Goal: Task Accomplishment & Management: Manage account settings

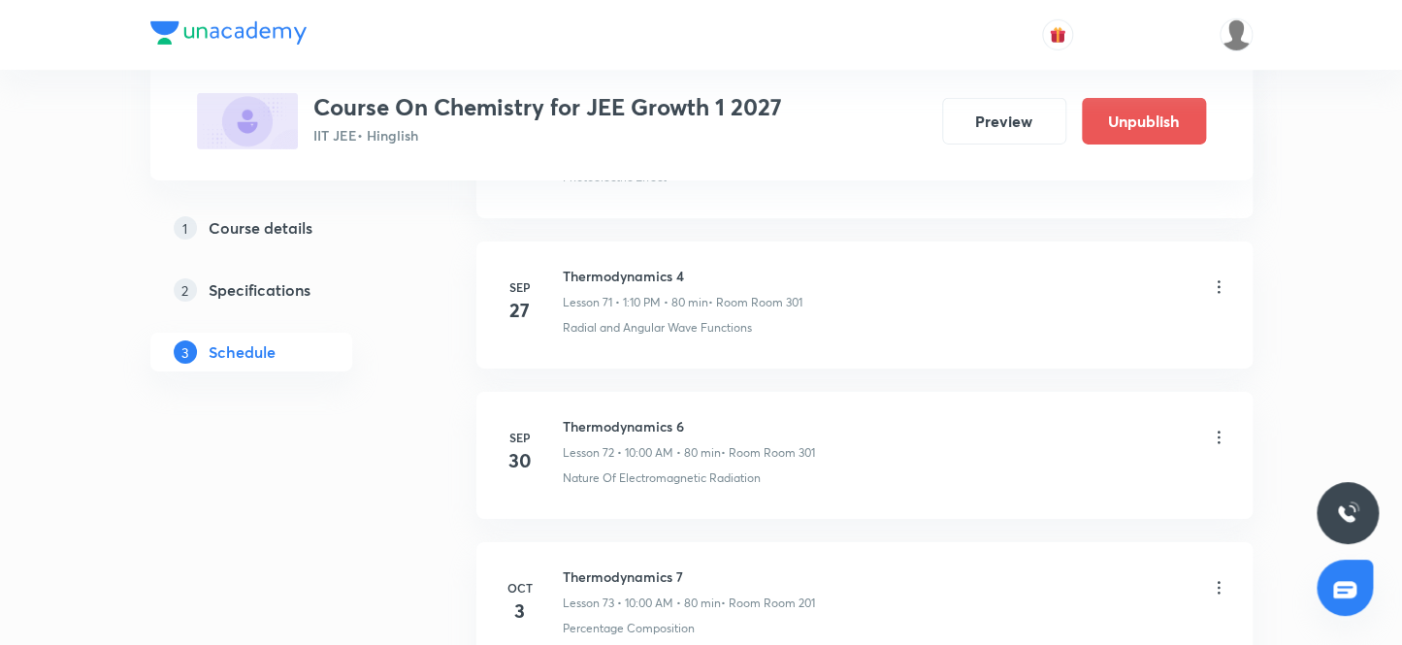
scroll to position [11998, 0]
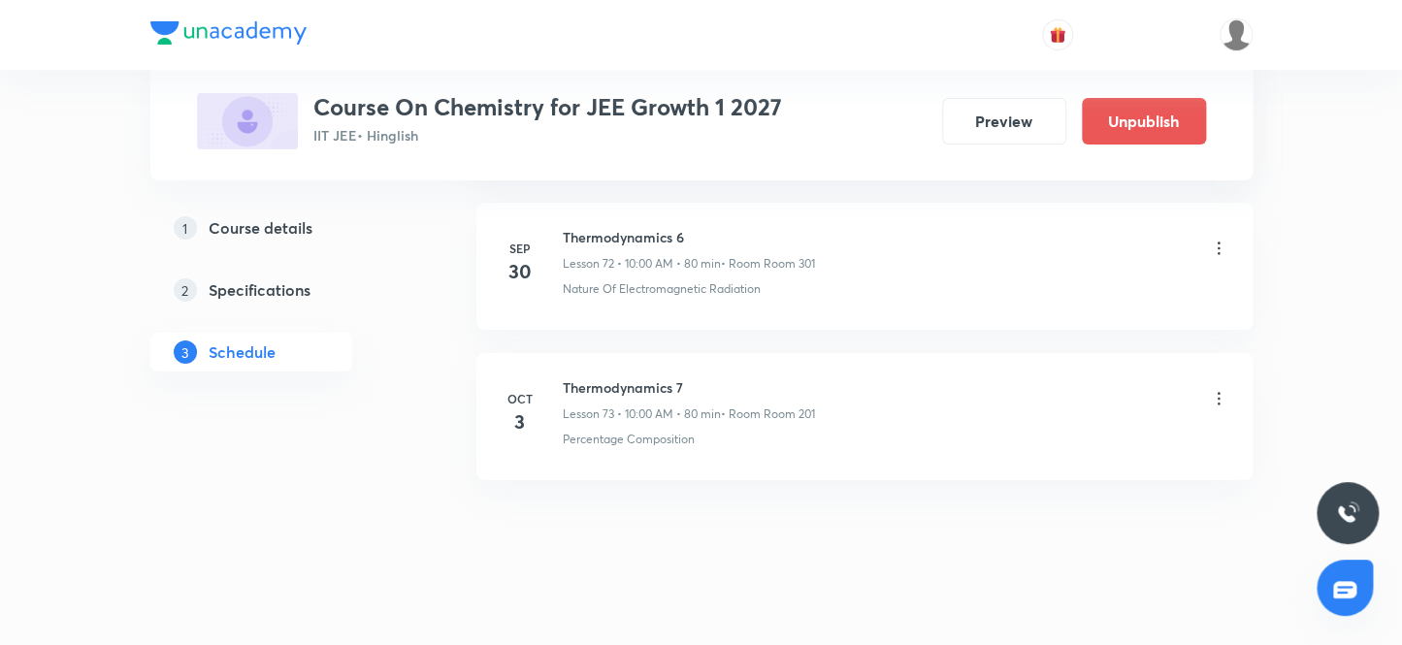
click at [1217, 389] on icon at bounding box center [1218, 398] width 19 height 19
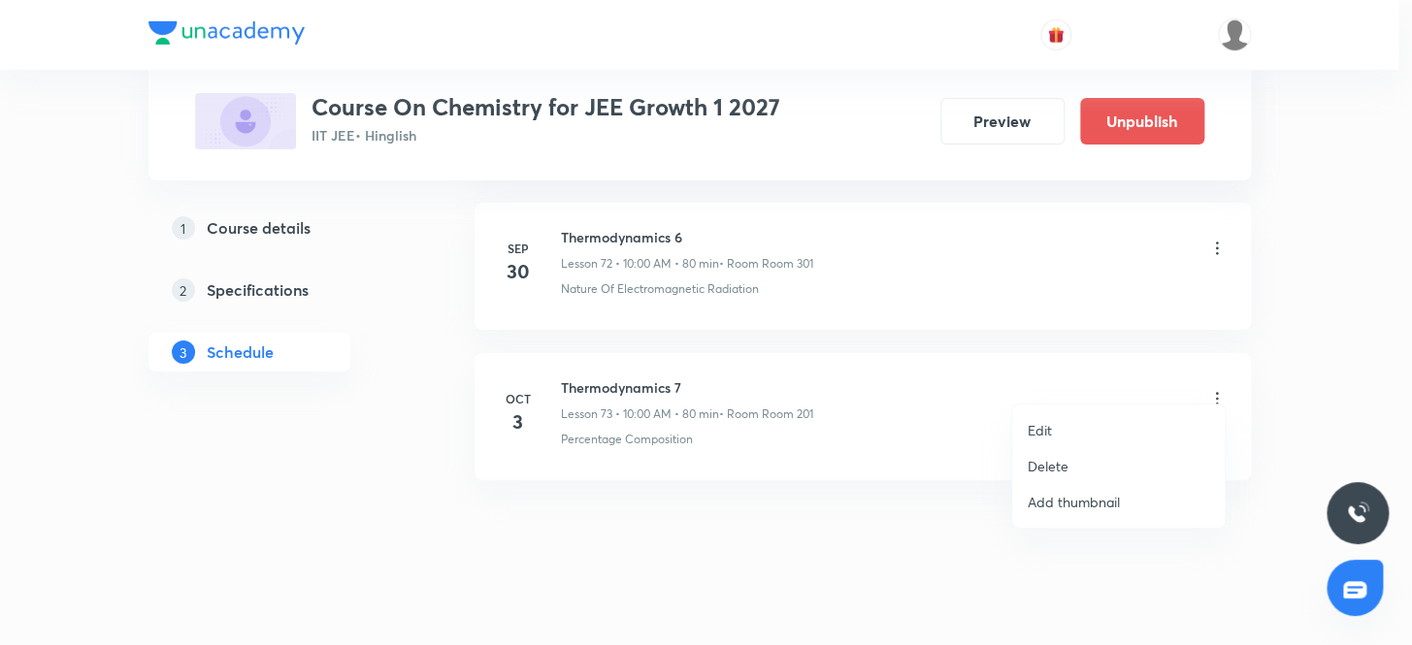
click at [1046, 468] on p "Delete" at bounding box center [1048, 466] width 41 height 20
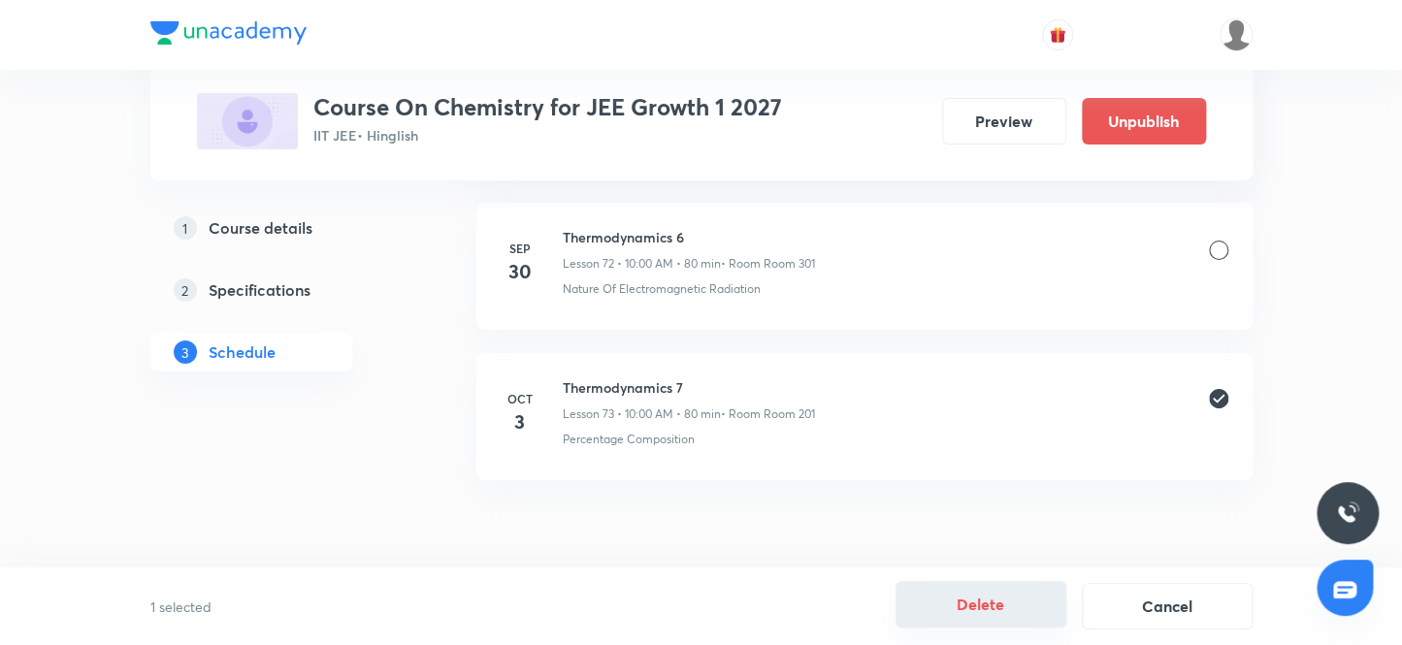
click at [983, 606] on button "Delete" at bounding box center [981, 604] width 171 height 47
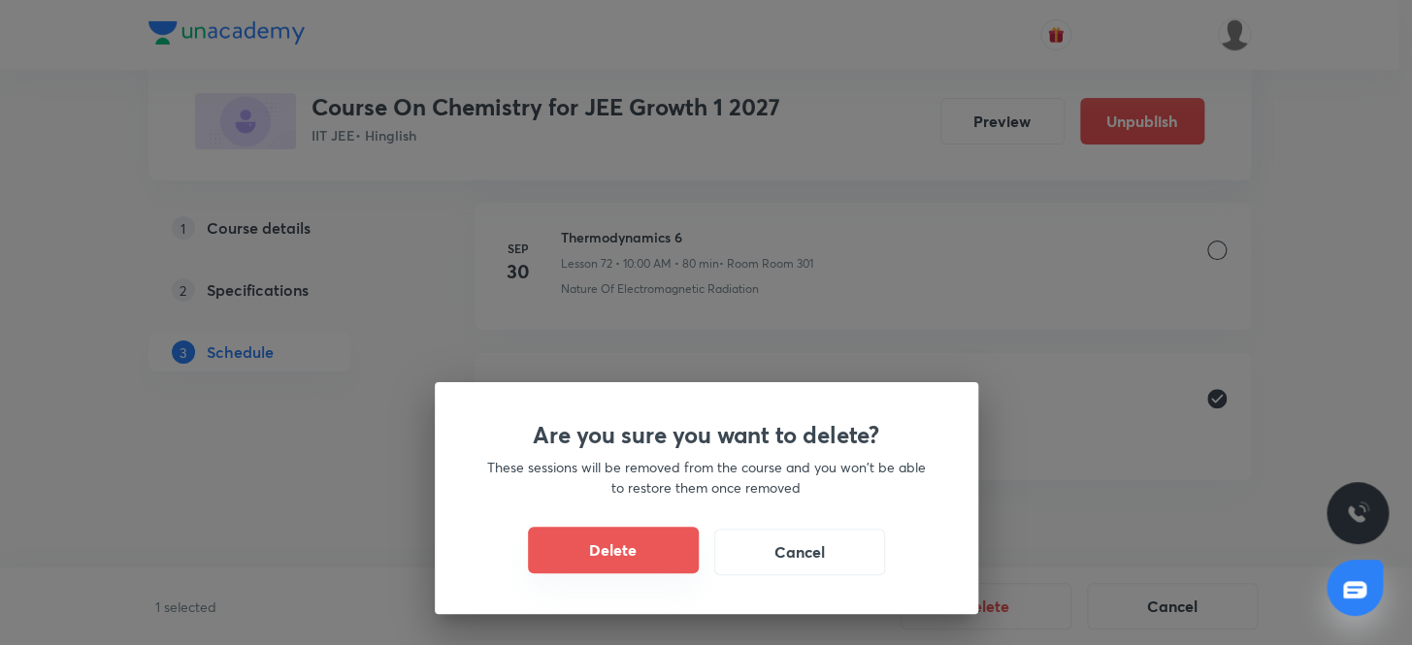
click at [611, 547] on button "Delete" at bounding box center [613, 550] width 171 height 47
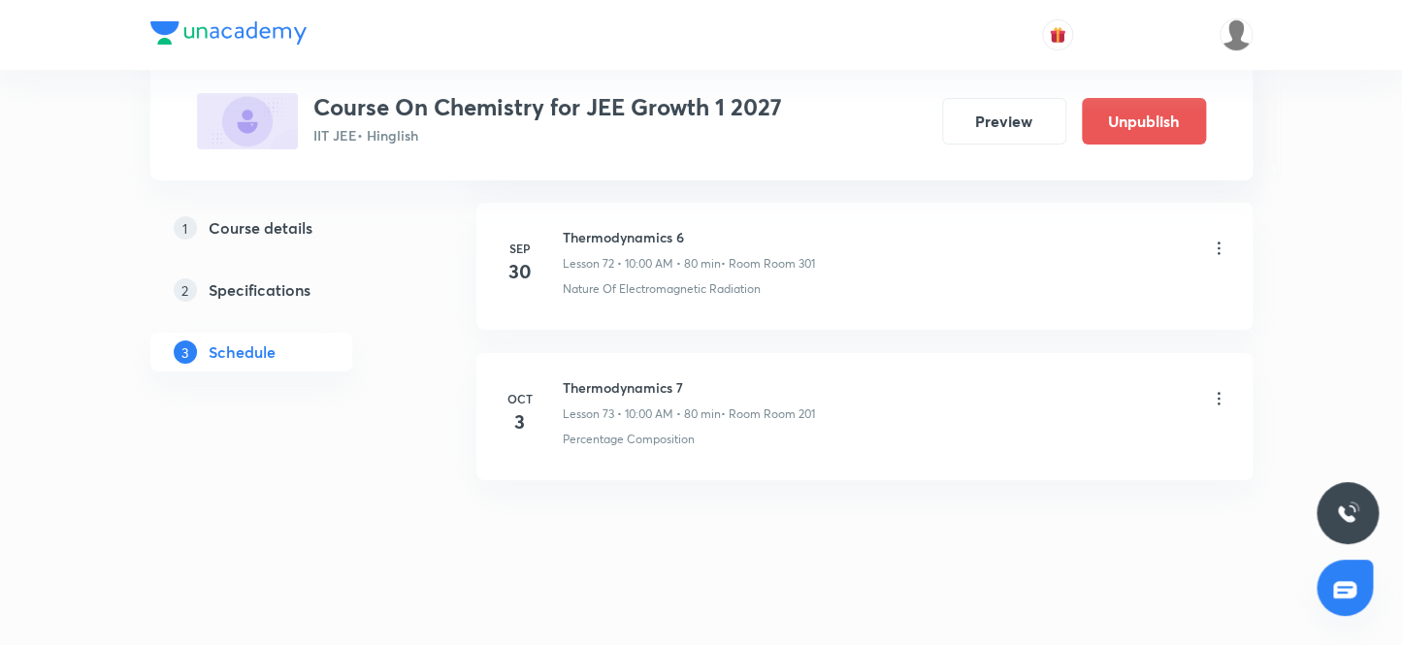
scroll to position [11848, 0]
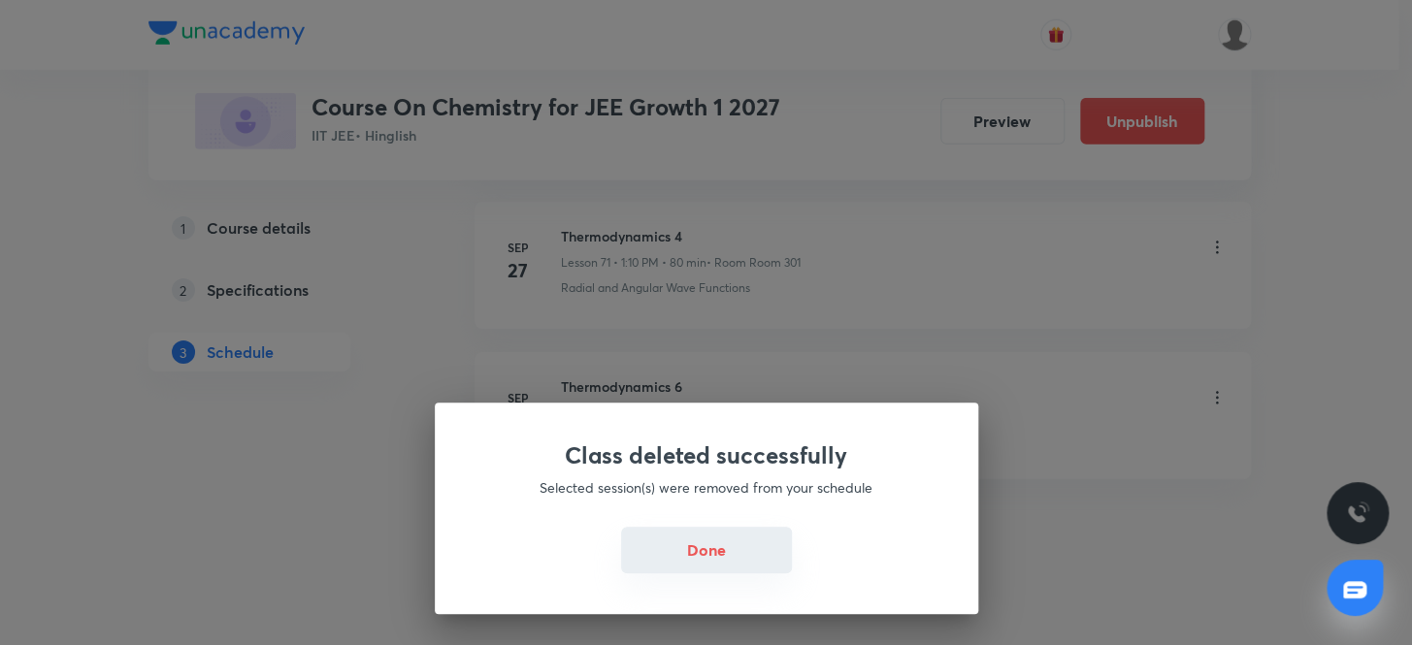
click at [687, 551] on button "Done" at bounding box center [706, 550] width 171 height 47
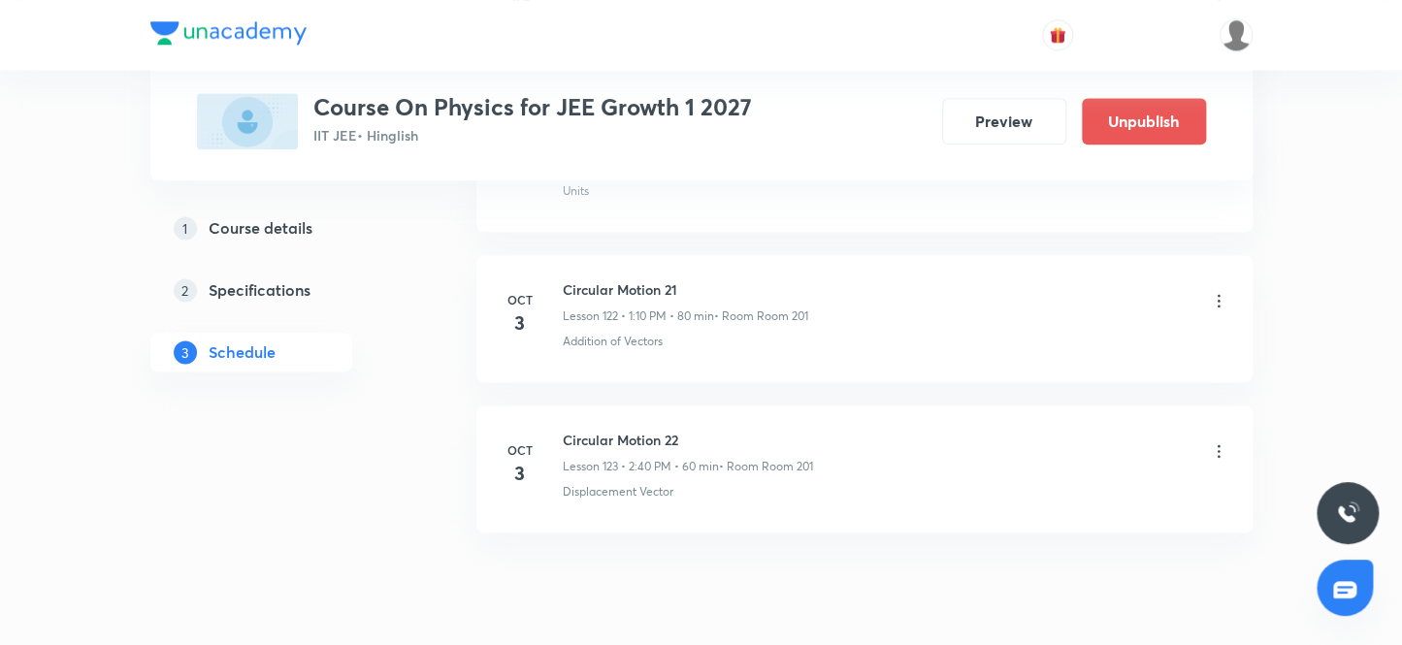
scroll to position [19508, 0]
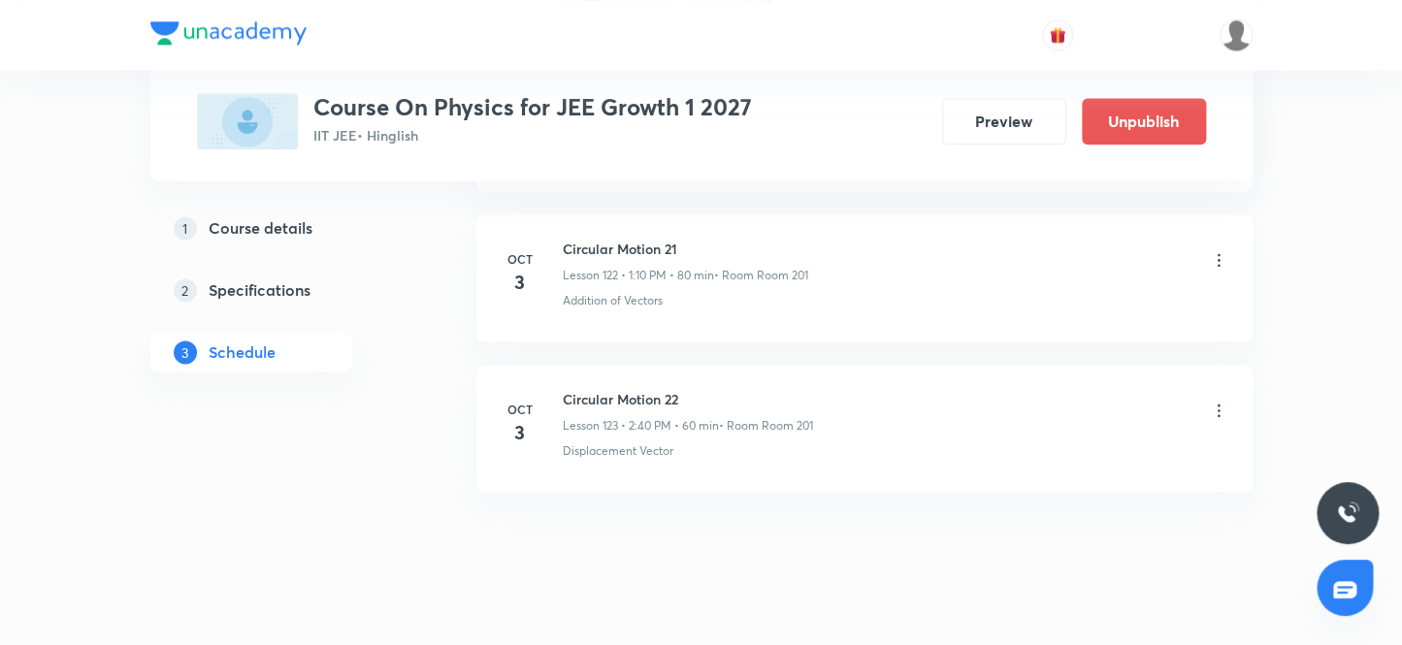
click at [1217, 253] on icon at bounding box center [1218, 259] width 3 height 13
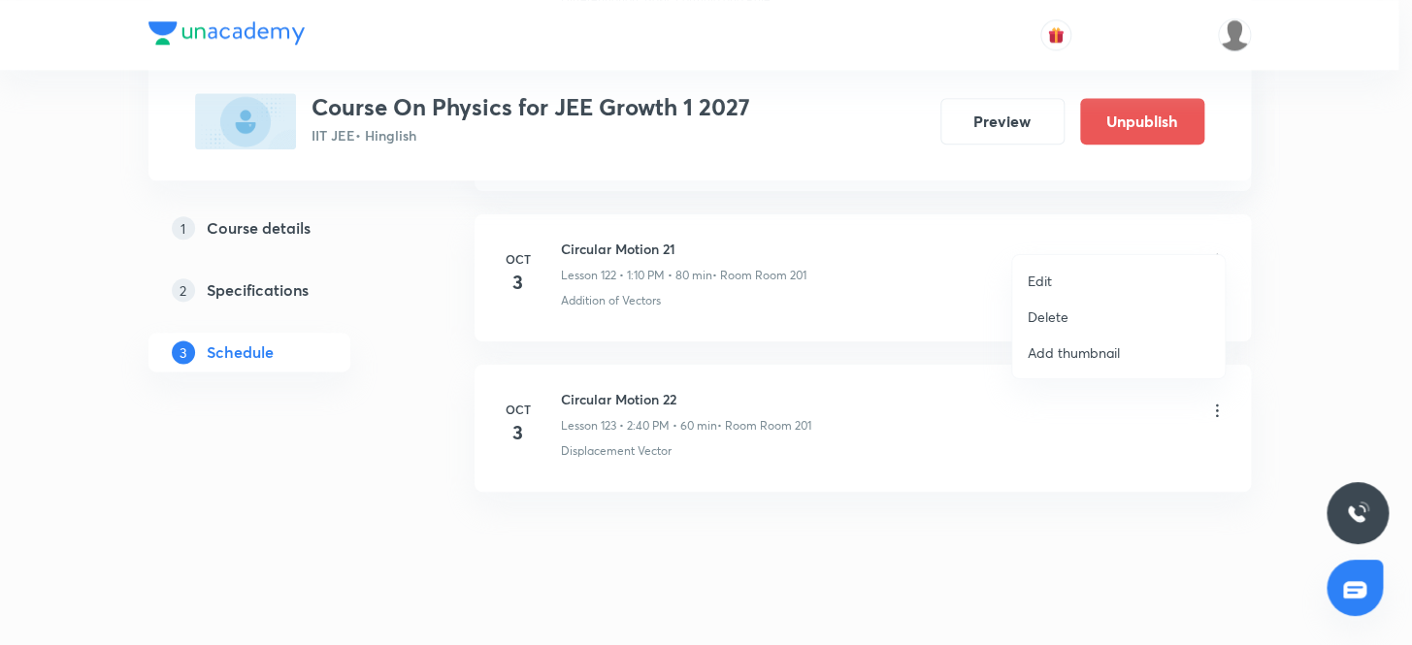
click at [1052, 317] on p "Delete" at bounding box center [1048, 317] width 41 height 20
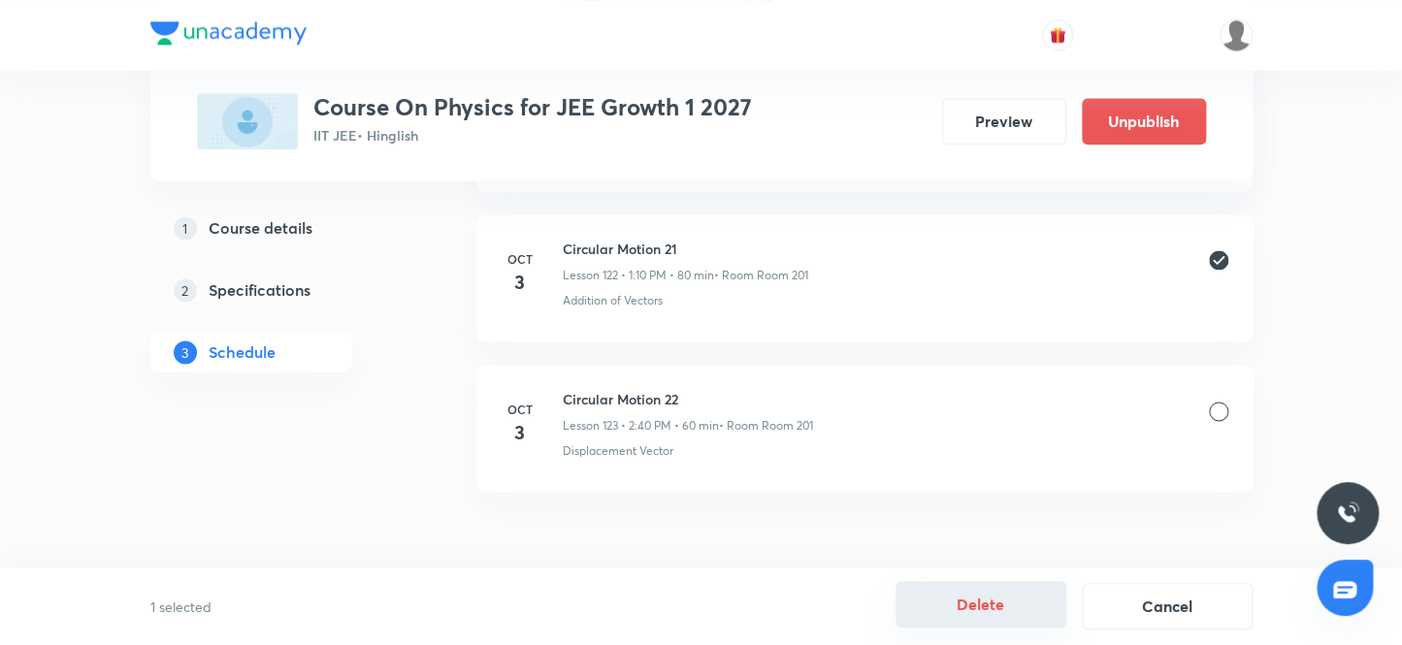
click at [967, 604] on button "Delete" at bounding box center [981, 604] width 171 height 47
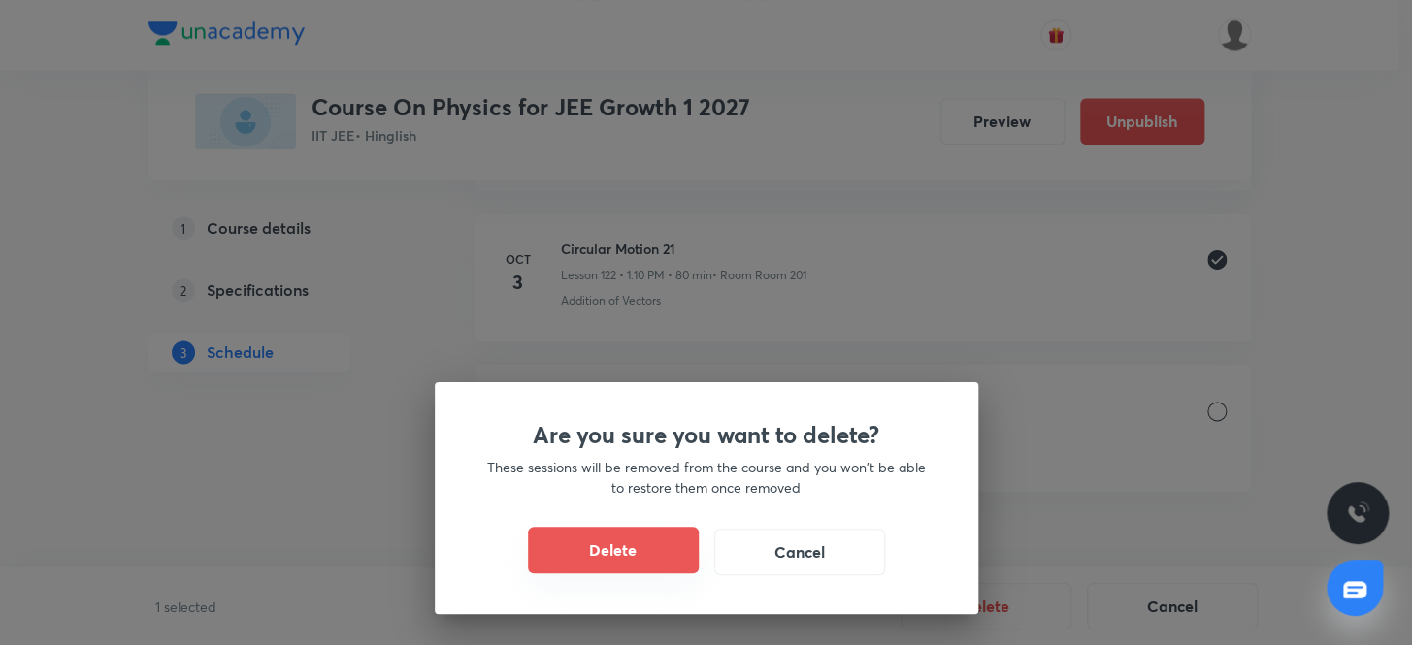
click at [629, 551] on button "Delete" at bounding box center [613, 550] width 171 height 47
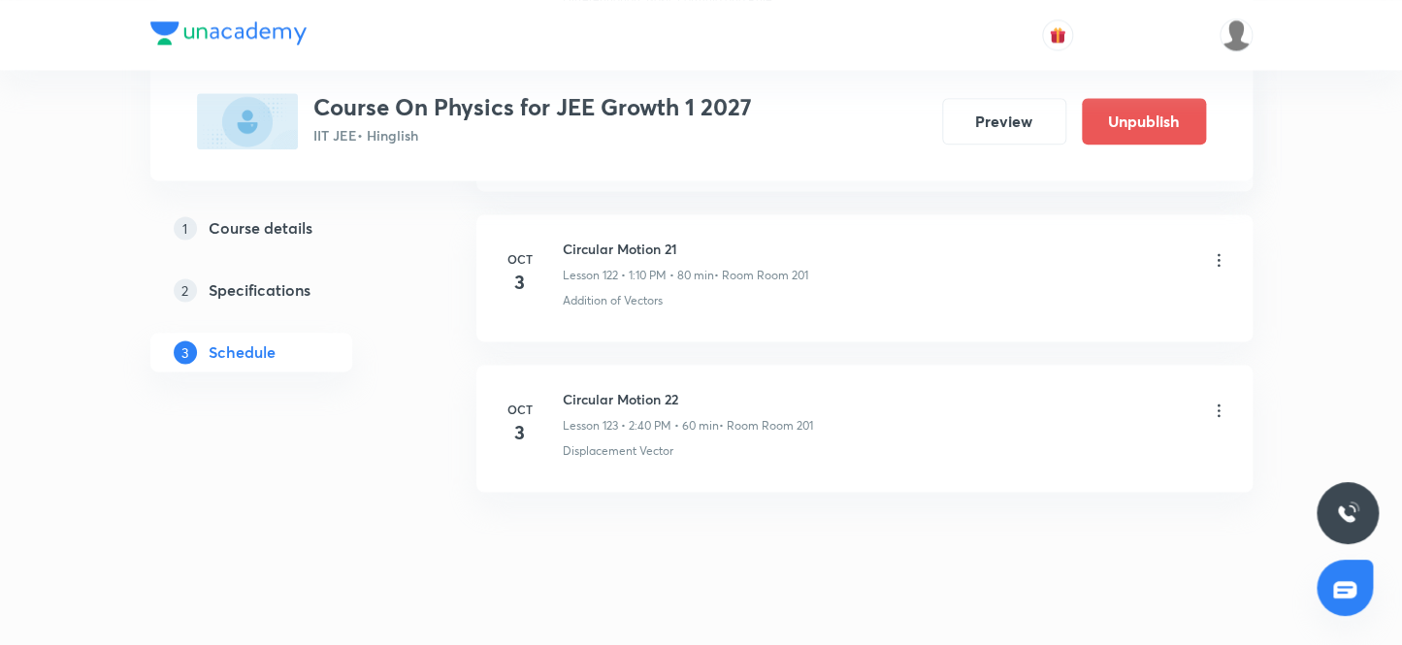
scroll to position [19358, 0]
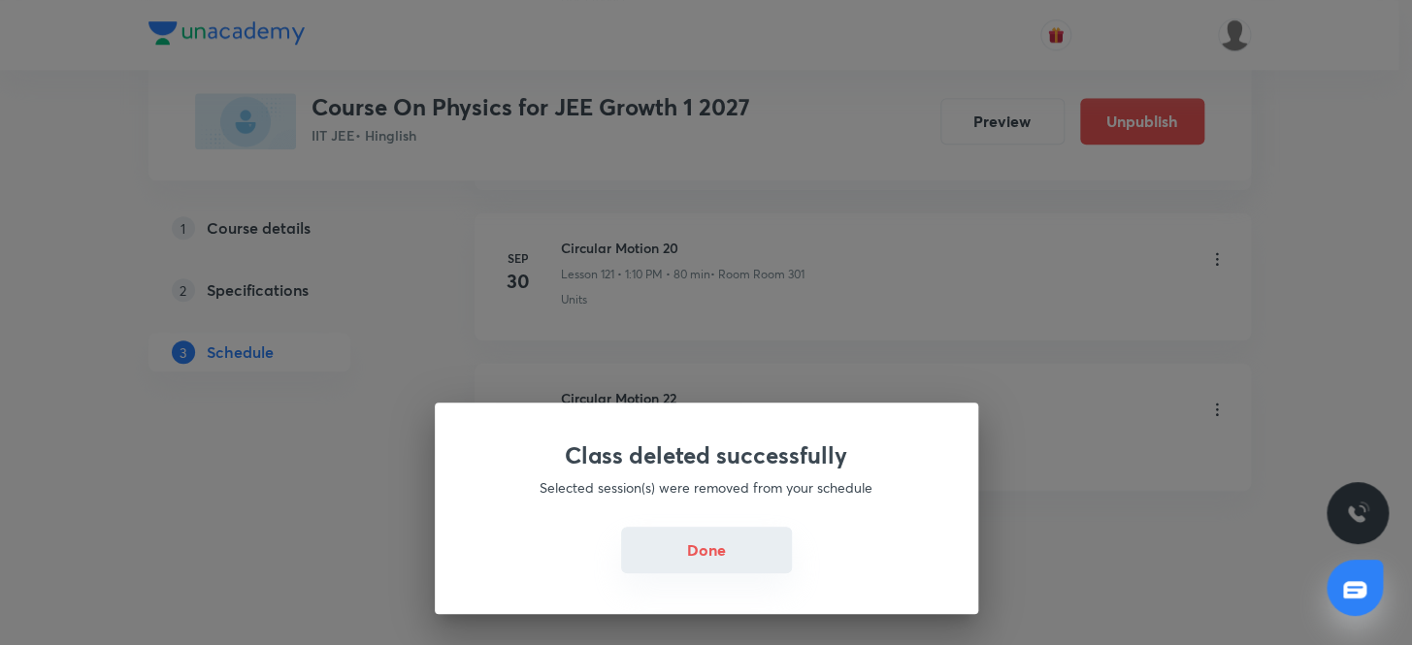
click at [707, 551] on button "Done" at bounding box center [706, 550] width 171 height 47
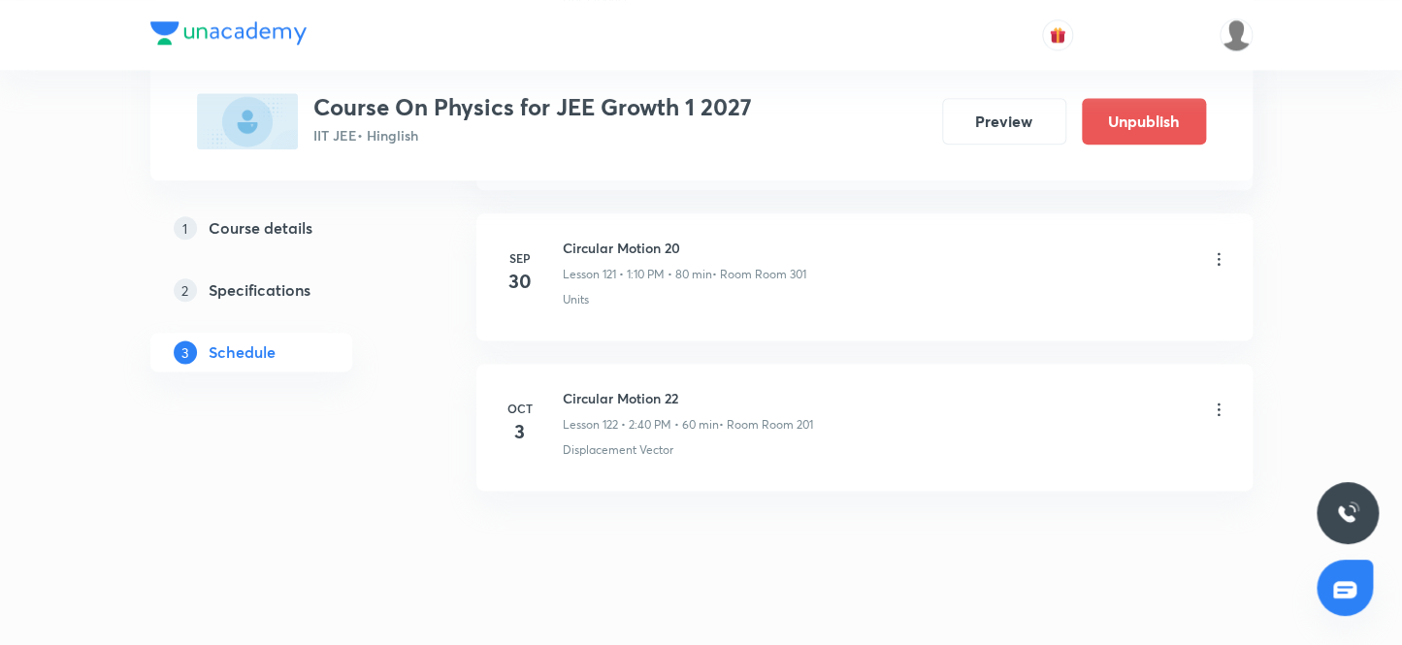
click at [1219, 400] on icon at bounding box center [1218, 409] width 19 height 19
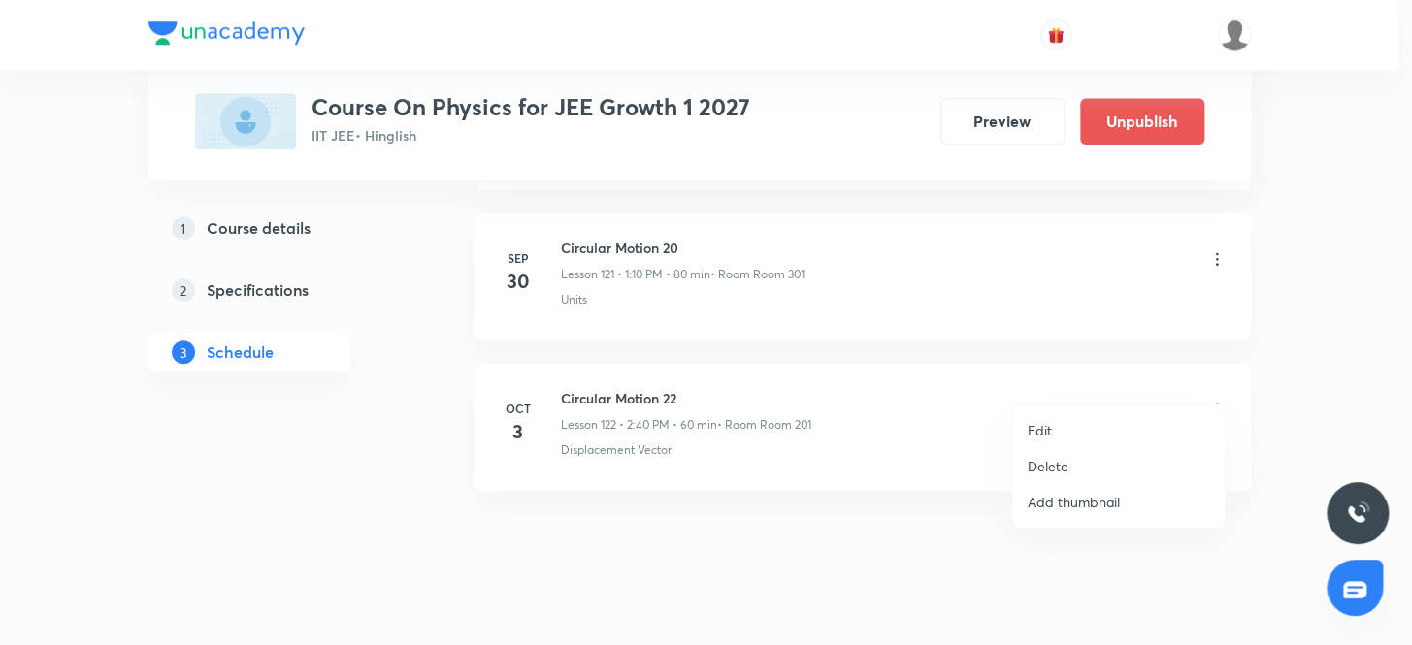
click at [1052, 470] on p "Delete" at bounding box center [1048, 466] width 41 height 20
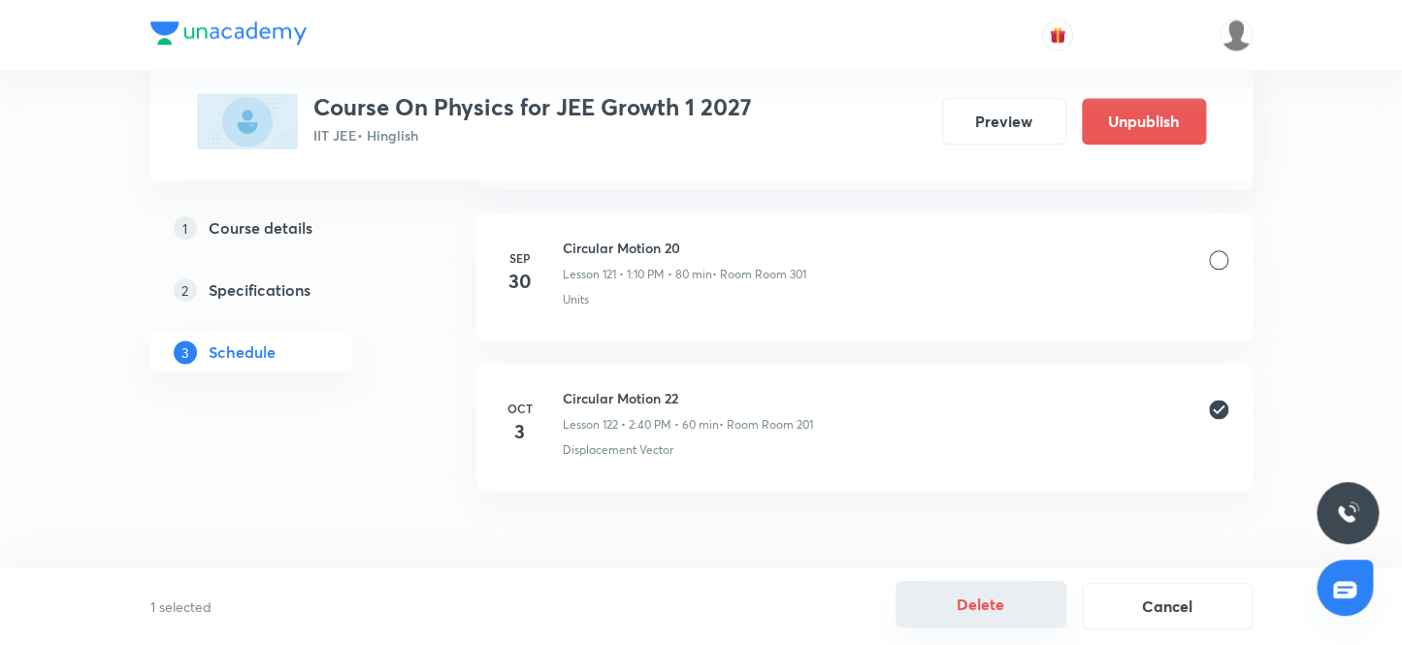
click at [979, 601] on button "Delete" at bounding box center [981, 604] width 171 height 47
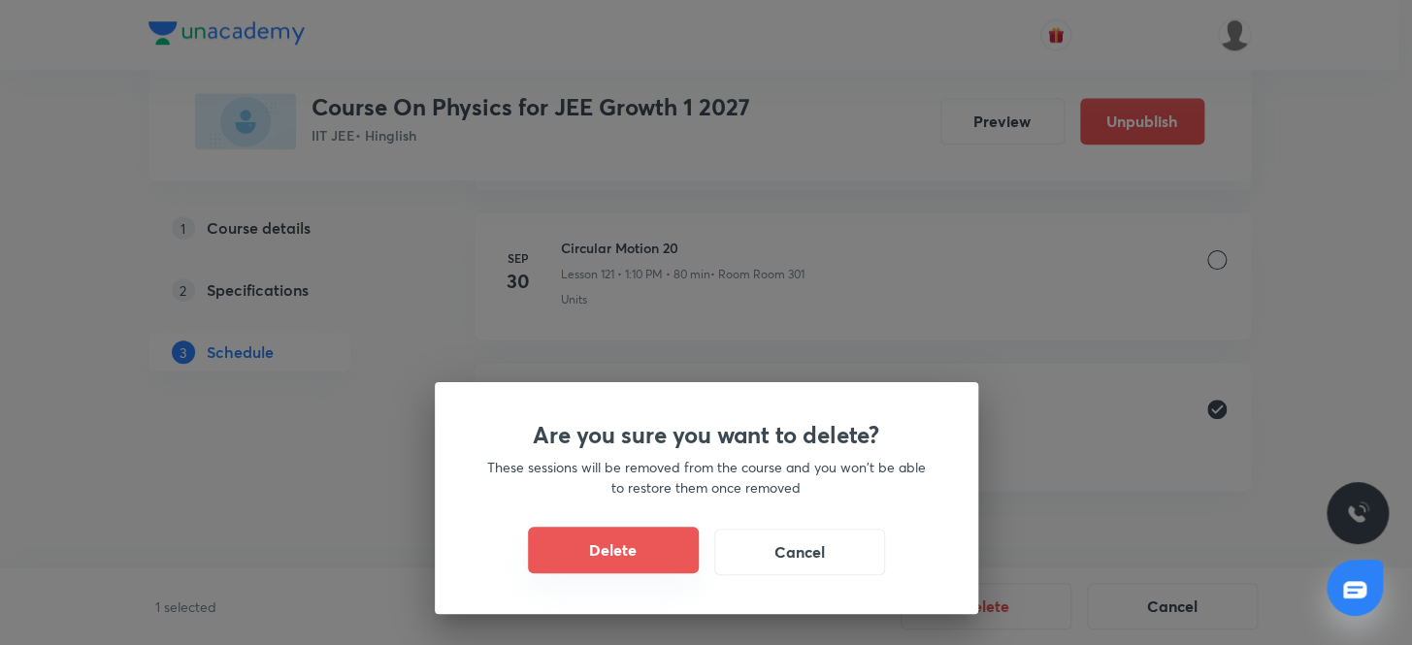
click at [648, 544] on button "Delete" at bounding box center [613, 550] width 171 height 47
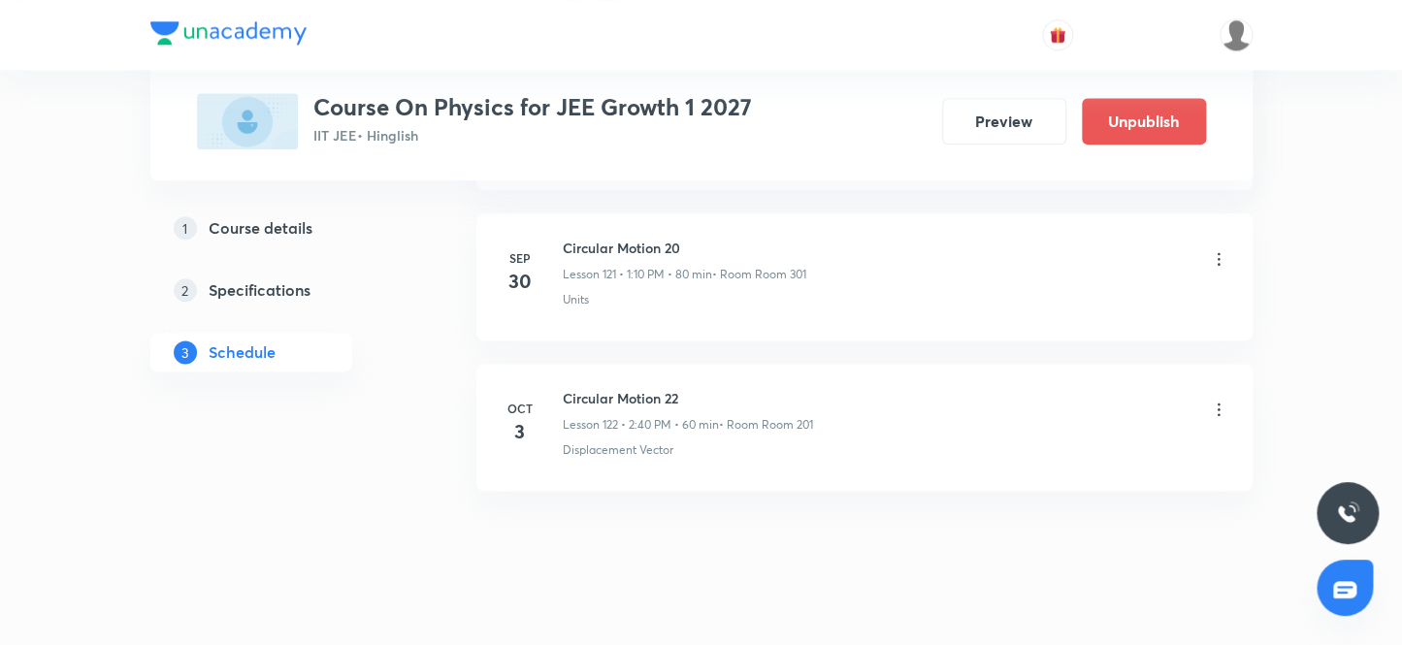
scroll to position [19208, 0]
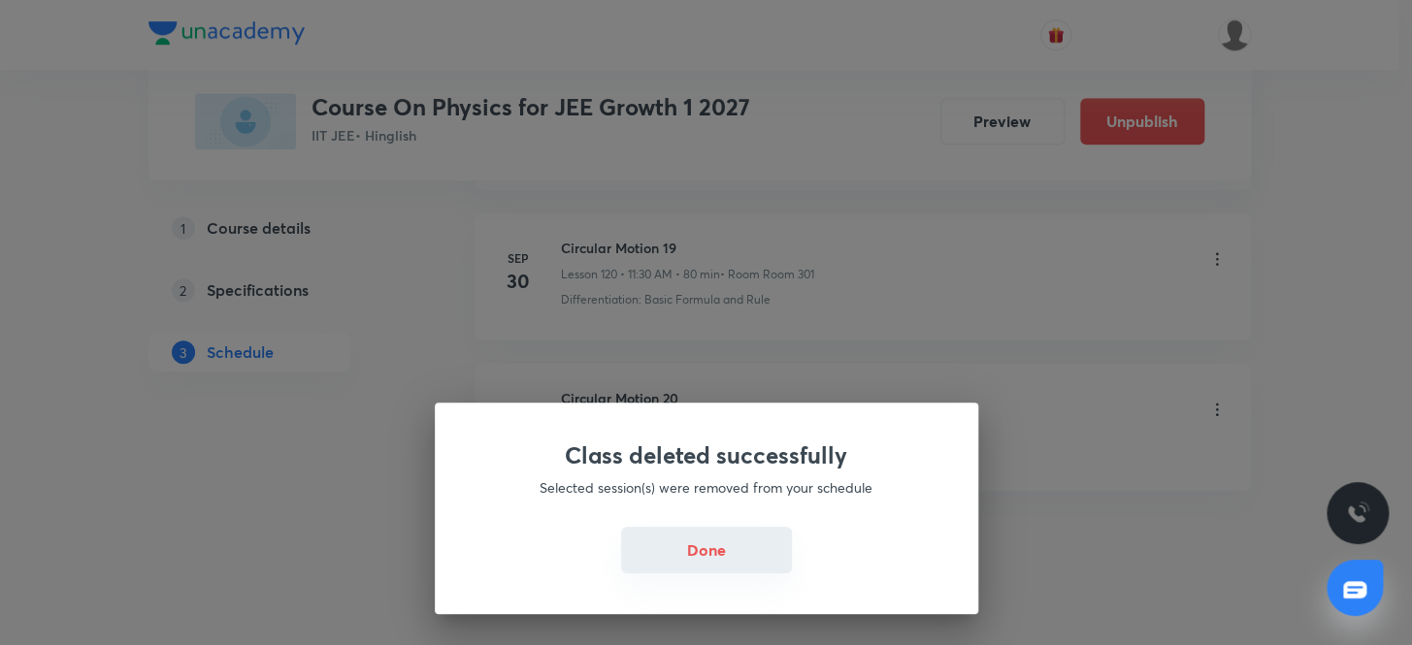
click at [703, 548] on button "Done" at bounding box center [706, 550] width 171 height 47
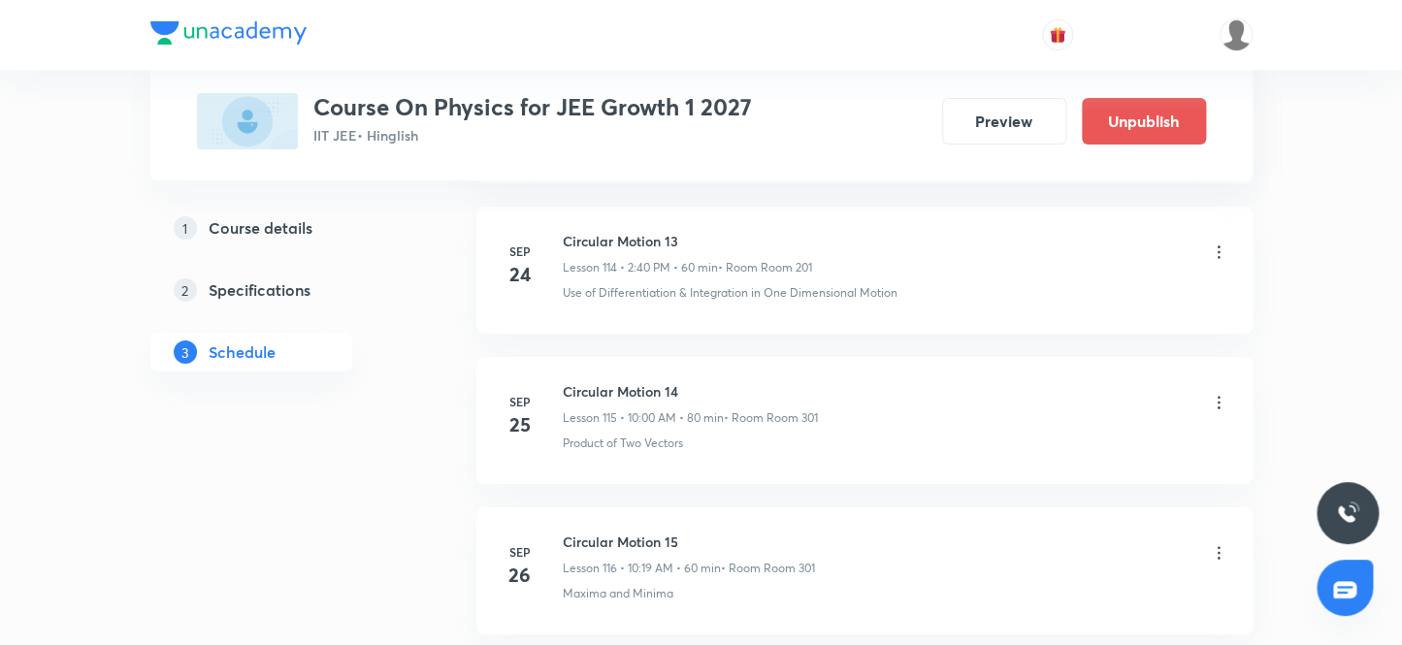
scroll to position [19208, 0]
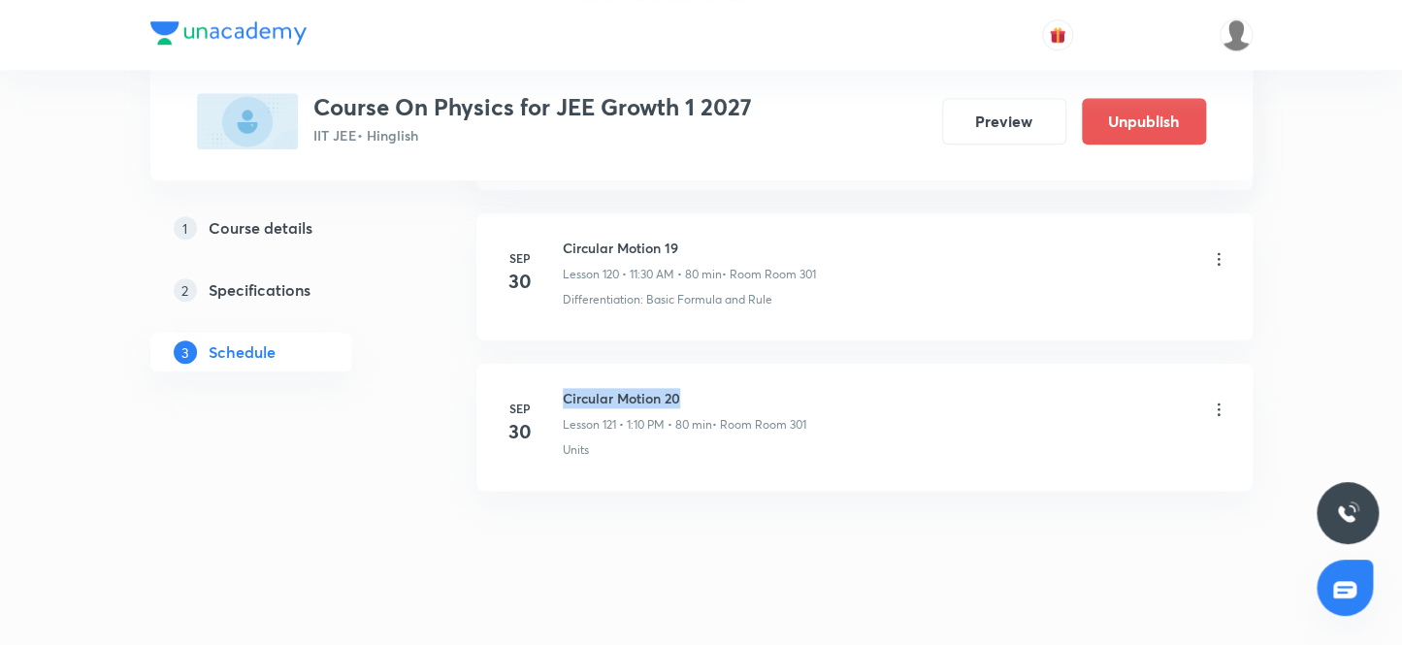
drag, startPoint x: 689, startPoint y: 368, endPoint x: 562, endPoint y: 361, distance: 127.3
click at [563, 388] on h6 "Circular Motion 20" at bounding box center [685, 398] width 244 height 20
copy h6 "Circular Motion 20"
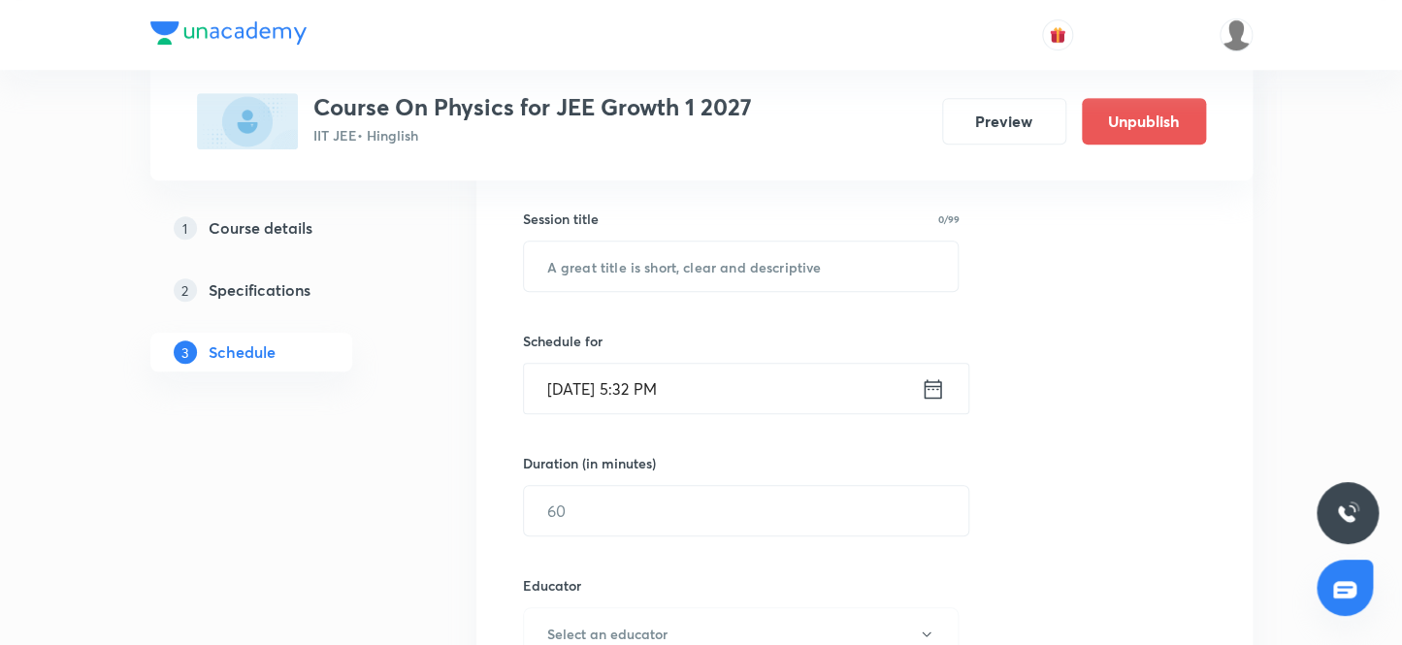
scroll to position [340, 0]
click at [804, 280] on input "text" at bounding box center [741, 268] width 435 height 49
paste input "Circular Motion 20"
type input "Circular Motion 21"
click at [590, 388] on input "Sep 30, 2025, 5:32 PM" at bounding box center [722, 390] width 397 height 49
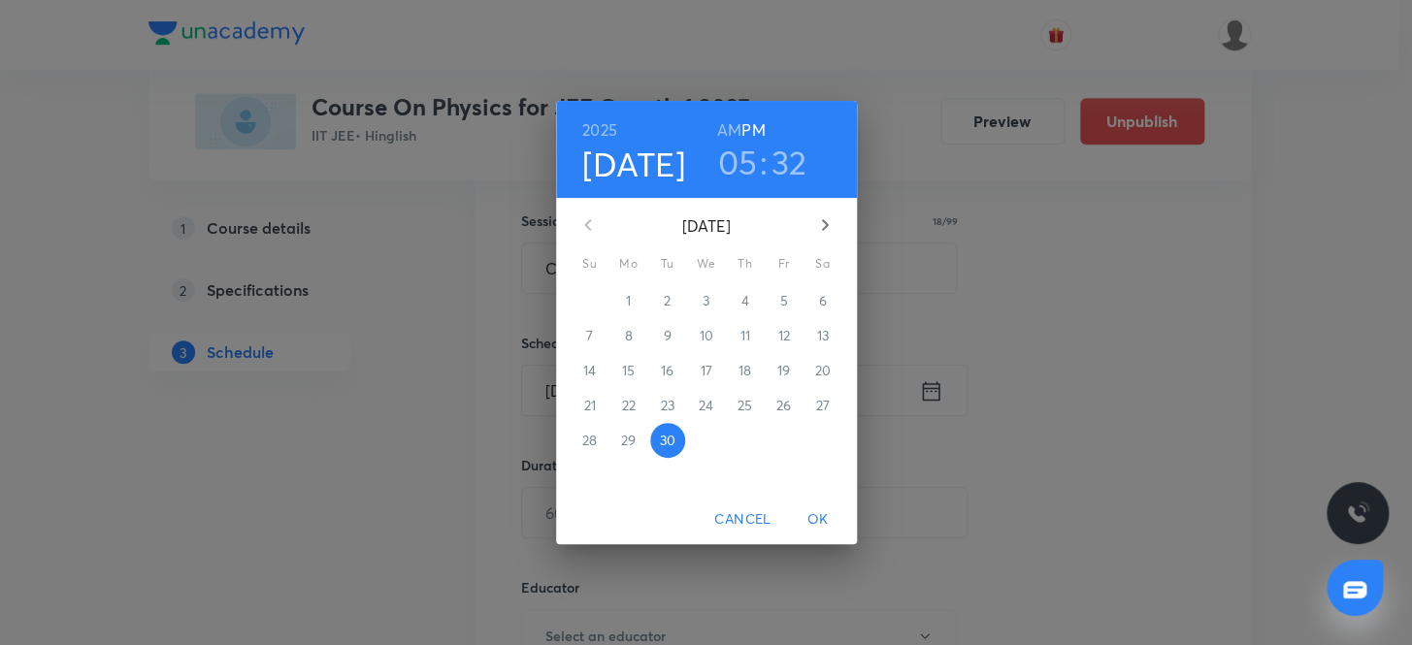
click at [822, 222] on icon "button" at bounding box center [824, 224] width 23 height 23
click at [783, 299] on p "3" at bounding box center [783, 300] width 7 height 19
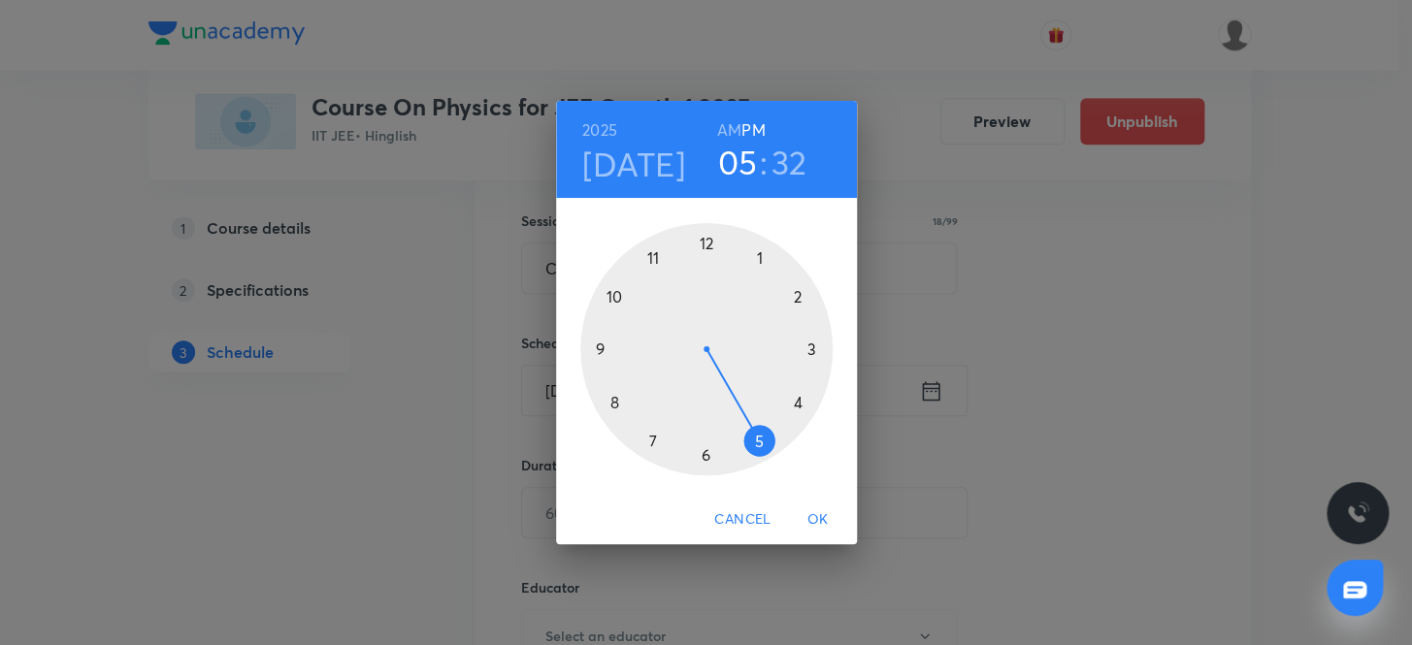
click at [728, 126] on h6 "AM" at bounding box center [729, 129] width 24 height 27
click at [611, 291] on div at bounding box center [706, 349] width 252 height 252
click at [702, 241] on div at bounding box center [706, 349] width 252 height 252
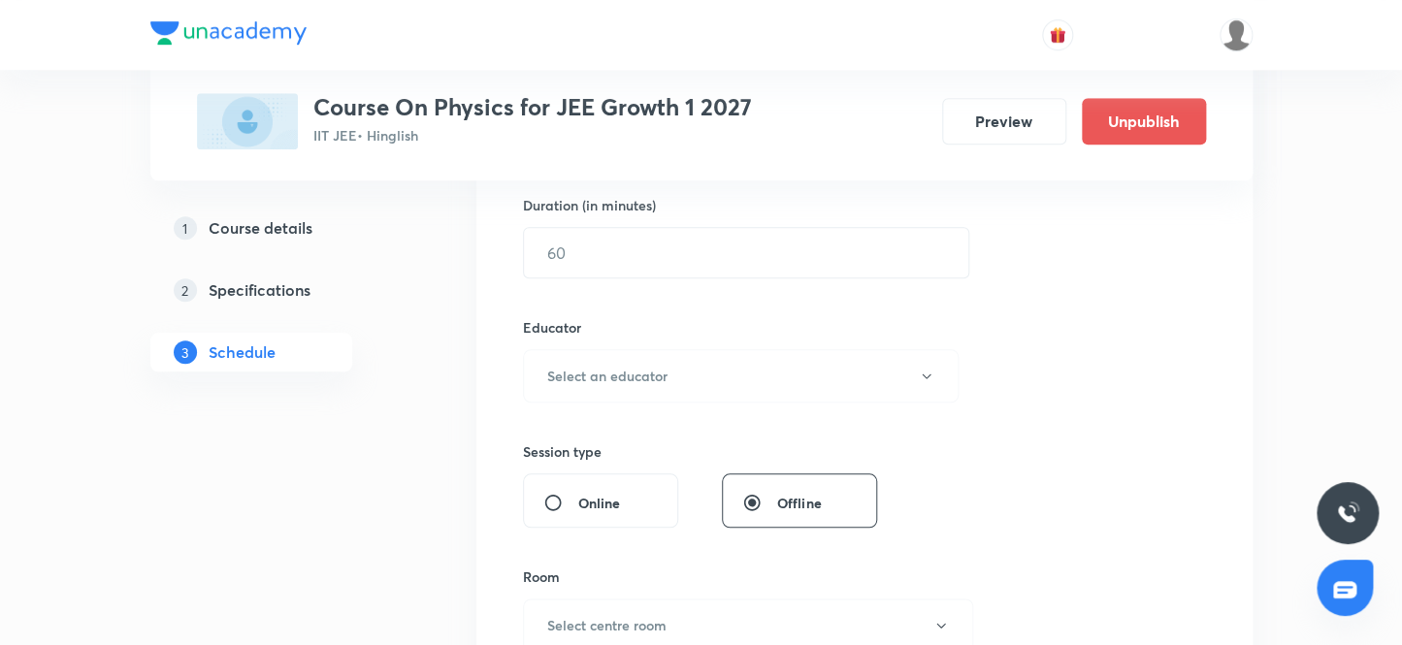
scroll to position [605, 0]
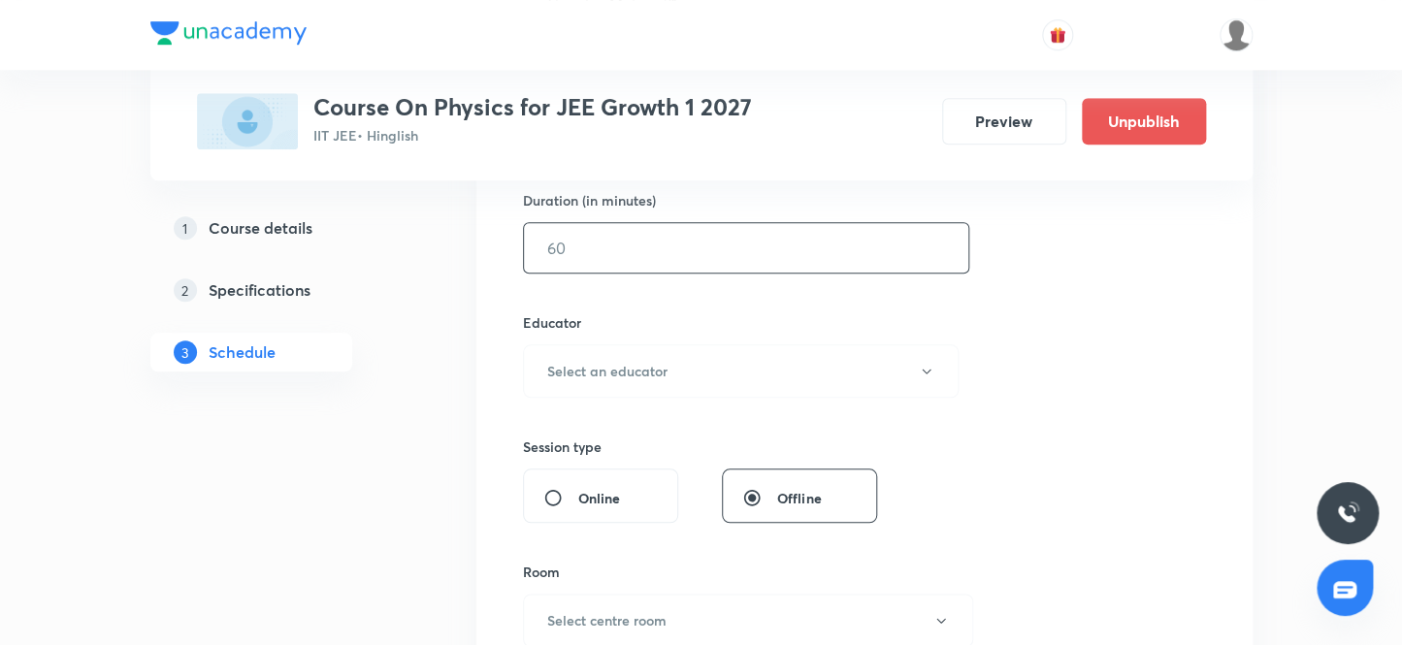
click at [674, 243] on input "text" at bounding box center [746, 247] width 444 height 49
type input "80"
click at [664, 369] on h6 "Select an educator" at bounding box center [607, 371] width 120 height 20
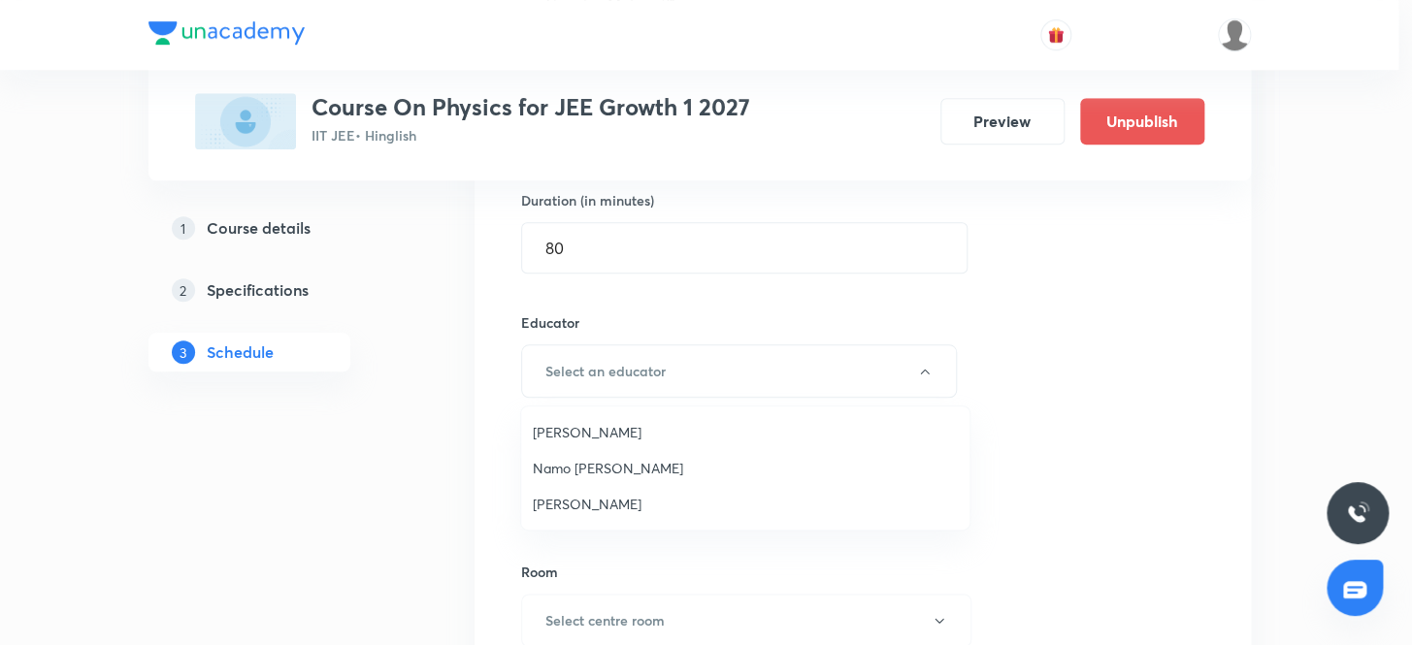
click at [605, 505] on span "Ritesh Kumar" at bounding box center [745, 504] width 425 height 20
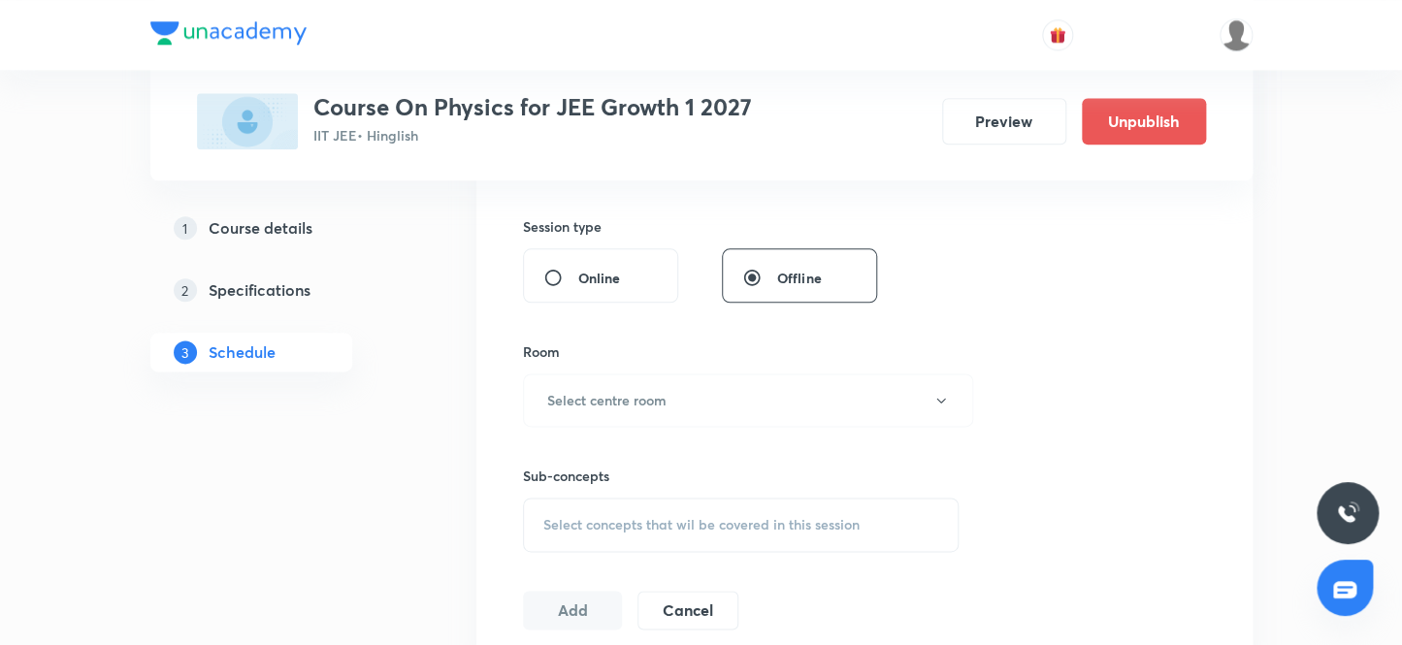
scroll to position [870, 0]
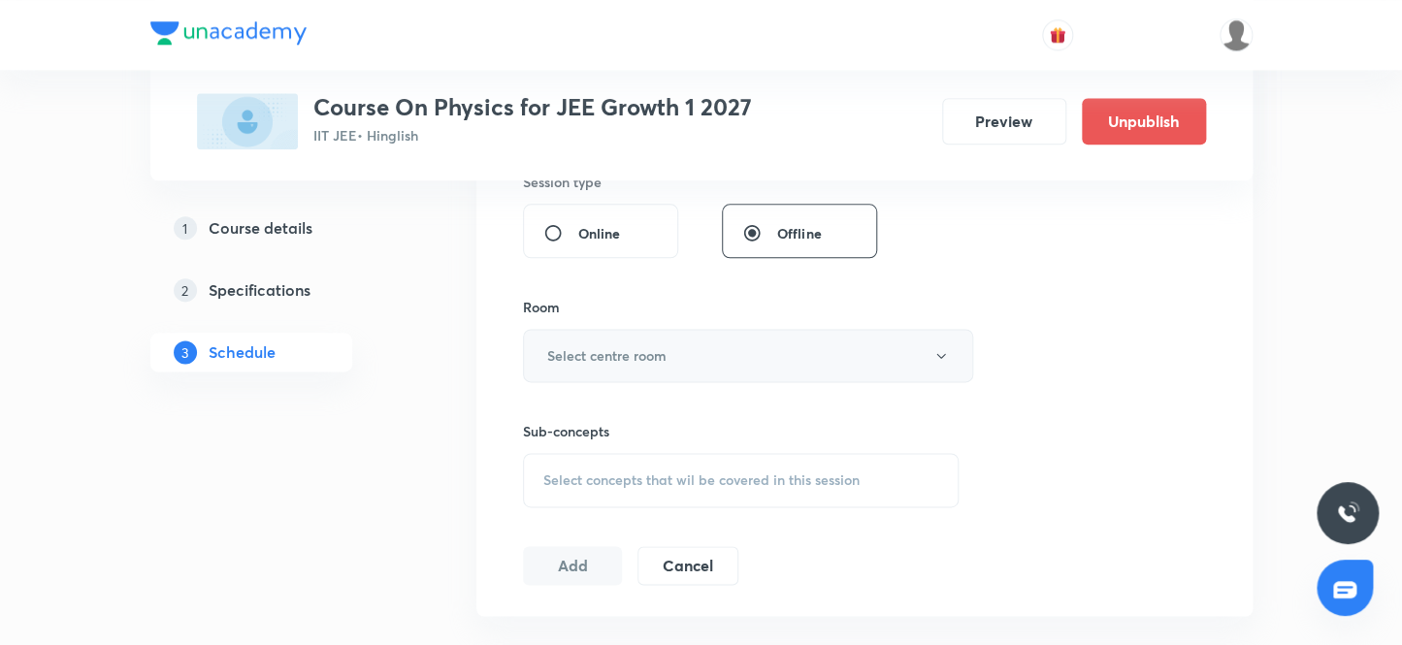
click at [631, 365] on button "Select centre room" at bounding box center [748, 355] width 450 height 53
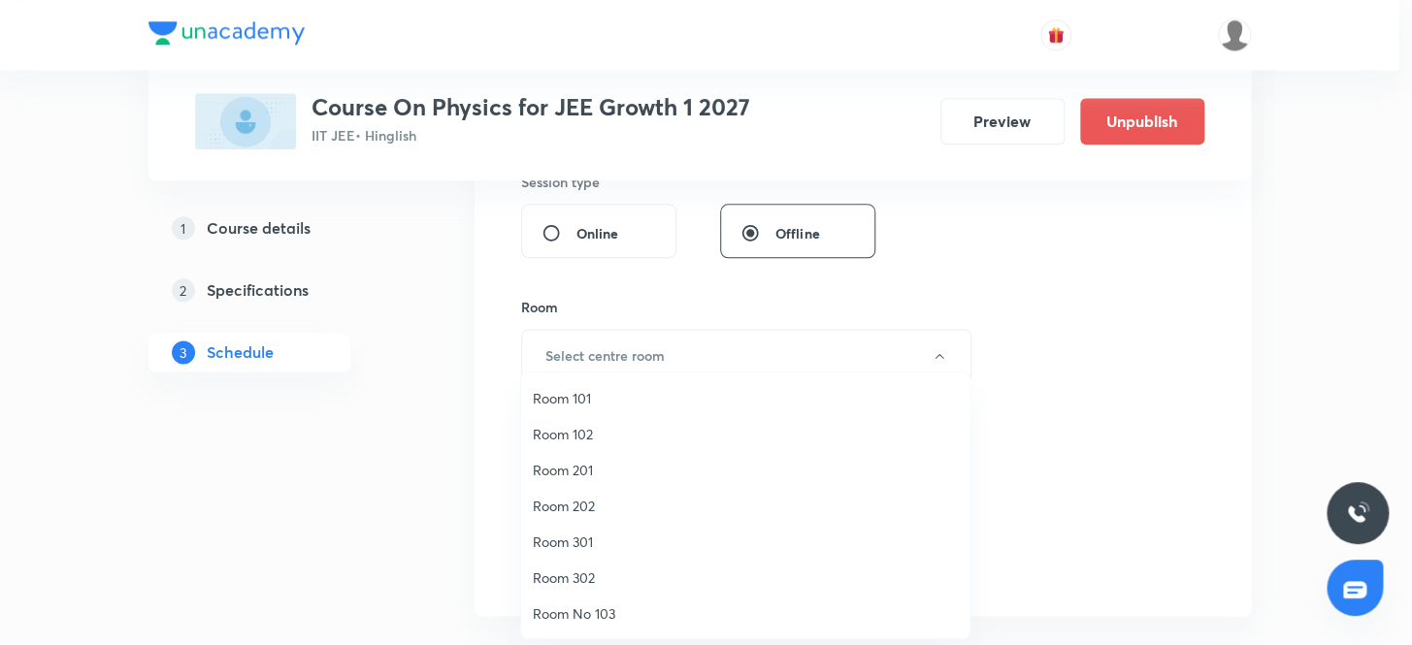
click at [575, 472] on span "Room 201" at bounding box center [745, 470] width 425 height 20
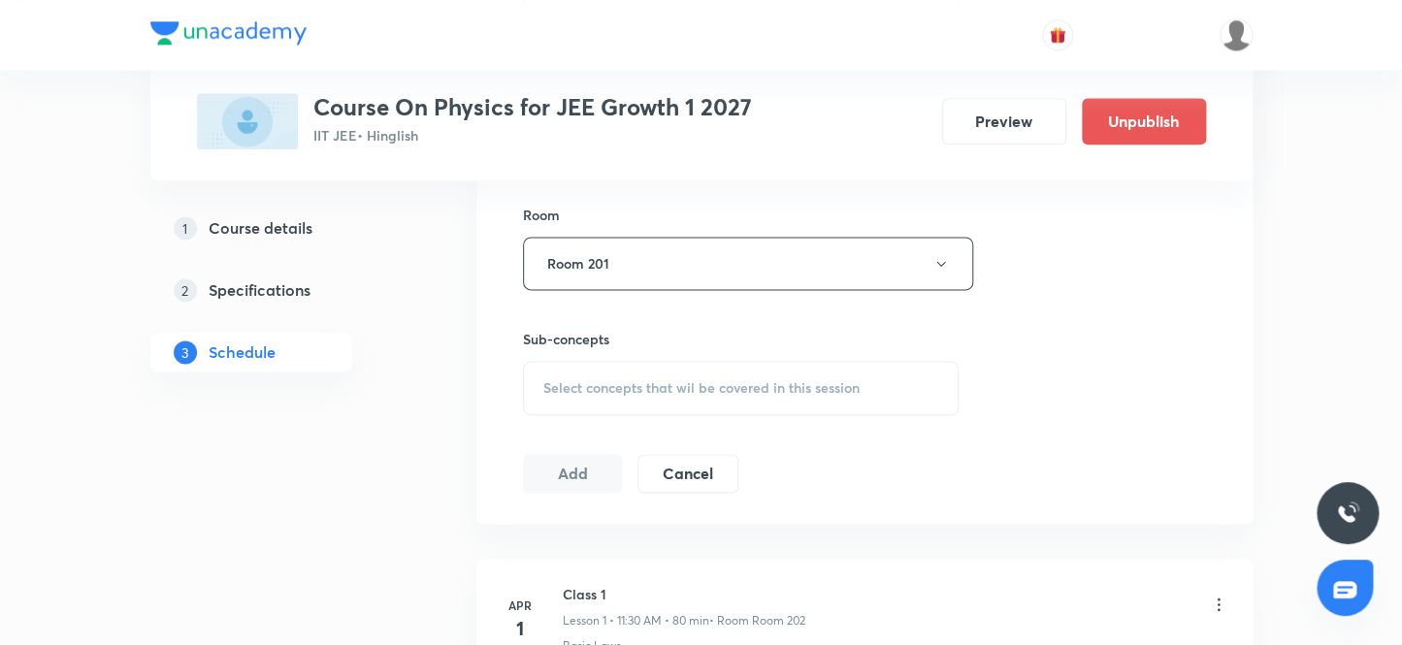
scroll to position [1046, 0]
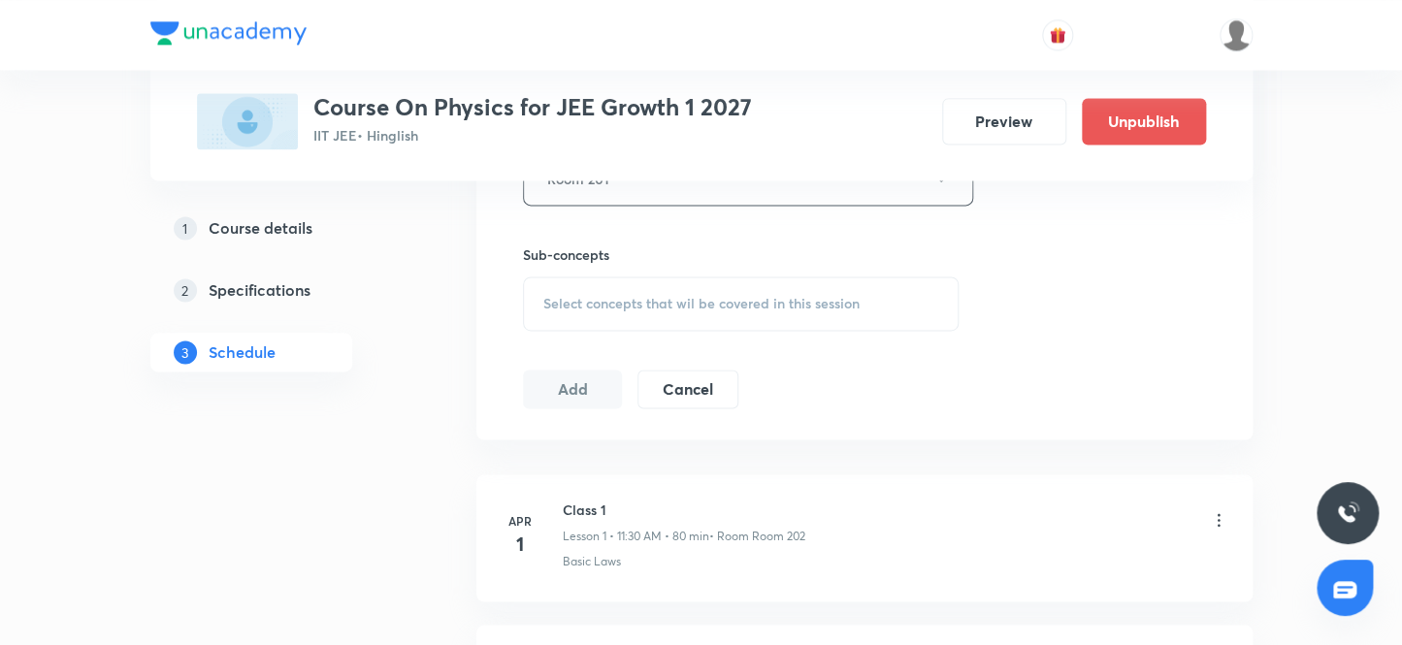
click at [613, 303] on span "Select concepts that wil be covered in this session" at bounding box center [701, 304] width 316 height 16
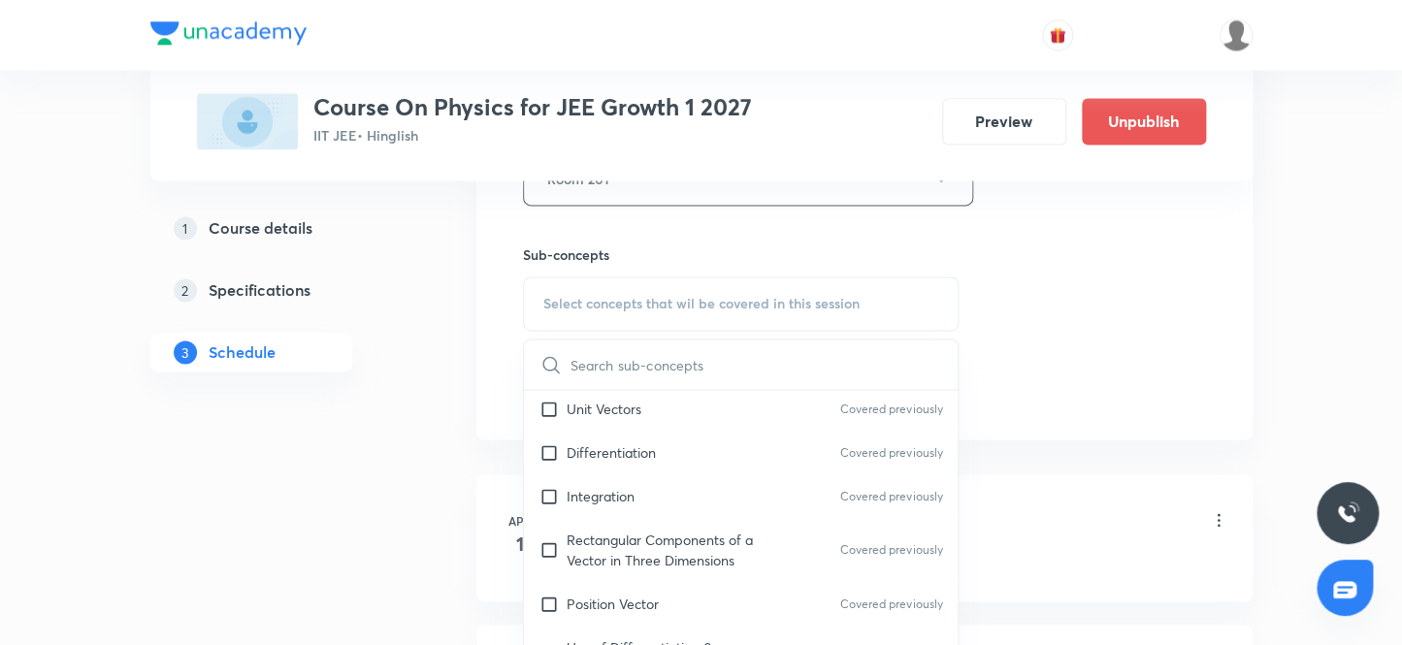
scroll to position [529, 0]
click at [544, 492] on input "checkbox" at bounding box center [553, 494] width 27 height 20
checkbox input "true"
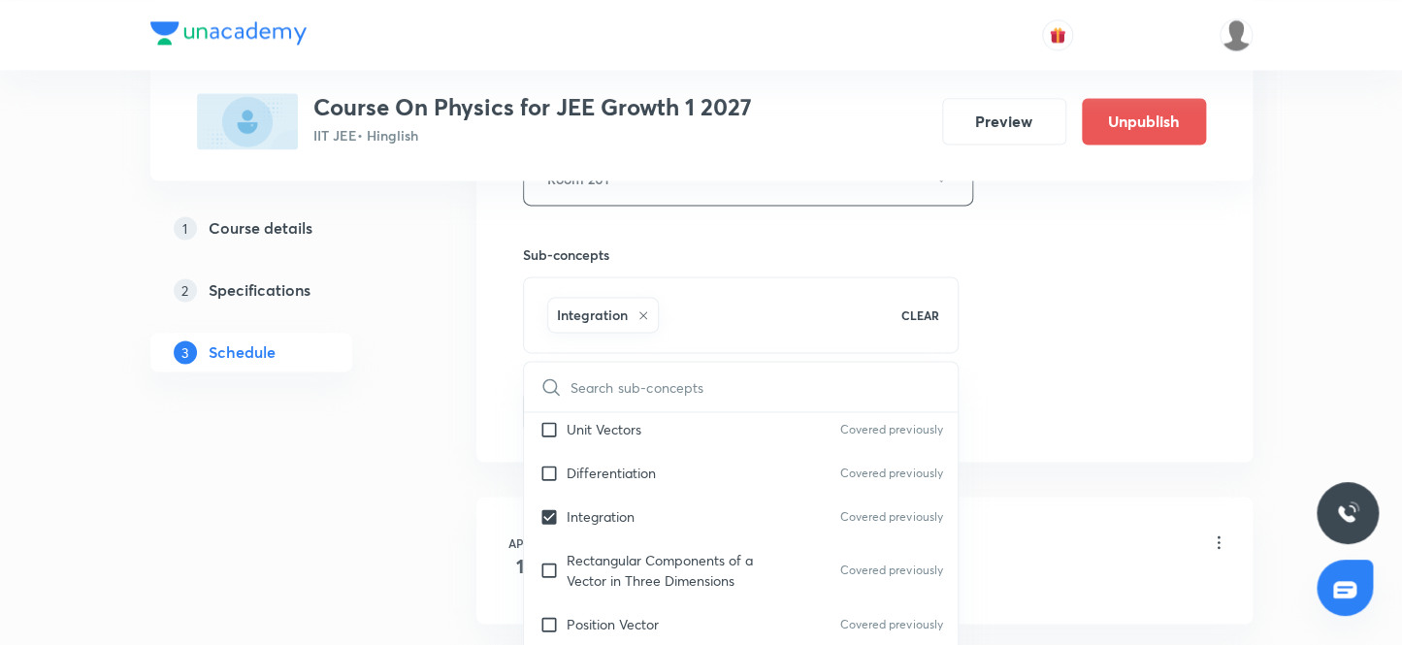
click at [389, 390] on div "1 Course details 2 Specifications 3 Schedule" at bounding box center [282, 302] width 264 height 186
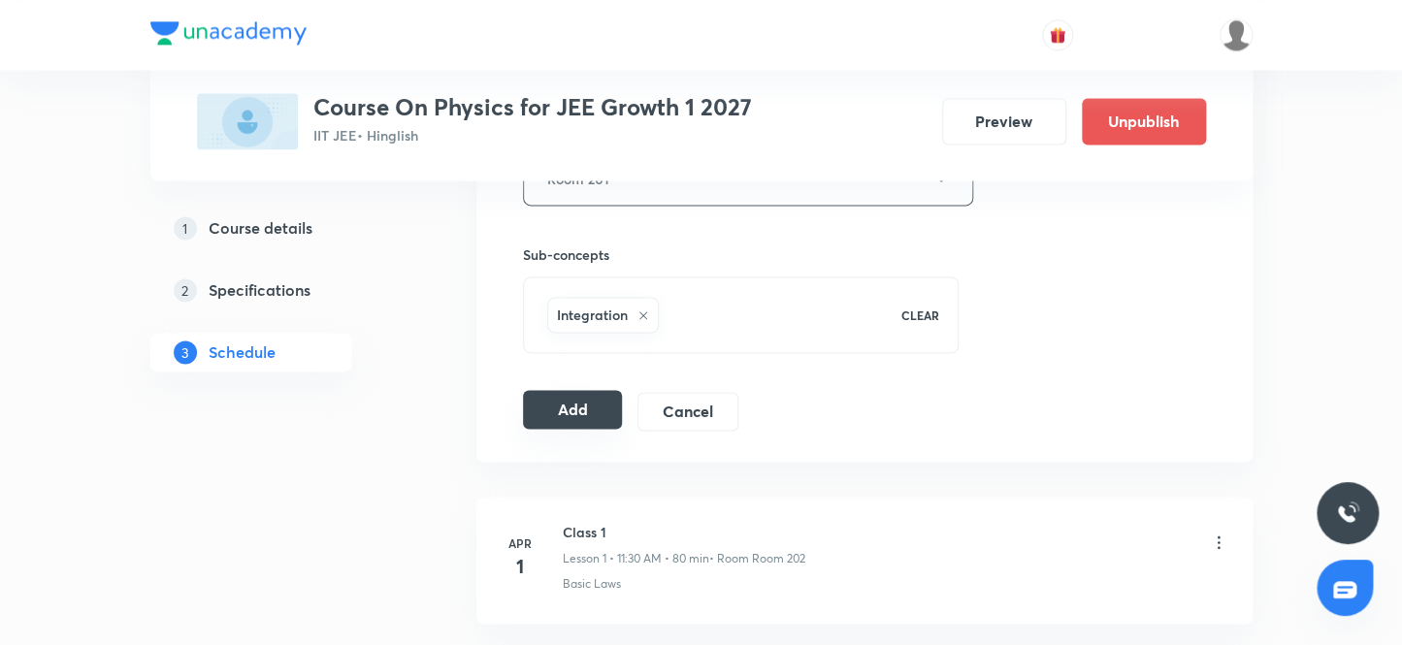
click at [559, 402] on button "Add" at bounding box center [573, 409] width 100 height 39
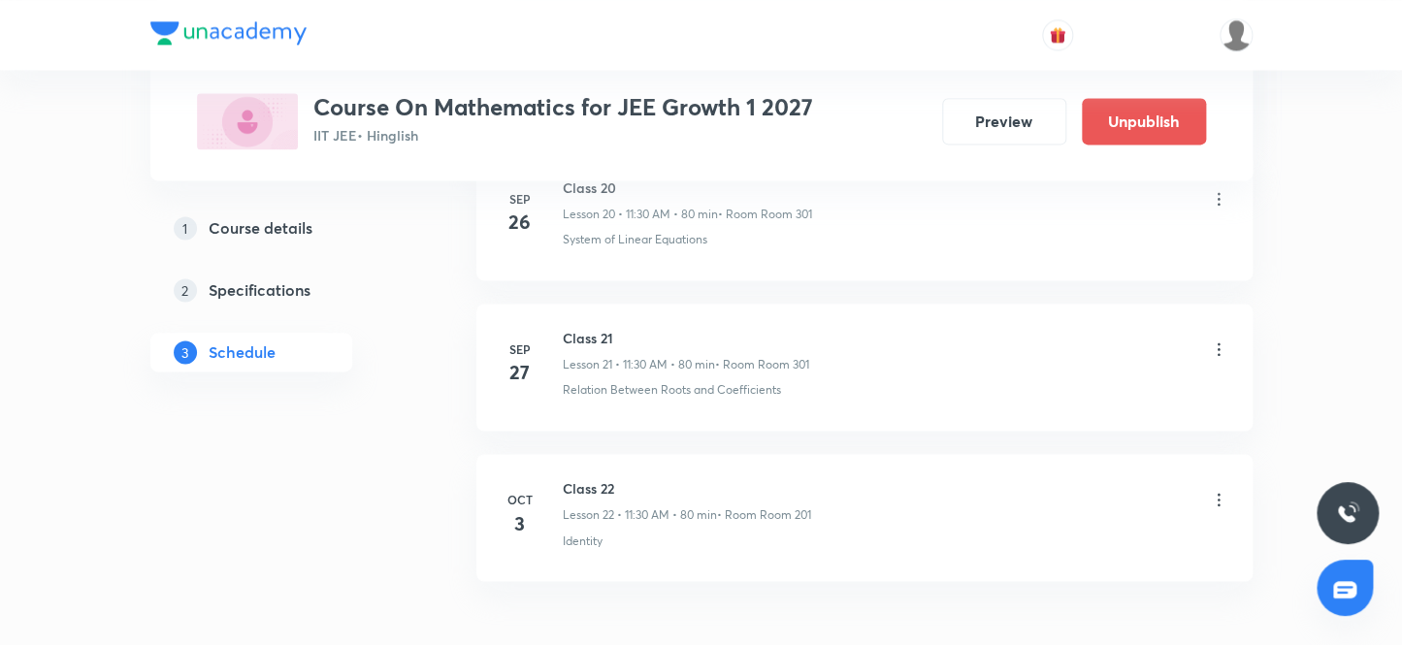
scroll to position [4214, 0]
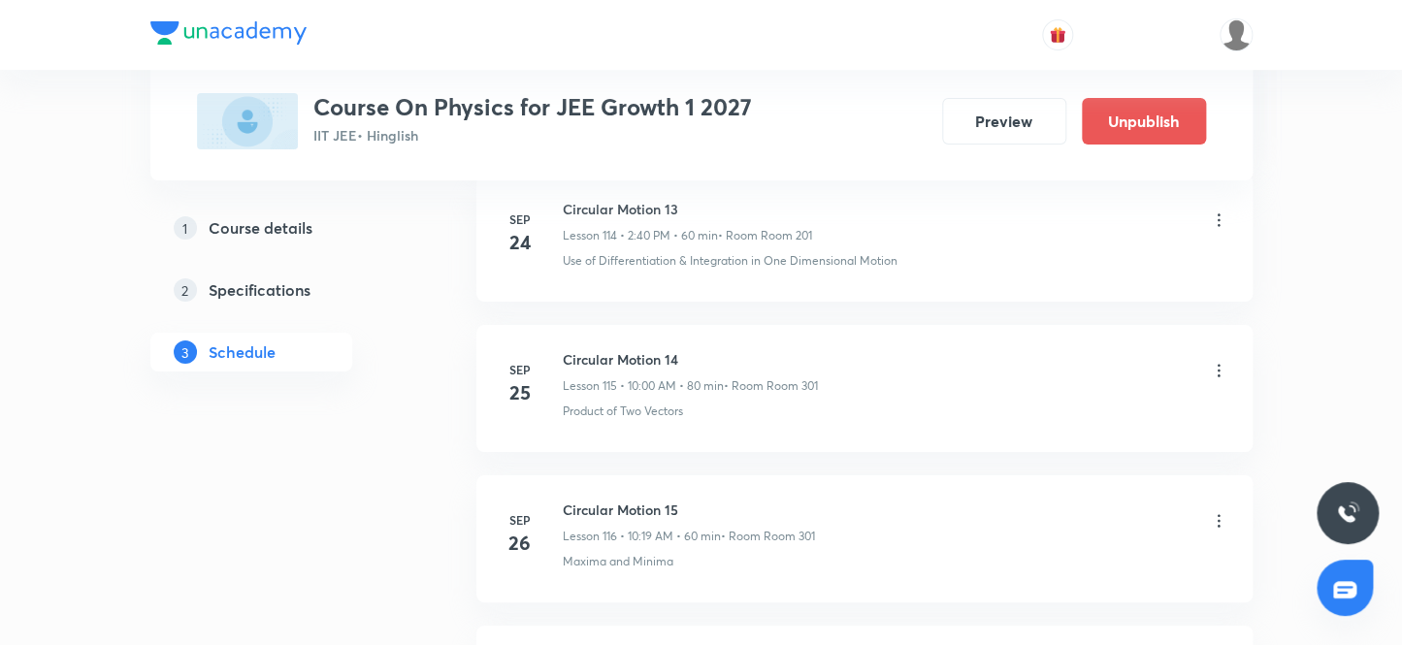
scroll to position [19358, 0]
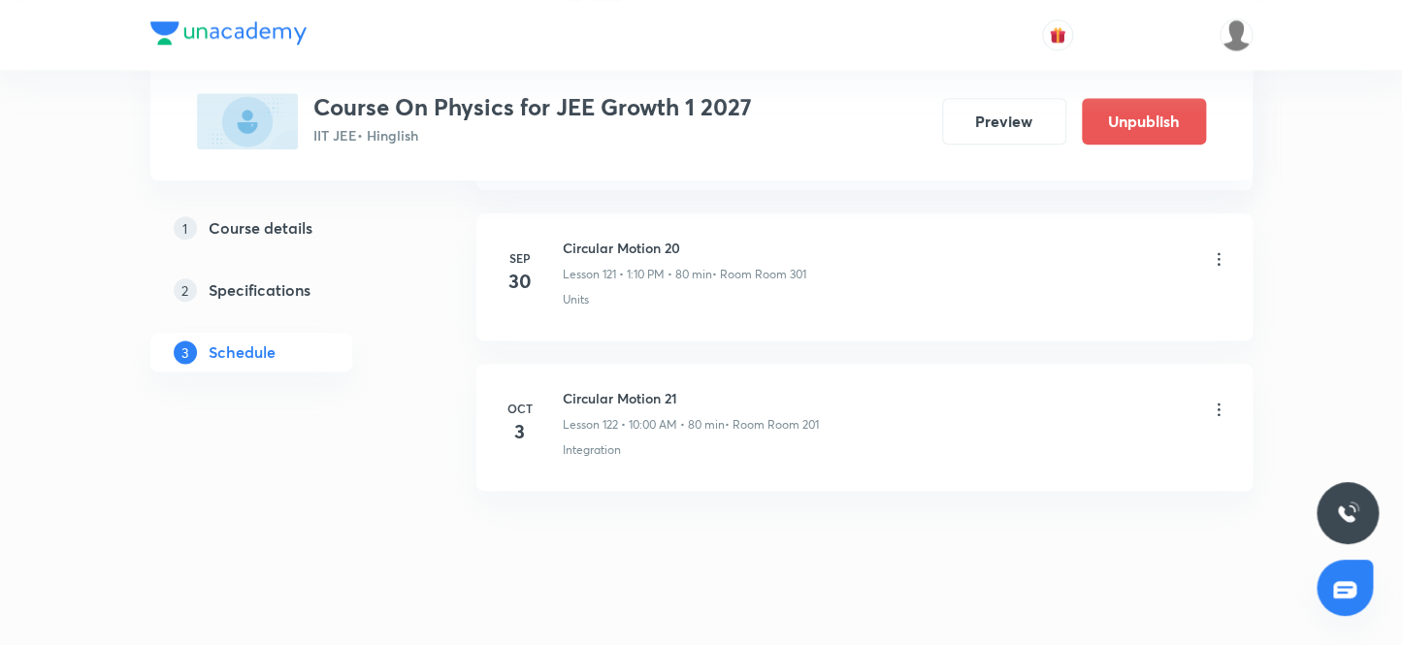
click at [1215, 400] on icon at bounding box center [1218, 409] width 19 height 19
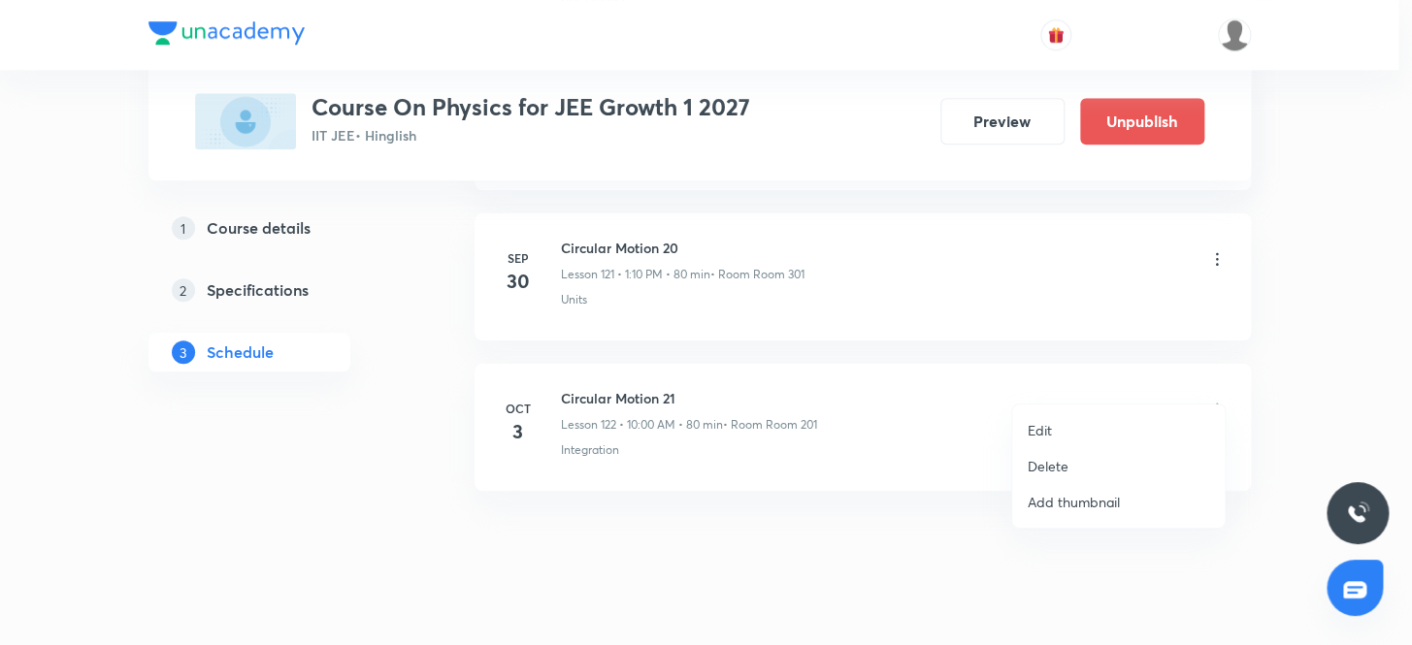
click at [1054, 465] on p "Delete" at bounding box center [1048, 466] width 41 height 20
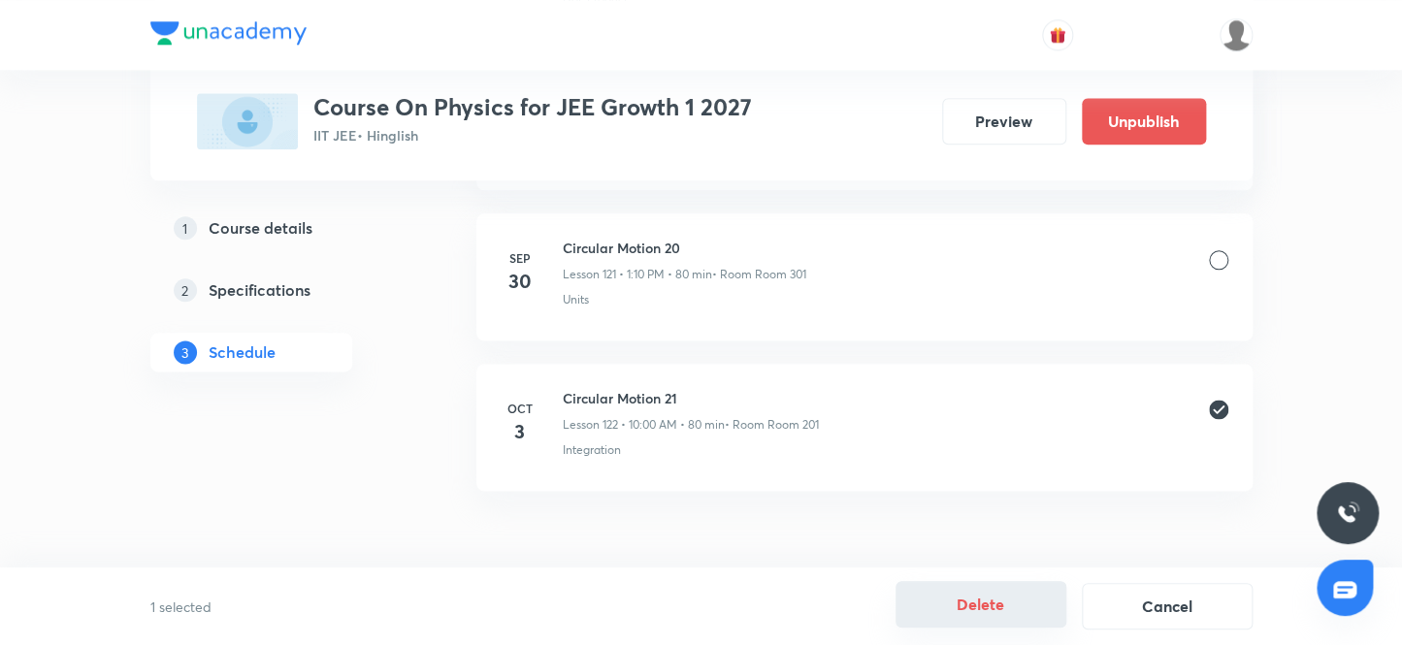
click at [978, 602] on button "Delete" at bounding box center [981, 604] width 171 height 47
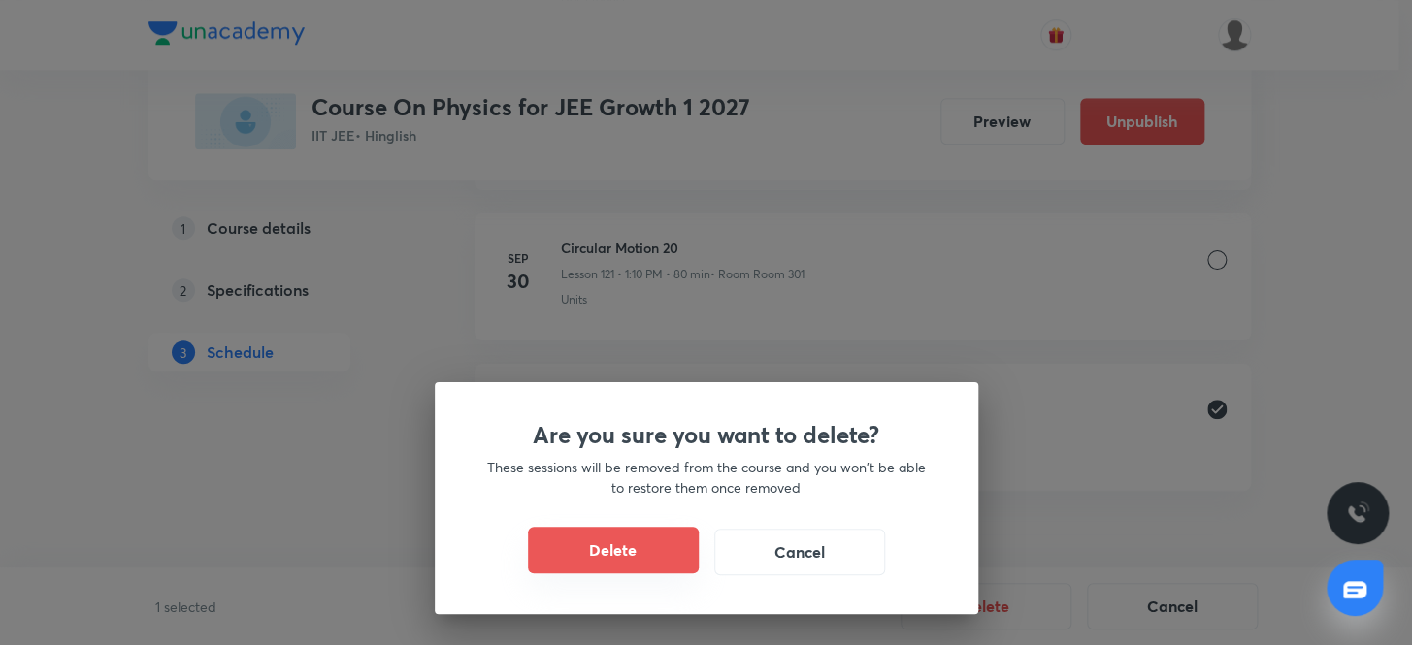
click at [597, 542] on button "Delete" at bounding box center [613, 550] width 171 height 47
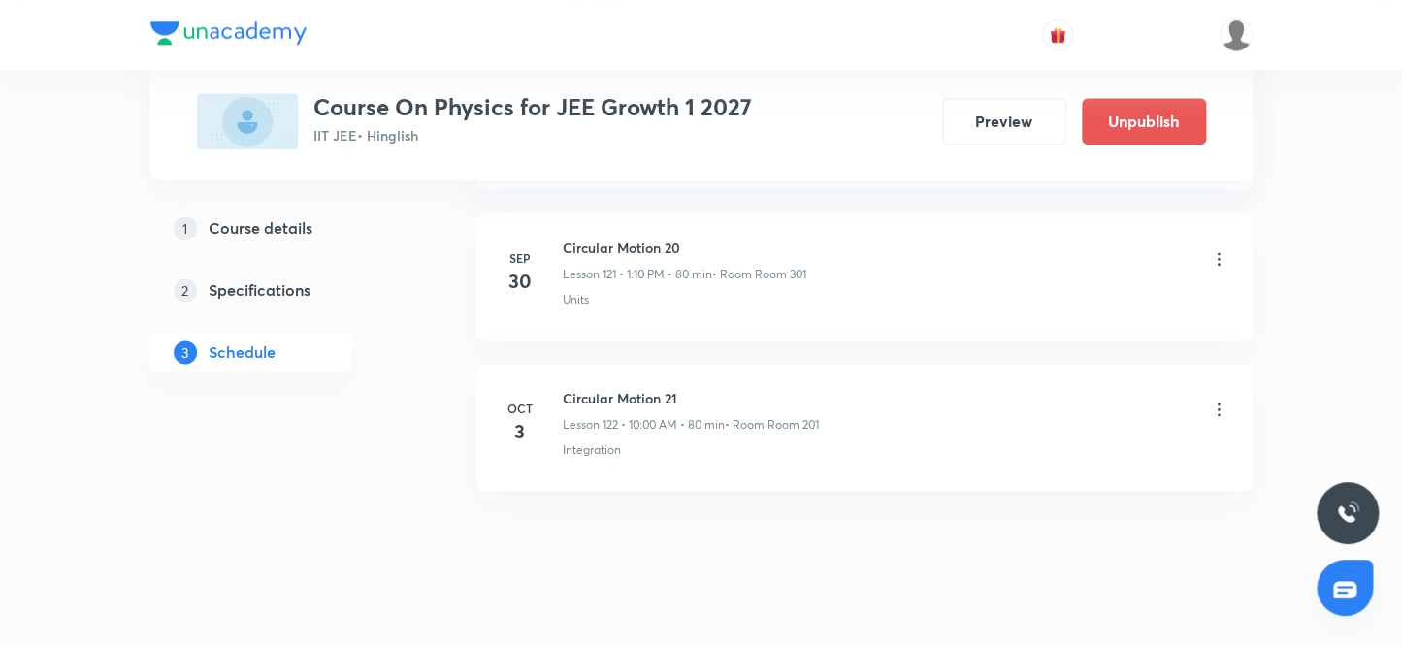
scroll to position [19208, 0]
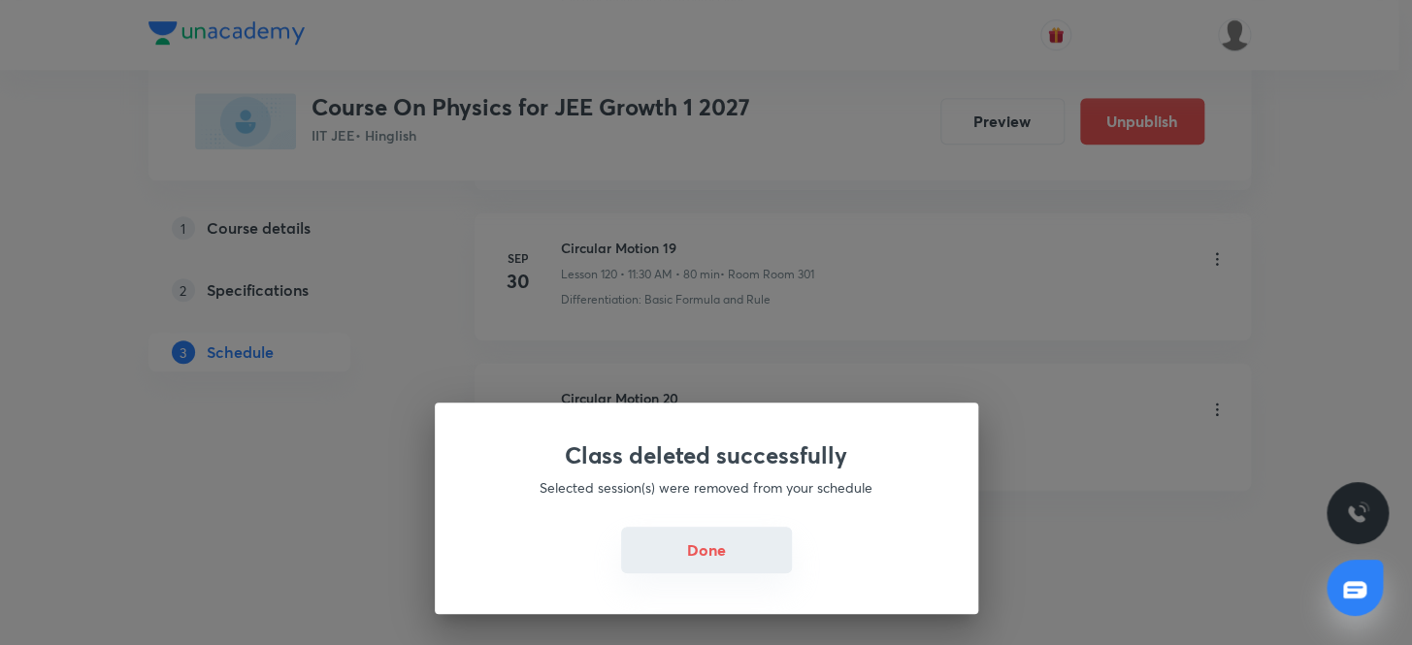
click at [702, 552] on button "Done" at bounding box center [706, 550] width 171 height 47
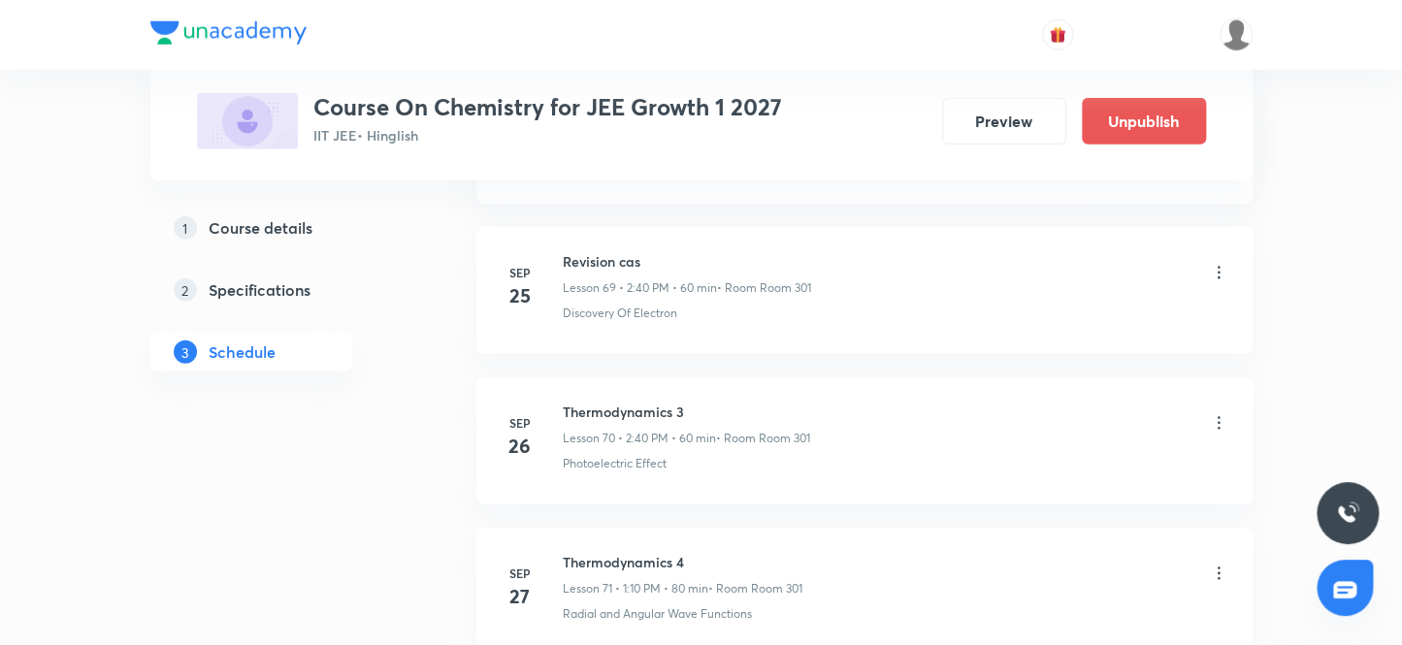
scroll to position [11848, 0]
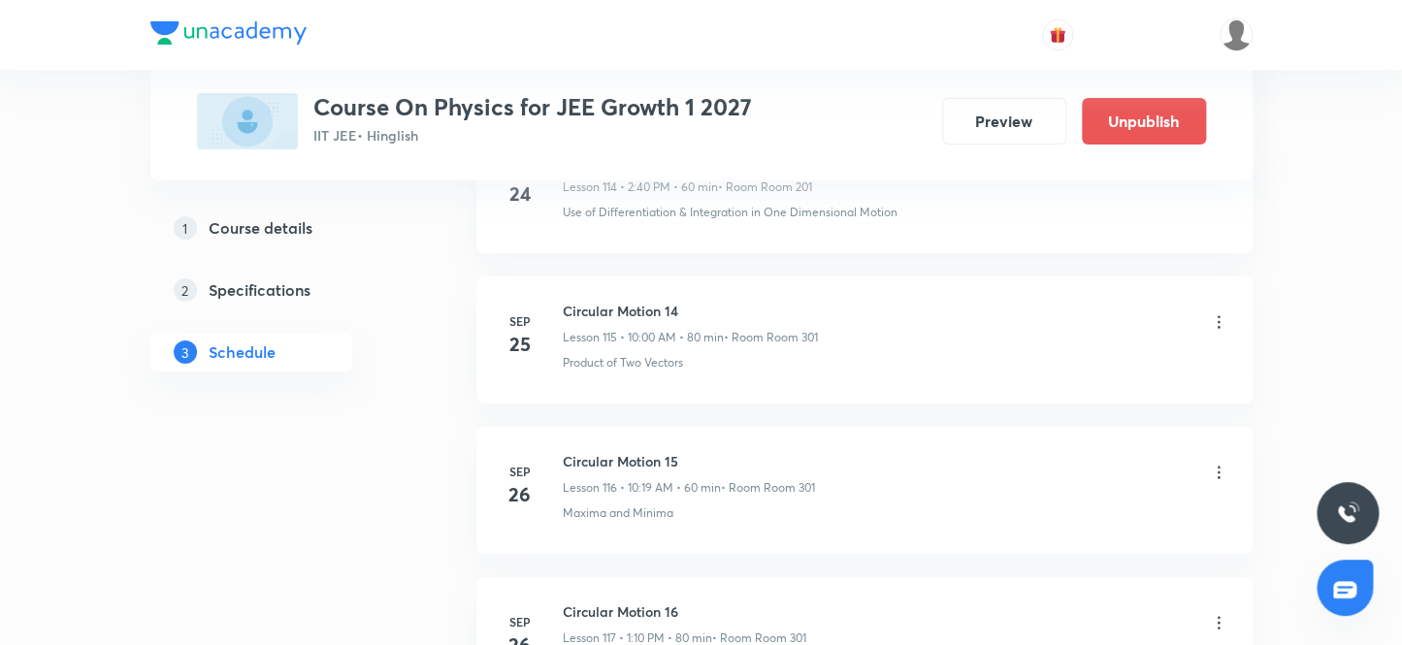
scroll to position [19208, 0]
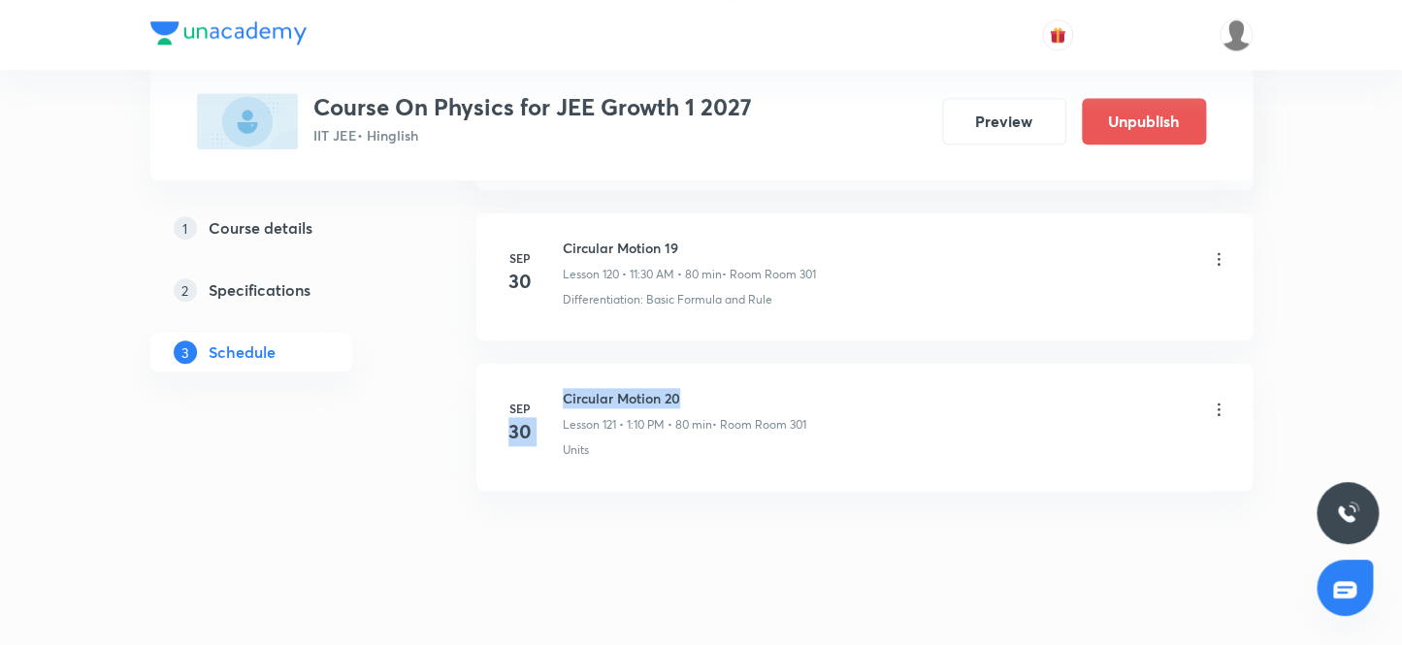
drag, startPoint x: 699, startPoint y: 367, endPoint x: 543, endPoint y: 356, distance: 155.6
click at [543, 364] on li "[DATE] Circular Motion 20 Lesson 121 • 1:10 PM • 80 min • Room Room 301 Units" at bounding box center [864, 427] width 776 height 127
drag, startPoint x: 689, startPoint y: 363, endPoint x: 558, endPoint y: 351, distance: 131.5
click at [558, 364] on li "[DATE] Circular Motion 20 Lesson 121 • 1:10 PM • 80 min • Room Room 301 Units" at bounding box center [864, 427] width 776 height 127
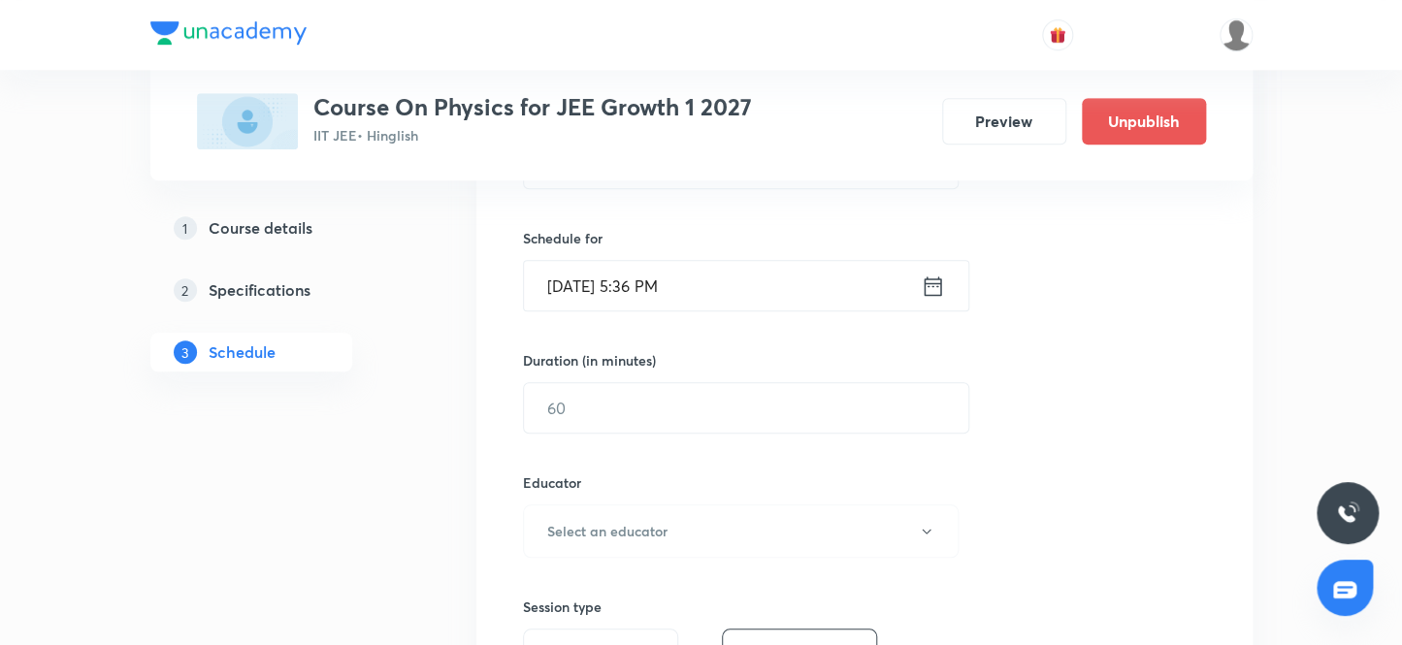
scroll to position [368, 0]
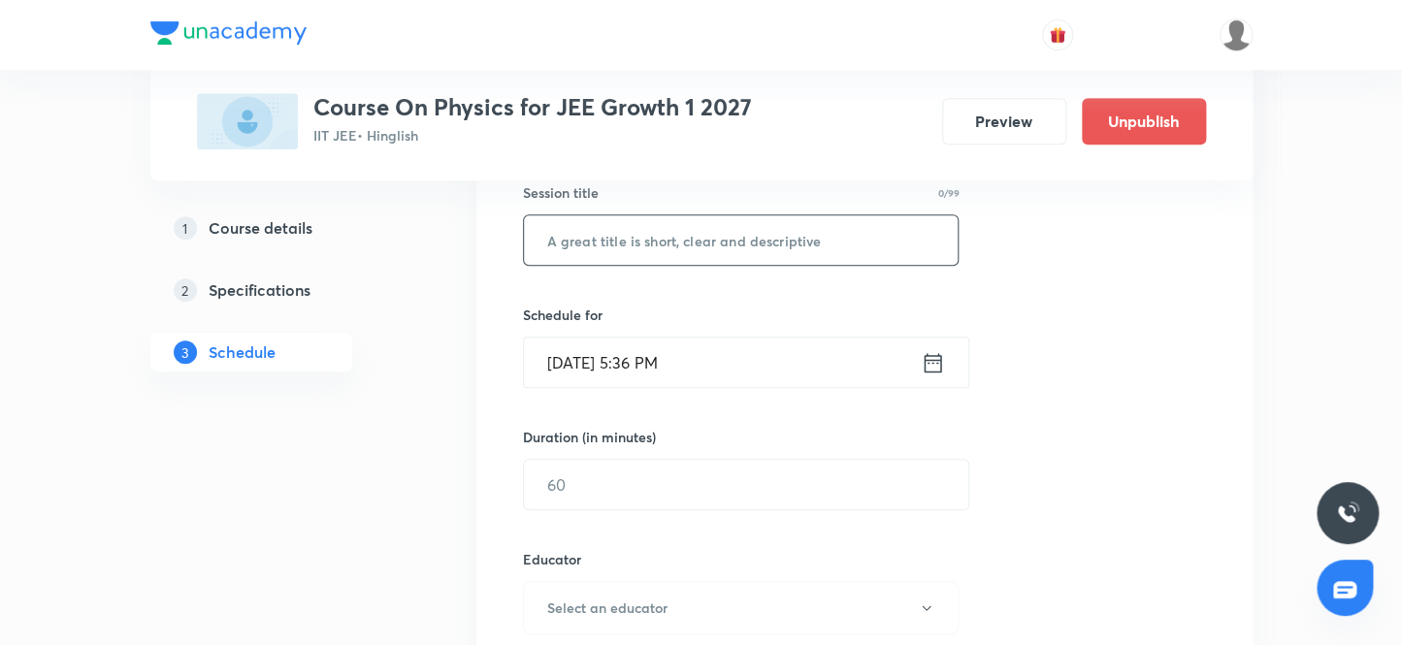
click at [736, 246] on input "text" at bounding box center [741, 239] width 435 height 49
paste input "Circular Motion 20"
type input "Circular Motion 21"
click at [591, 359] on input "Sep 30, 2025, 5:36 PM" at bounding box center [722, 362] width 397 height 49
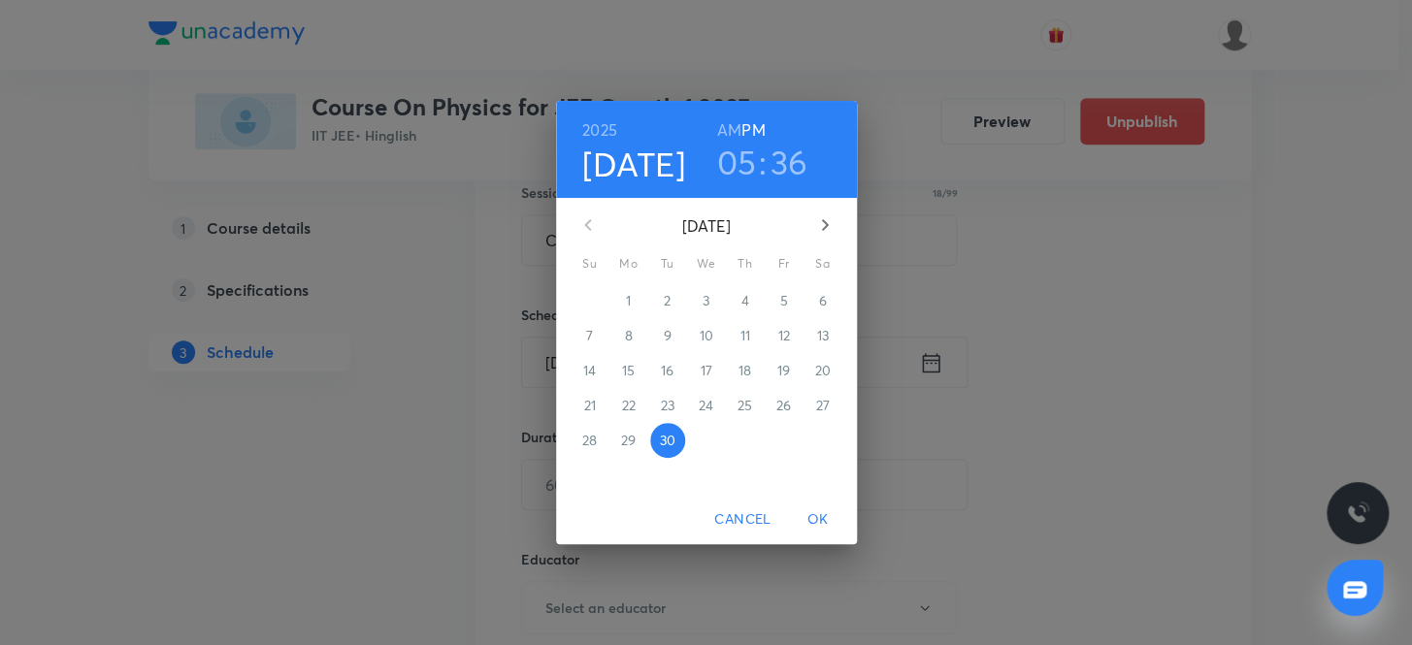
click at [823, 225] on icon "button" at bounding box center [824, 224] width 23 height 23
click at [786, 303] on p "3" at bounding box center [783, 300] width 7 height 19
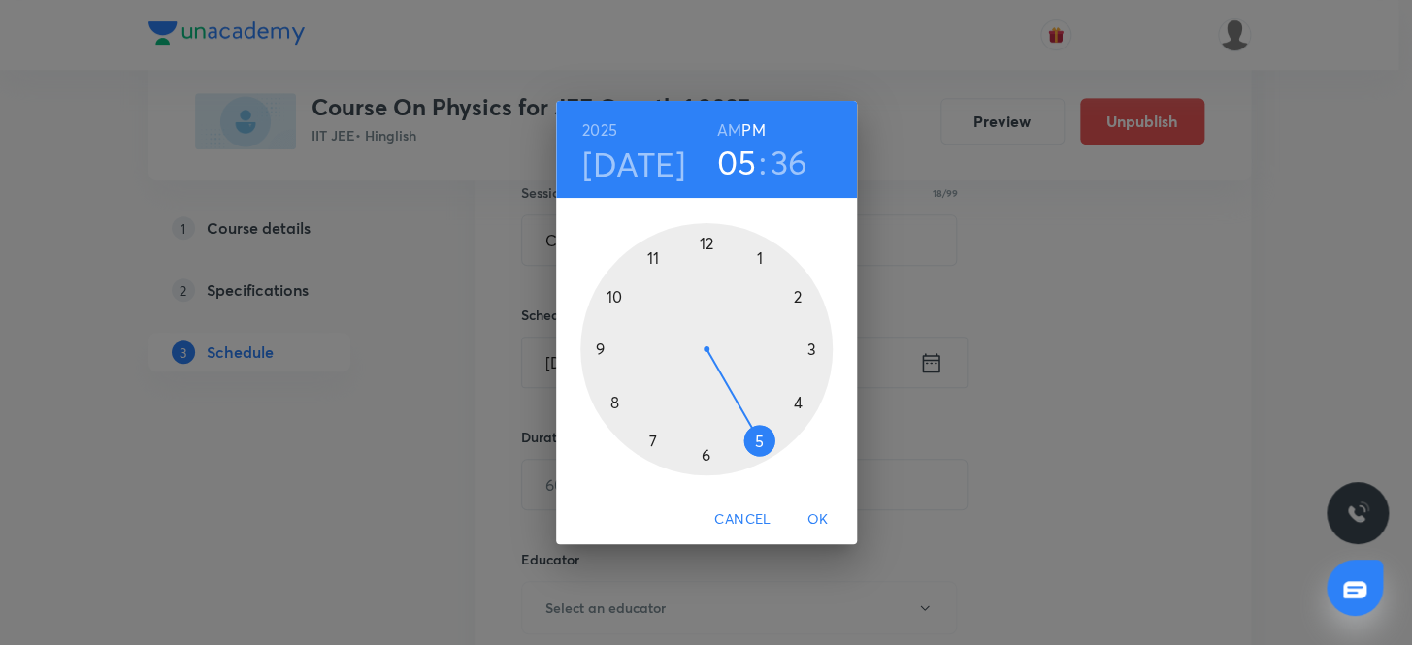
click at [759, 257] on div at bounding box center [706, 349] width 252 height 252
click at [795, 292] on div at bounding box center [706, 349] width 252 height 252
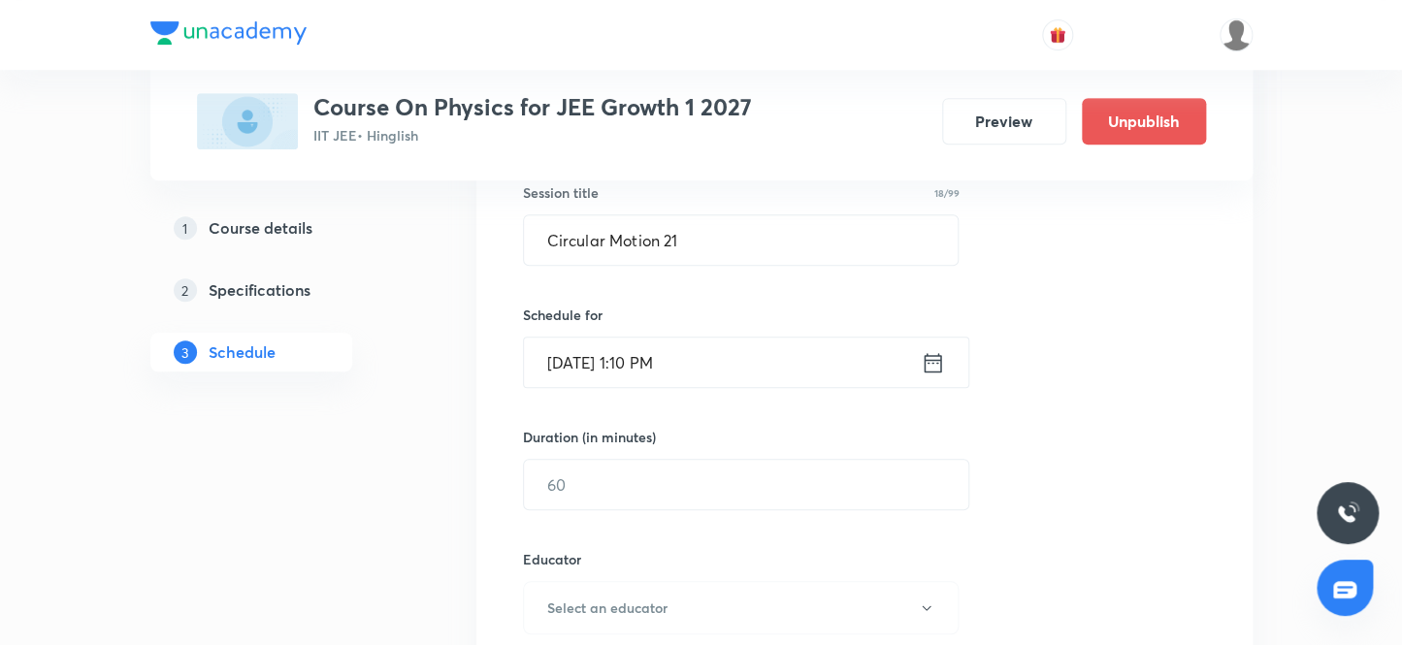
scroll to position [456, 0]
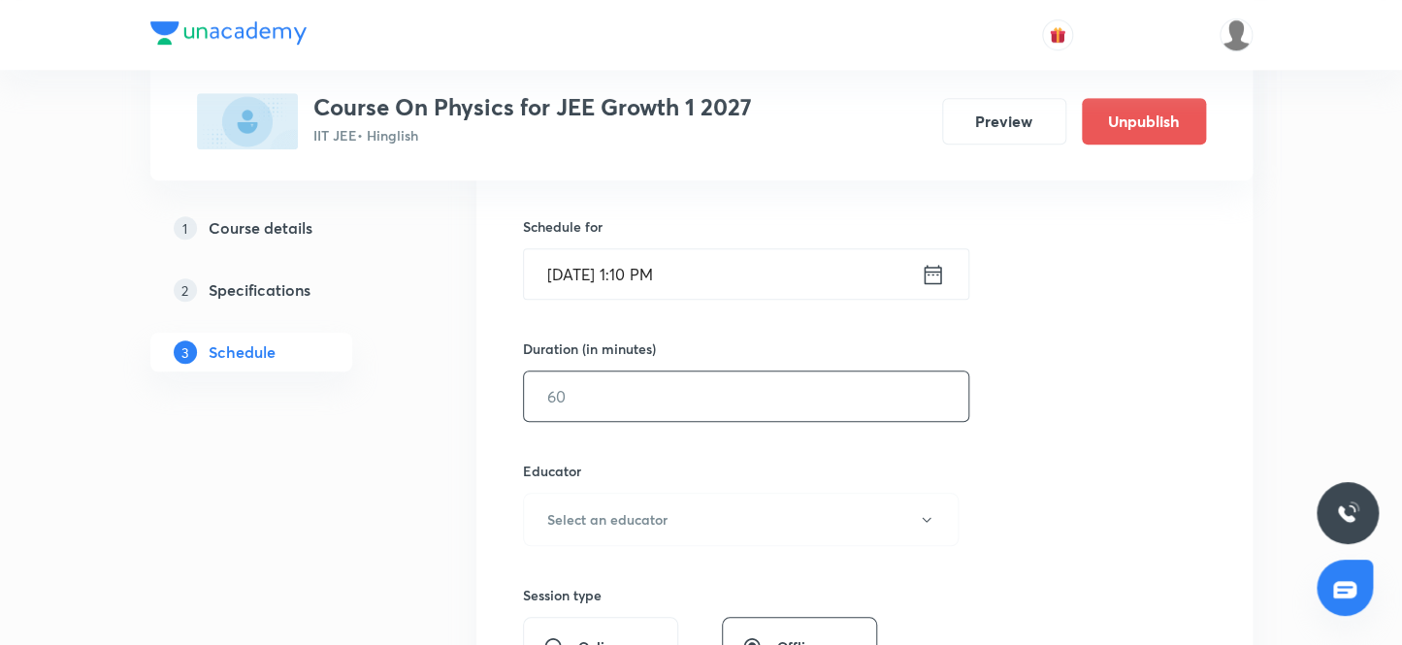
click at [737, 394] on input "text" at bounding box center [746, 396] width 444 height 49
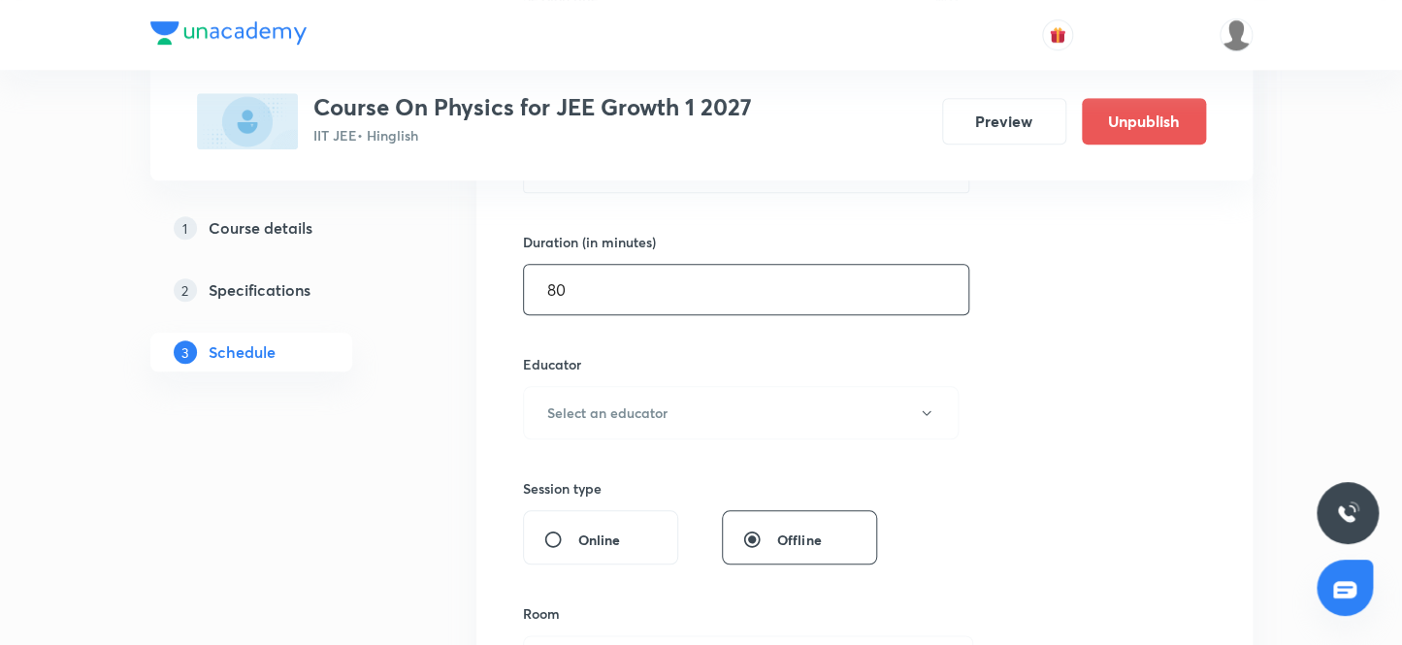
scroll to position [632, 0]
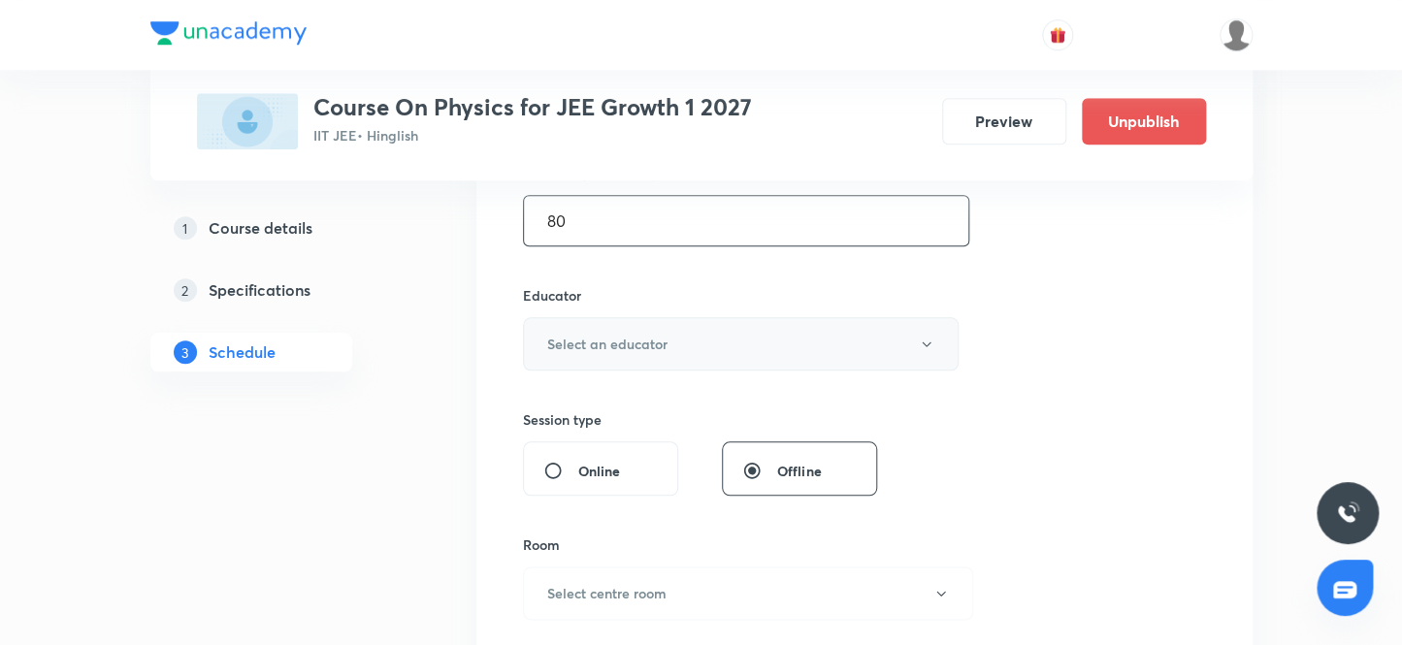
type input "80"
click at [641, 344] on h6 "Select an educator" at bounding box center [607, 344] width 120 height 20
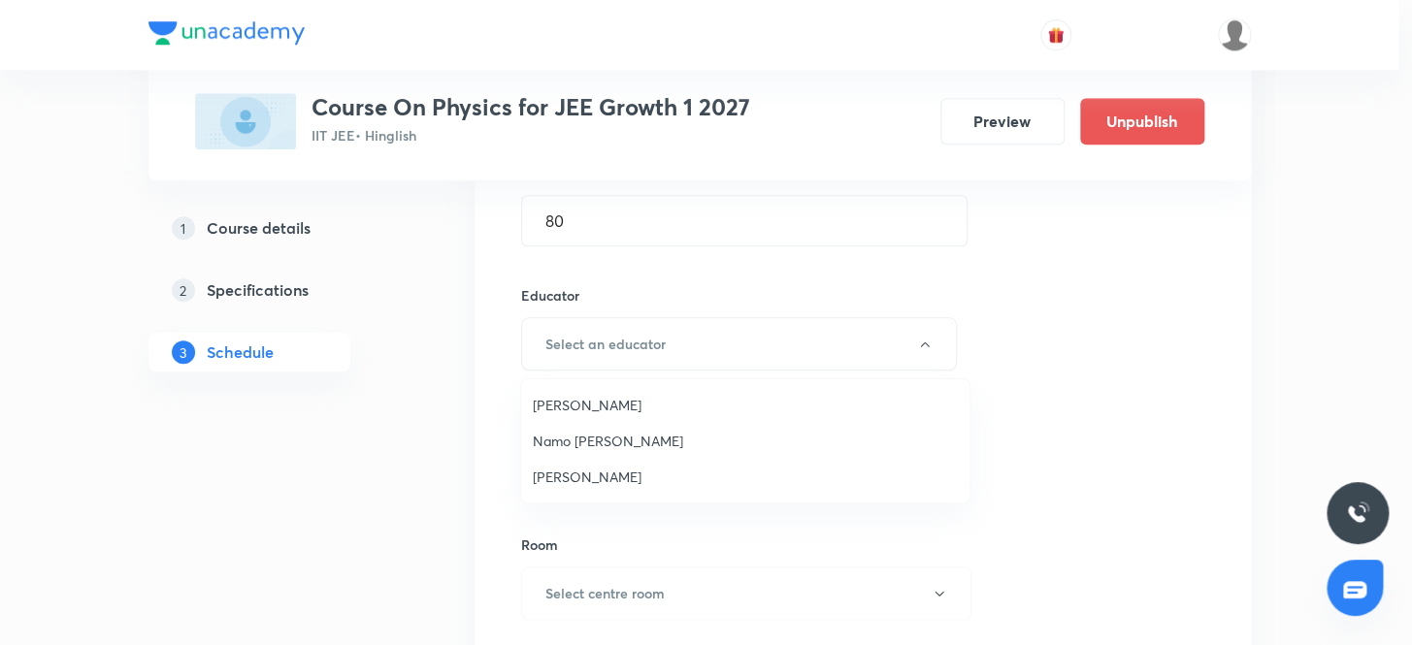
click at [635, 443] on span "Namo Narayan Pathak" at bounding box center [745, 441] width 425 height 20
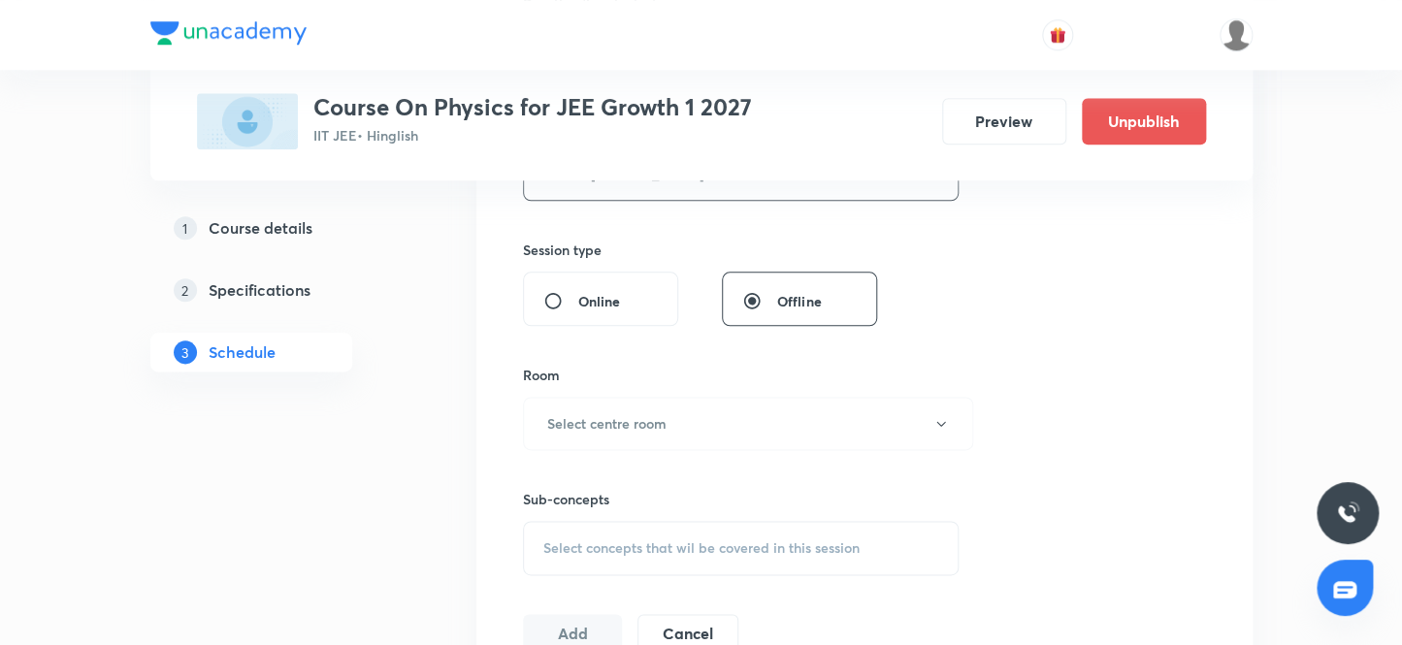
scroll to position [897, 0]
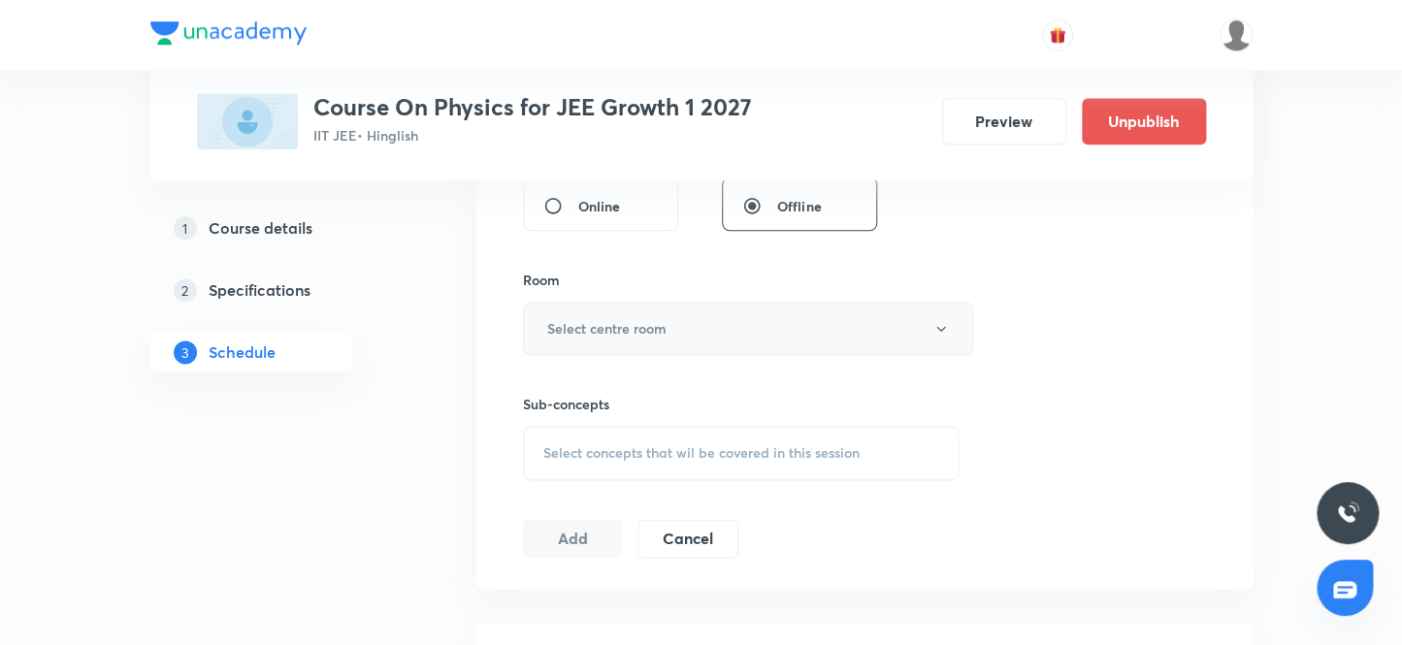
click at [638, 320] on h6 "Select centre room" at bounding box center [606, 328] width 119 height 20
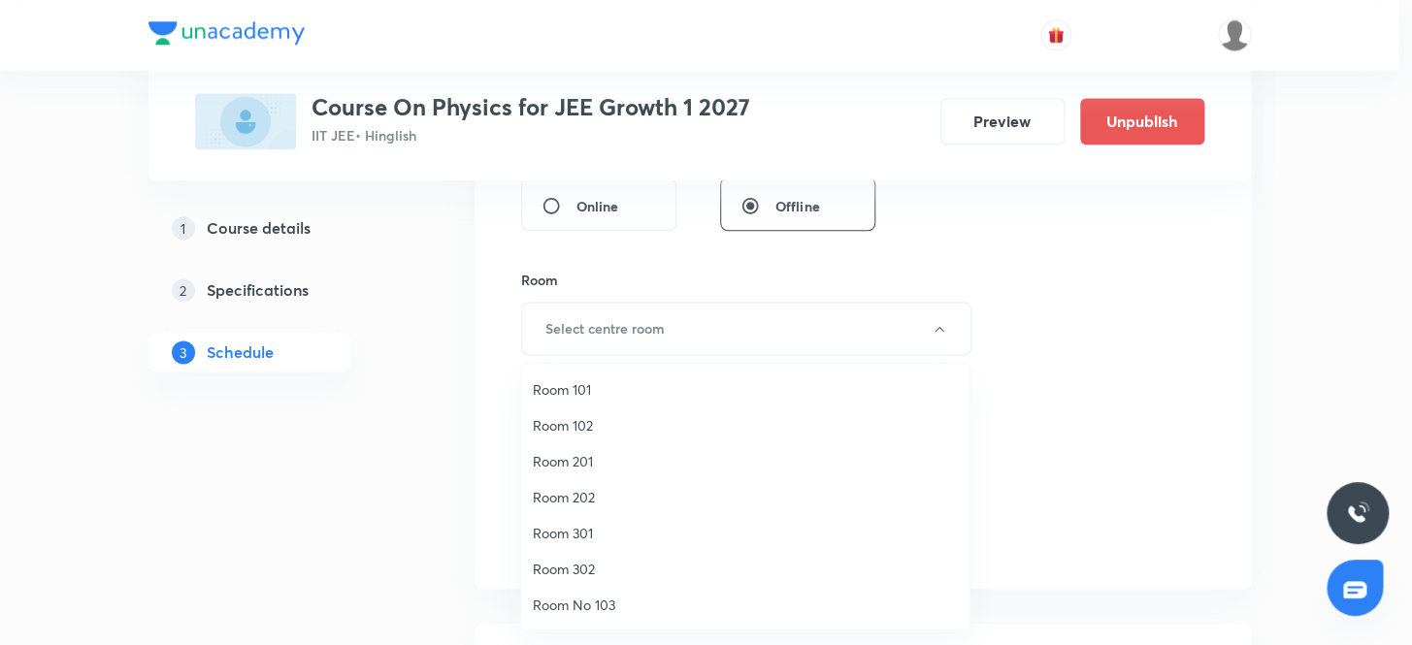
click at [585, 458] on span "Room 201" at bounding box center [745, 461] width 425 height 20
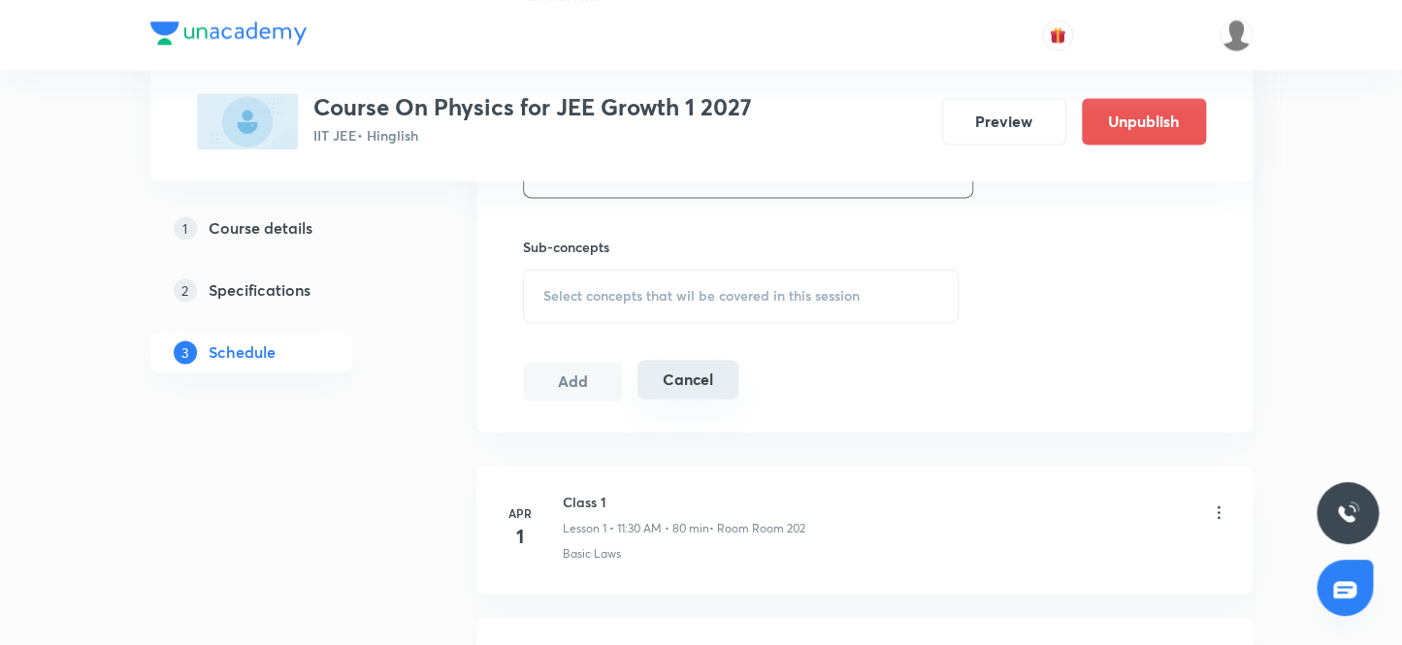
scroll to position [1073, 0]
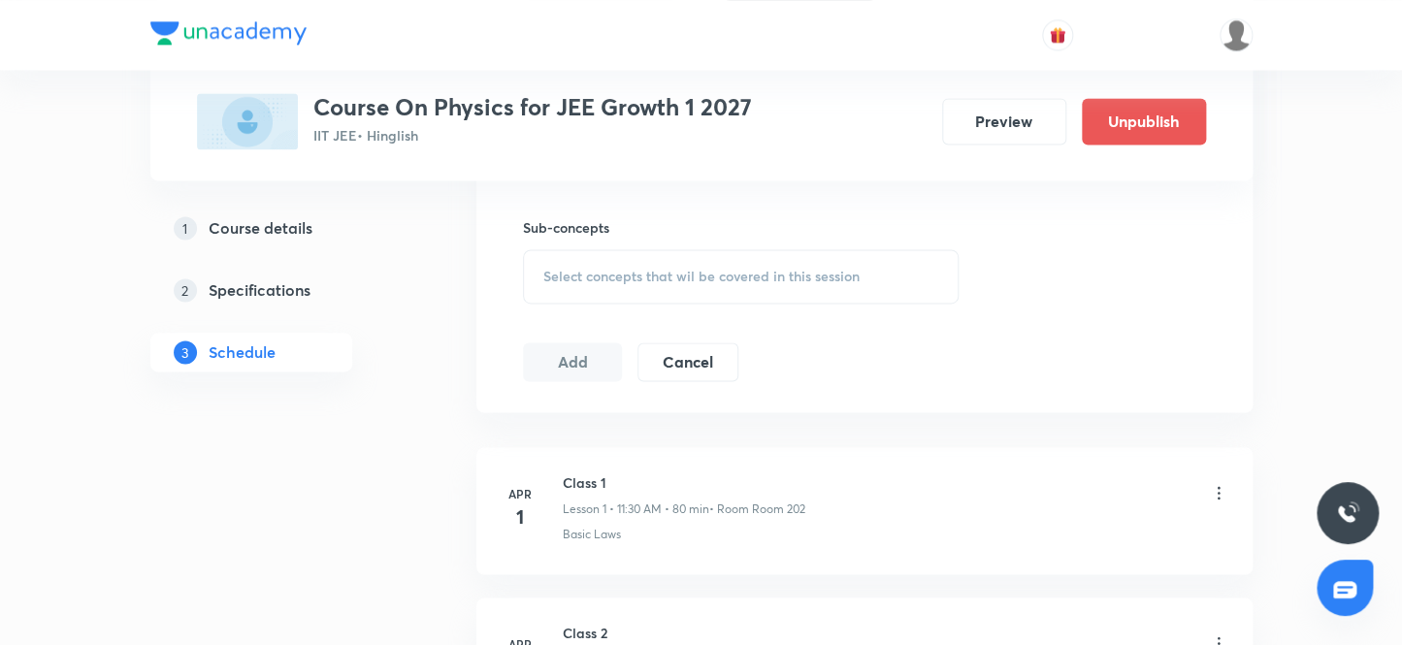
click at [656, 269] on span "Select concepts that wil be covered in this session" at bounding box center [701, 277] width 316 height 16
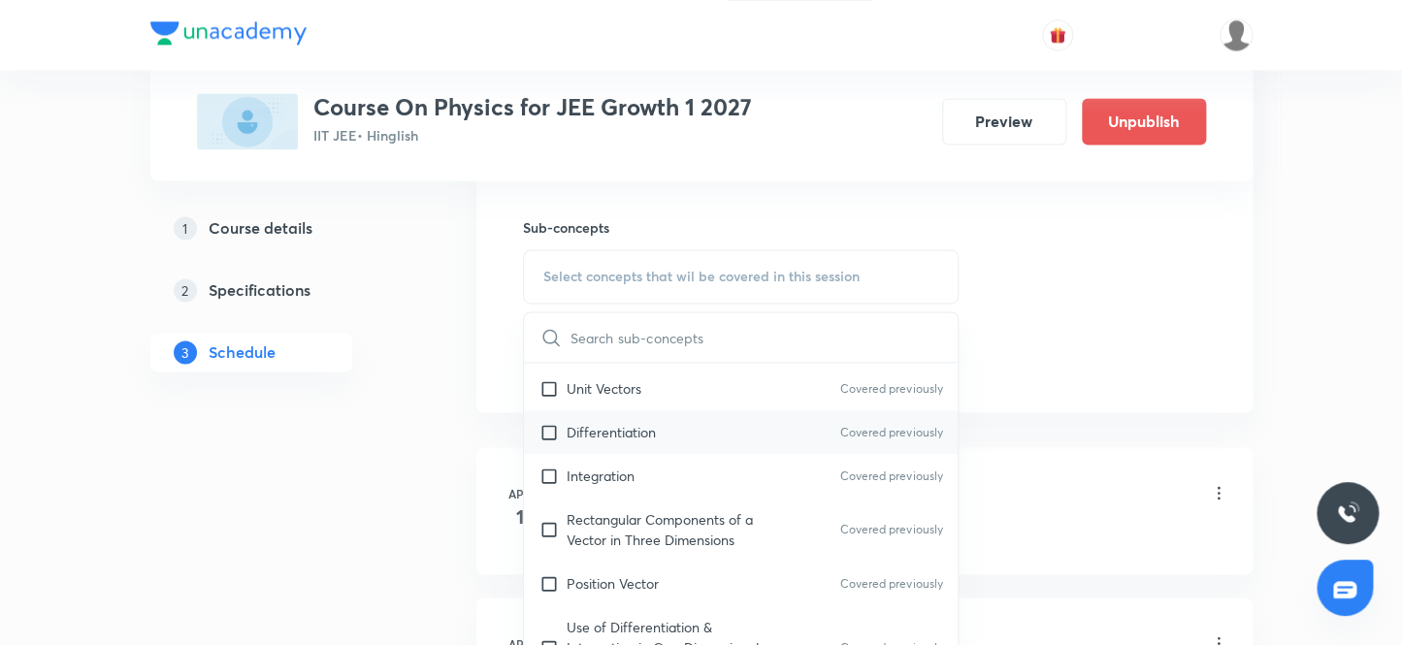
scroll to position [529, 0]
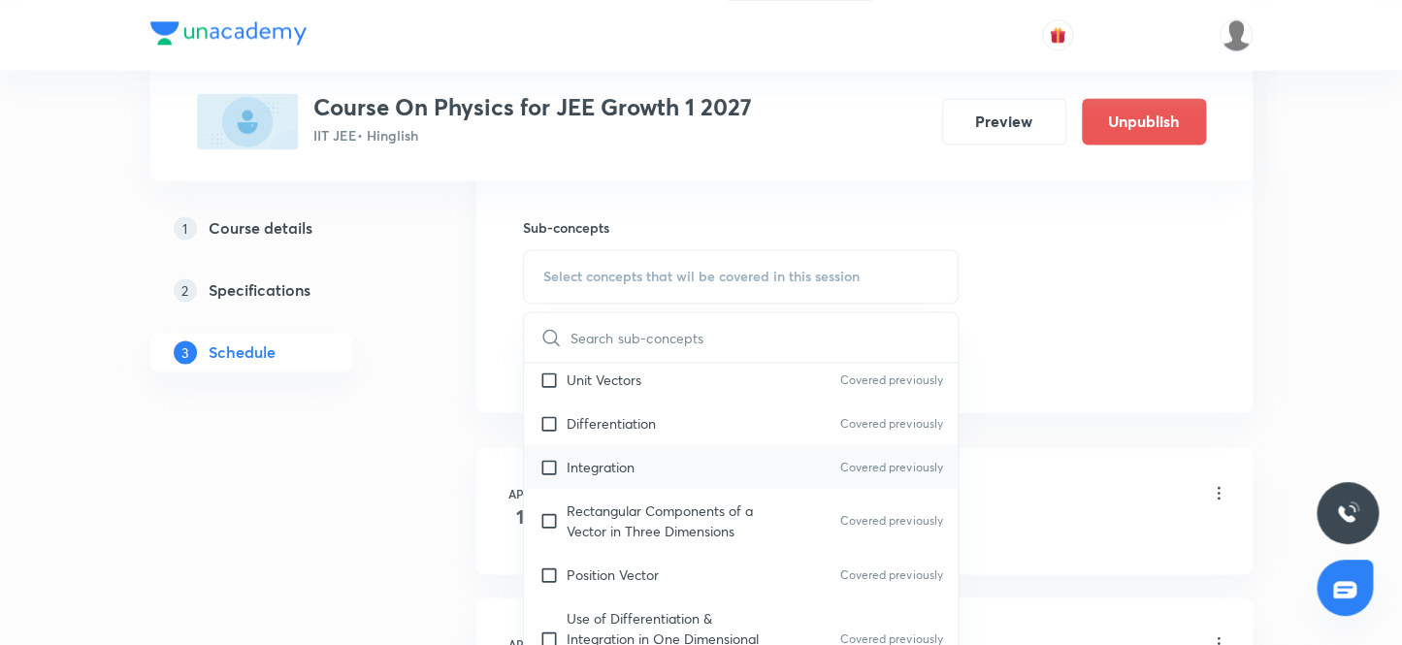
click at [552, 463] on input "checkbox" at bounding box center [553, 467] width 27 height 20
checkbox input "true"
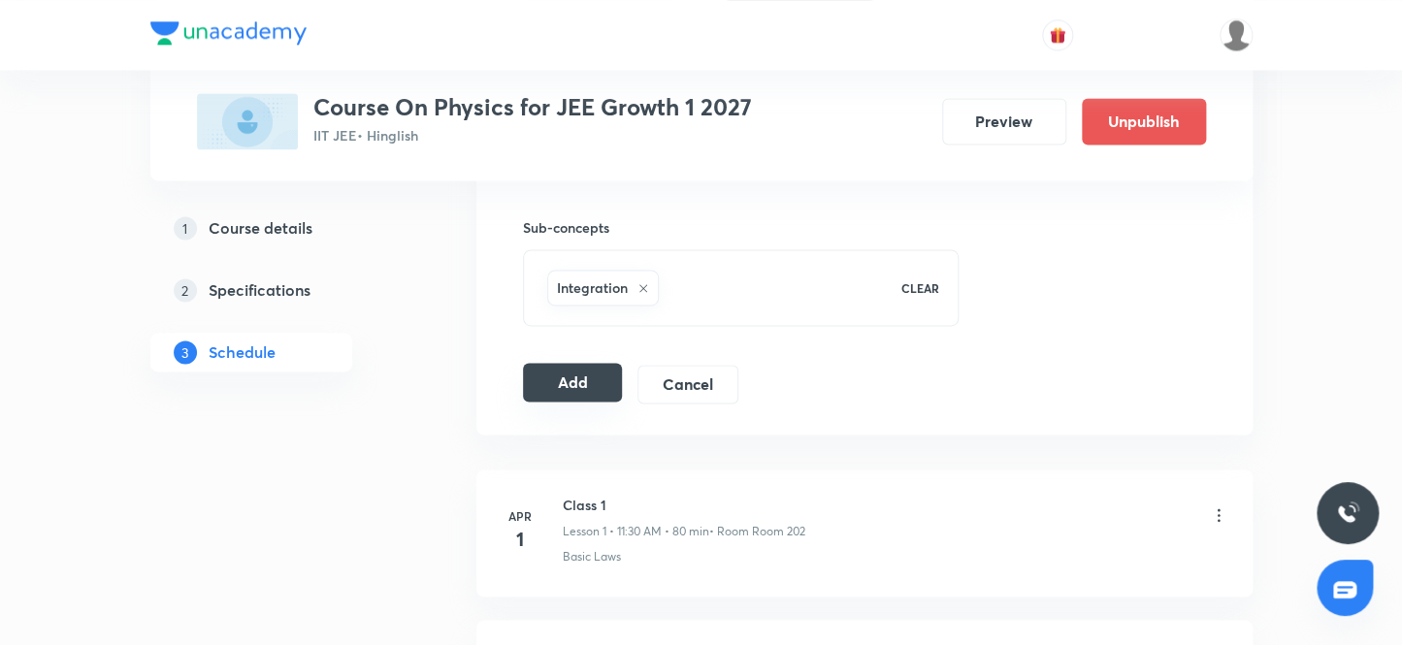
click at [547, 379] on button "Add" at bounding box center [573, 382] width 100 height 39
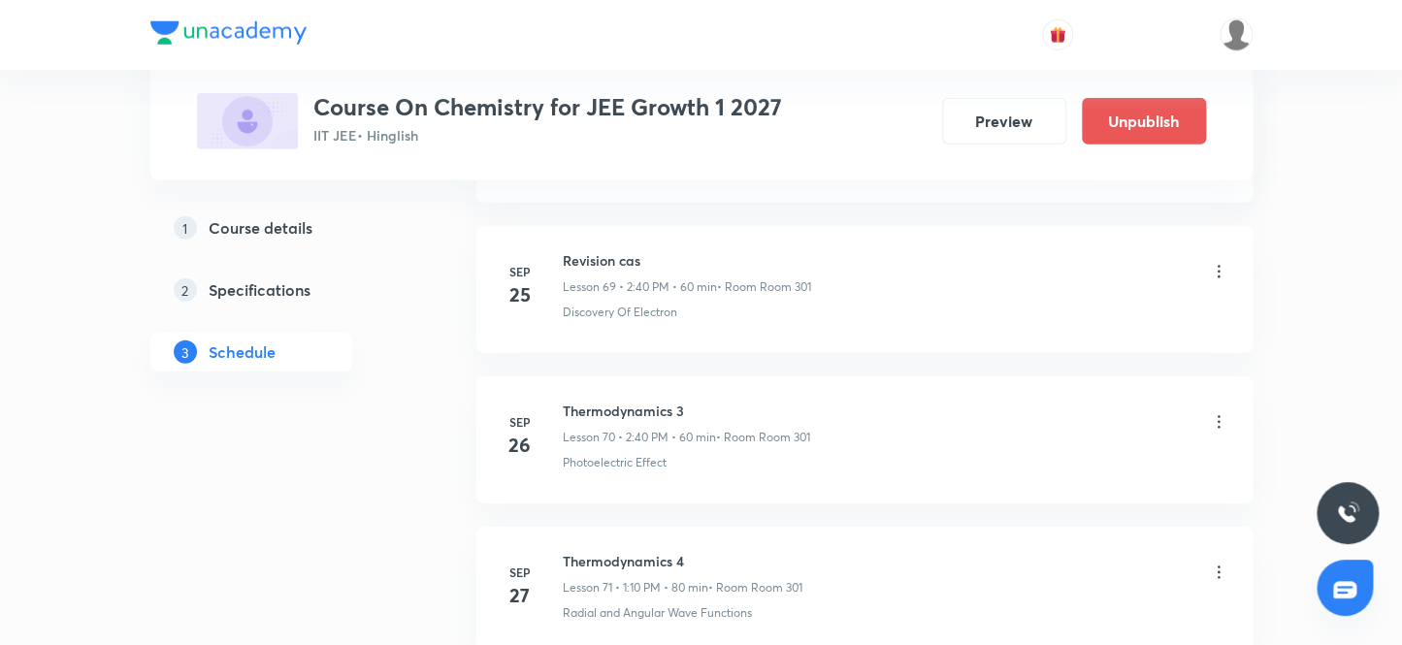
scroll to position [11848, 0]
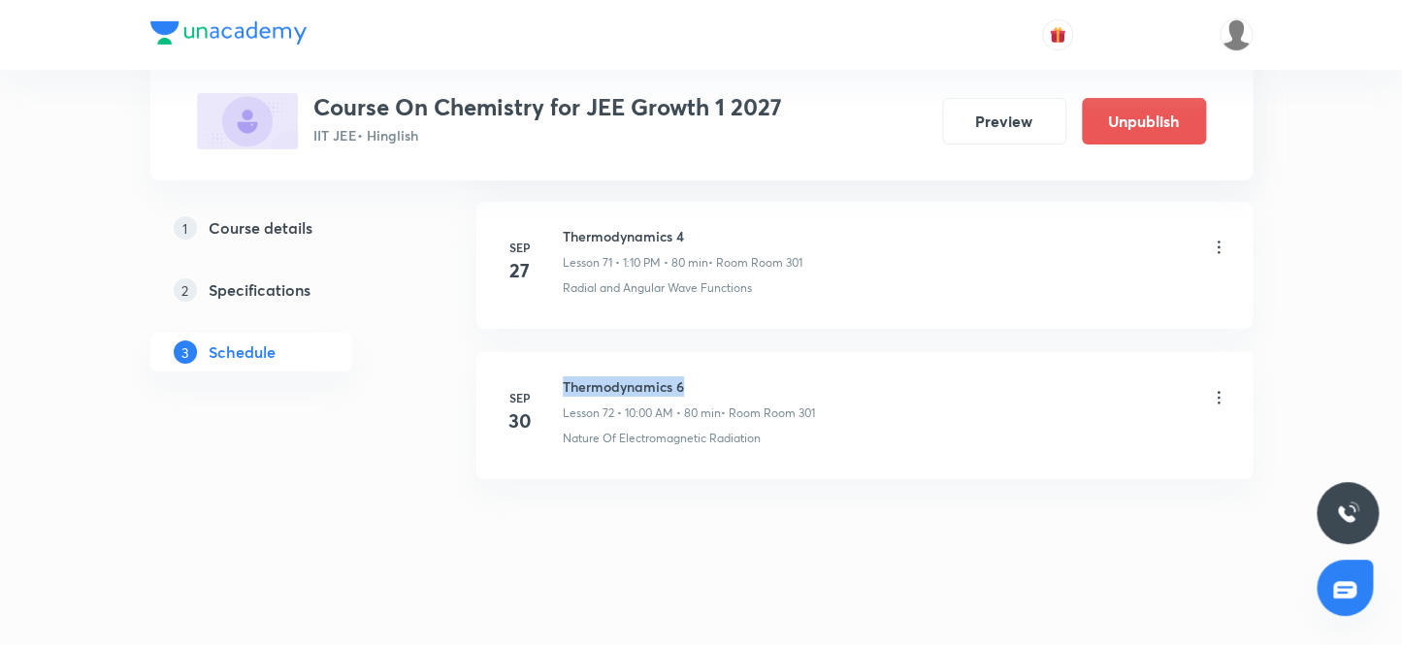
drag, startPoint x: 694, startPoint y: 366, endPoint x: 554, endPoint y: 347, distance: 141.0
click at [554, 352] on li "[DATE] Thermodynamics 6 Lesson 72 • 10:00 AM • 80 min • Room Room 301 Nature Of…" at bounding box center [864, 415] width 776 height 127
copy h6 "Thermodynamics 6"
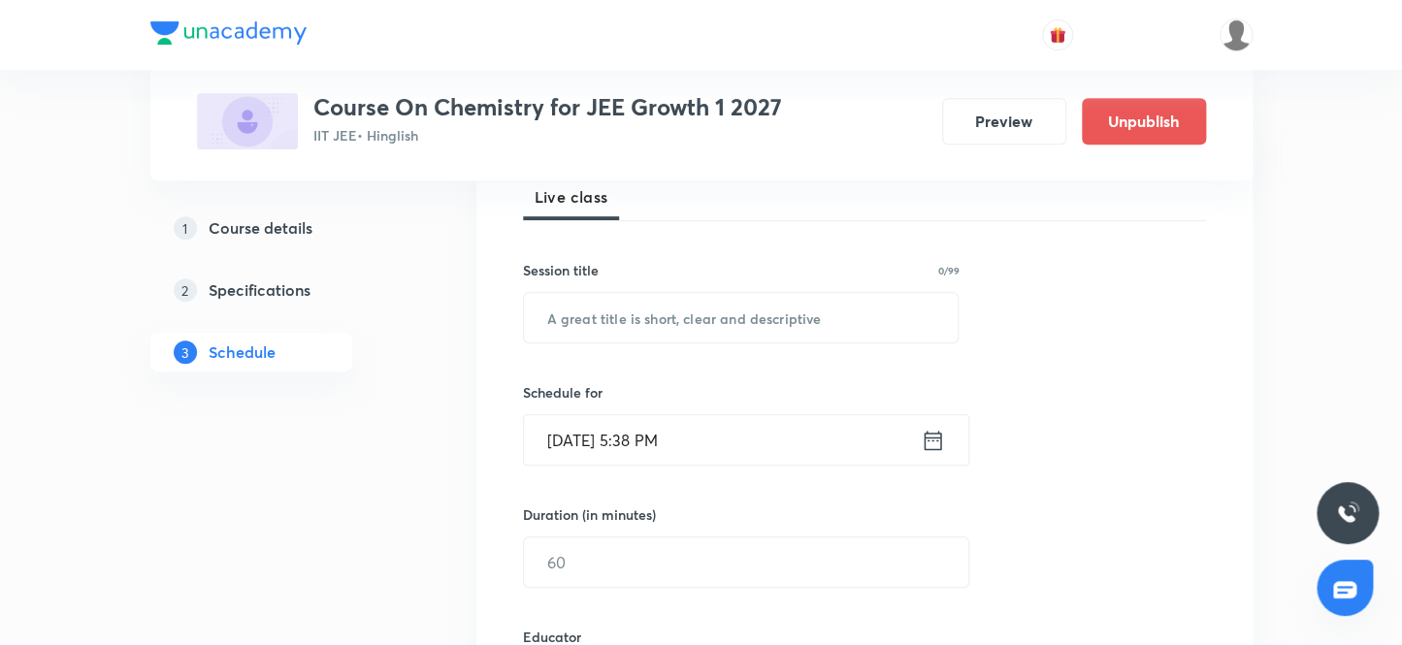
scroll to position [171, 0]
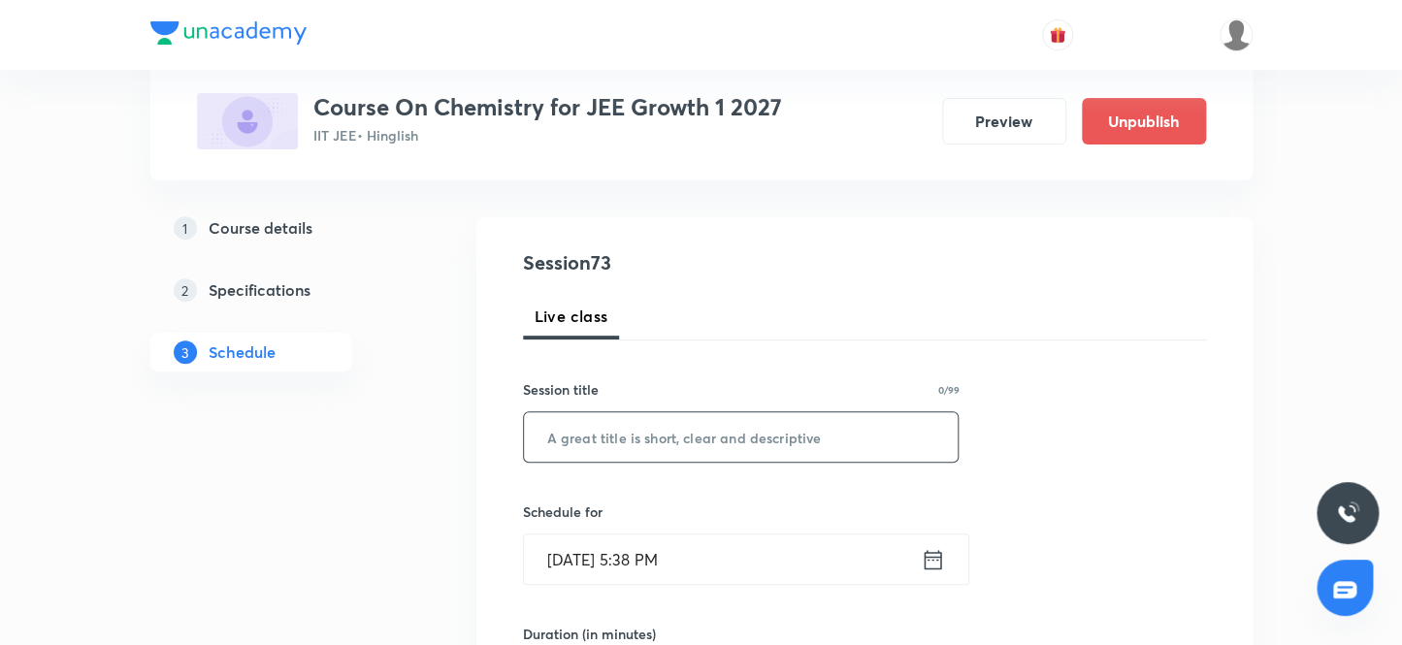
click at [720, 435] on input "text" at bounding box center [741, 436] width 435 height 49
paste input "Thermodynamics 6"
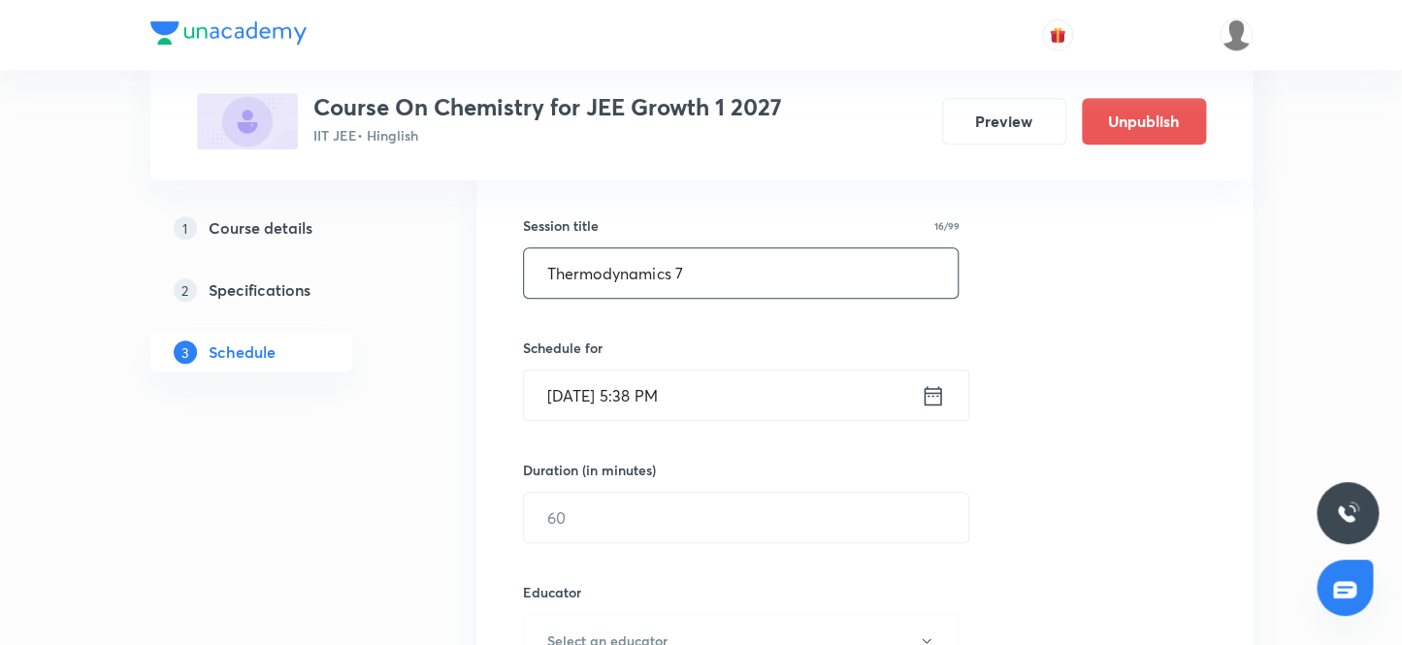
scroll to position [347, 0]
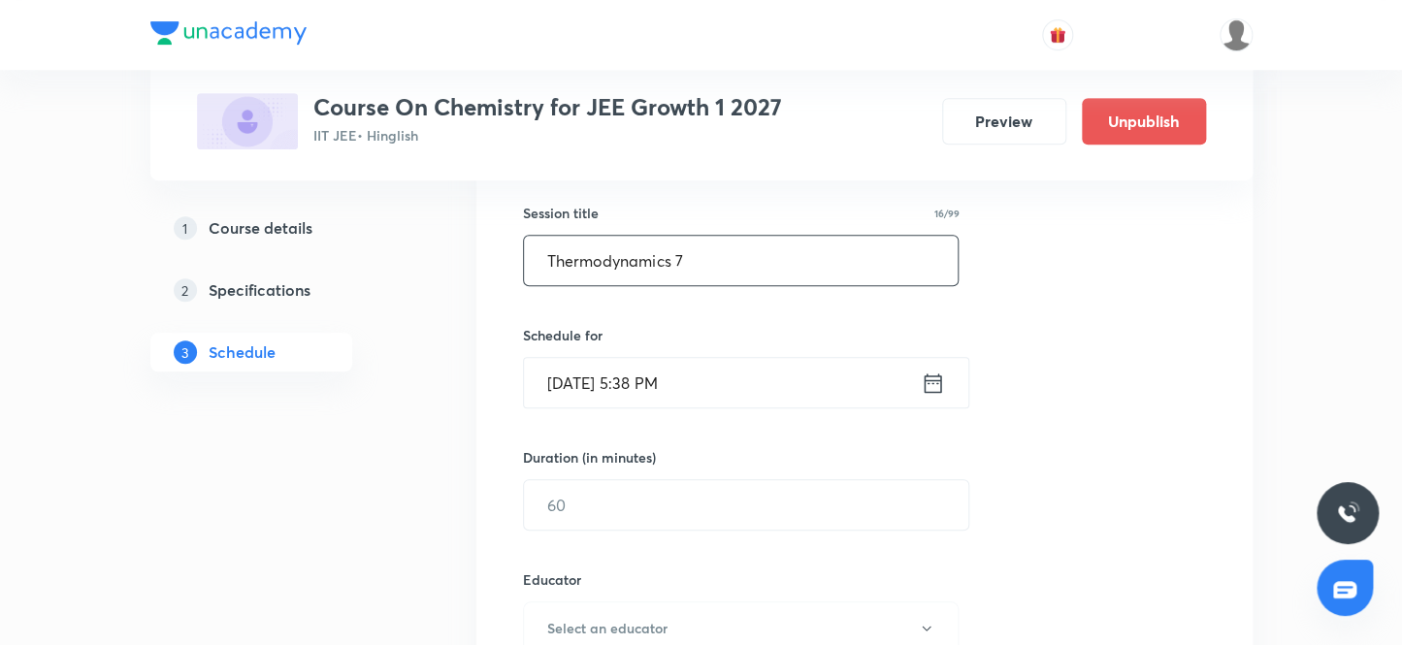
type input "Thermodynamics 7"
click at [592, 381] on input "[DATE] 5:38 PM" at bounding box center [722, 382] width 397 height 49
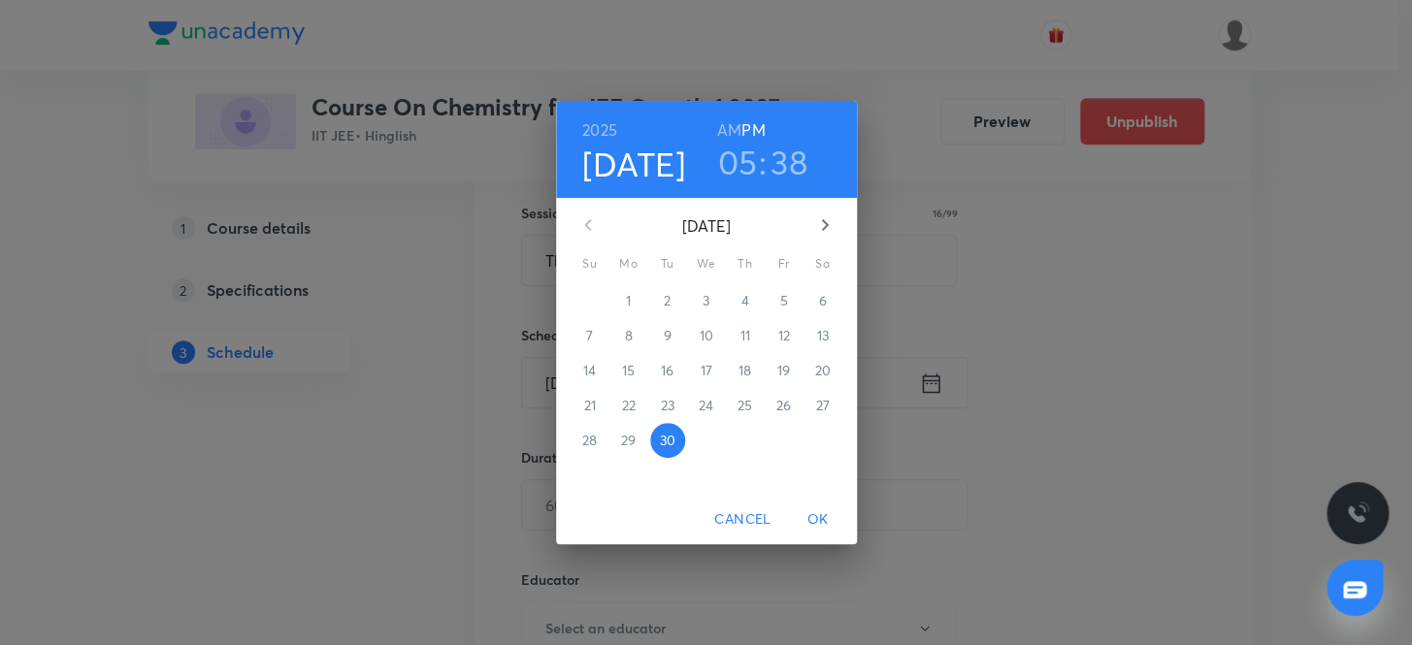
click at [825, 224] on icon "button" at bounding box center [824, 224] width 23 height 23
click at [780, 300] on p "3" at bounding box center [783, 300] width 7 height 19
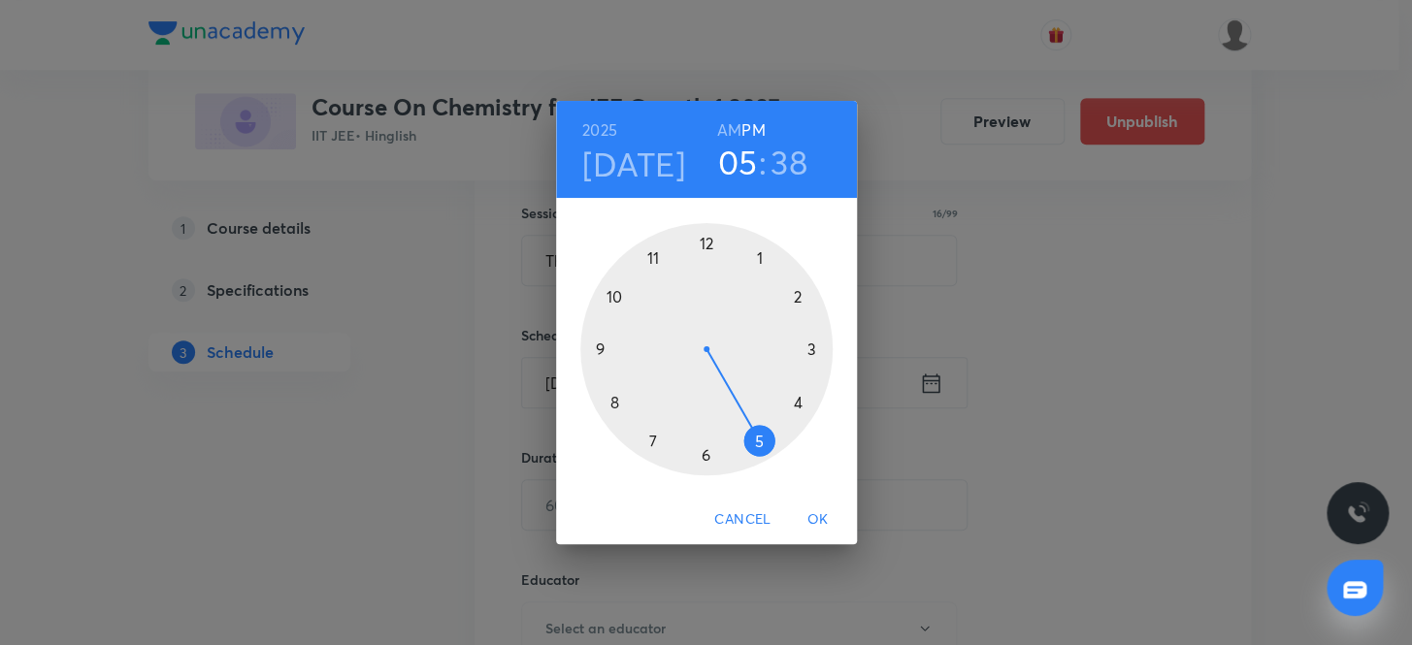
click at [796, 293] on div at bounding box center [706, 349] width 252 height 252
click at [612, 398] on div at bounding box center [706, 349] width 252 height 252
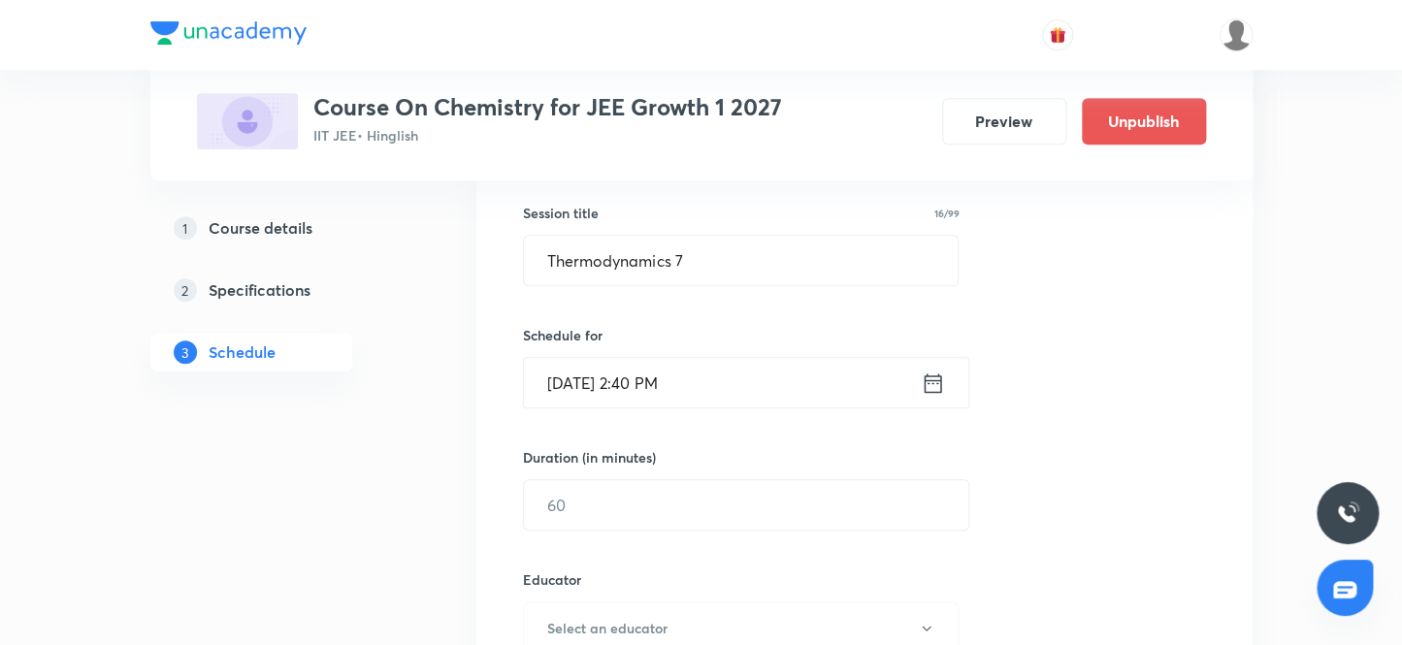
scroll to position [436, 0]
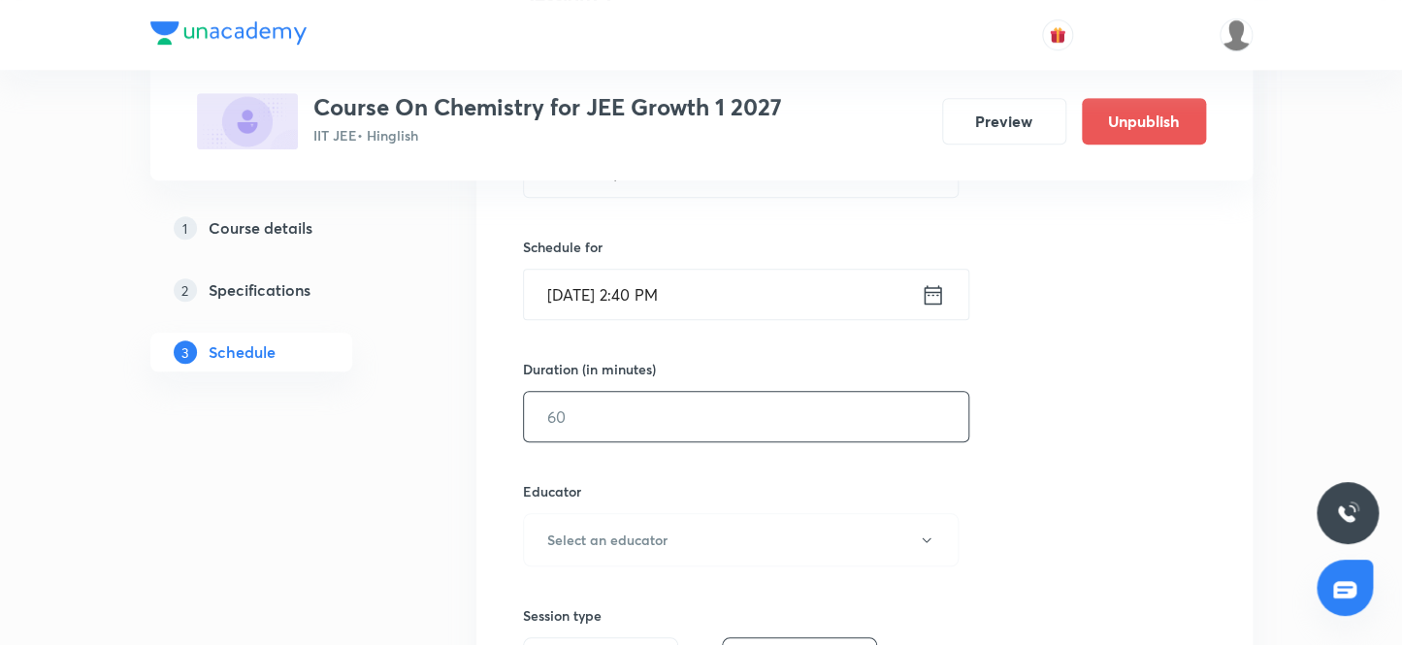
click at [660, 422] on input "text" at bounding box center [746, 416] width 444 height 49
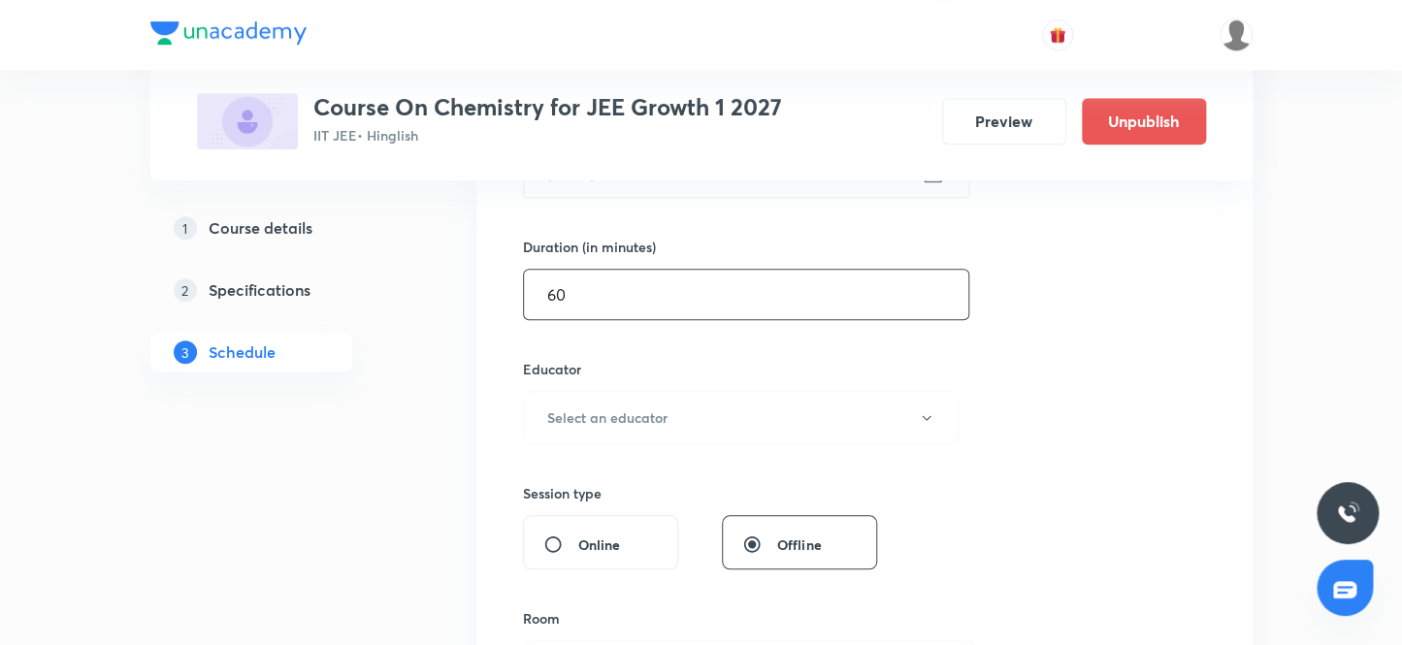
scroll to position [611, 0]
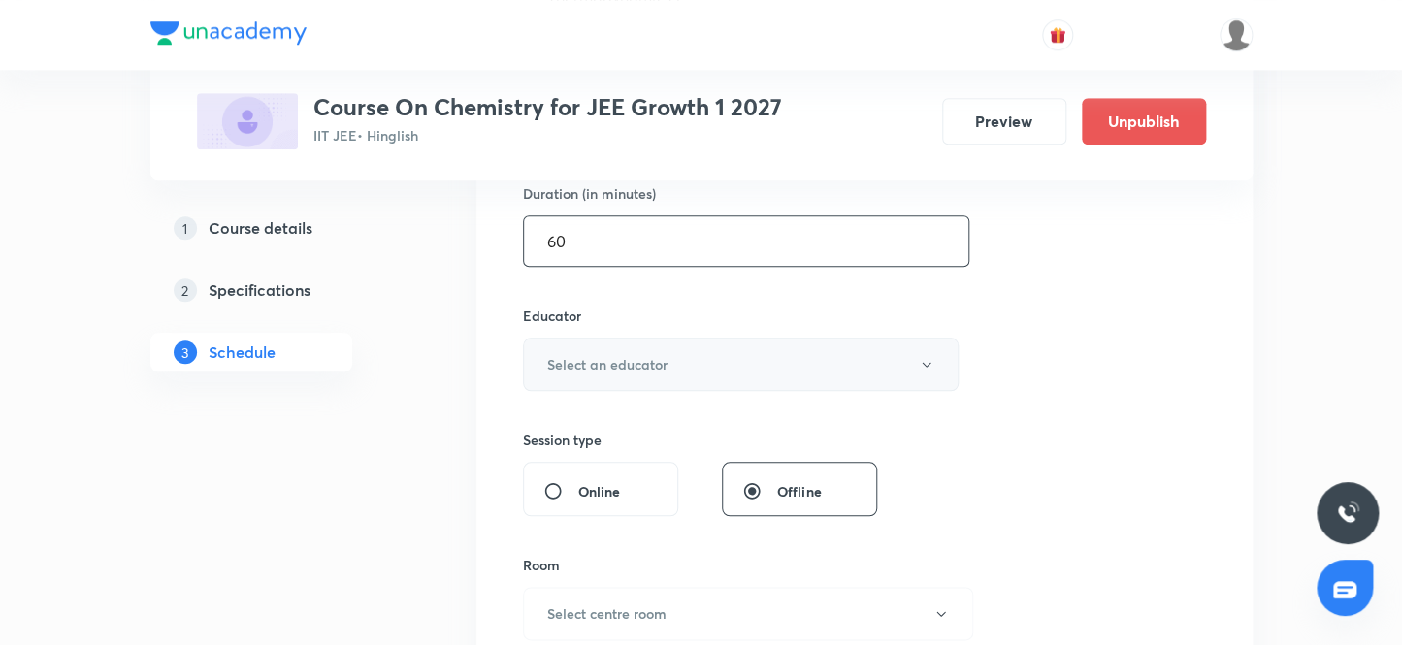
type input "60"
click at [634, 372] on h6 "Select an educator" at bounding box center [607, 364] width 120 height 20
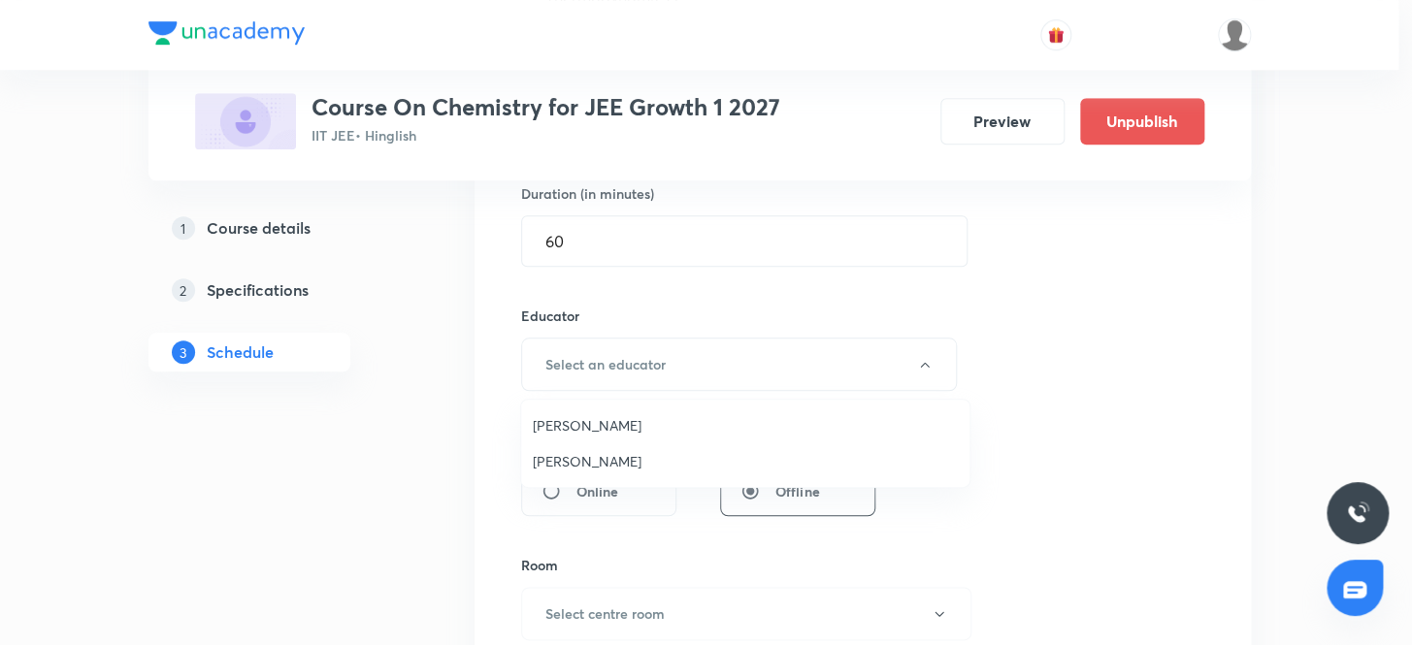
click at [607, 465] on span "[PERSON_NAME]" at bounding box center [745, 461] width 425 height 20
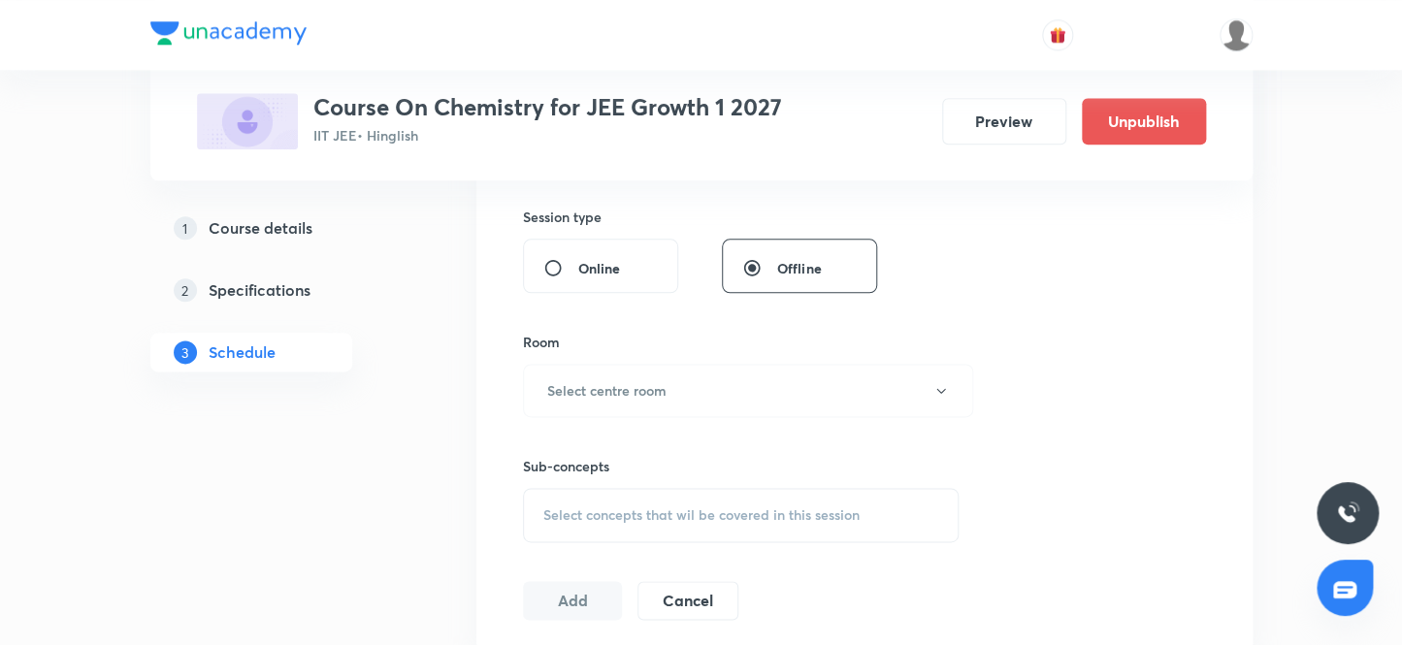
scroll to position [876, 0]
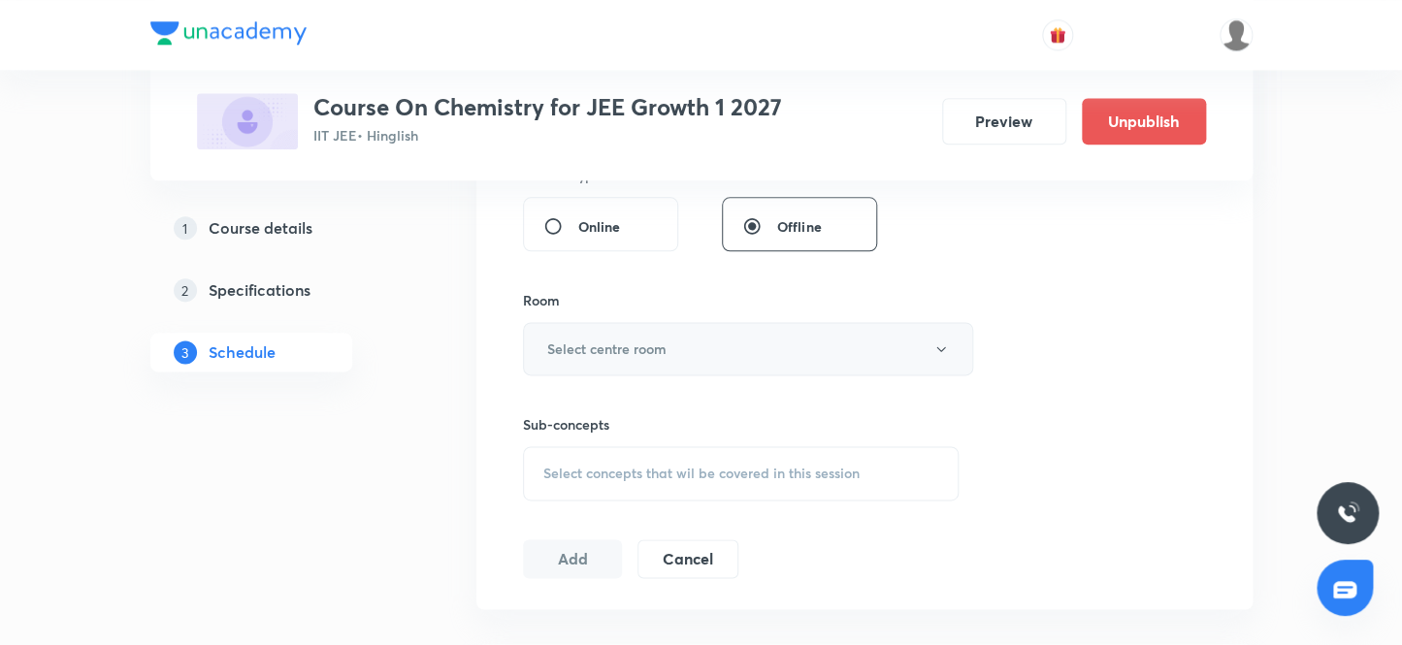
click at [648, 355] on h6 "Select centre room" at bounding box center [606, 349] width 119 height 20
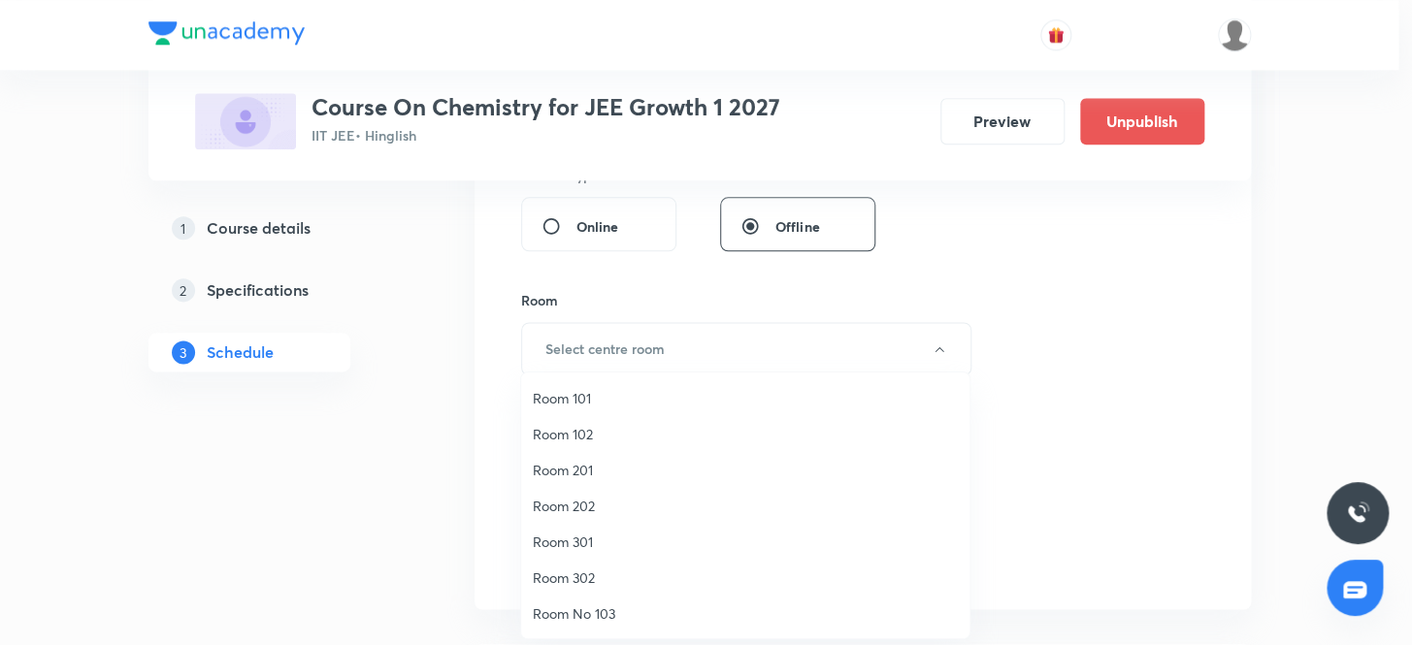
click at [591, 469] on span "Room 201" at bounding box center [745, 470] width 425 height 20
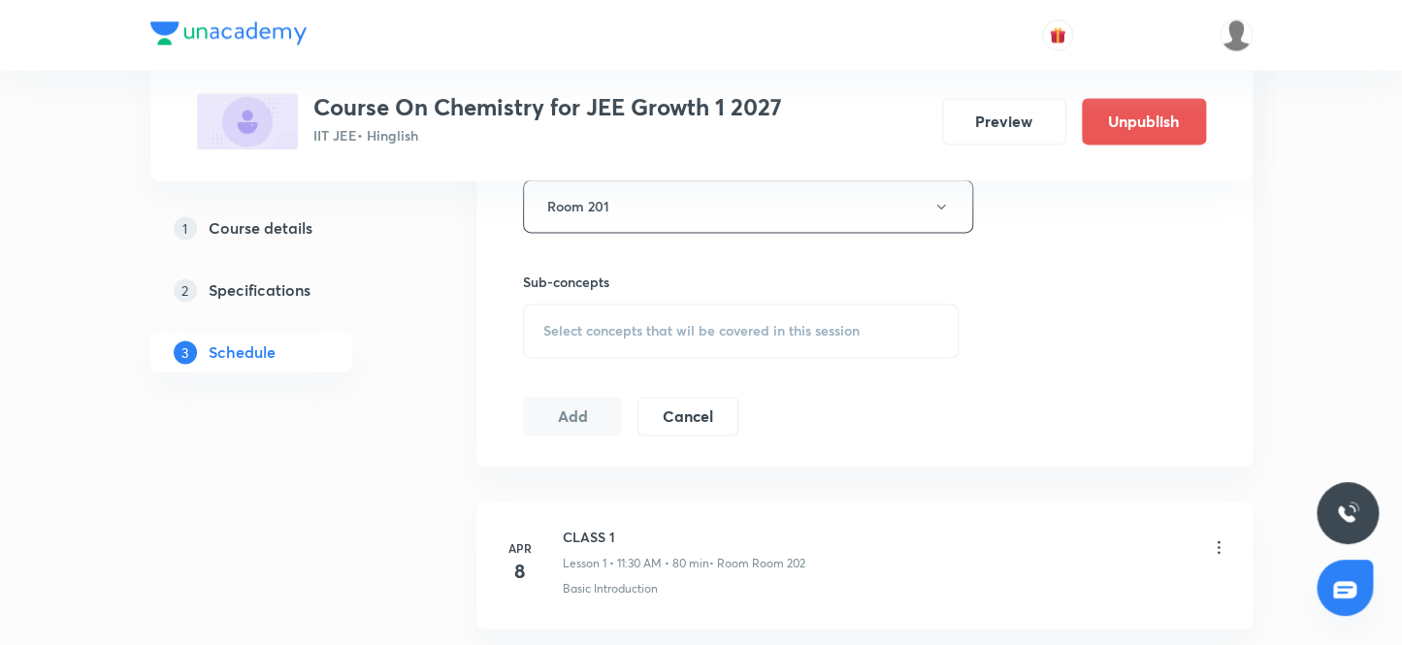
scroll to position [1053, 0]
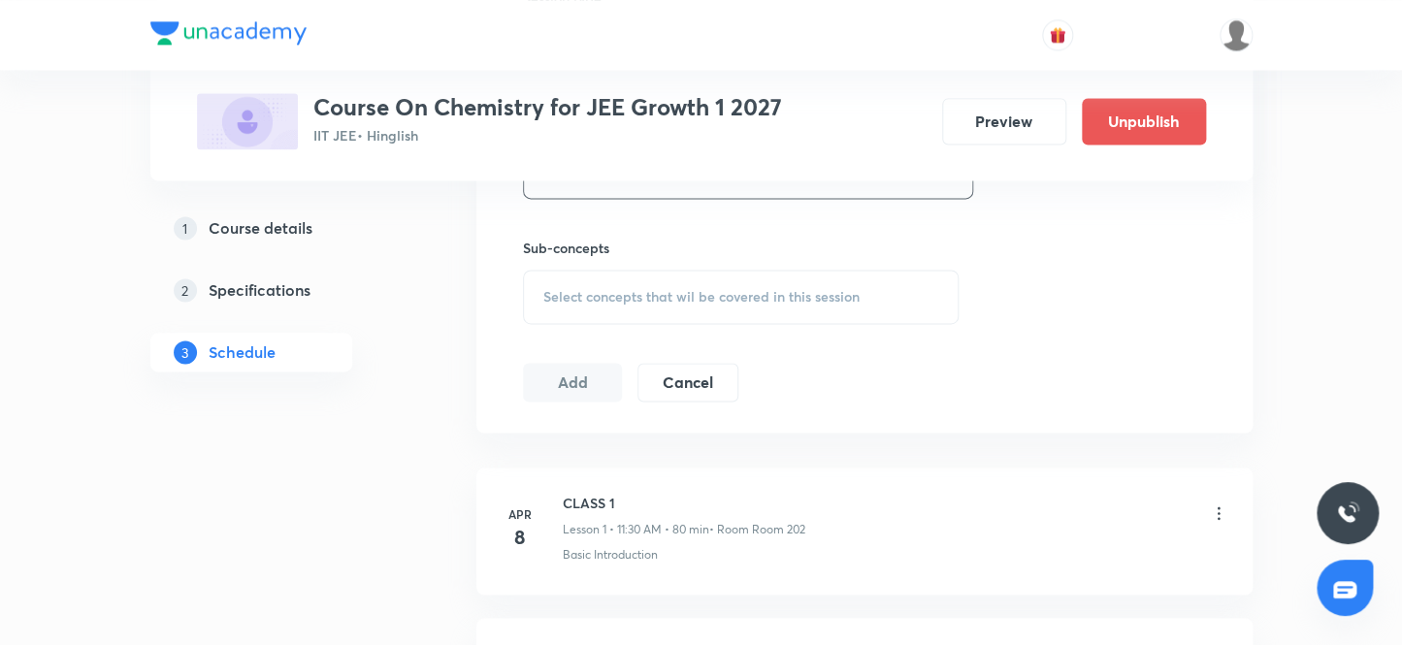
click at [584, 299] on span "Select concepts that wil be covered in this session" at bounding box center [701, 297] width 316 height 16
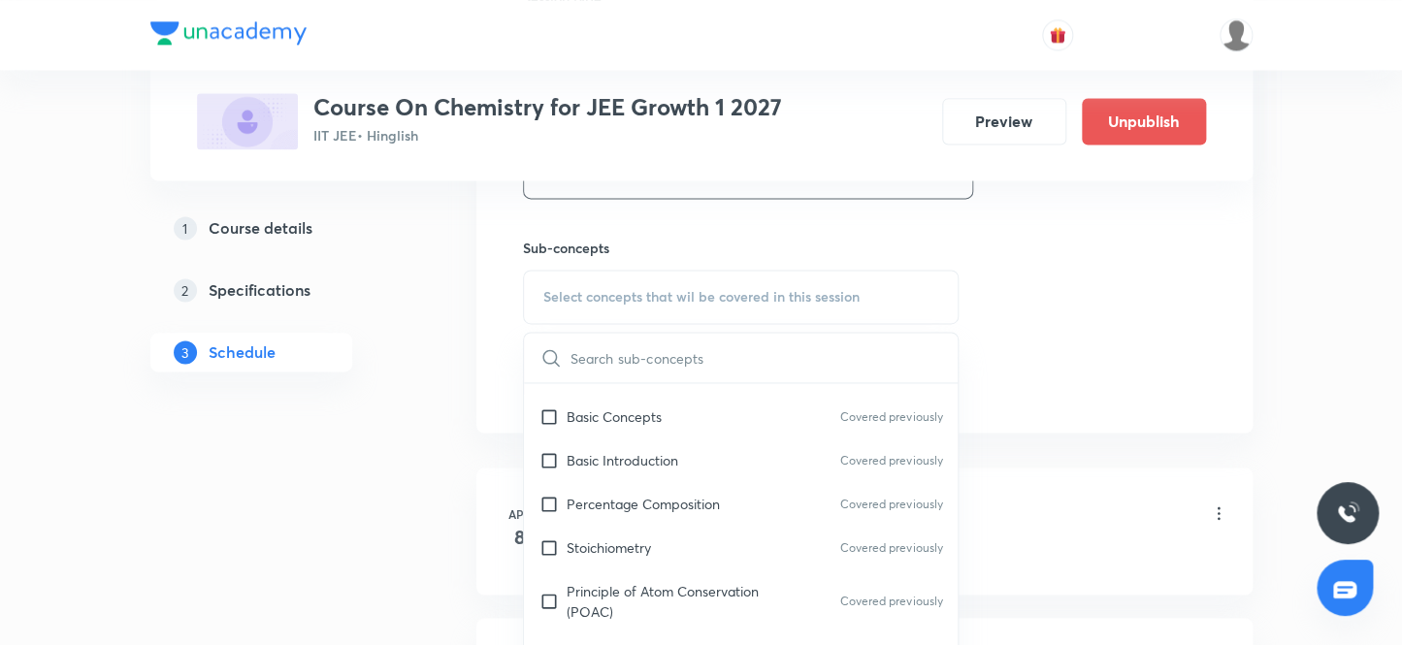
scroll to position [264, 0]
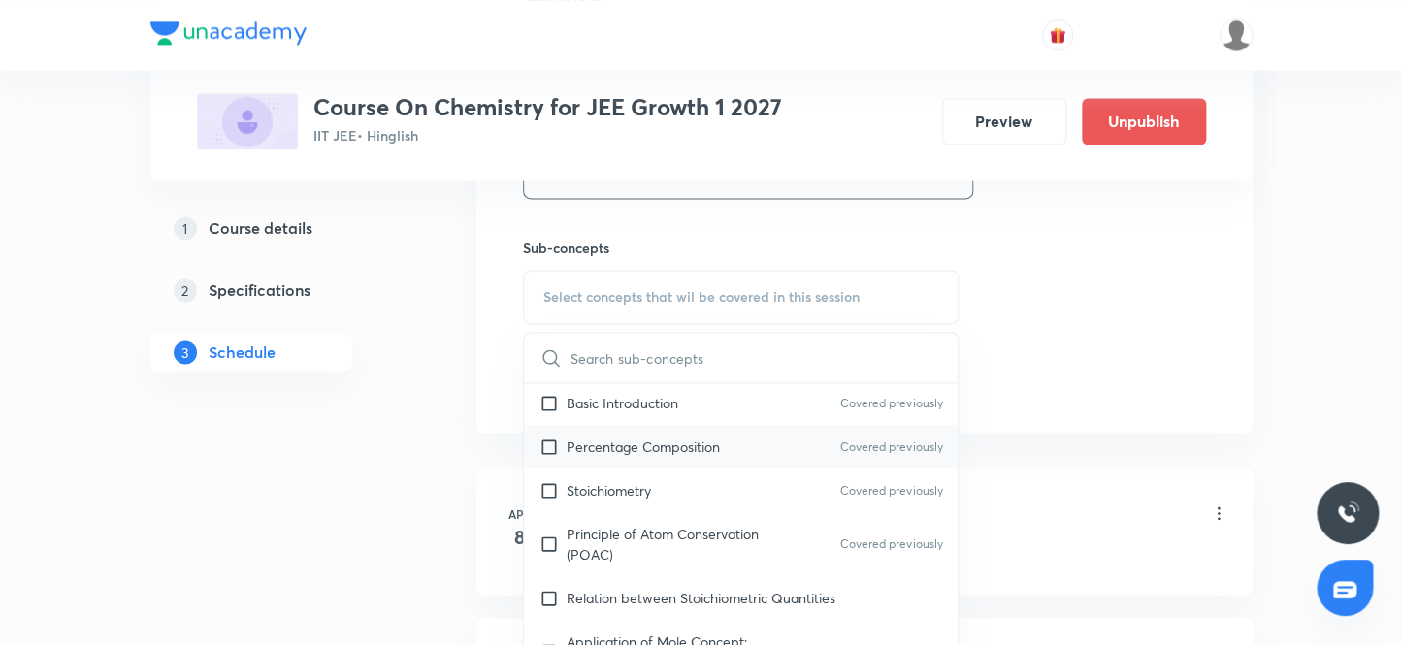
click at [550, 442] on input "checkbox" at bounding box center [553, 447] width 27 height 20
checkbox input "true"
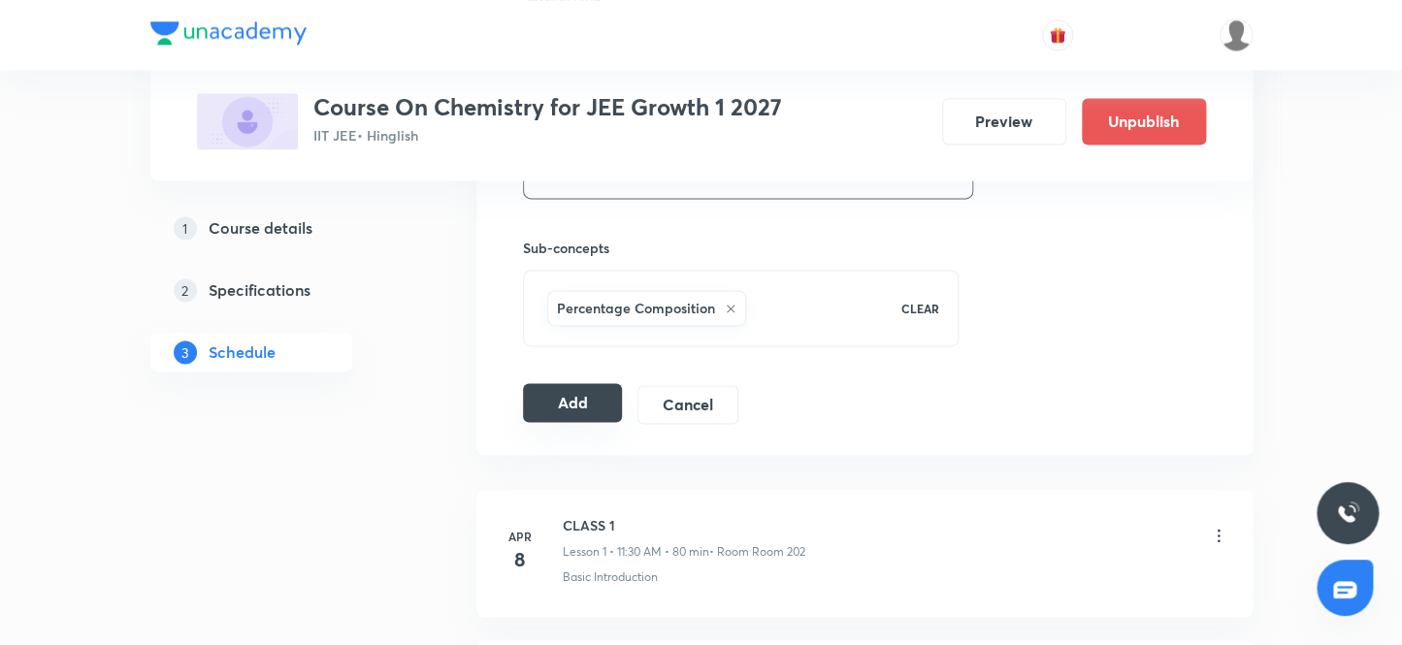
click at [543, 397] on button "Add" at bounding box center [573, 402] width 100 height 39
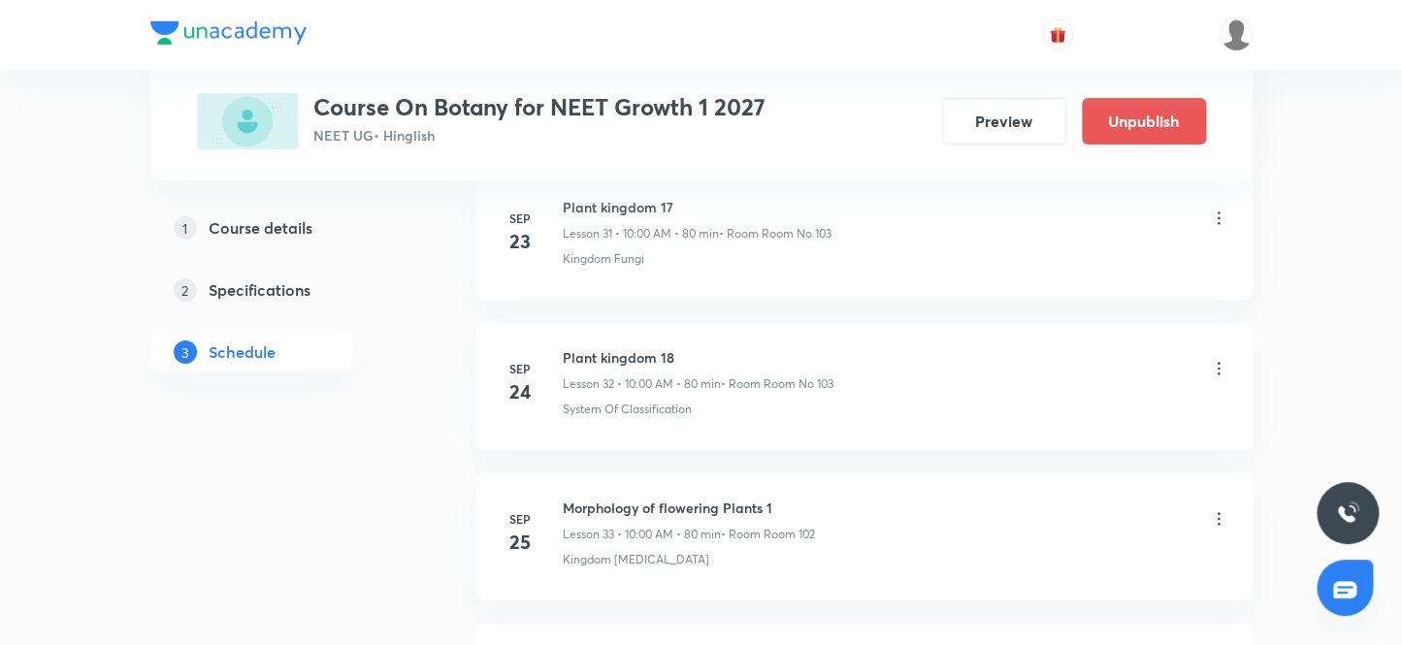
scroll to position [6466, 0]
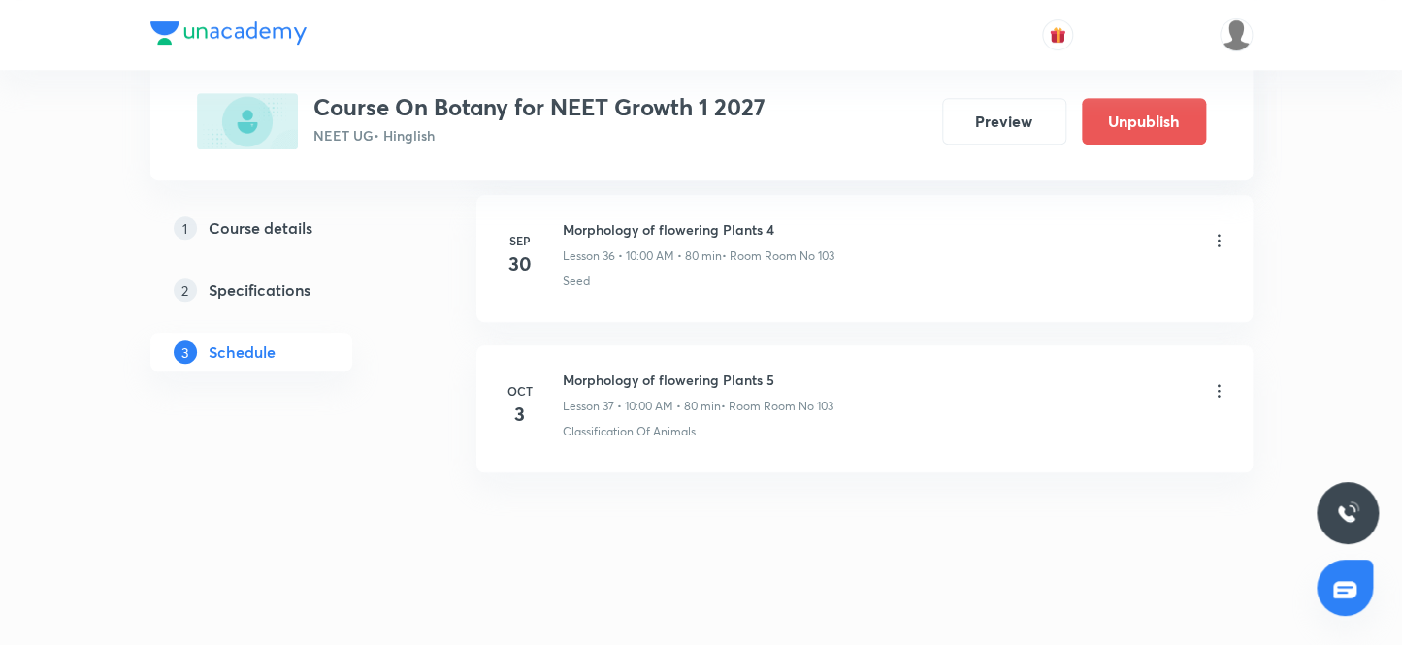
click at [1215, 381] on icon at bounding box center [1218, 390] width 19 height 19
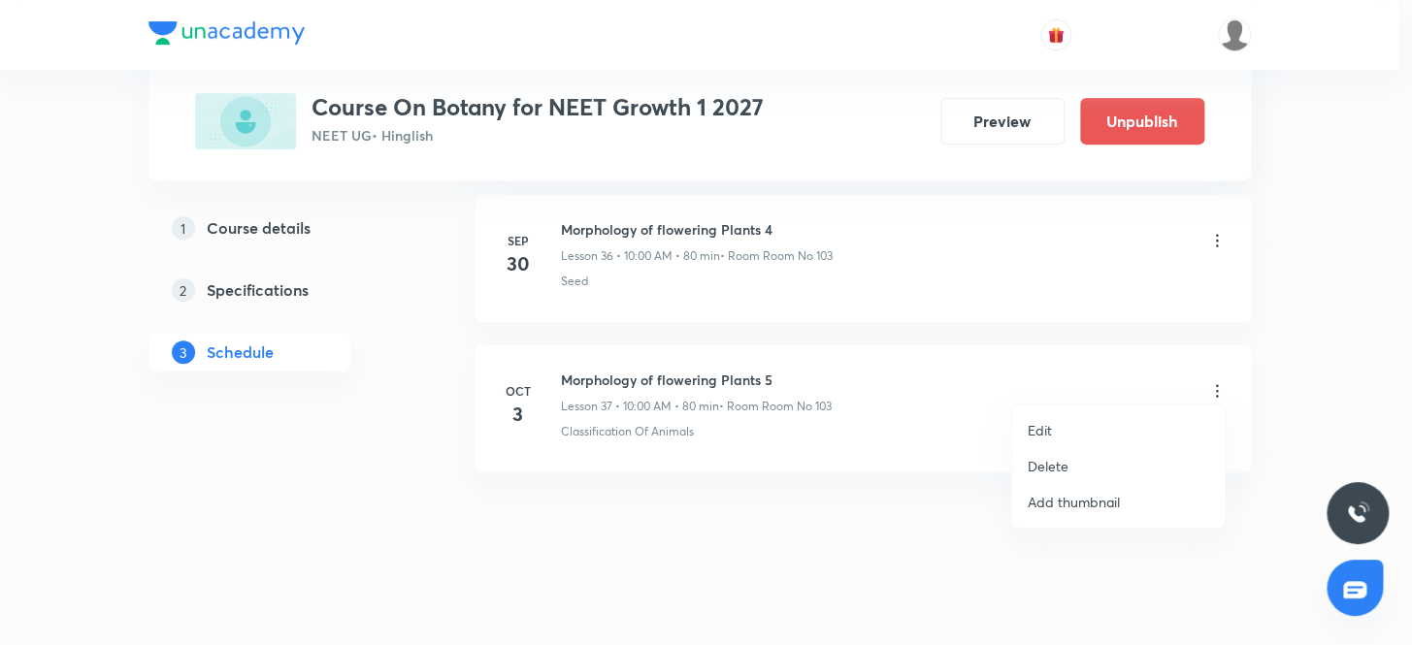
click at [1054, 465] on p "Delete" at bounding box center [1048, 466] width 41 height 20
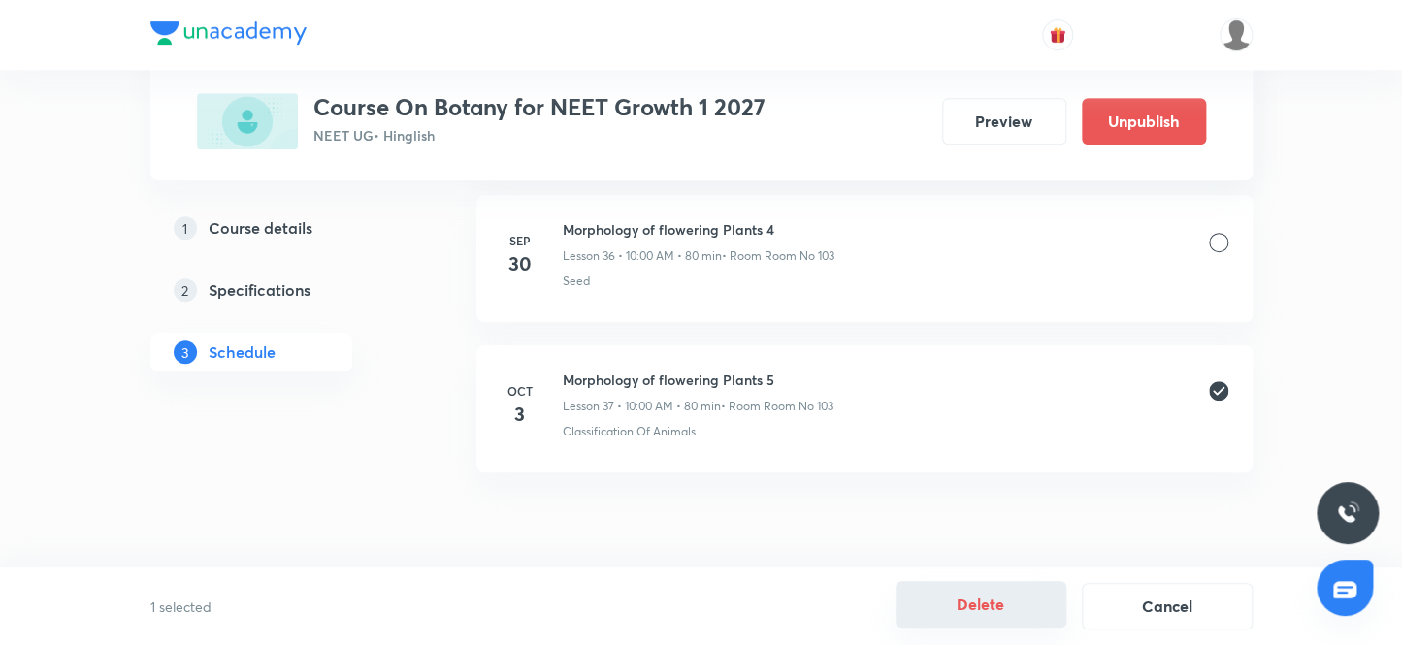
click at [980, 600] on button "Delete" at bounding box center [981, 604] width 171 height 47
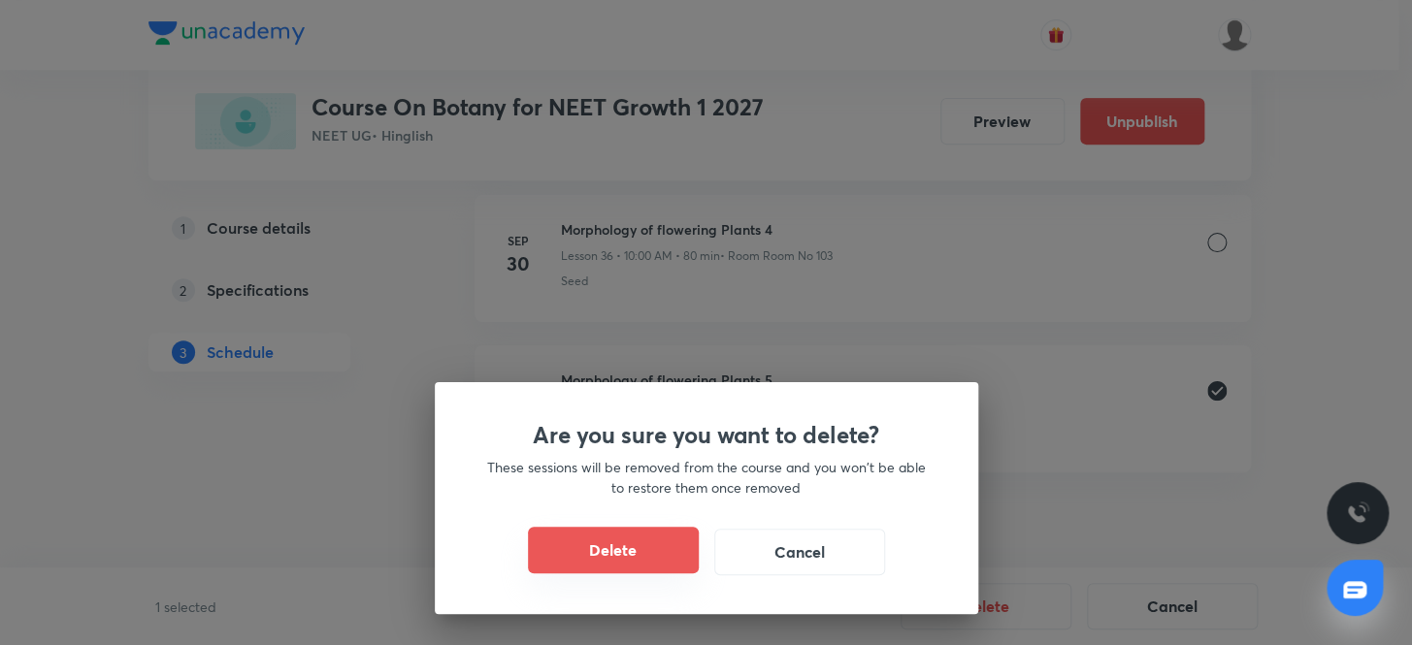
click at [640, 547] on button "Delete" at bounding box center [613, 550] width 171 height 47
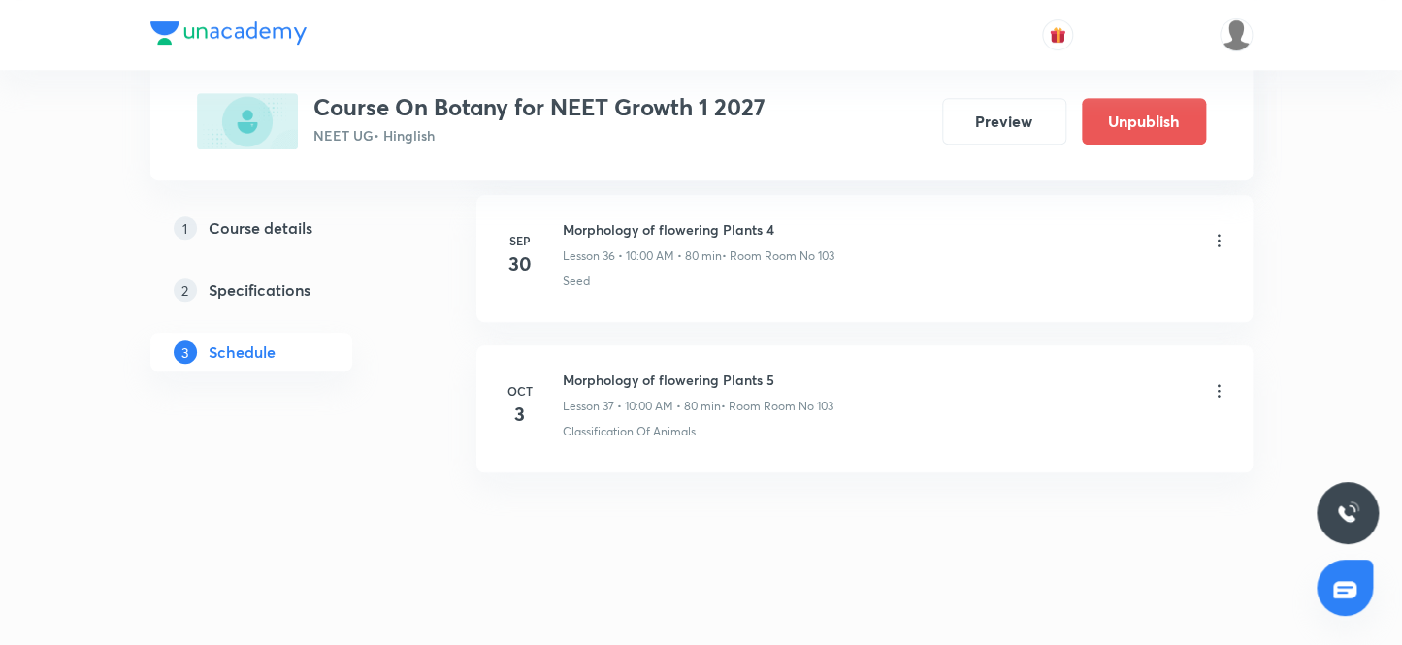
scroll to position [6317, 0]
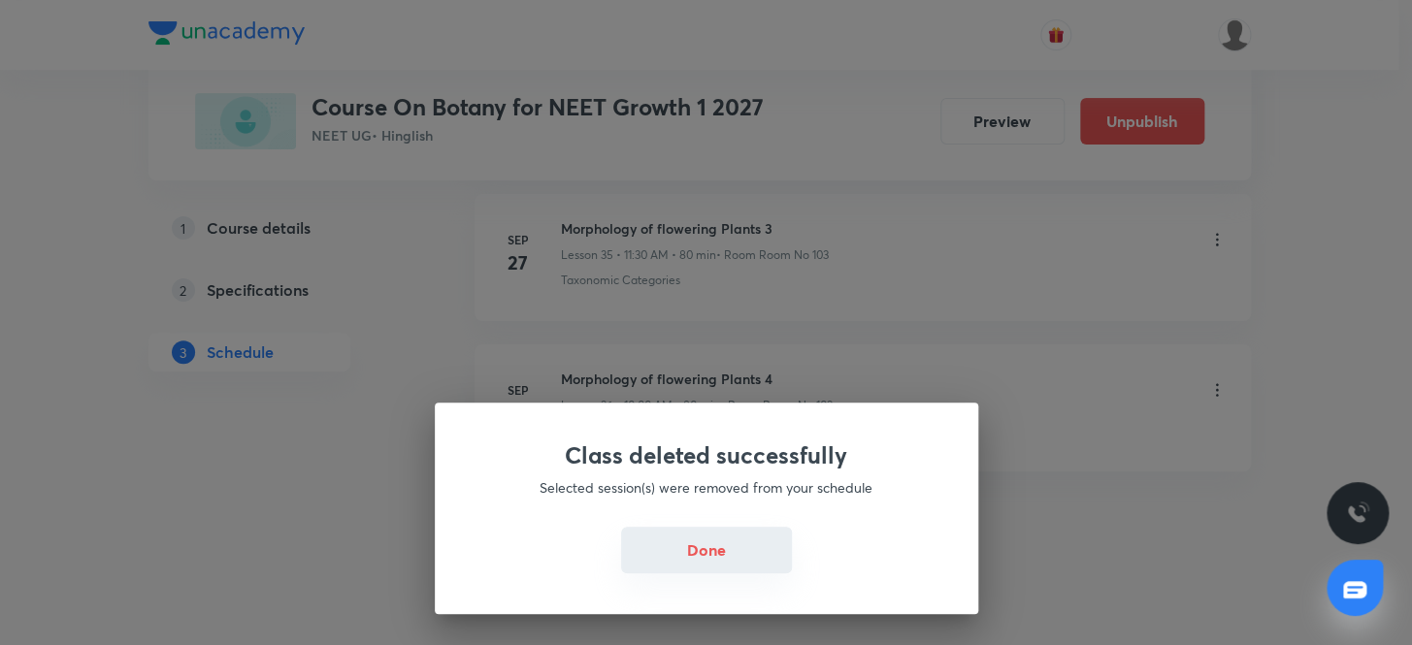
click at [690, 543] on button "Done" at bounding box center [706, 550] width 171 height 47
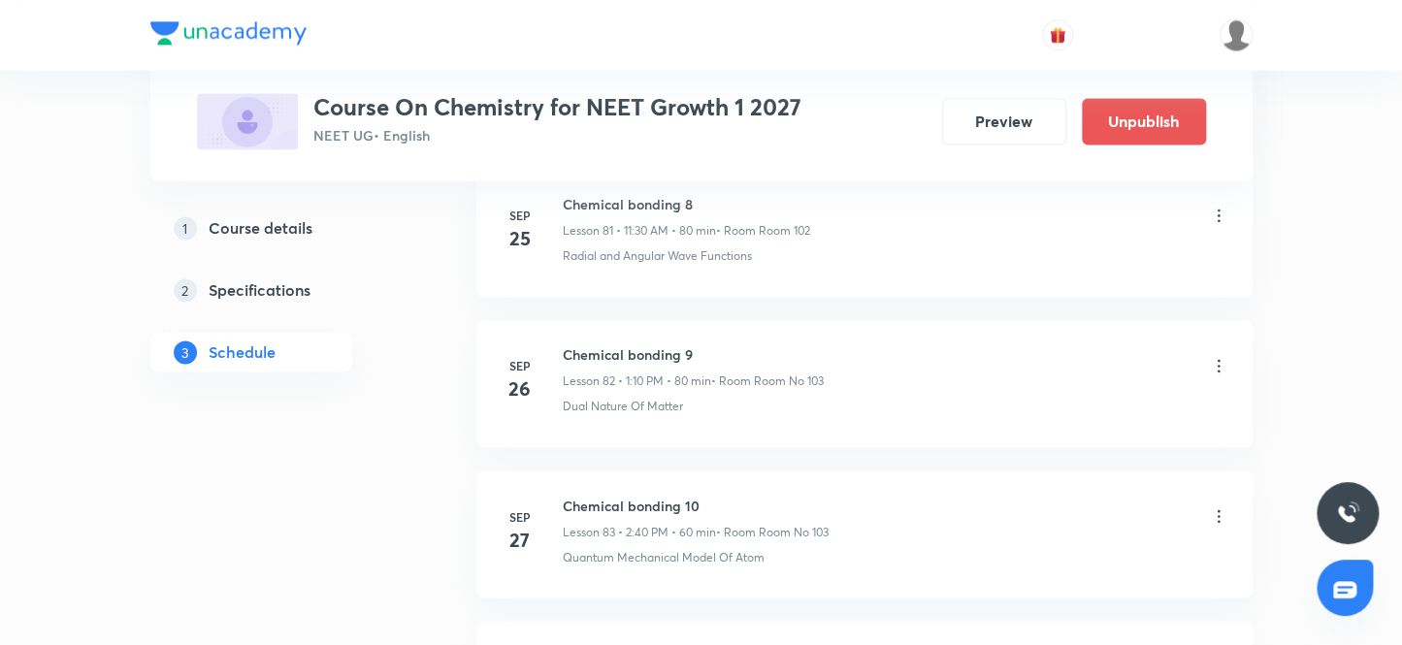
scroll to position [13800, 0]
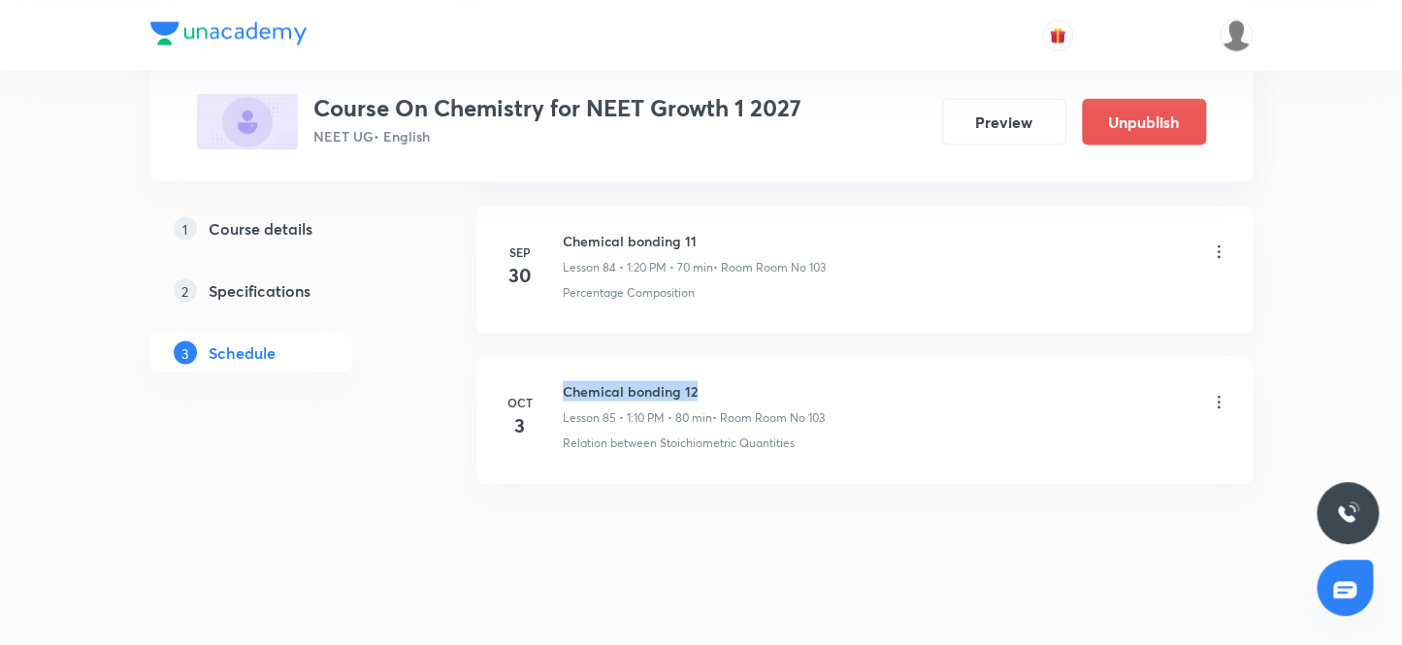
drag, startPoint x: 706, startPoint y: 369, endPoint x: 559, endPoint y: 361, distance: 147.7
click at [559, 380] on div "Oct 3 Chemical bonding 12 Lesson 85 • 1:10 PM • 80 min • Room Room No 103 Relat…" at bounding box center [865, 415] width 728 height 71
copy h6 "Chemical bonding 12"
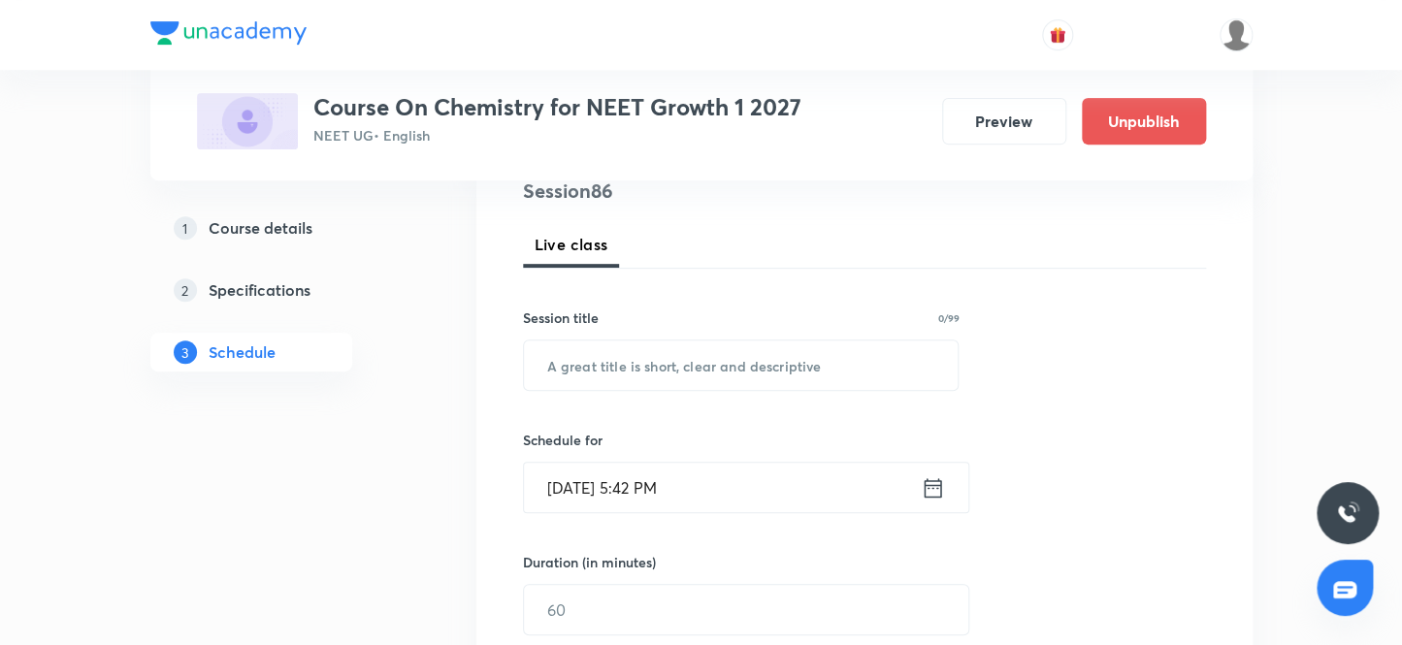
scroll to position [264, 0]
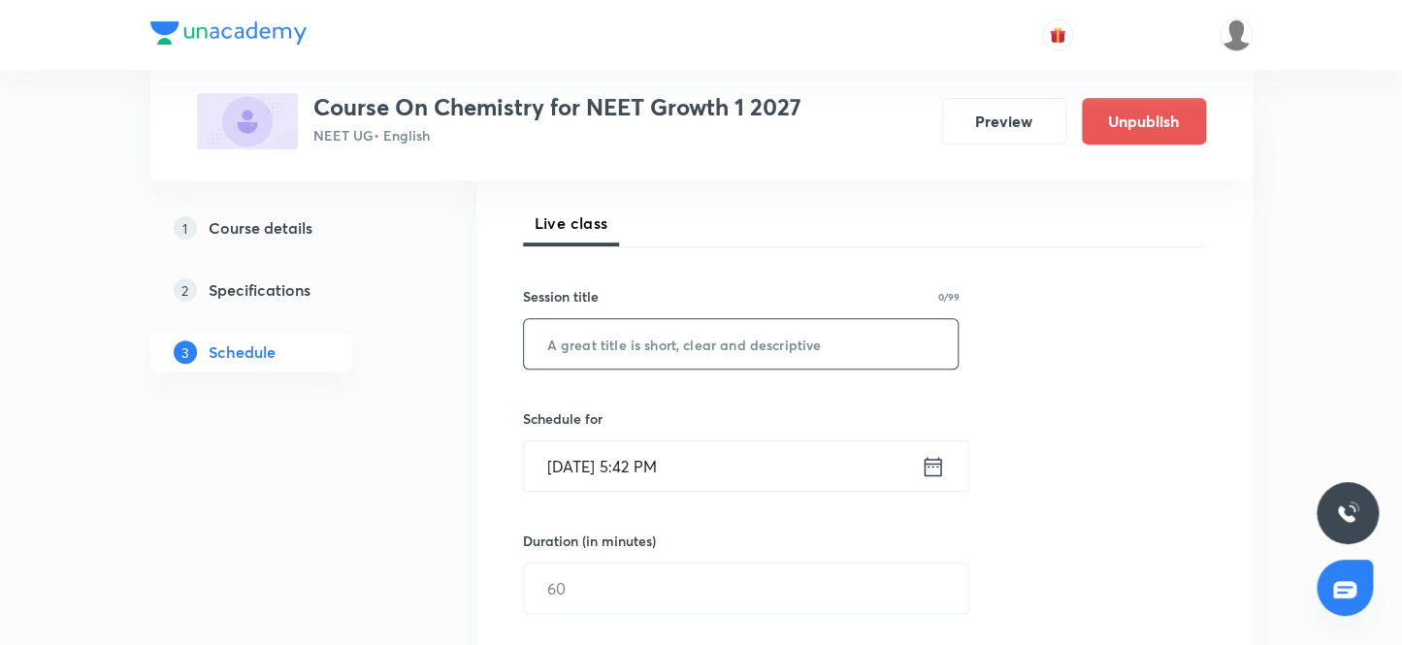
click at [724, 346] on input "text" at bounding box center [741, 343] width 435 height 49
paste input "Chemical bonding 12"
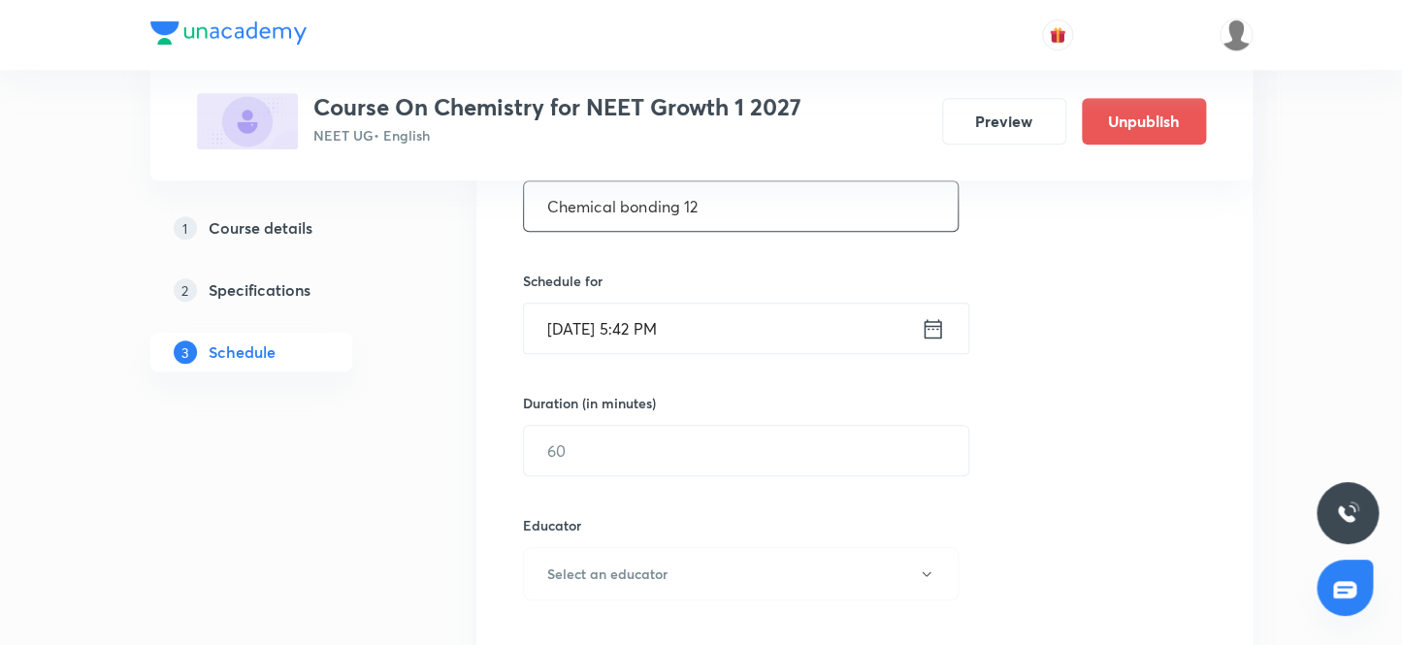
scroll to position [441, 0]
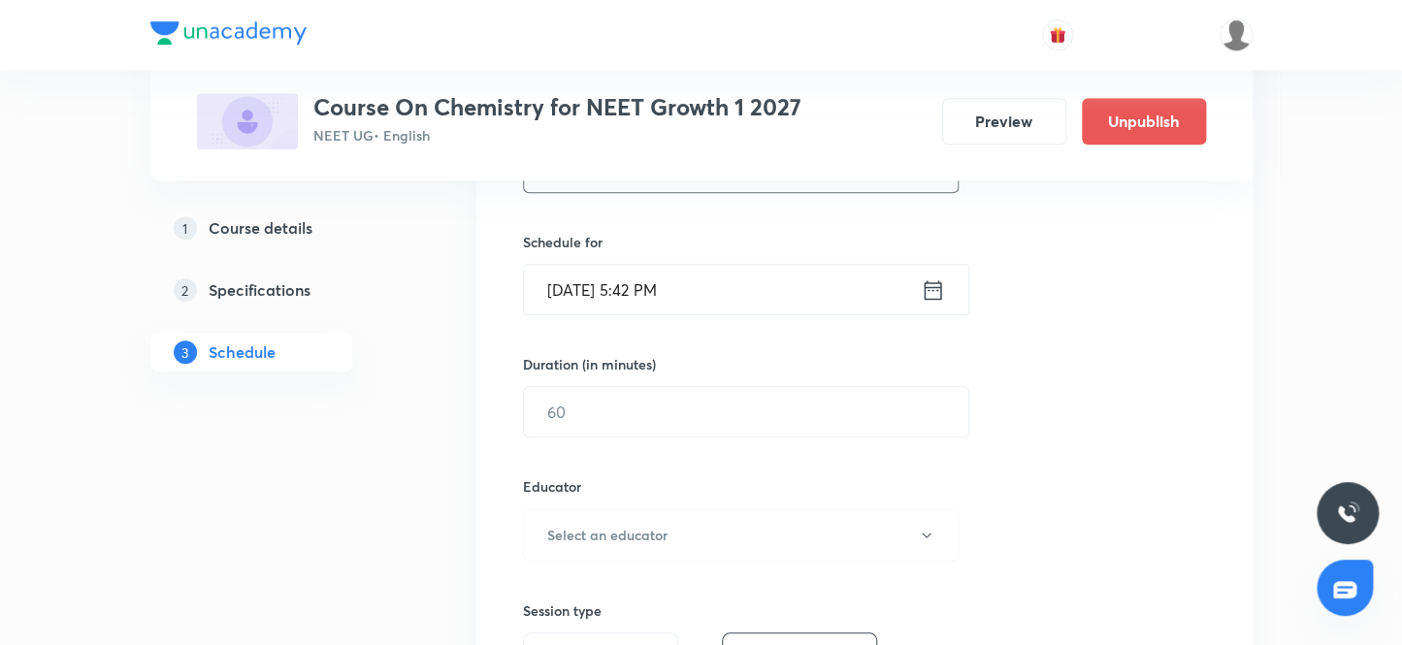
type input "Chemical bonding 12"
click at [591, 288] on input "Sep 30, 2025, 5:42 PM" at bounding box center [722, 289] width 397 height 49
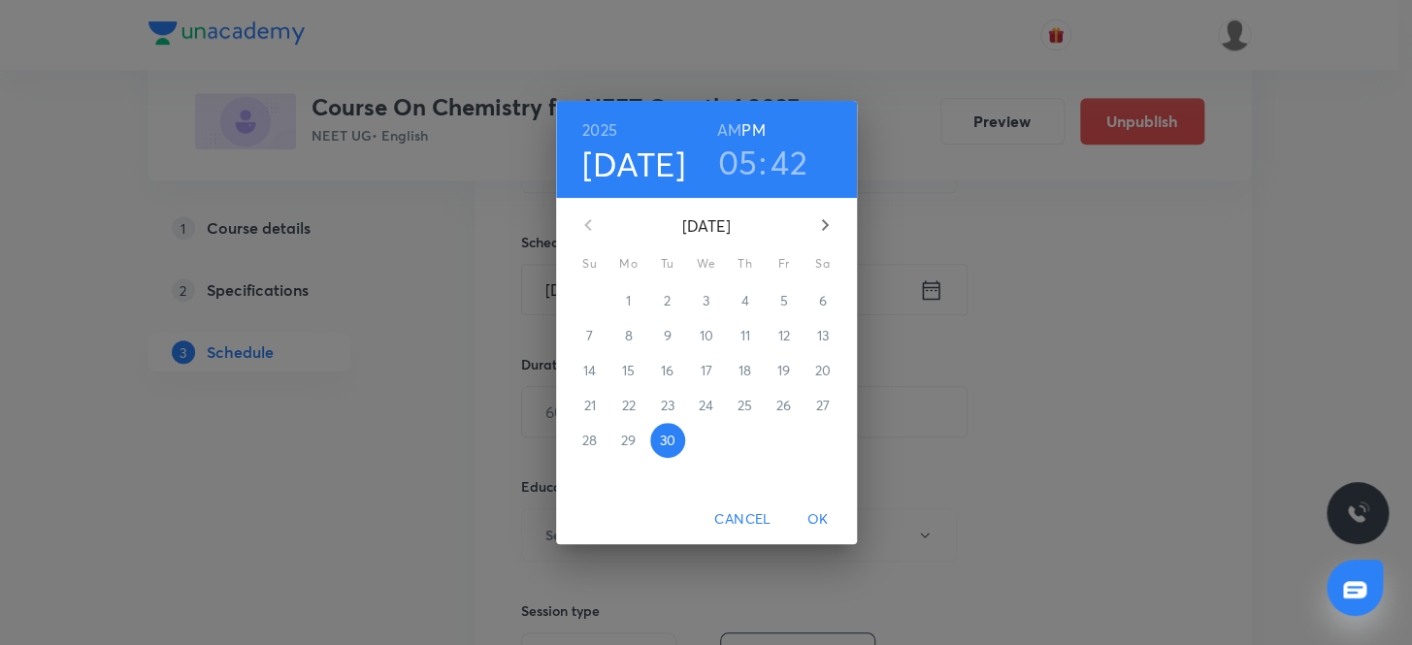
click at [821, 229] on icon "button" at bounding box center [824, 225] width 7 height 12
click at [784, 301] on p "3" at bounding box center [783, 300] width 7 height 19
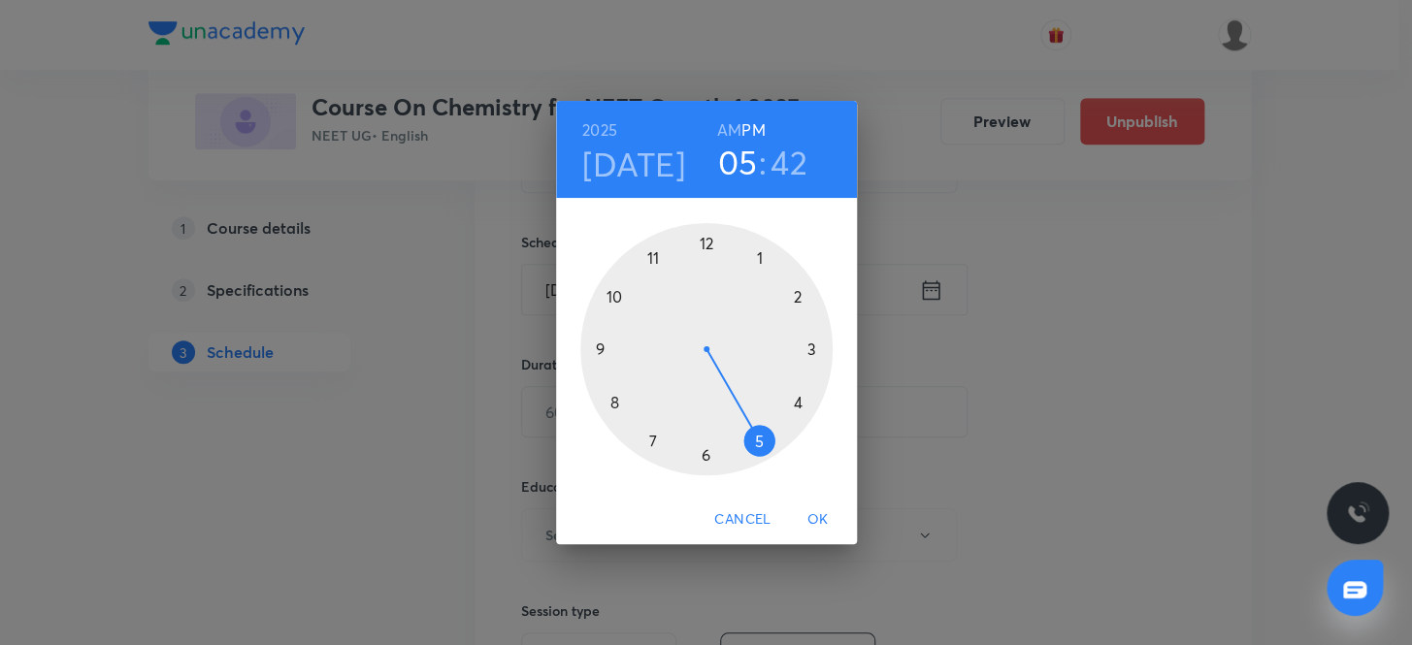
click at [729, 123] on h6 "AM" at bounding box center [729, 129] width 24 height 27
click at [611, 293] on div at bounding box center [706, 349] width 252 height 252
click at [702, 238] on div at bounding box center [706, 349] width 252 height 252
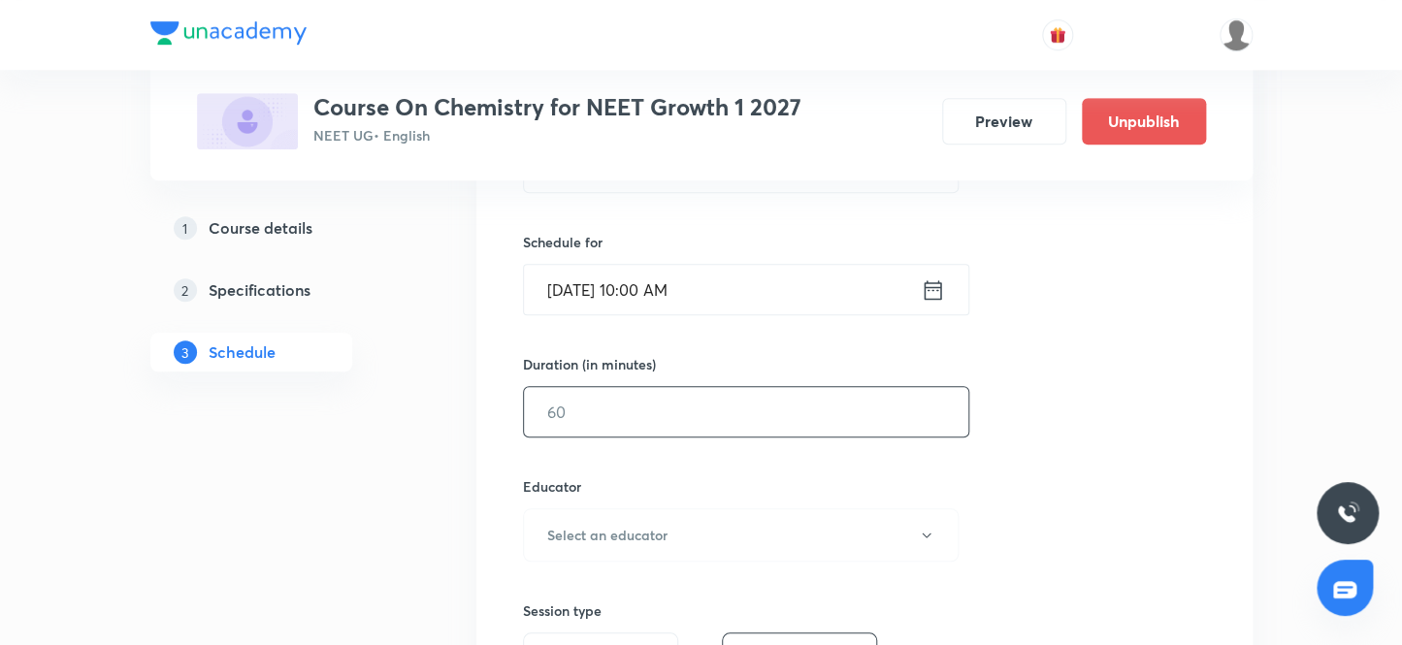
click at [579, 410] on input "text" at bounding box center [746, 411] width 444 height 49
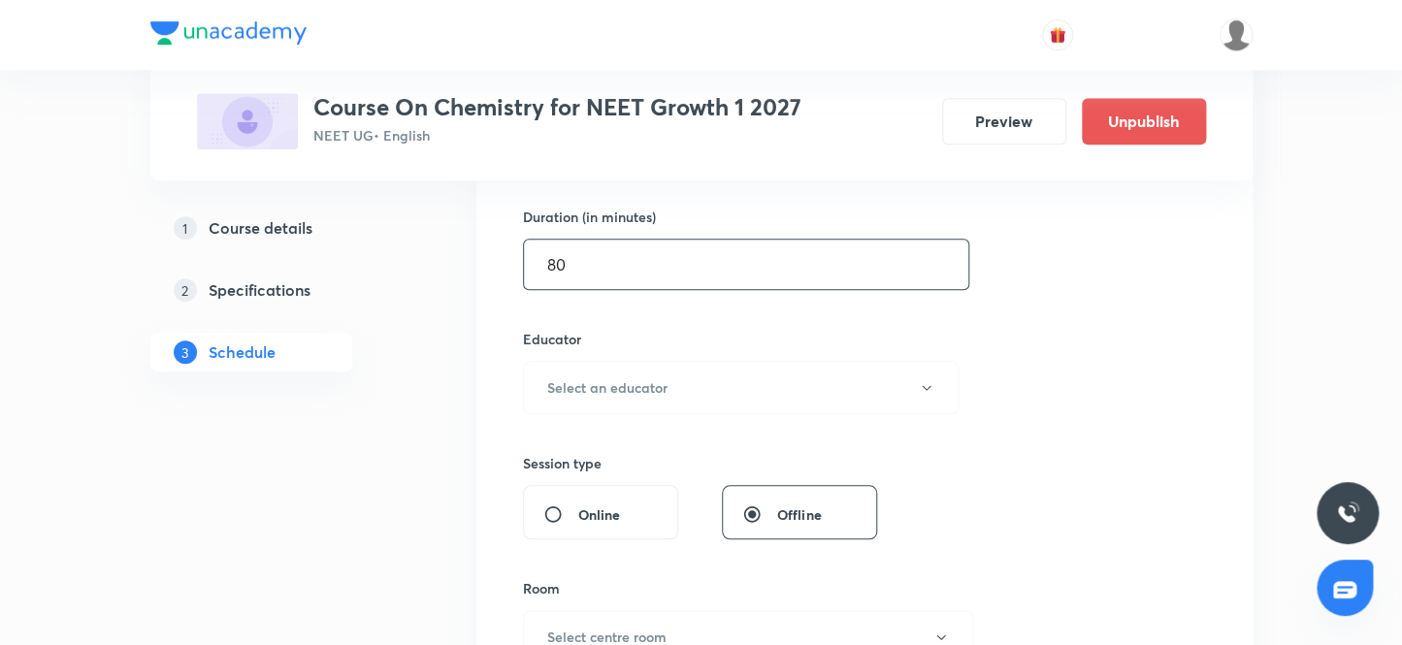
scroll to position [617, 0]
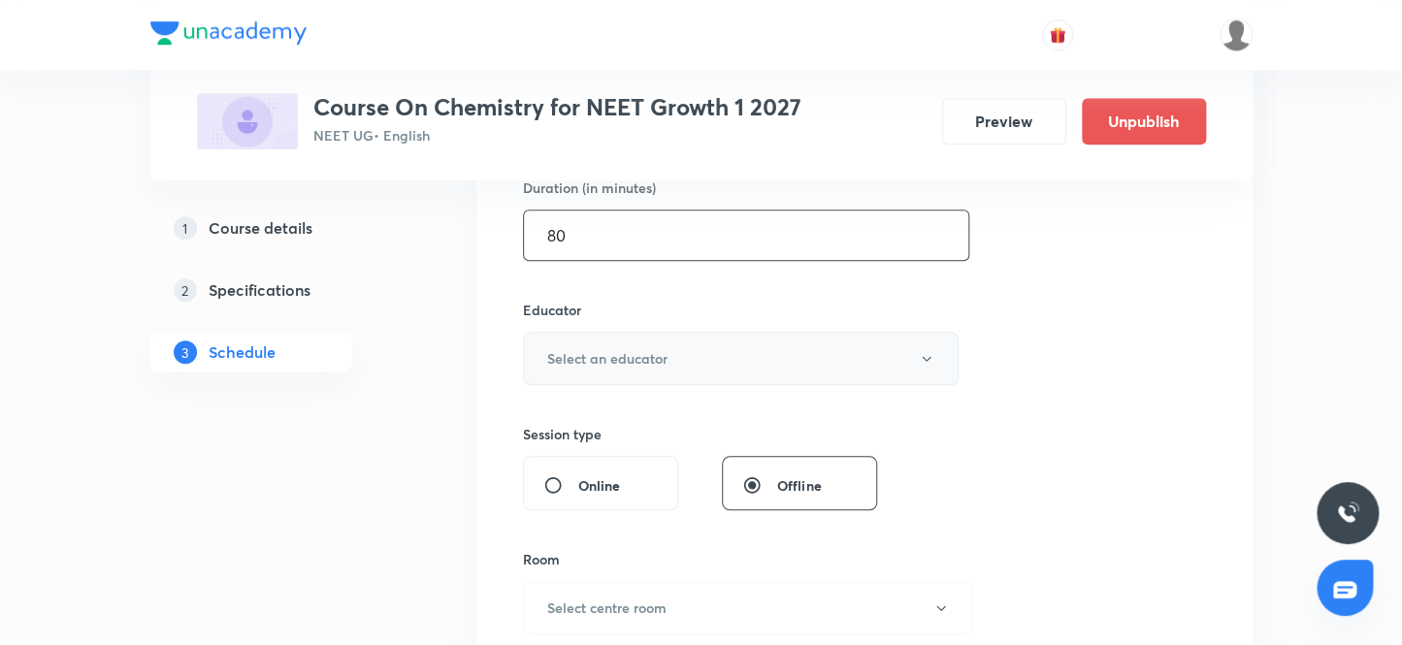
type input "80"
click at [577, 359] on h6 "Select an educator" at bounding box center [607, 358] width 120 height 20
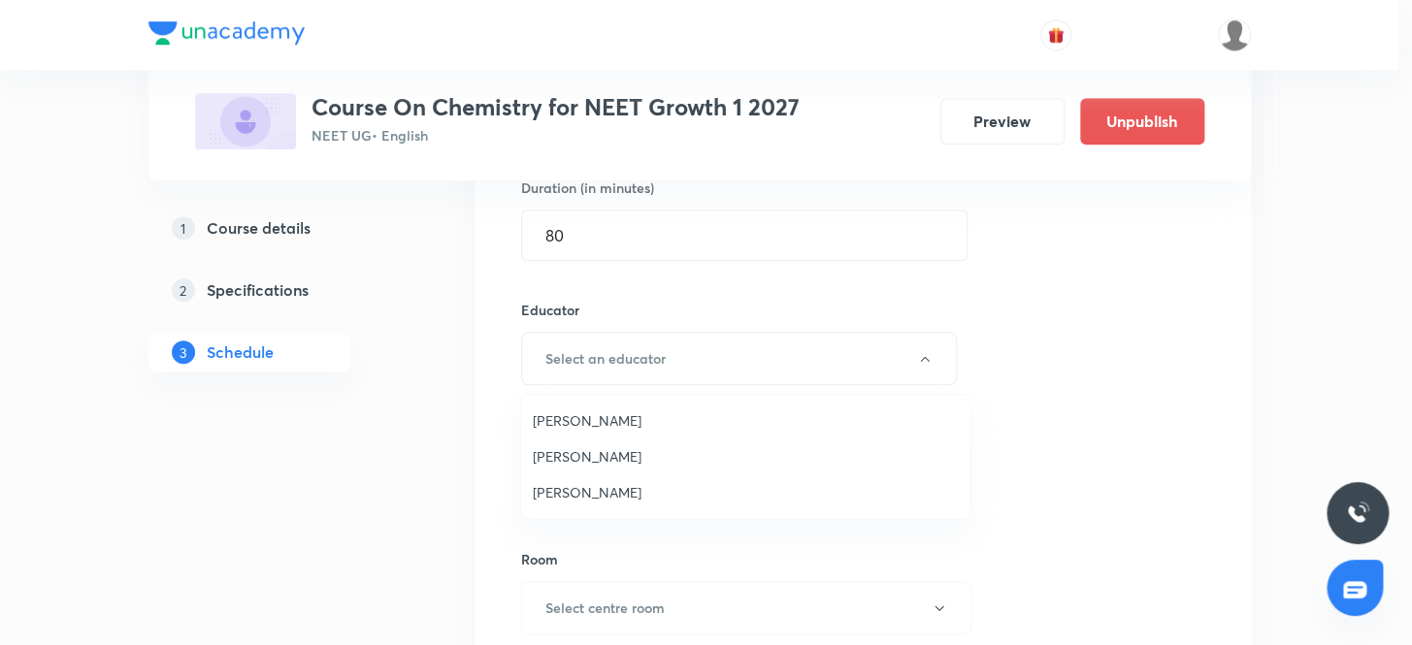
click at [564, 490] on span "Sandeep Maurya" at bounding box center [745, 492] width 425 height 20
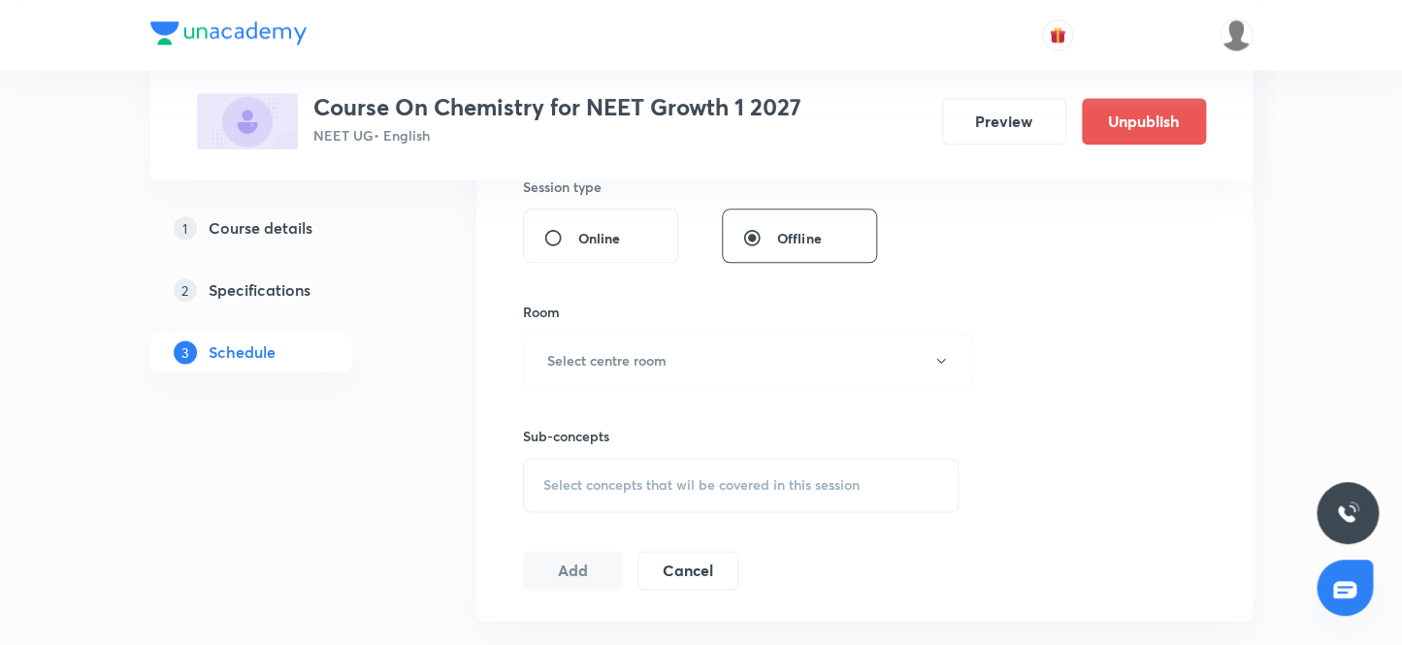
scroll to position [882, 0]
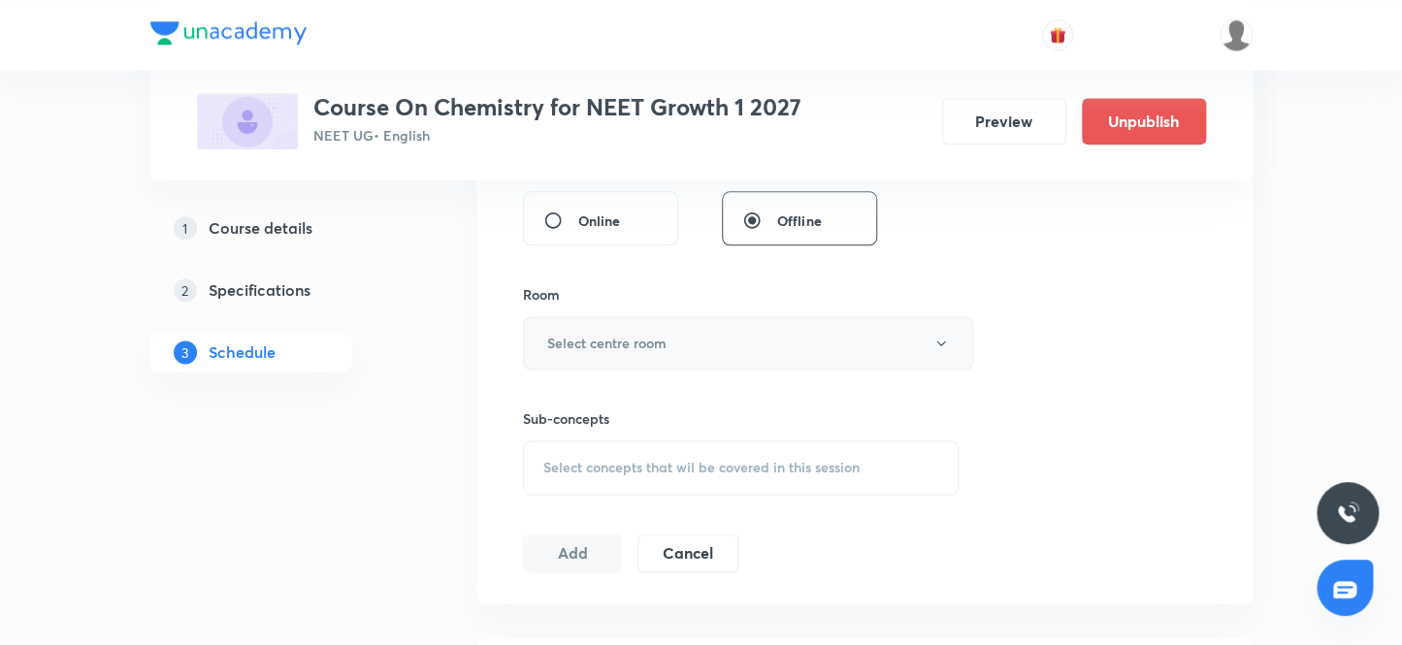
click at [642, 340] on h6 "Select centre room" at bounding box center [606, 343] width 119 height 20
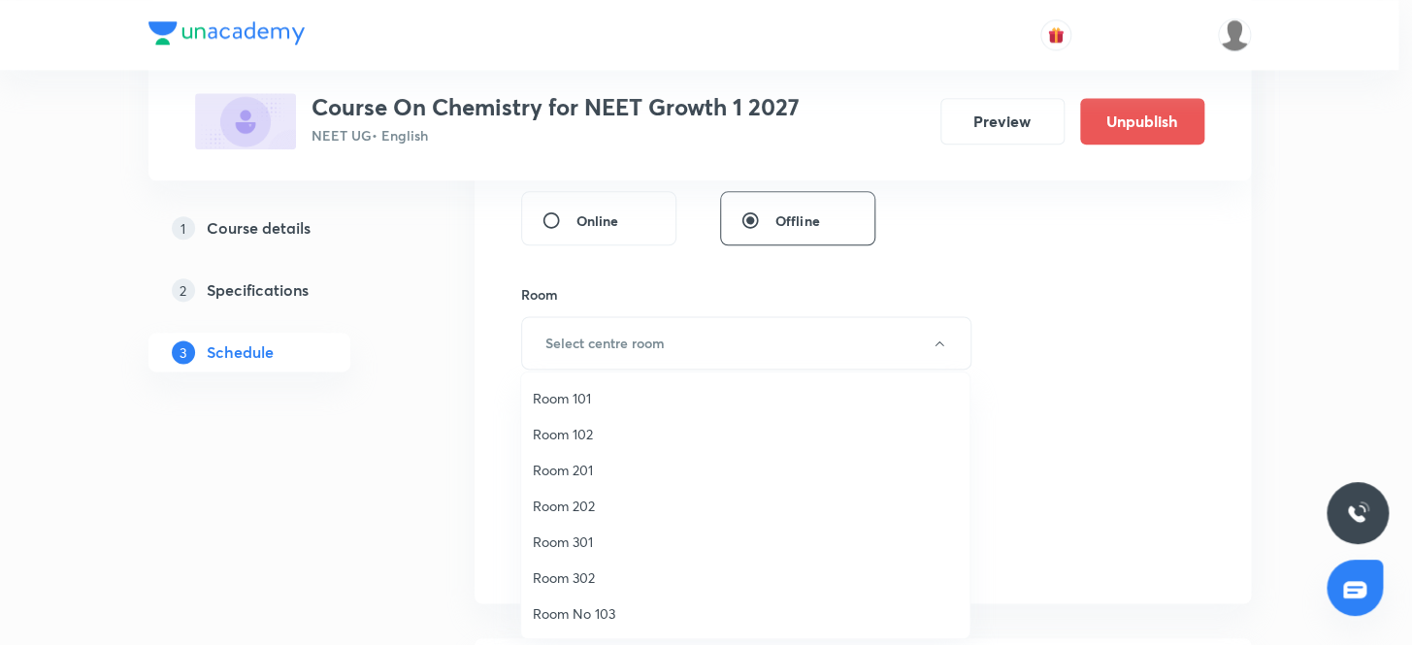
click at [604, 607] on span "Room No 103" at bounding box center [745, 614] width 425 height 20
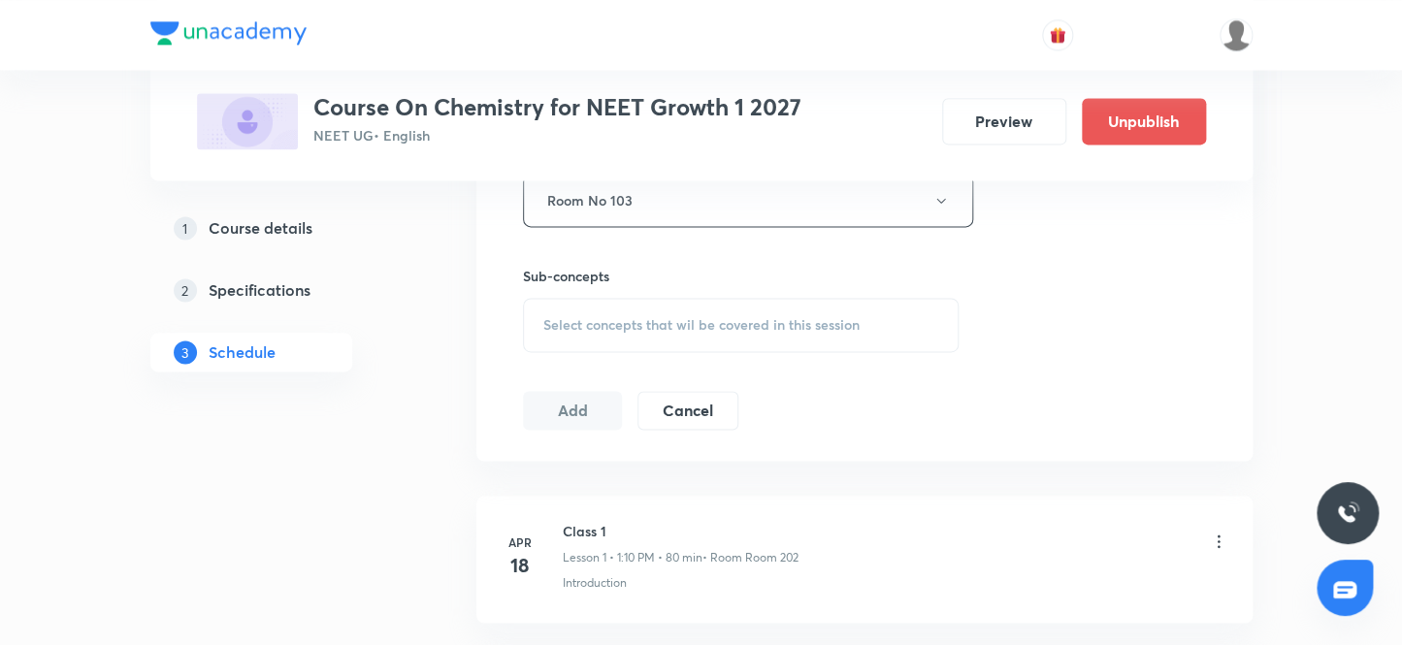
scroll to position [1058, 0]
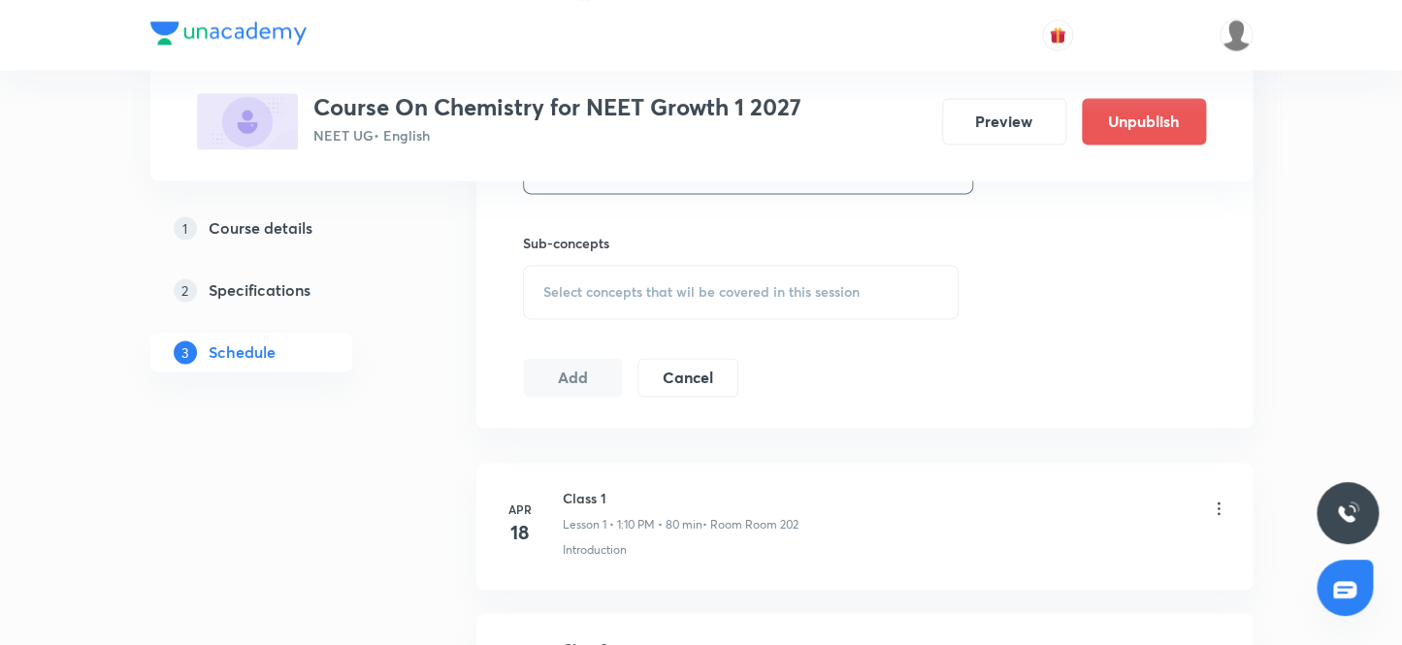
click at [583, 288] on span "Select concepts that wil be covered in this session" at bounding box center [701, 292] width 316 height 16
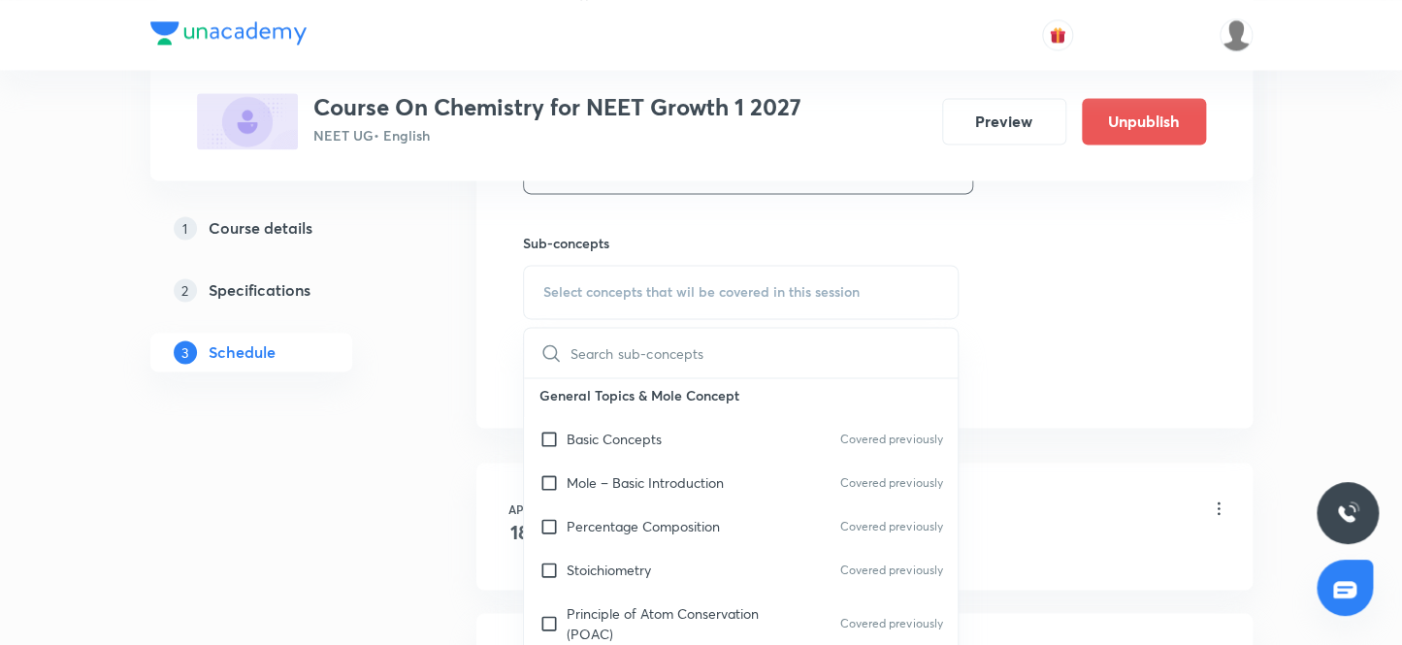
scroll to position [529, 0]
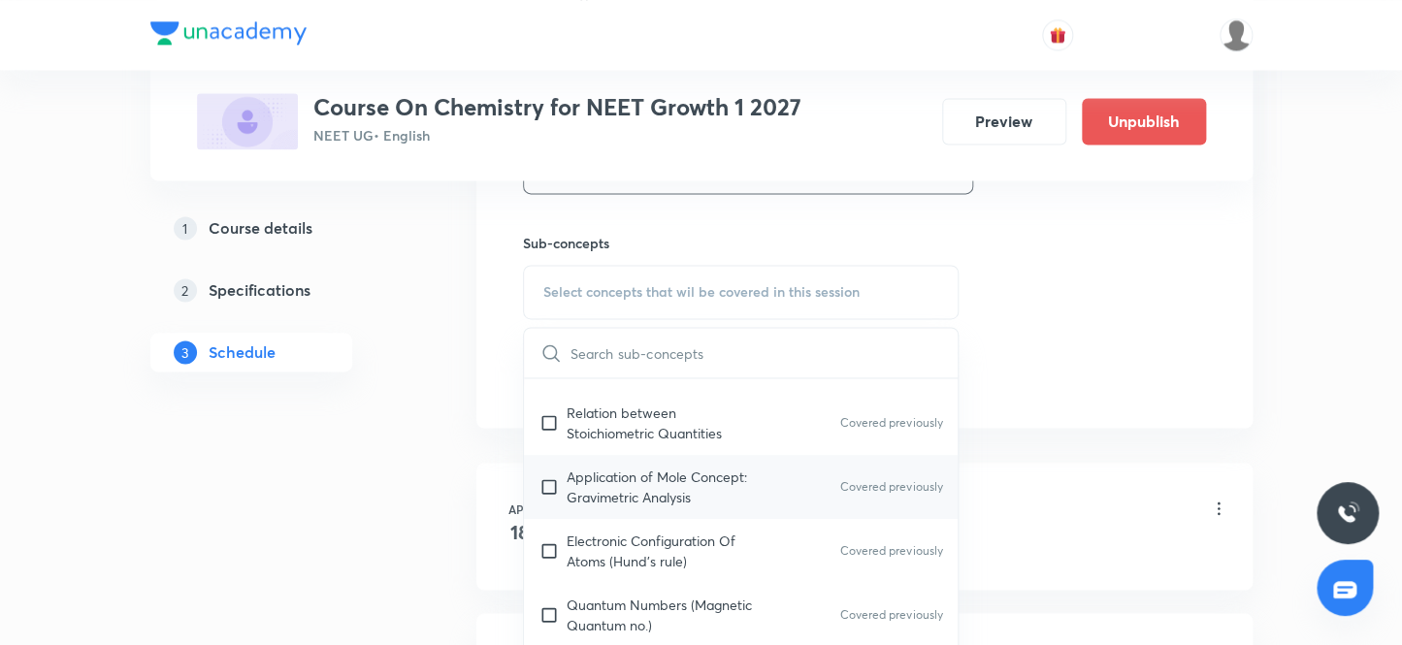
click at [552, 481] on input "checkbox" at bounding box center [553, 487] width 27 height 41
checkbox input "true"
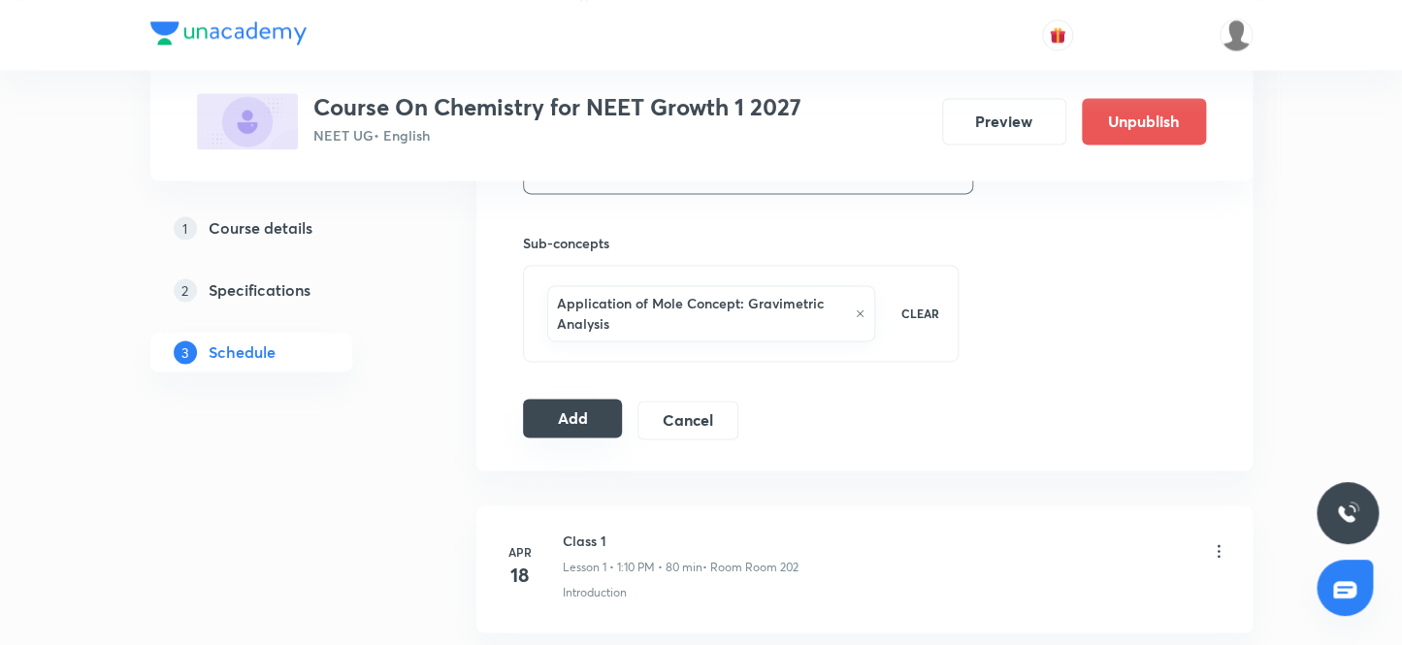
click at [570, 410] on button "Add" at bounding box center [573, 418] width 100 height 39
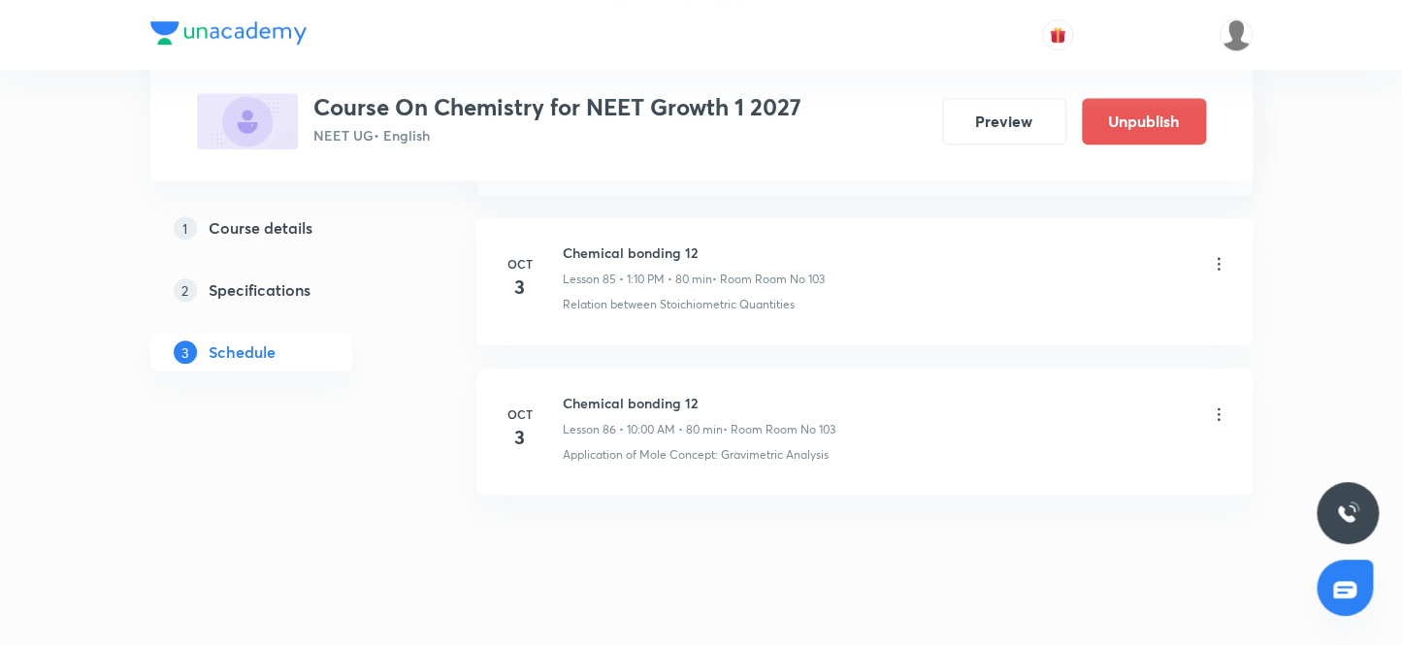
scroll to position [12936, 0]
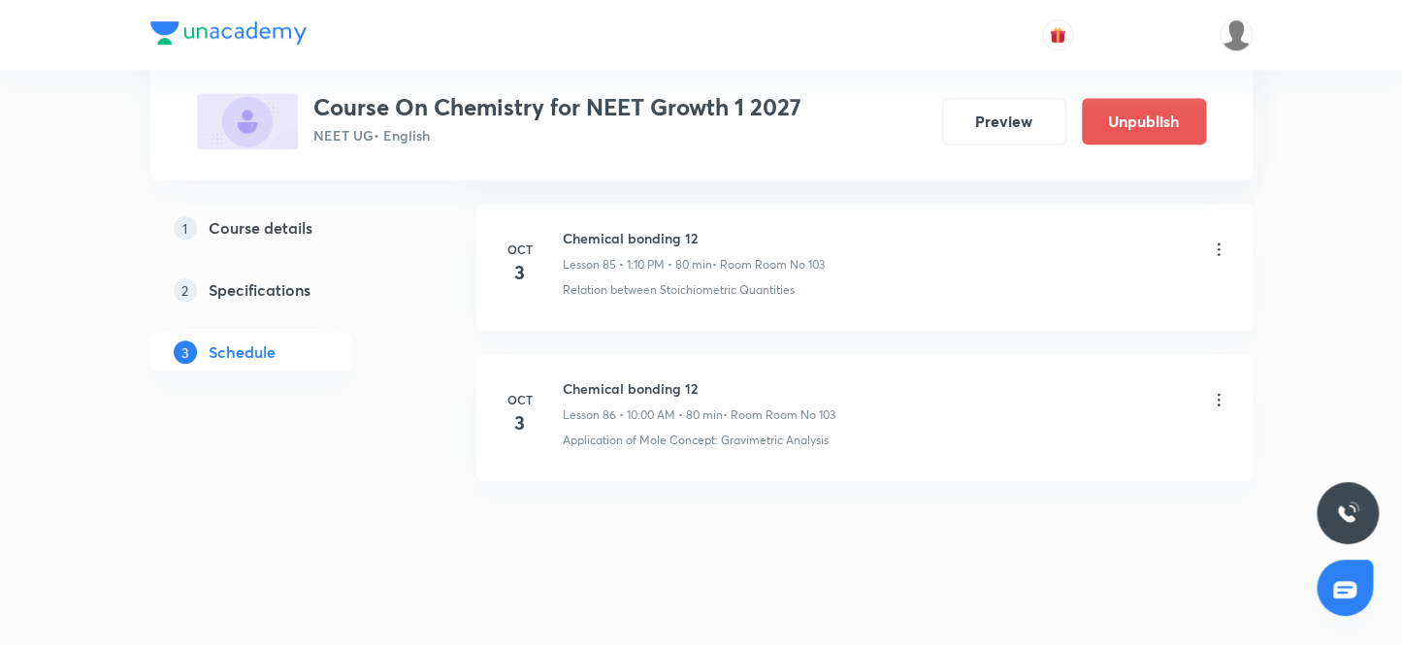
click at [1217, 243] on icon at bounding box center [1218, 249] width 3 height 13
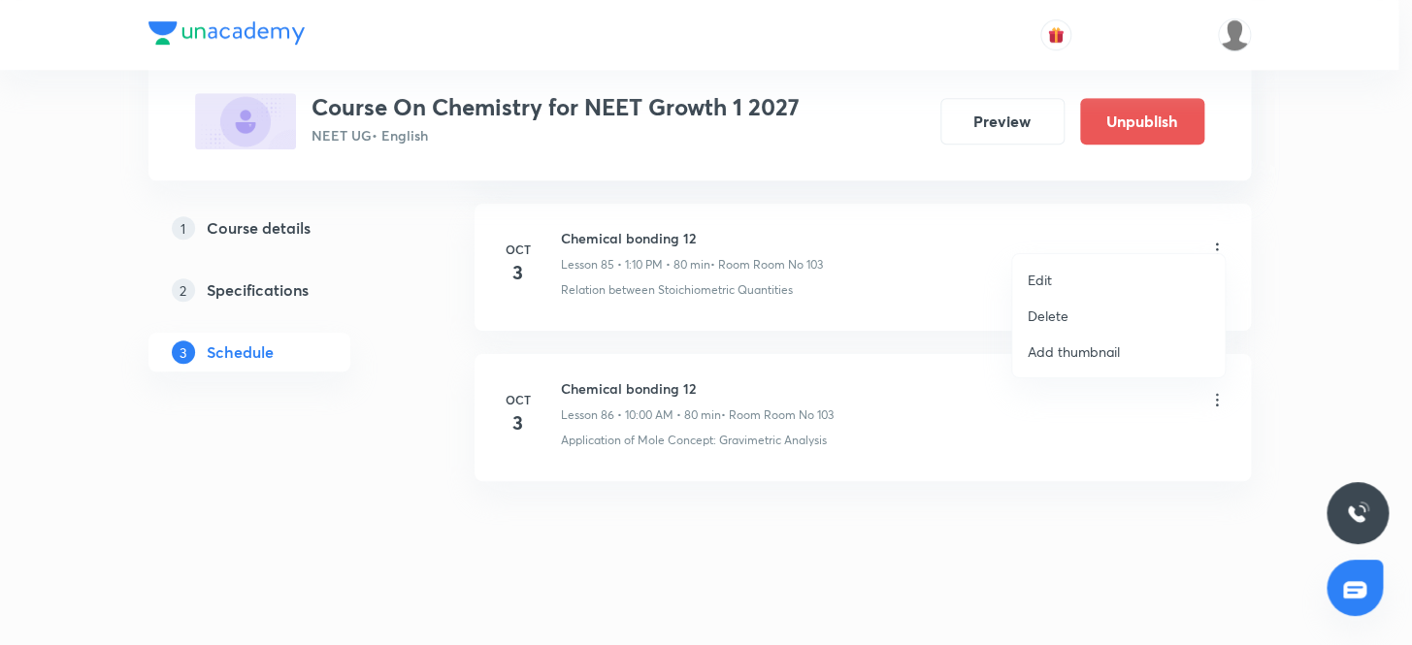
click at [1046, 277] on p "Edit" at bounding box center [1040, 280] width 24 height 20
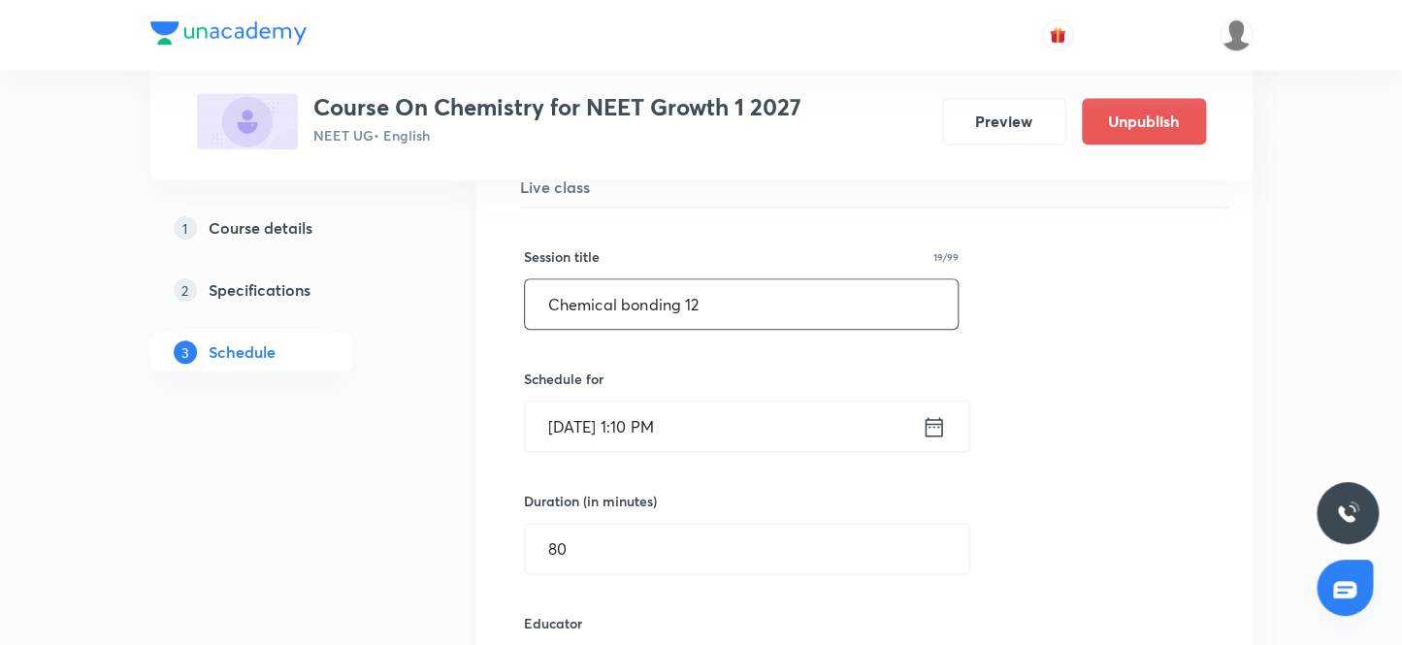
click at [705, 285] on input "Chemical bonding 12" at bounding box center [742, 303] width 434 height 49
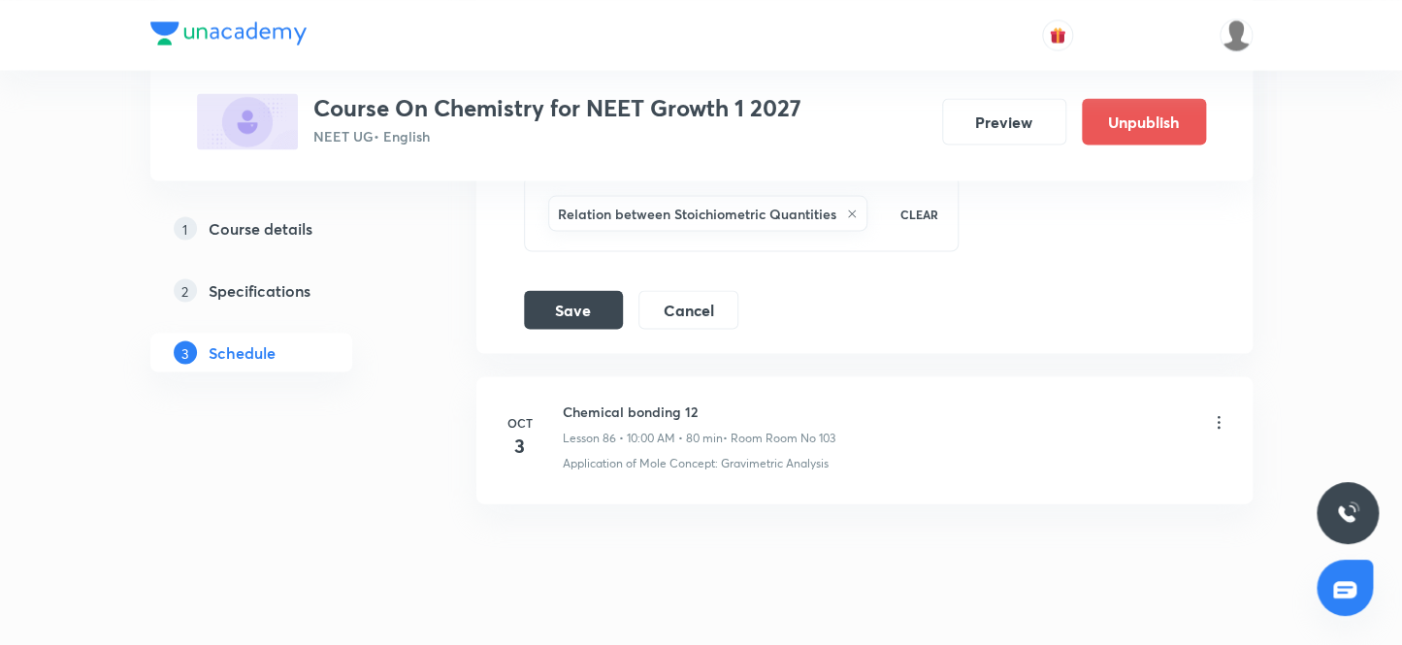
scroll to position [13804, 0]
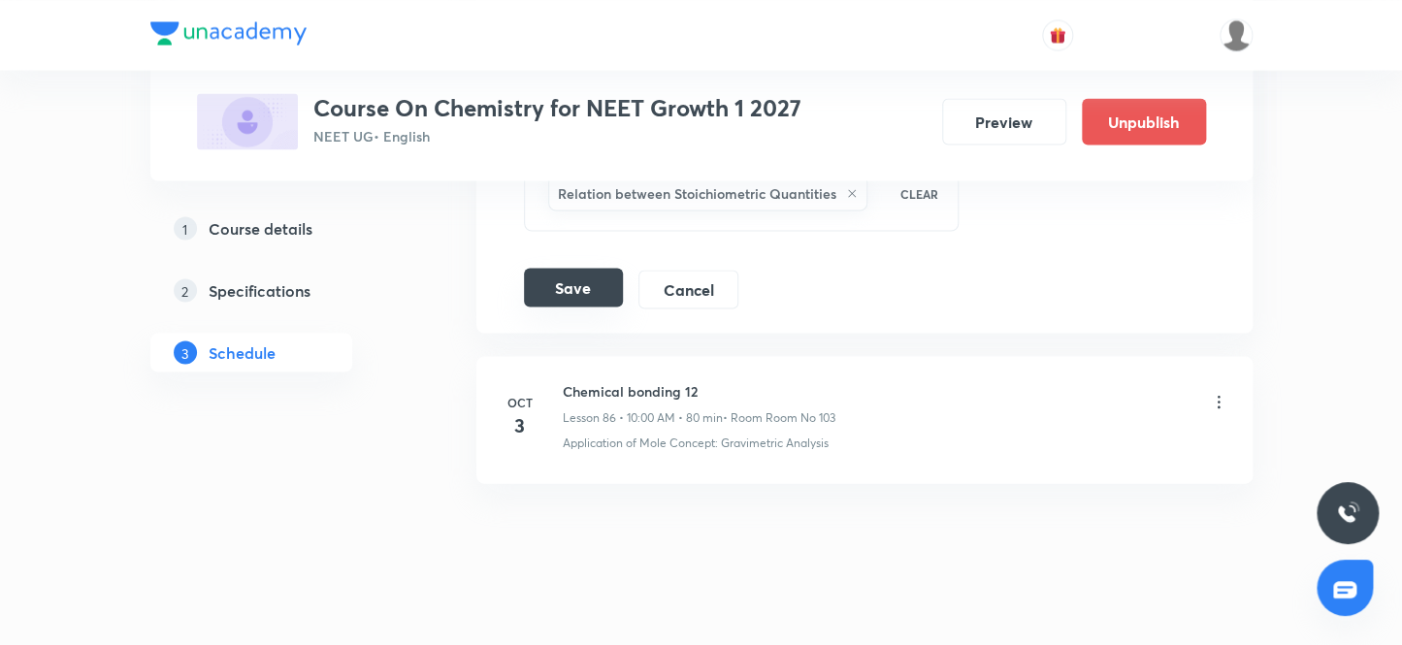
type input "Chemical bonding 13"
click at [571, 269] on button "Save" at bounding box center [573, 287] width 99 height 39
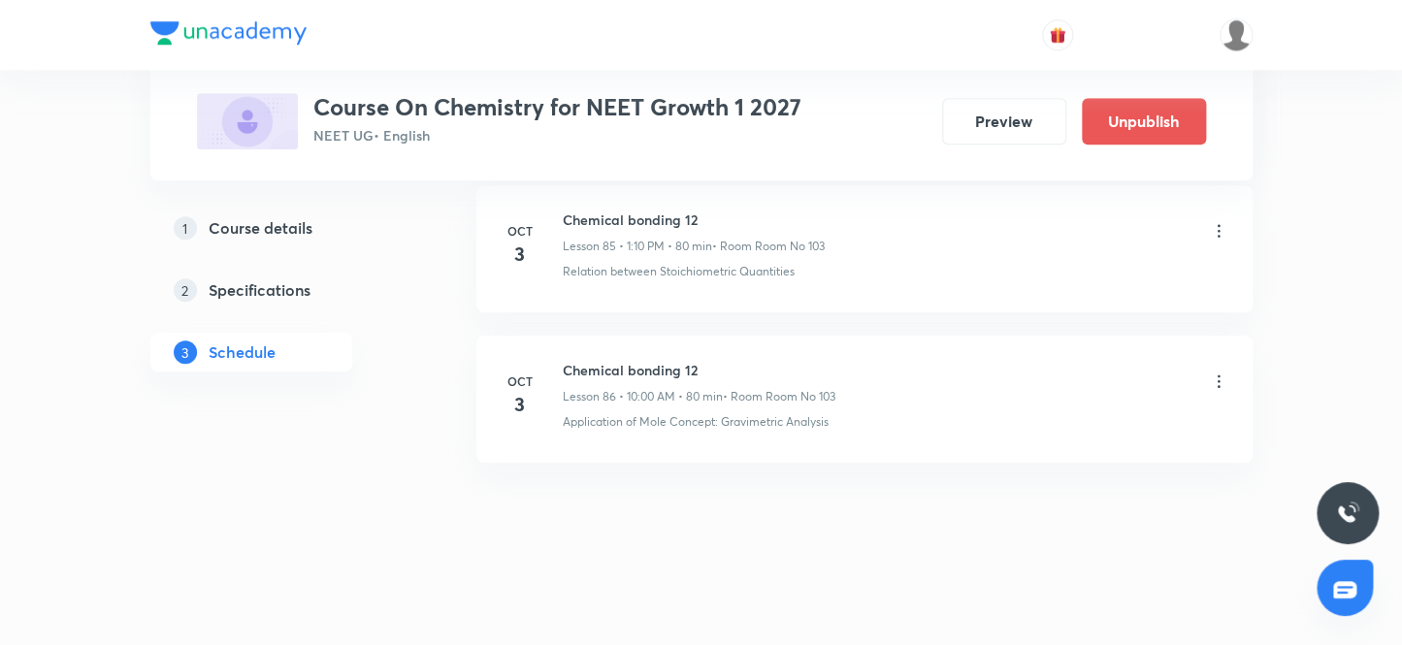
scroll to position [12936, 0]
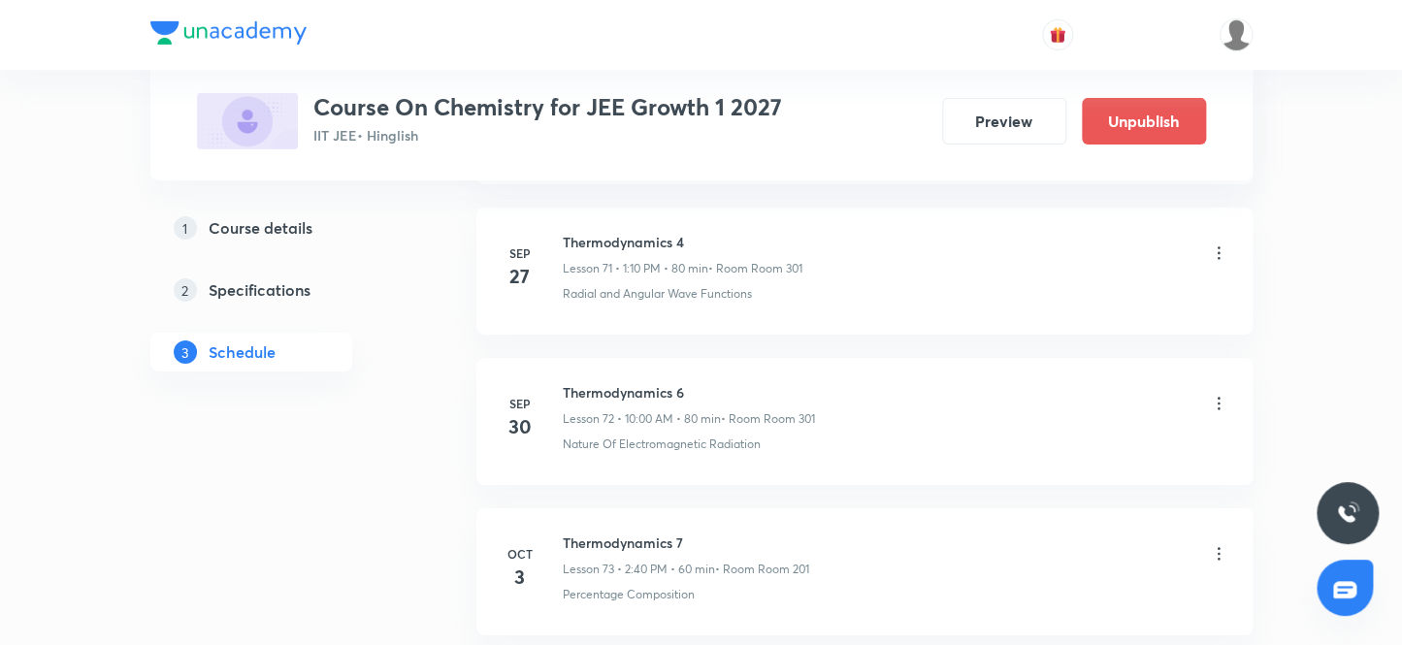
scroll to position [11998, 0]
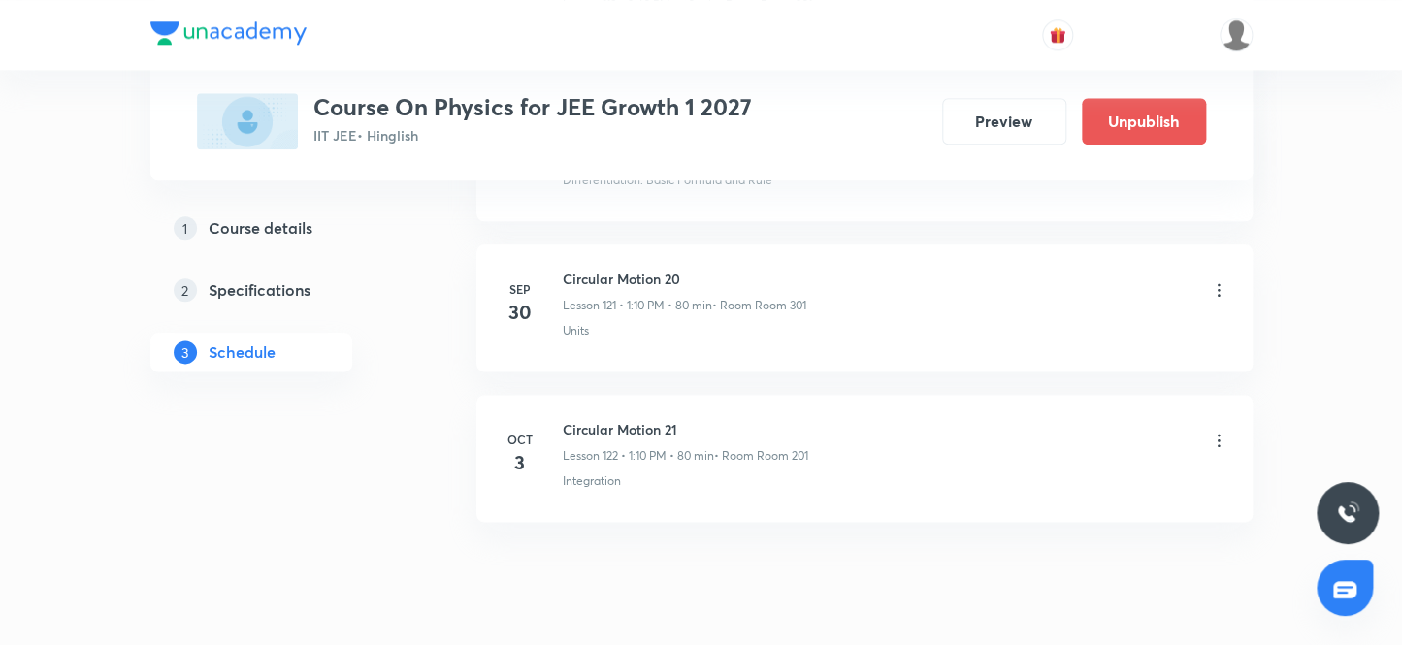
scroll to position [19358, 0]
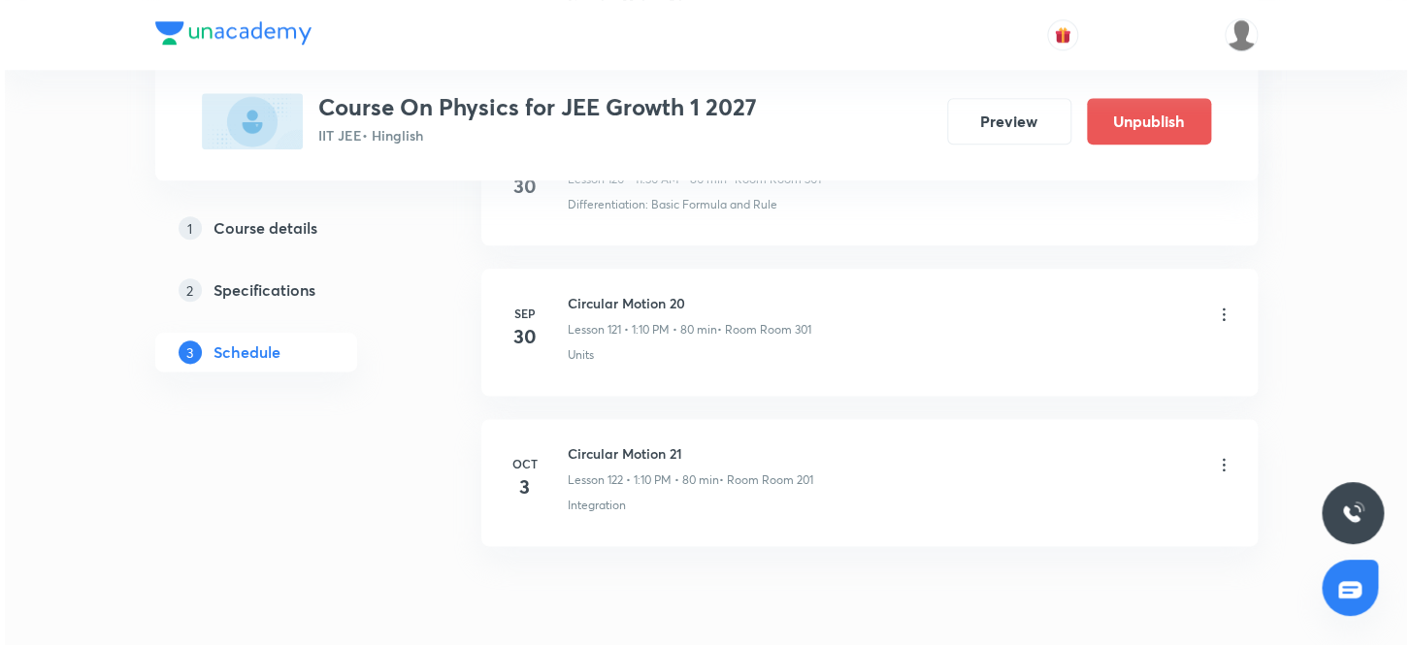
scroll to position [19358, 0]
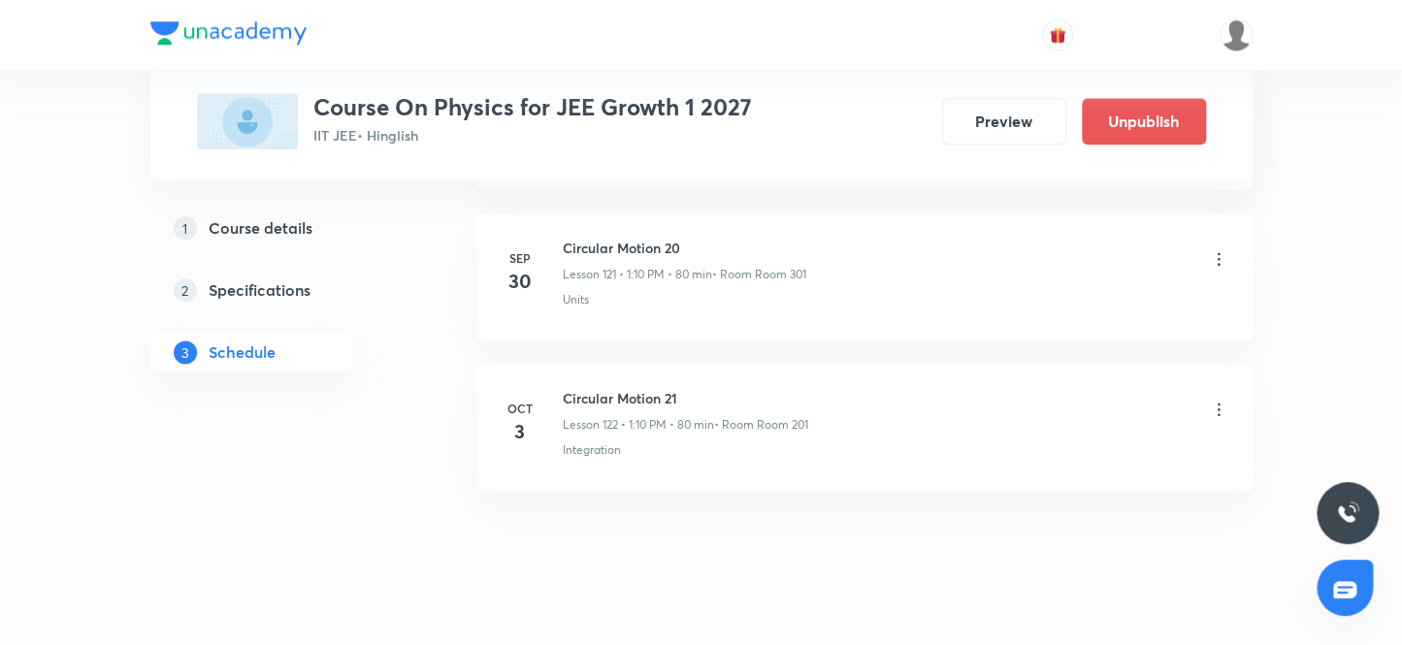
click at [1220, 400] on icon at bounding box center [1218, 409] width 19 height 19
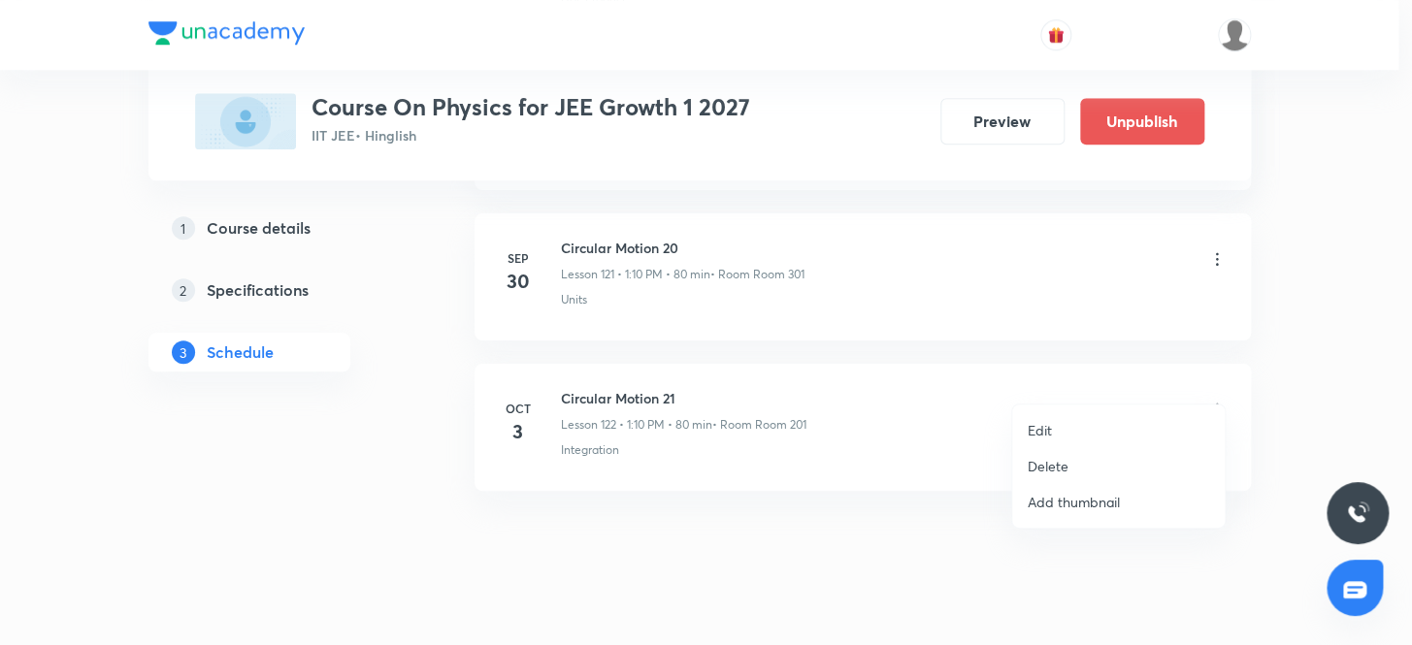
click at [1038, 427] on p "Edit" at bounding box center [1040, 430] width 24 height 20
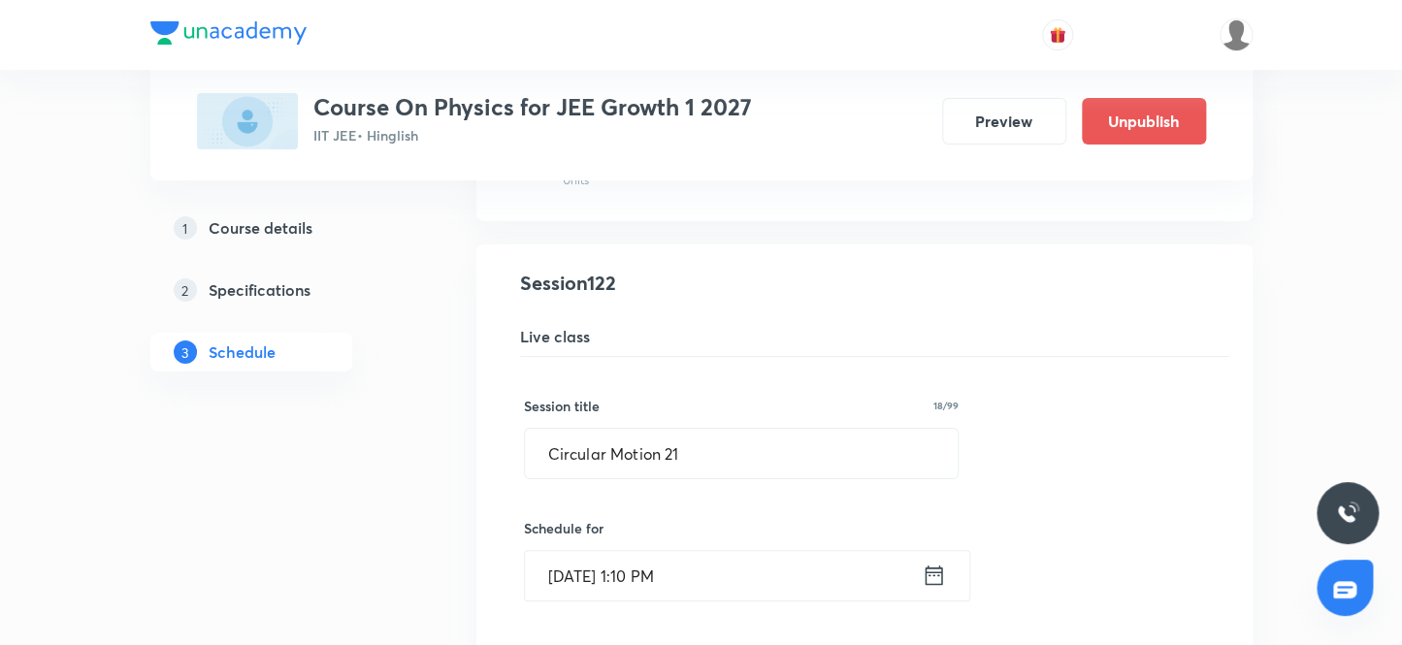
scroll to position [18331, 0]
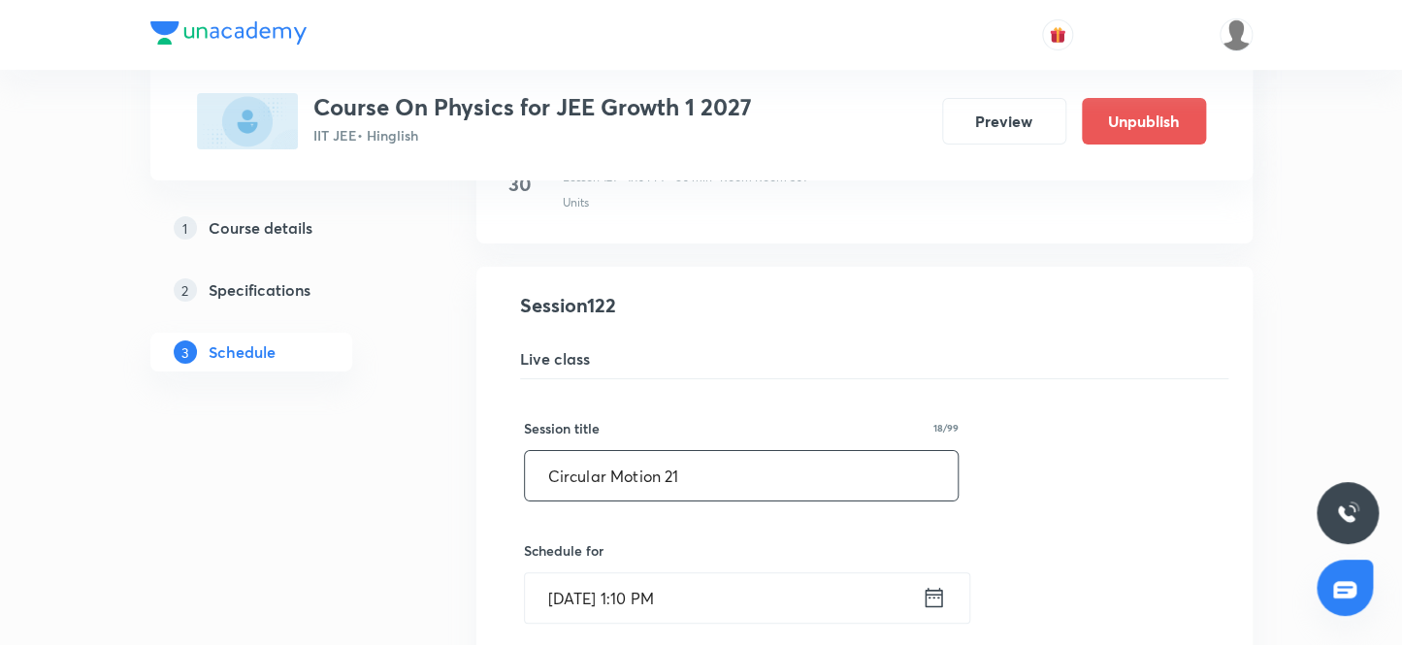
click at [685, 451] on input "Circular Motion 21" at bounding box center [742, 475] width 434 height 49
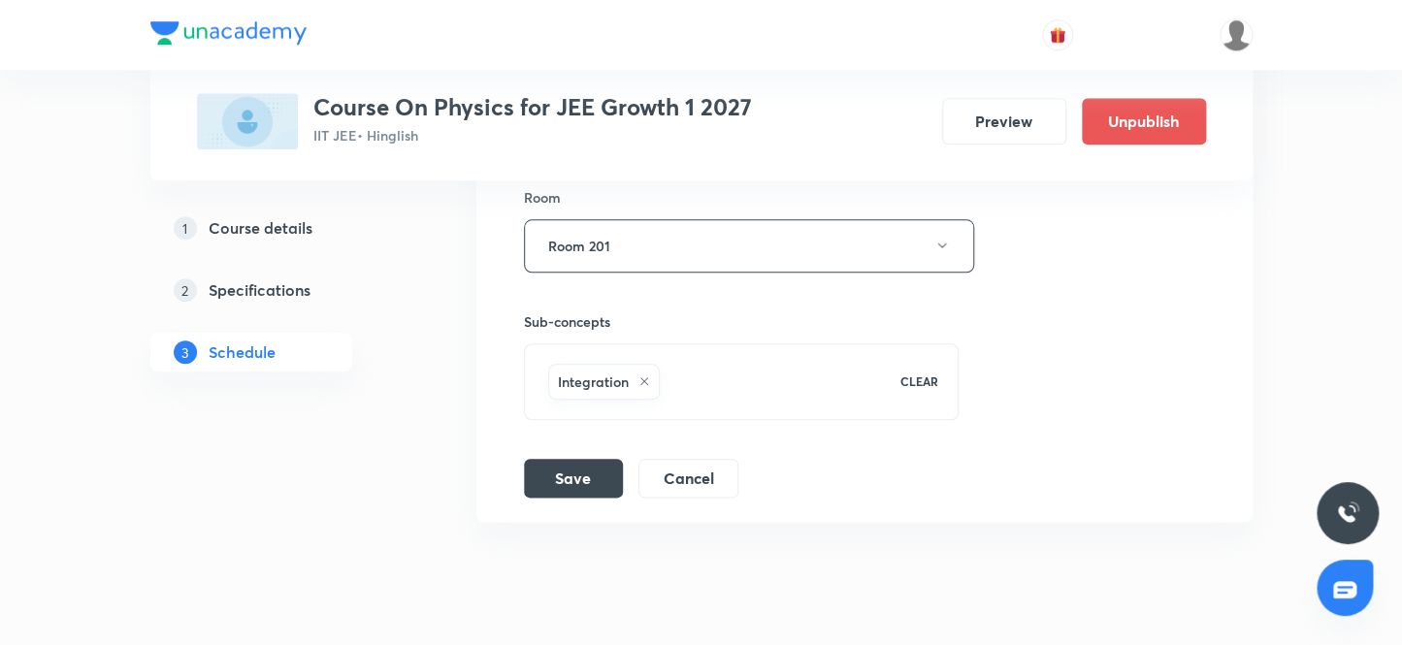
scroll to position [19213, 0]
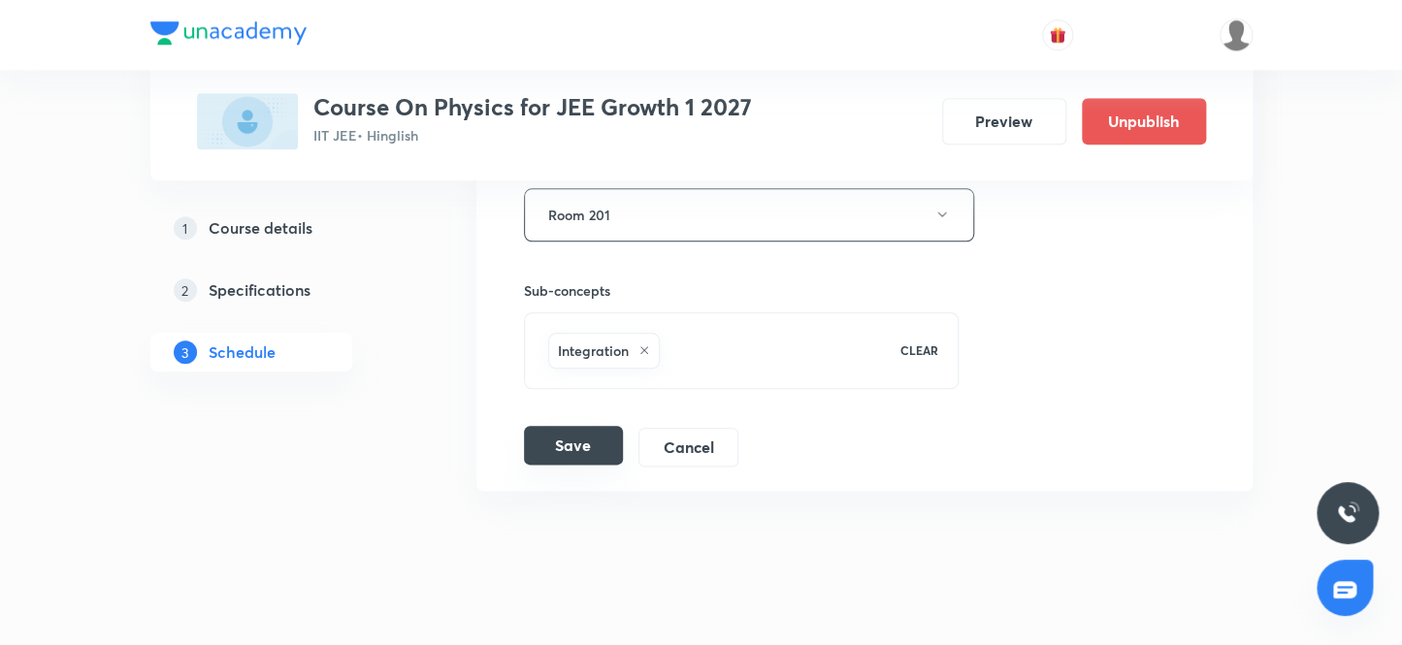
type input "Circular Motion 22"
click at [572, 426] on button "Save" at bounding box center [573, 445] width 99 height 39
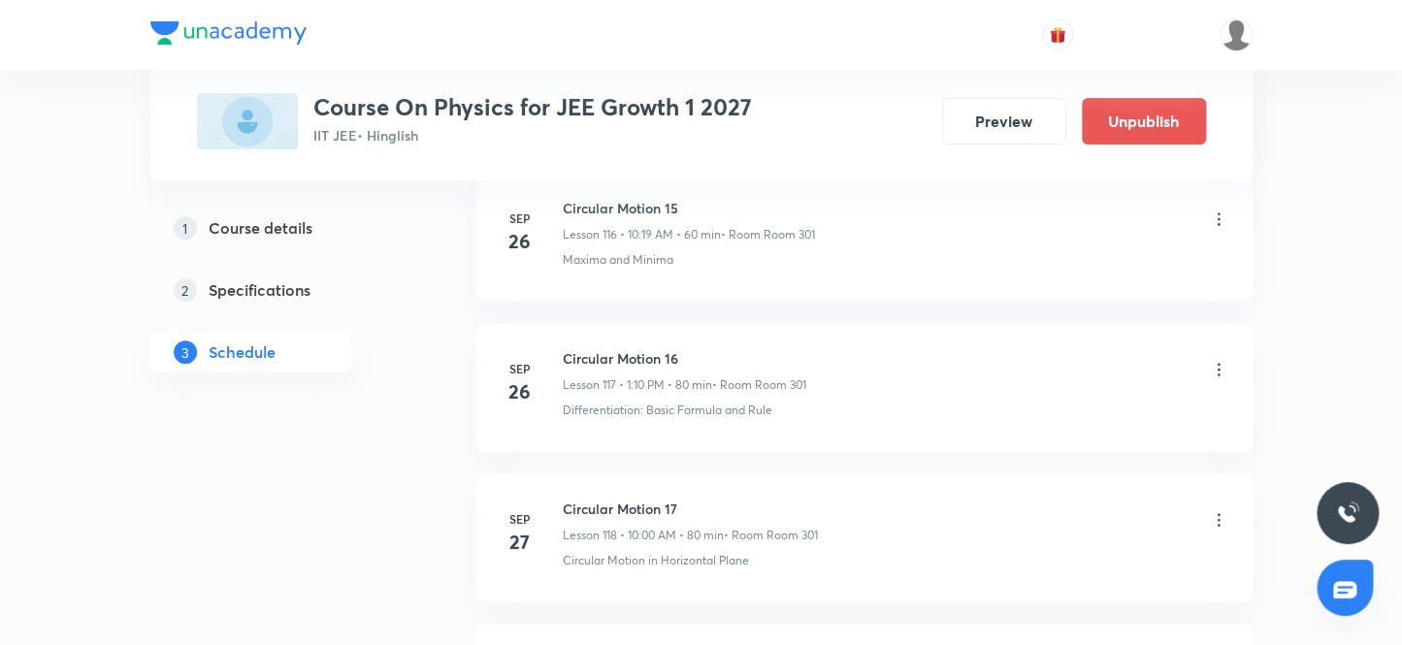
scroll to position [19358, 0]
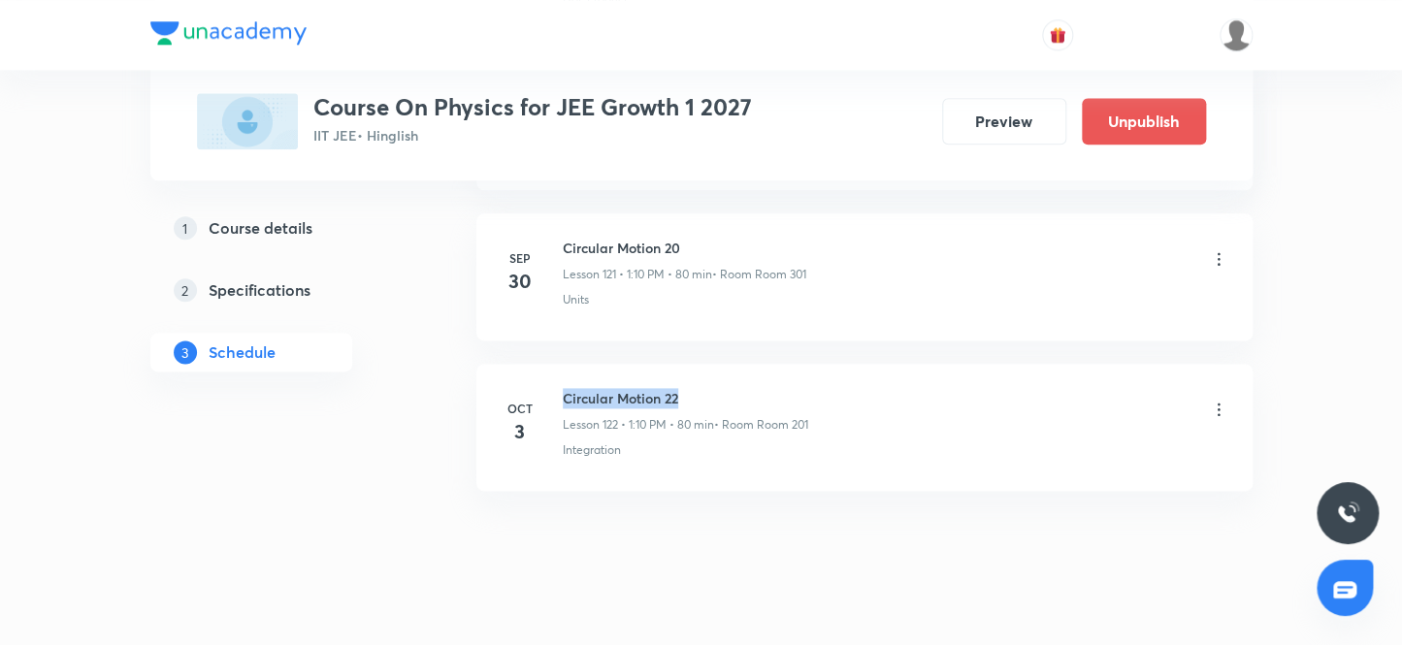
drag, startPoint x: 687, startPoint y: 365, endPoint x: 543, endPoint y: 340, distance: 145.8
click at [543, 364] on li "[DATE] Circular Motion 22 Lesson 122 • 1:10 PM • 80 min • Room Room 201 Integra…" at bounding box center [864, 427] width 776 height 127
copy h6 "Circular Motion 22"
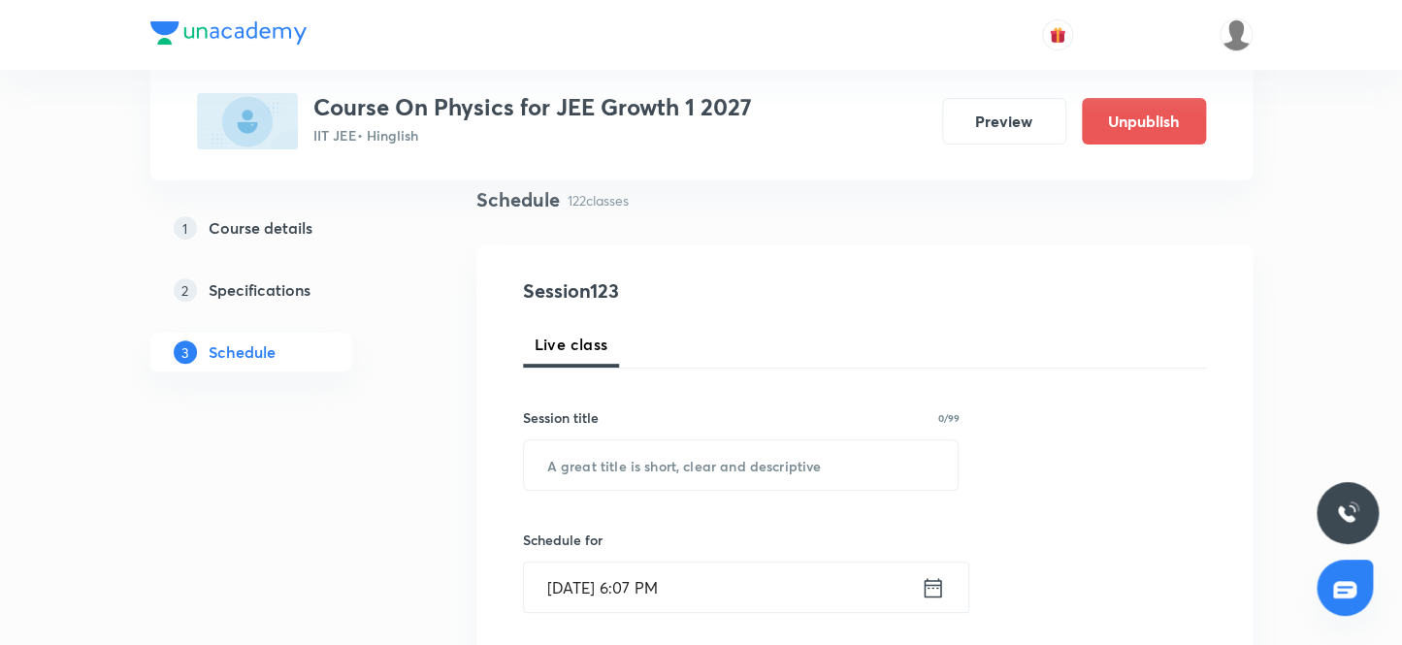
scroll to position [176, 0]
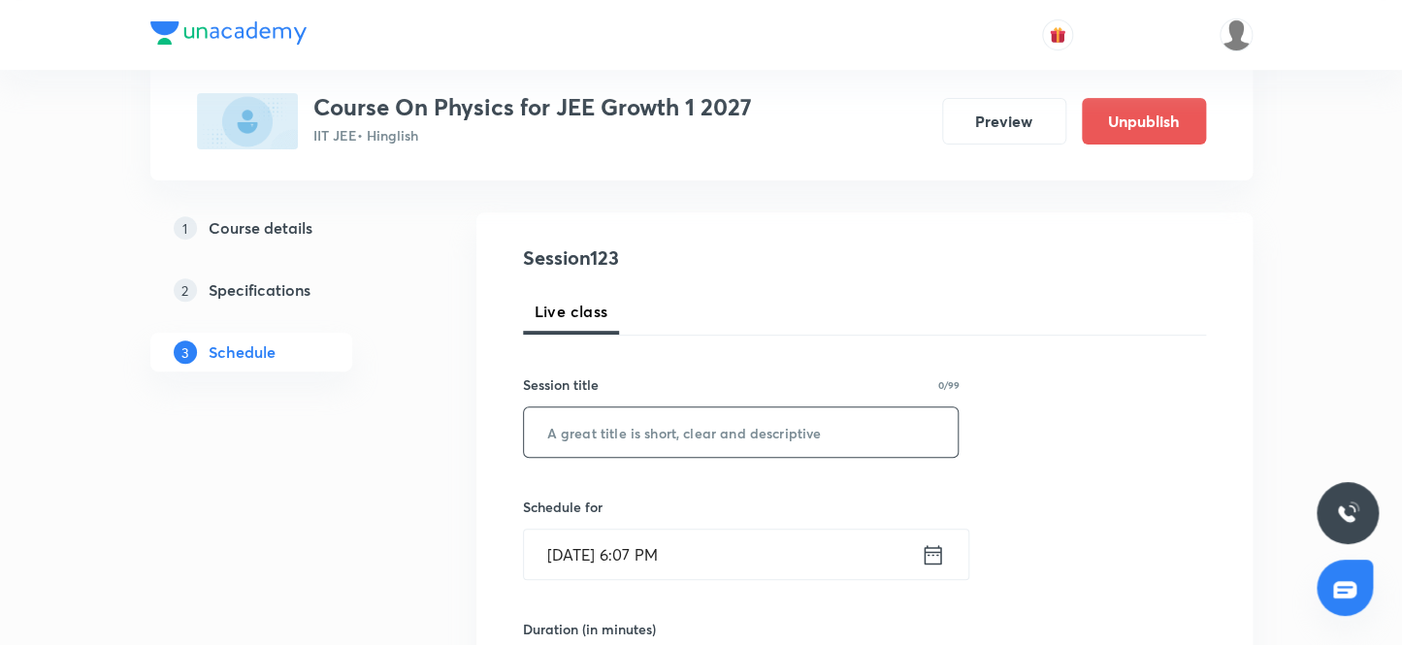
click at [672, 419] on input "text" at bounding box center [741, 432] width 435 height 49
paste input "Circular Motion 22"
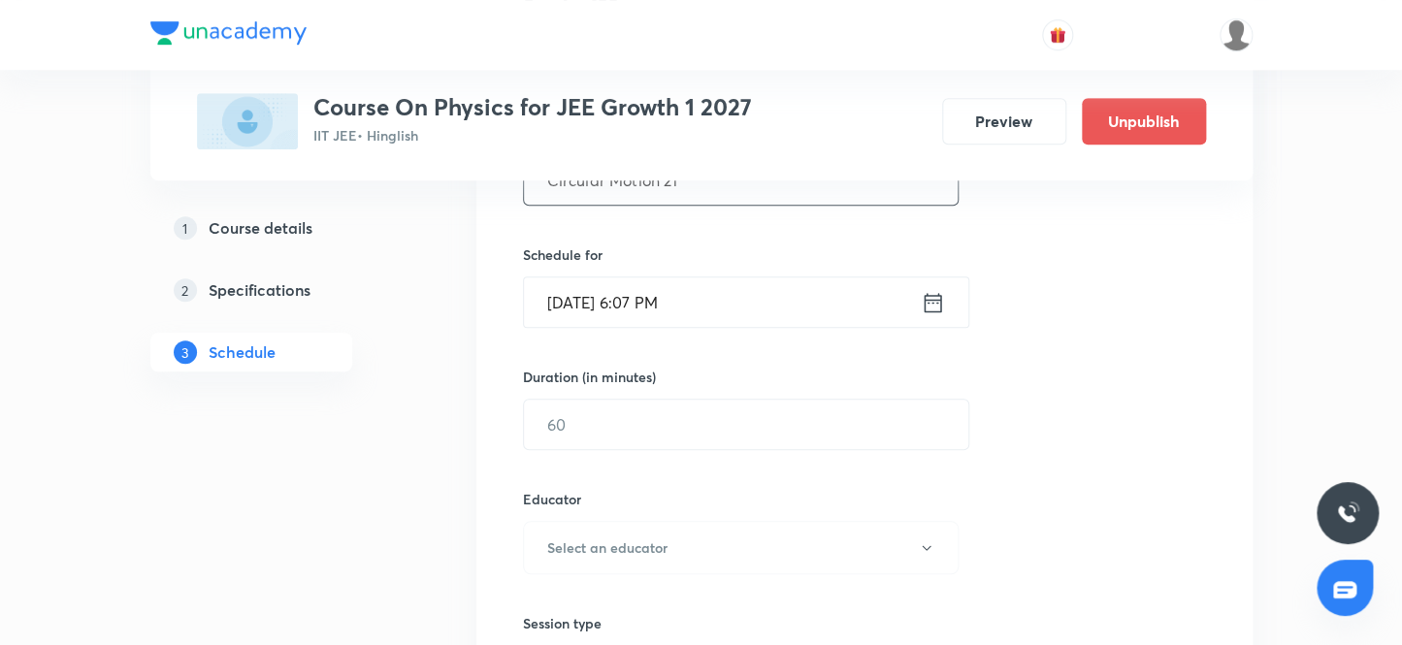
scroll to position [441, 0]
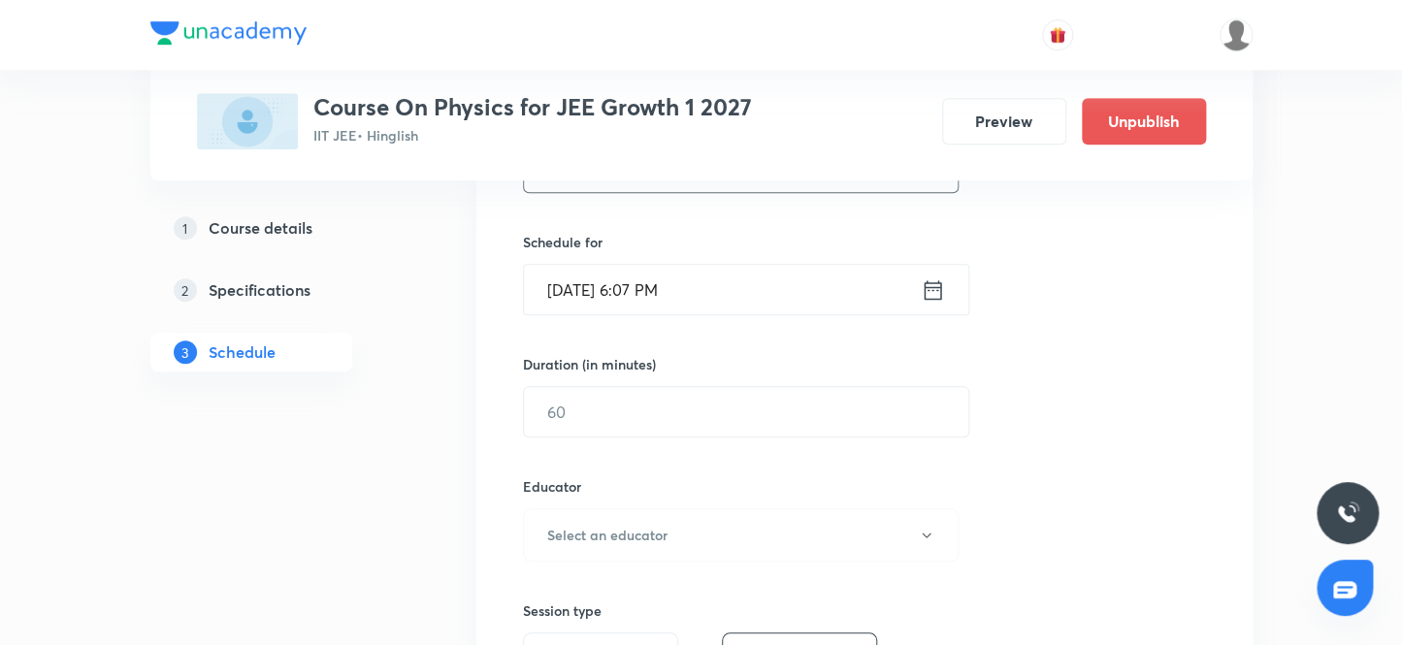
type input "Circular Motion 21"
click at [588, 284] on input "Sep 30, 2025, 6:07 PM" at bounding box center [722, 289] width 397 height 49
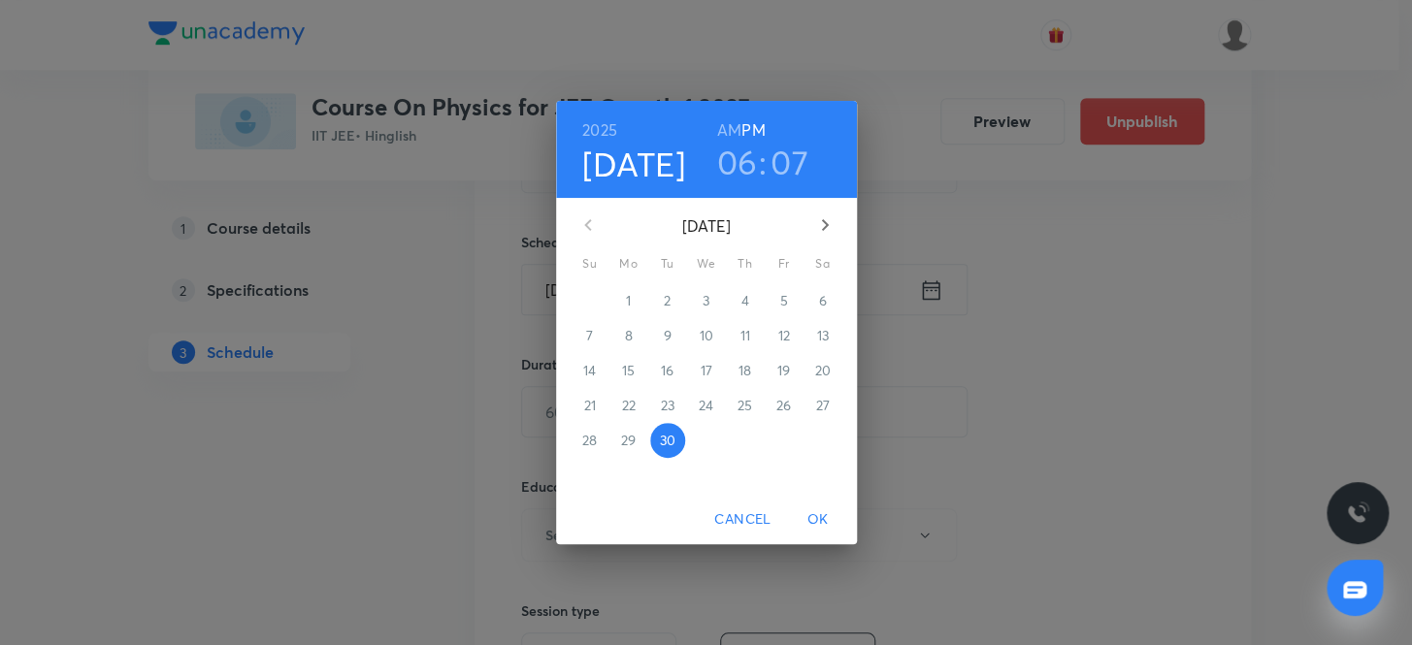
click at [823, 221] on icon "button" at bounding box center [824, 225] width 7 height 12
click at [784, 303] on p "3" at bounding box center [783, 300] width 7 height 19
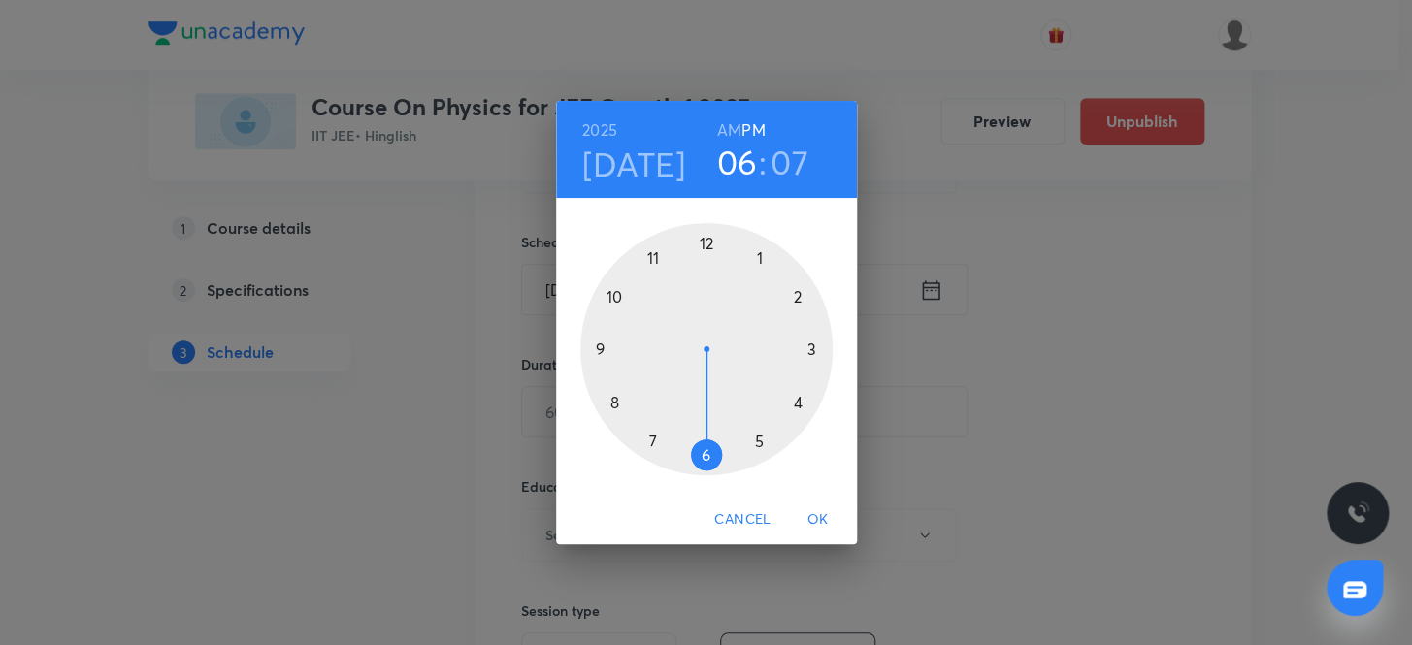
click at [734, 126] on h6 "AM" at bounding box center [729, 129] width 24 height 27
click at [611, 291] on div at bounding box center [706, 349] width 252 height 252
click at [703, 240] on div at bounding box center [706, 349] width 252 height 252
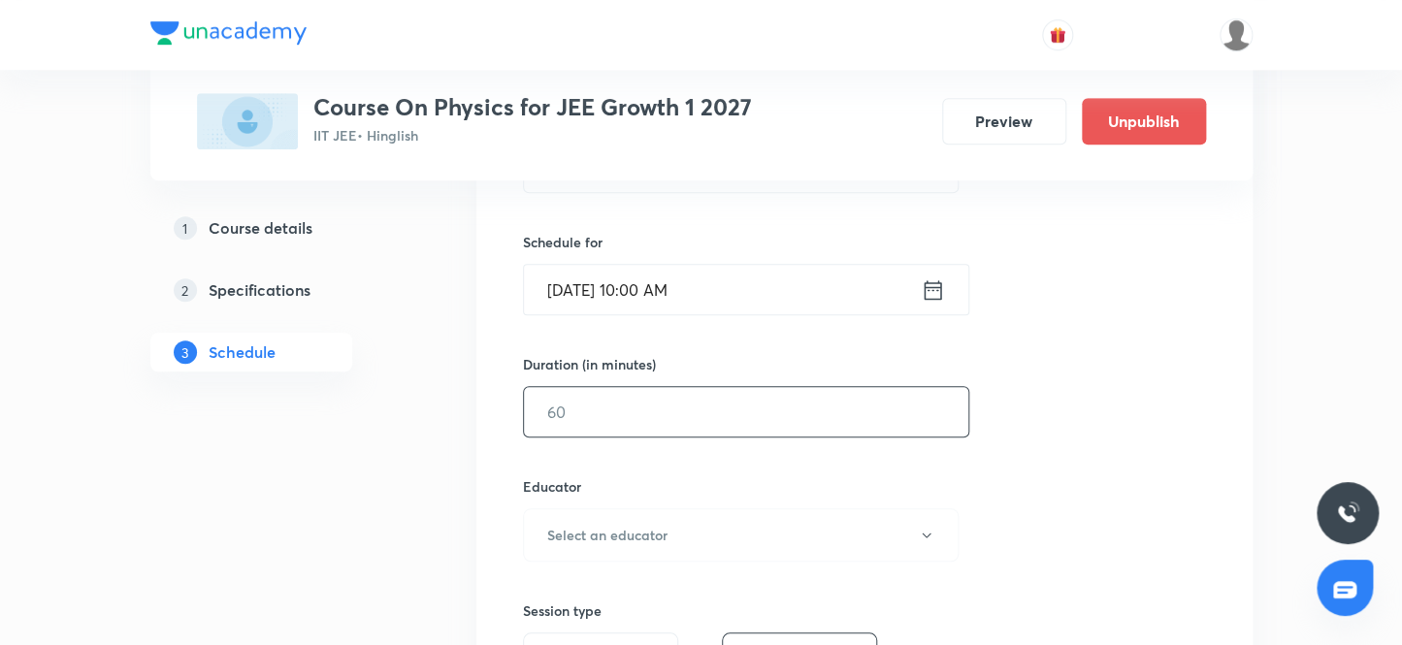
click at [589, 410] on input "text" at bounding box center [746, 411] width 444 height 49
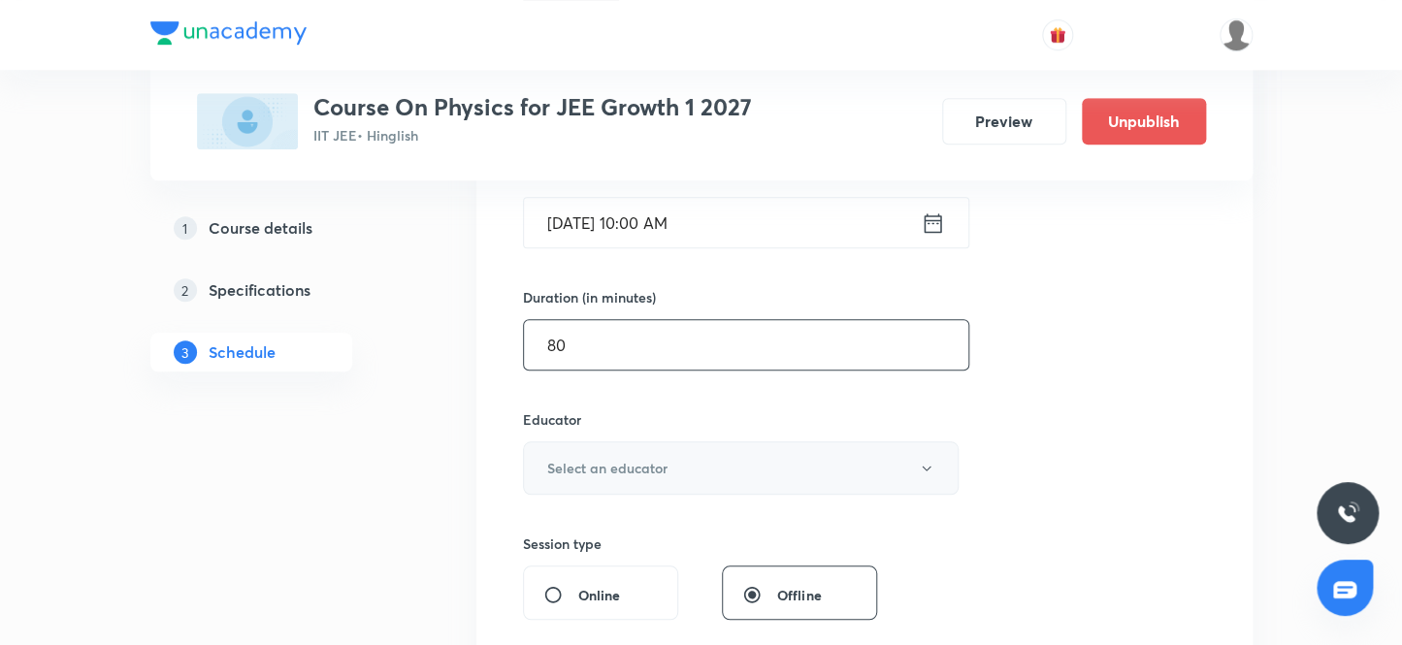
scroll to position [617, 0]
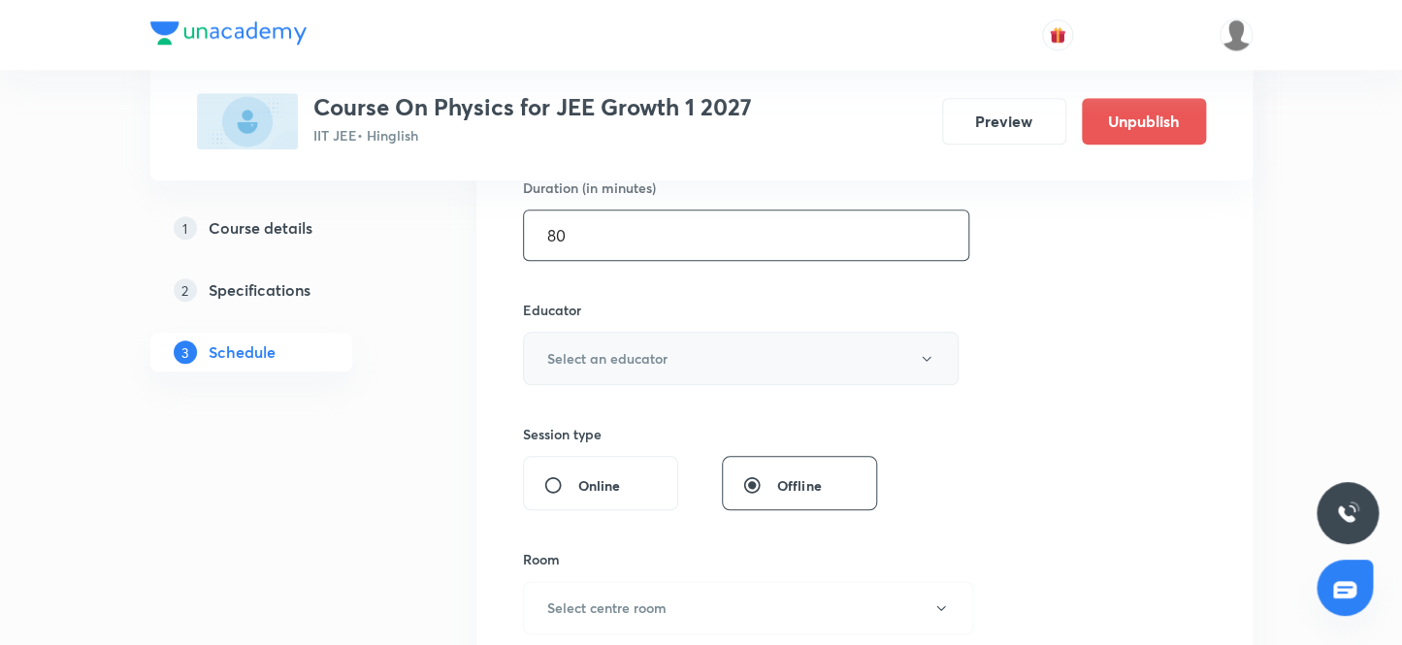
type input "80"
click at [626, 356] on h6 "Select an educator" at bounding box center [607, 358] width 120 height 20
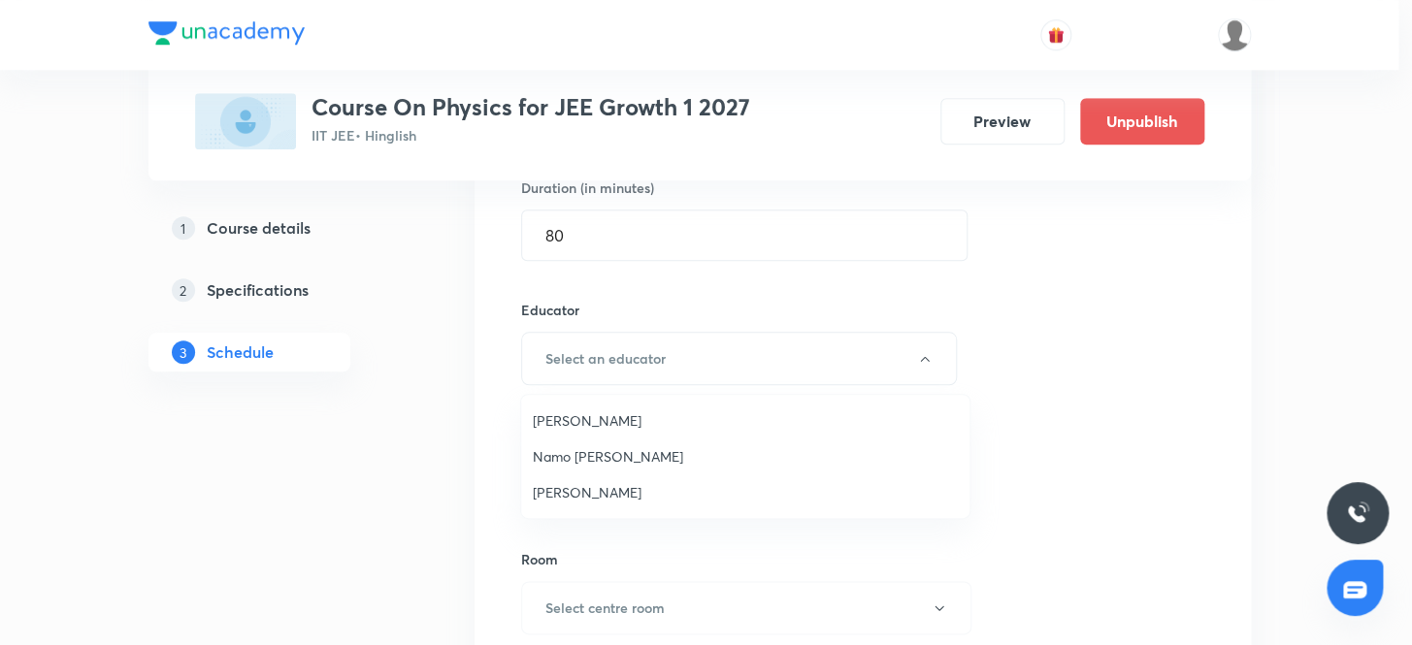
click at [576, 492] on span "Ritesh Kumar" at bounding box center [745, 492] width 425 height 20
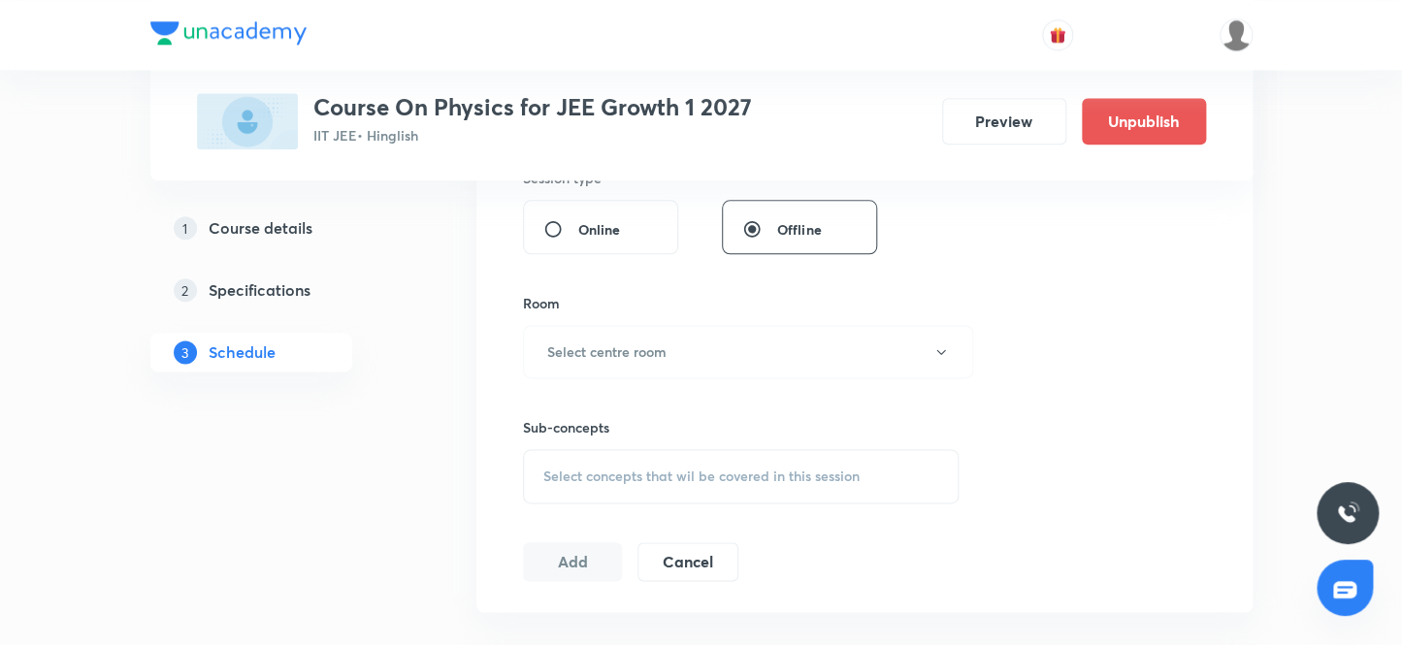
scroll to position [882, 0]
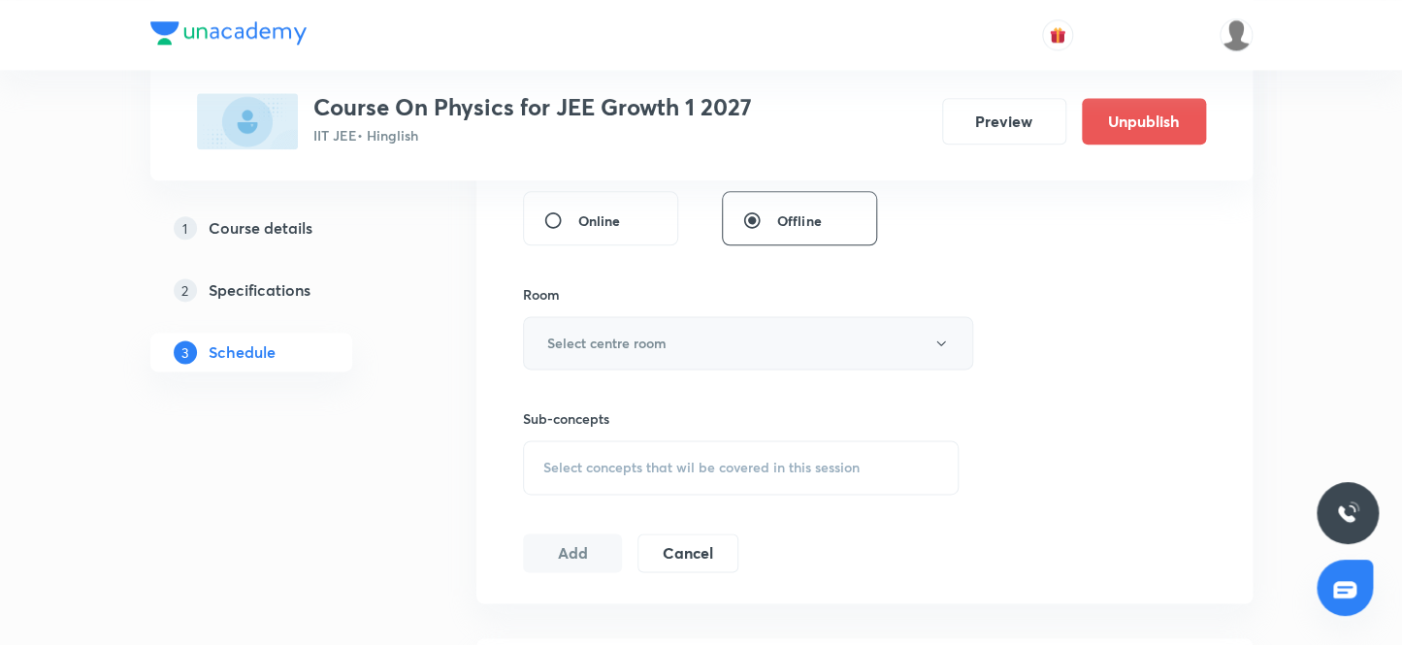
click at [608, 349] on h6 "Select centre room" at bounding box center [606, 343] width 119 height 20
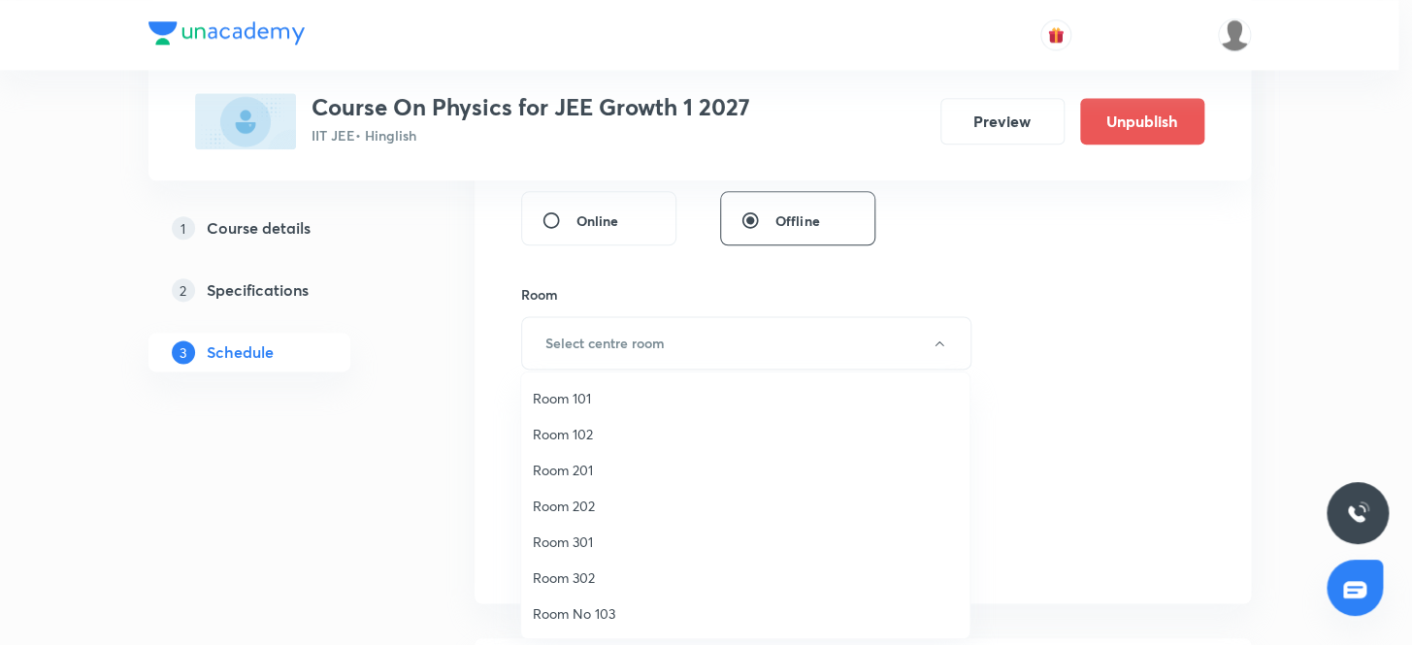
click at [576, 469] on span "Room 201" at bounding box center [745, 470] width 425 height 20
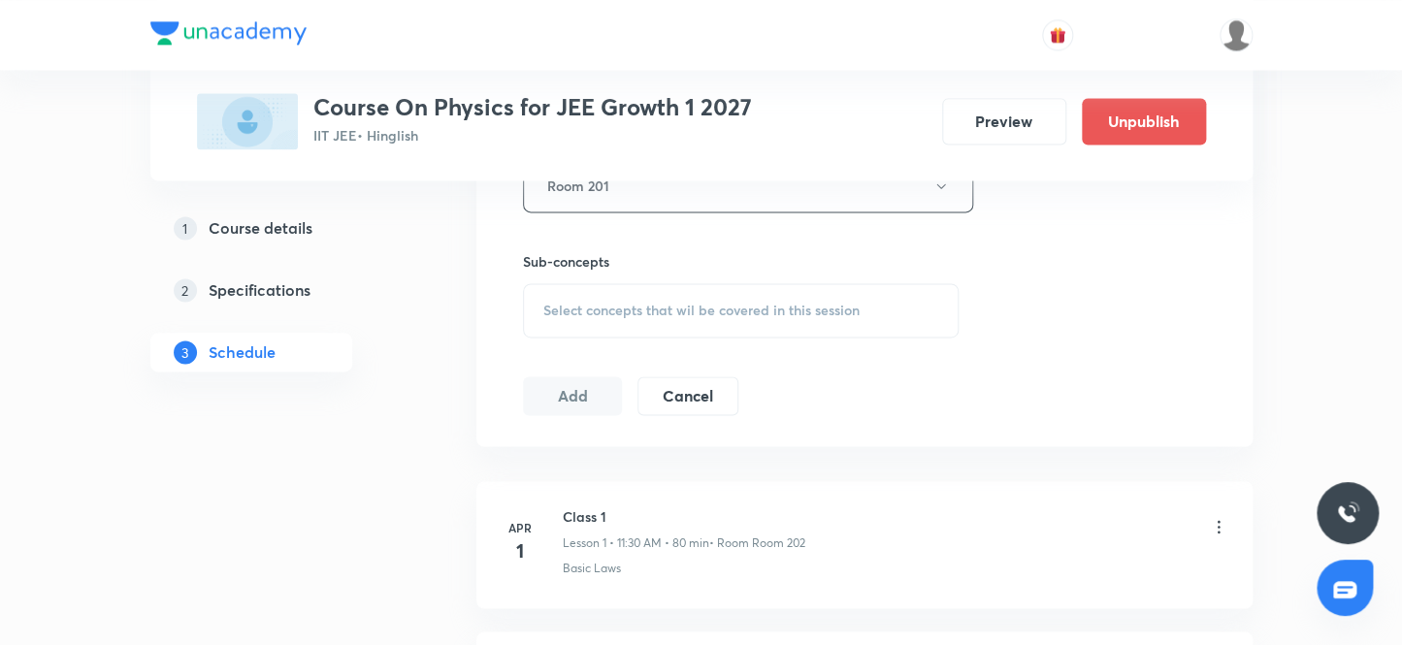
scroll to position [1058, 0]
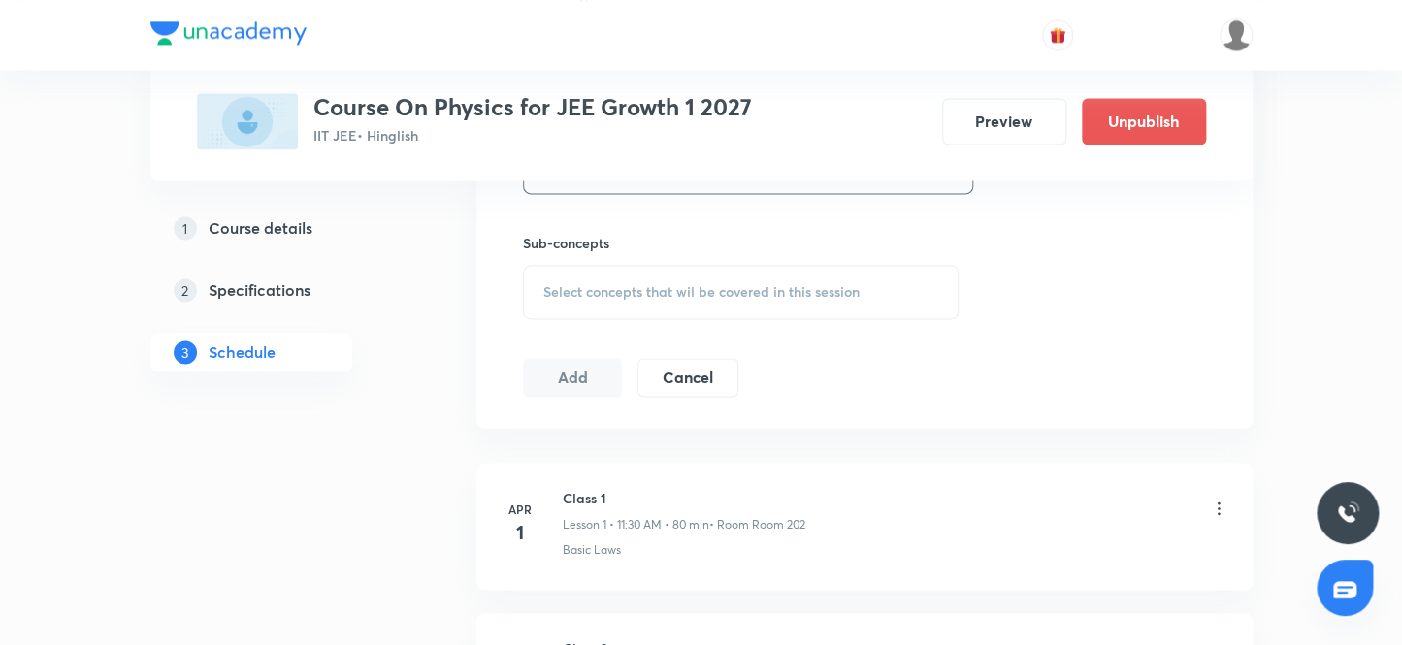
click at [607, 288] on span "Select concepts that wil be covered in this session" at bounding box center [701, 292] width 316 height 16
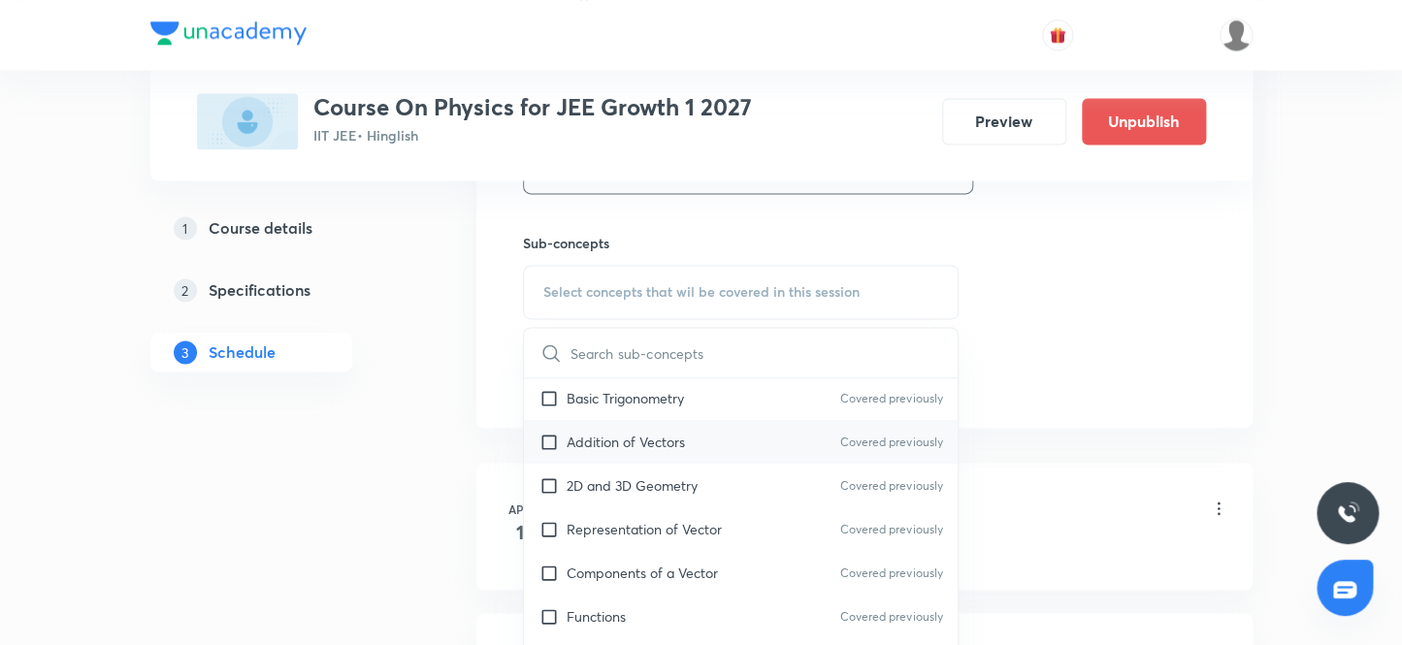
scroll to position [441, 0]
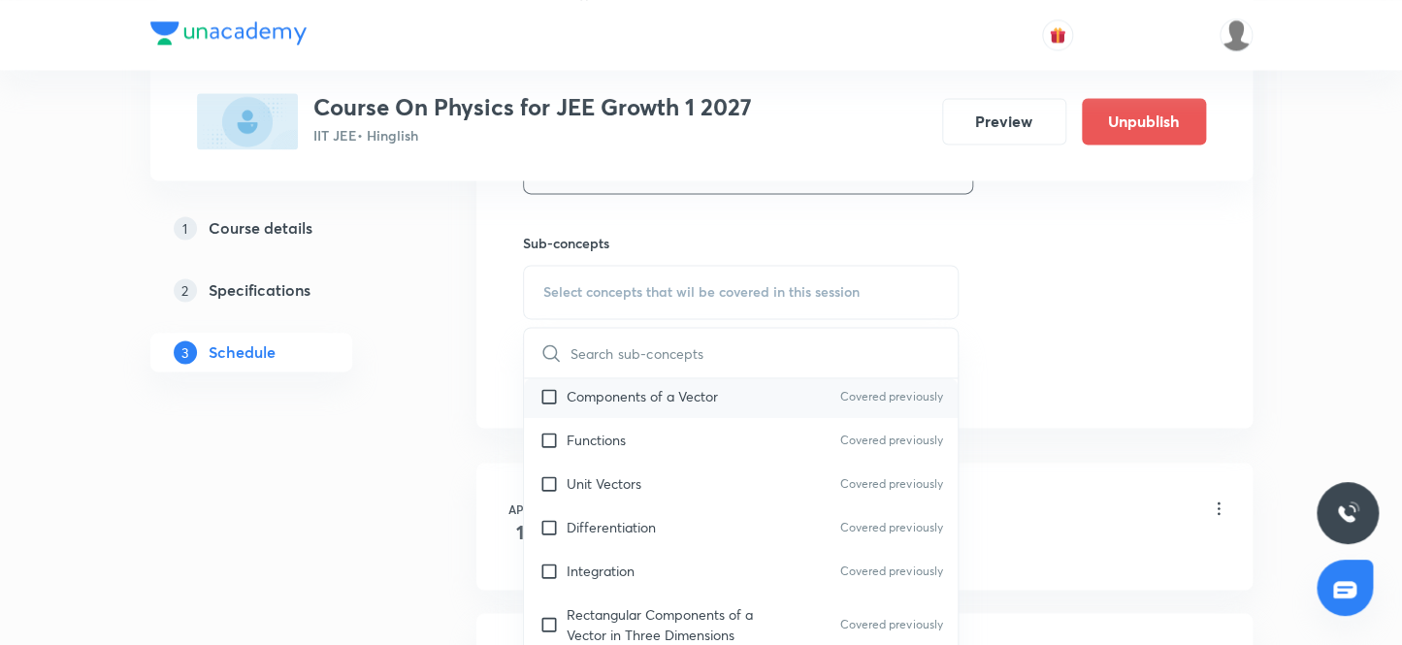
click at [549, 435] on input "checkbox" at bounding box center [553, 440] width 27 height 20
checkbox input "true"
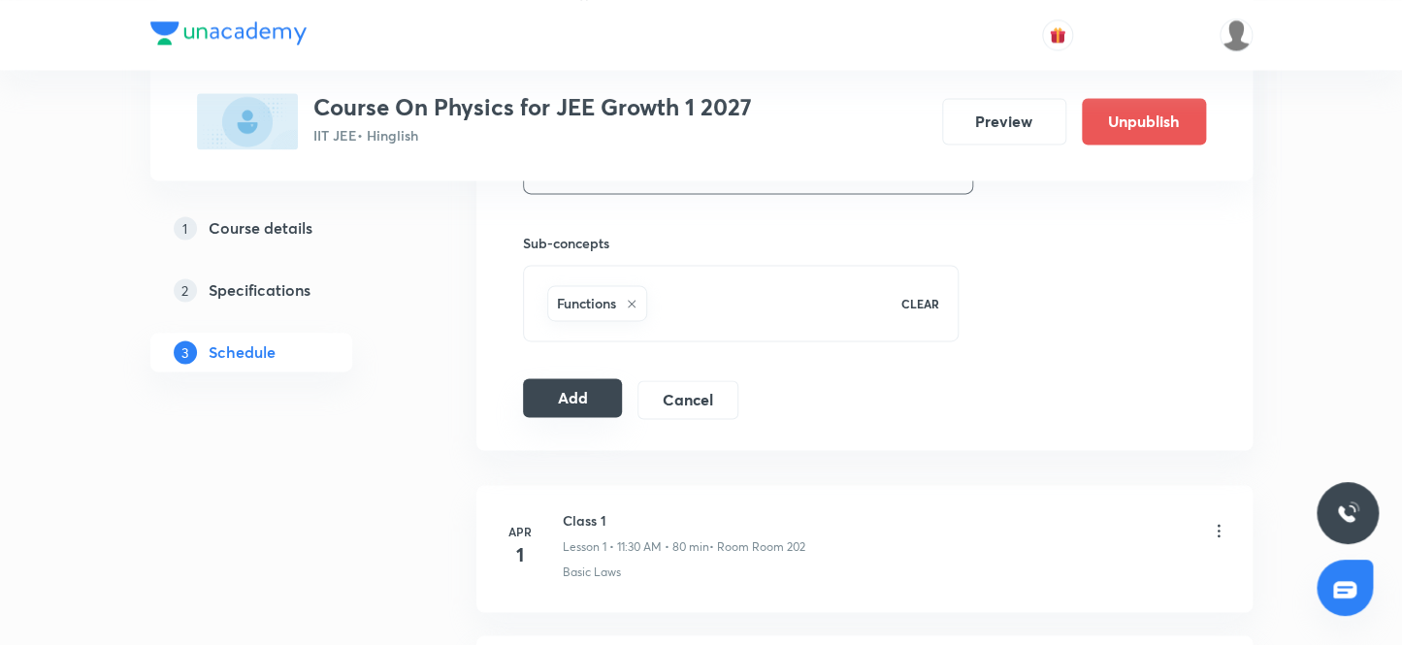
click at [562, 398] on button "Add" at bounding box center [573, 397] width 100 height 39
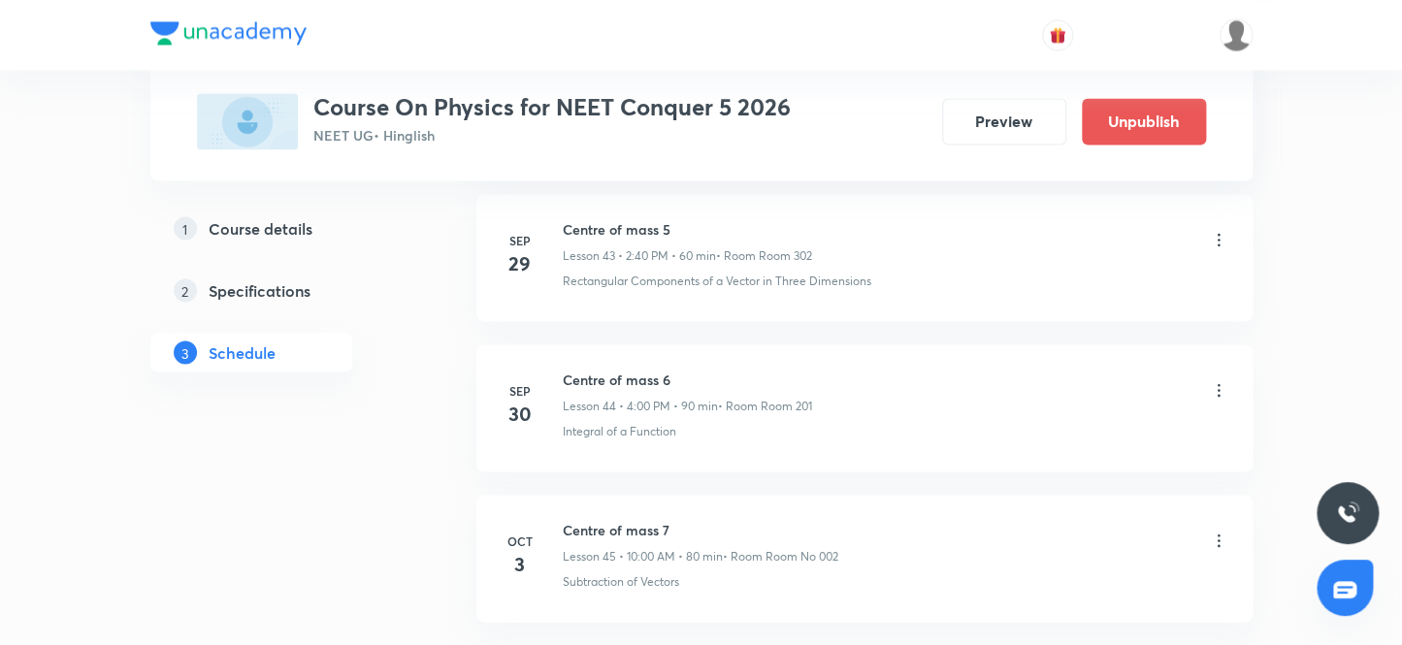
scroll to position [7667, 0]
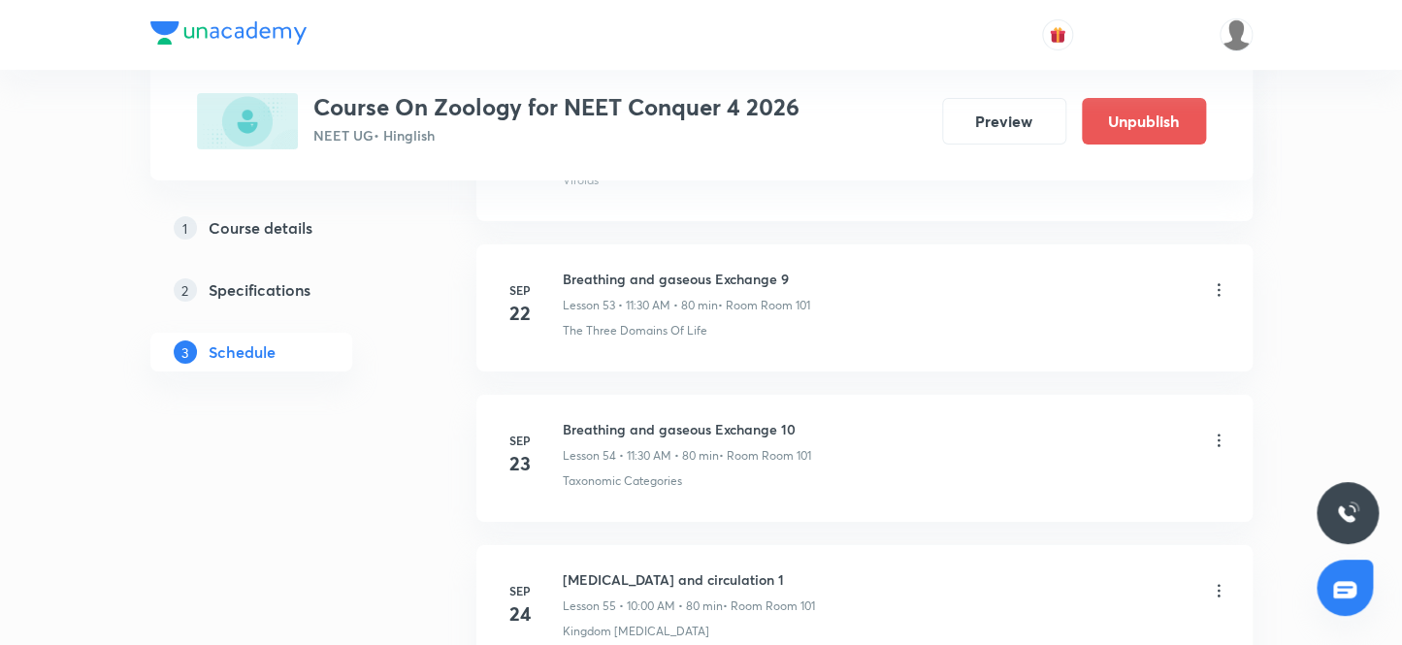
scroll to position [9771, 0]
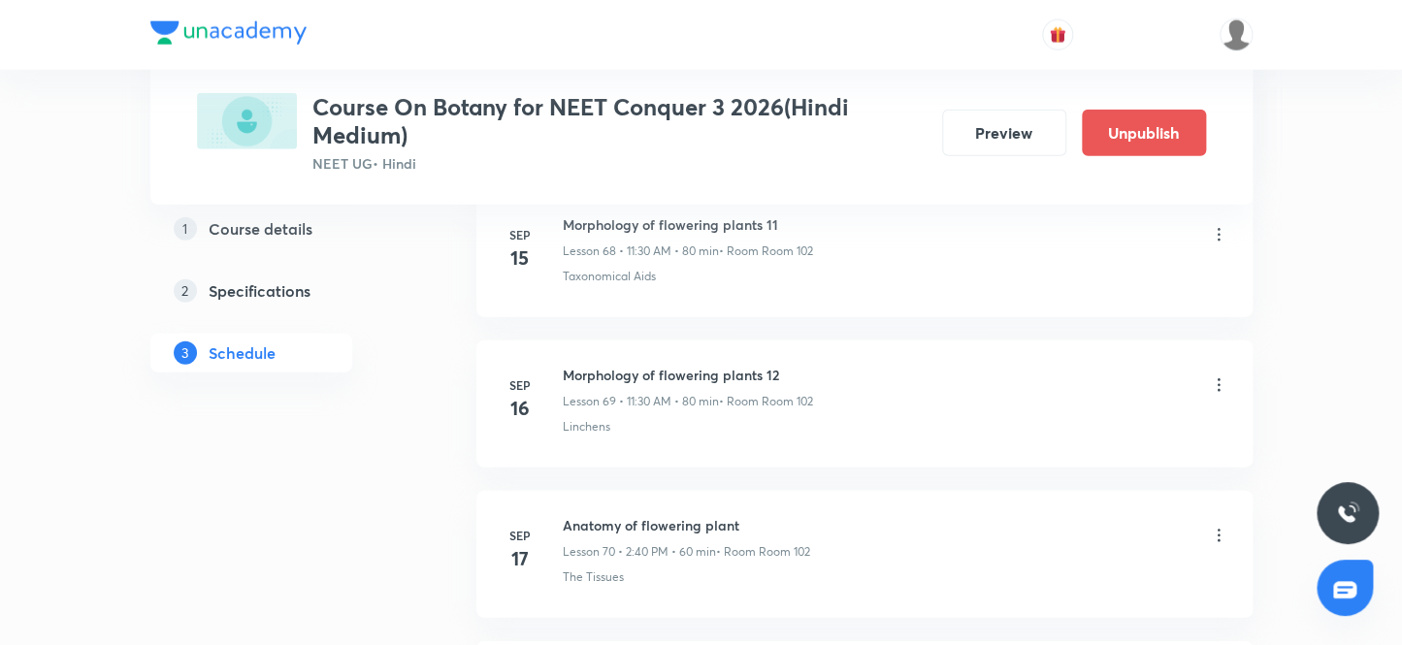
scroll to position [12799, 0]
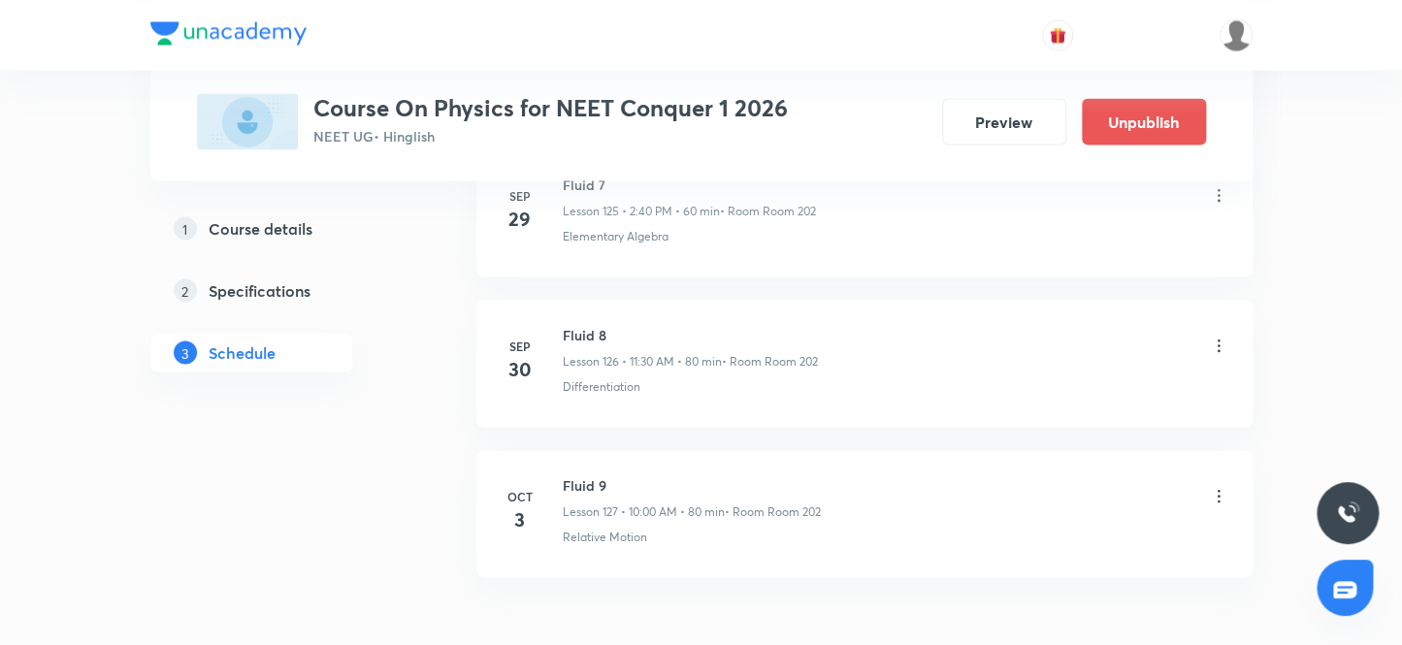
scroll to position [20107, 0]
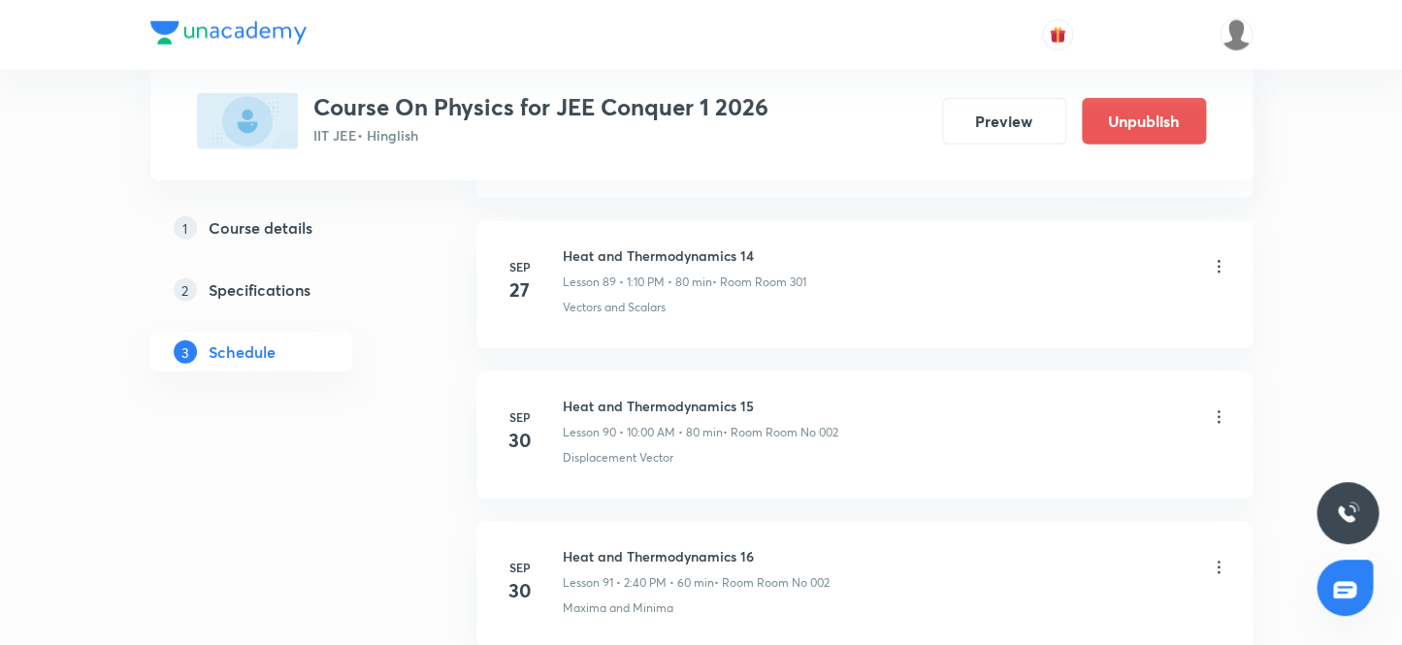
scroll to position [14727, 0]
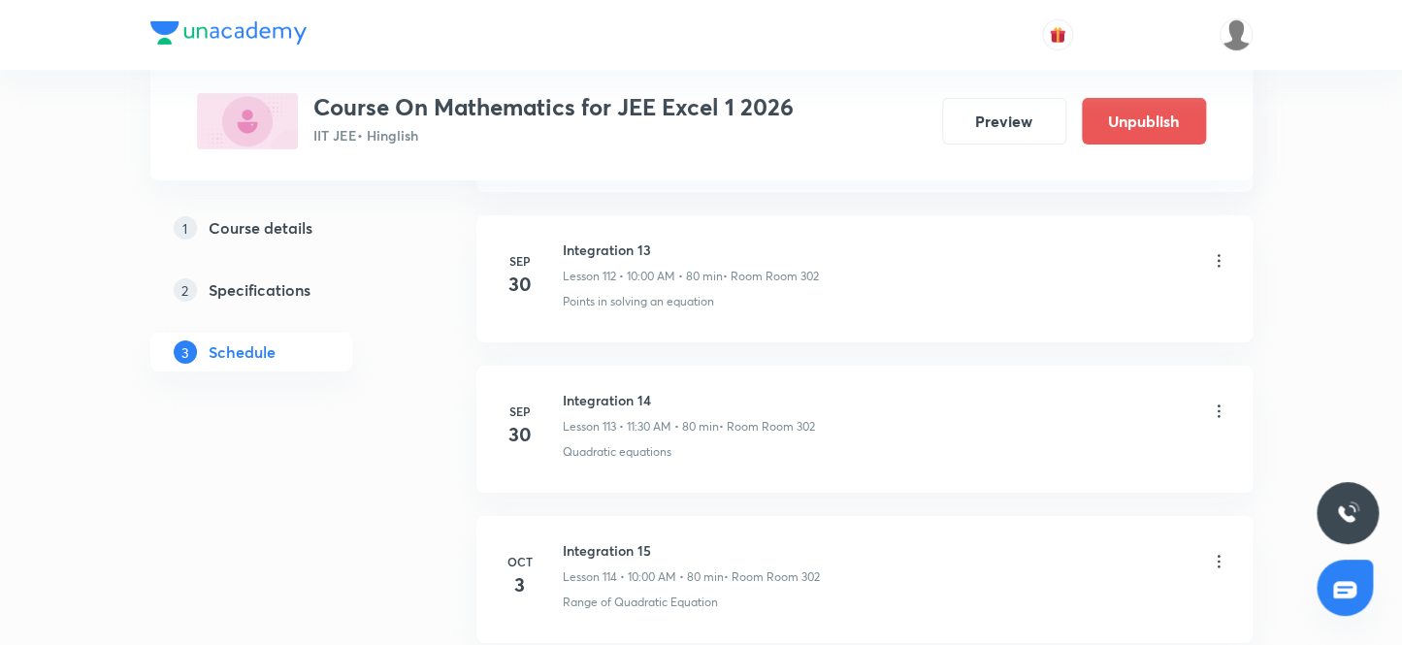
scroll to position [18156, 0]
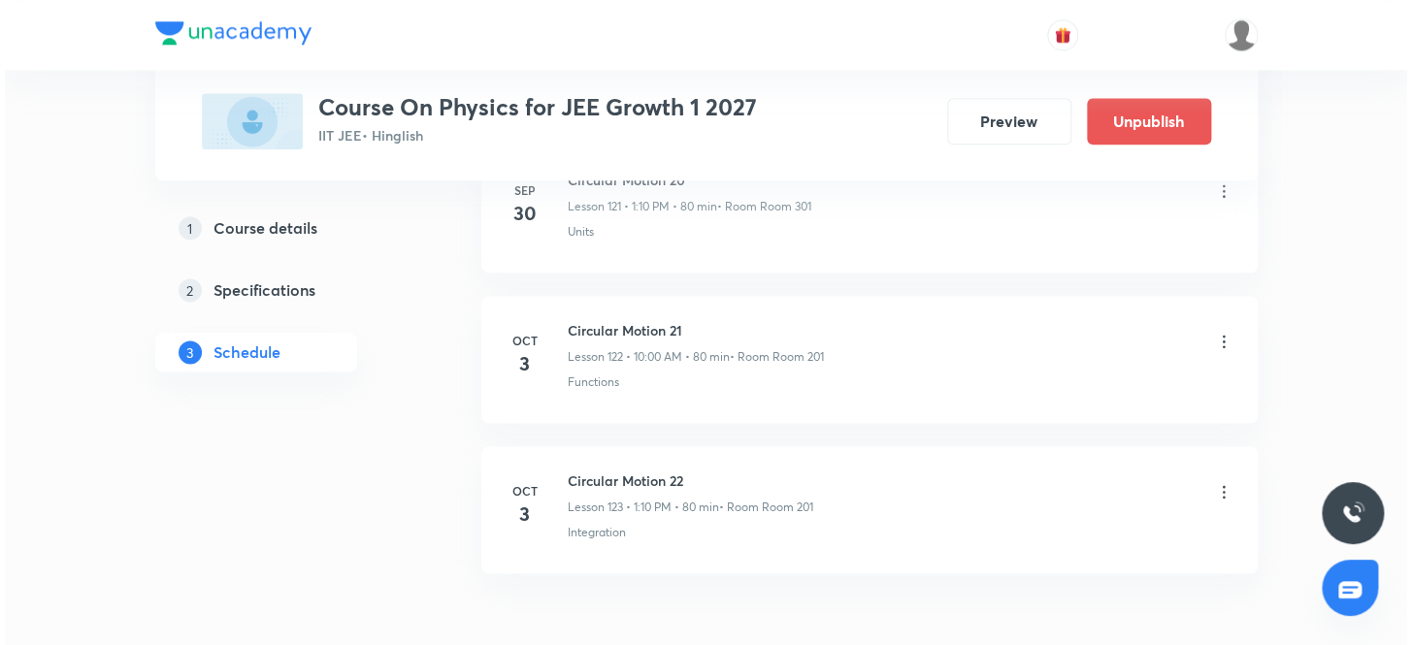
scroll to position [19508, 0]
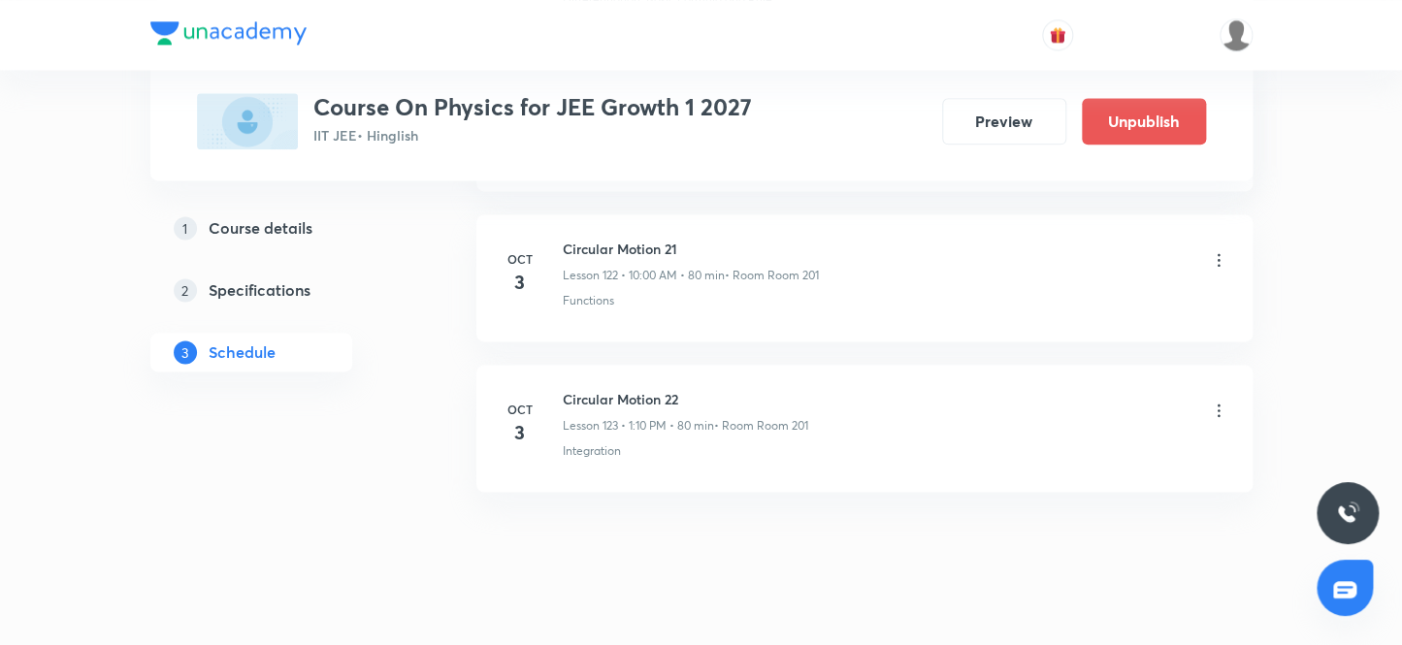
click at [1215, 250] on icon at bounding box center [1218, 259] width 19 height 19
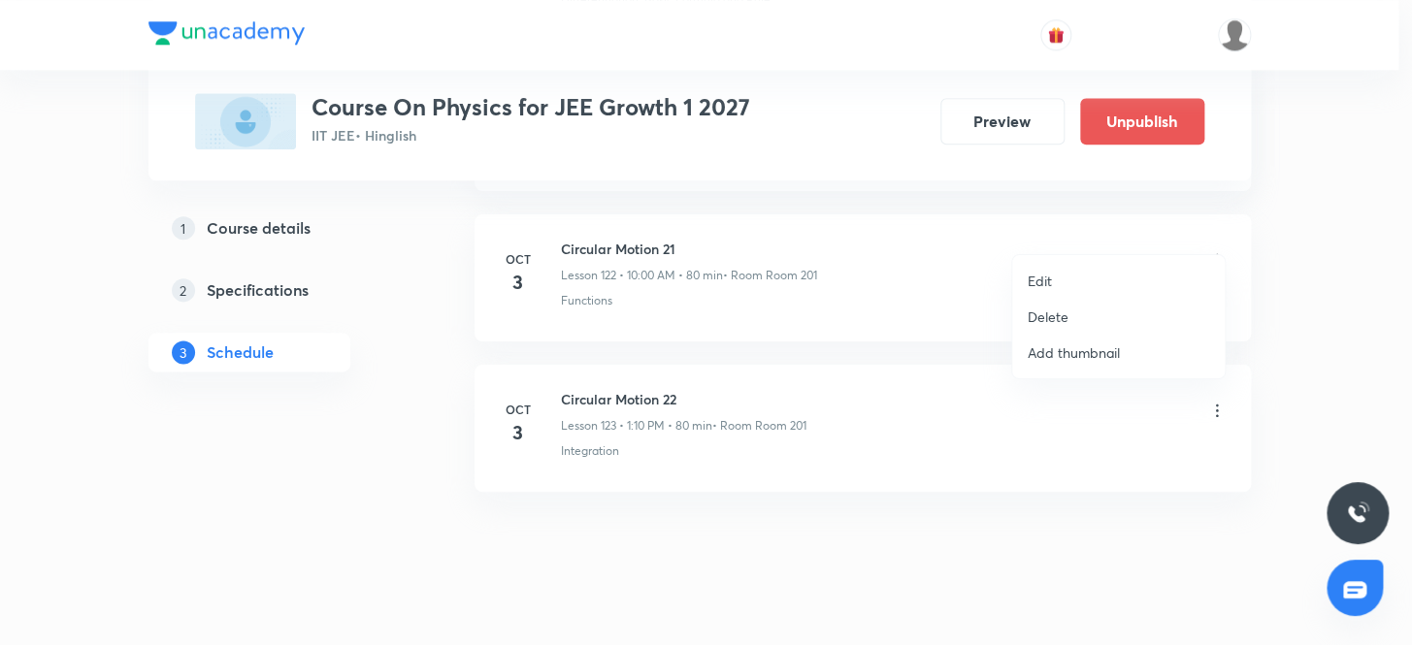
click at [1038, 277] on p "Edit" at bounding box center [1040, 281] width 24 height 20
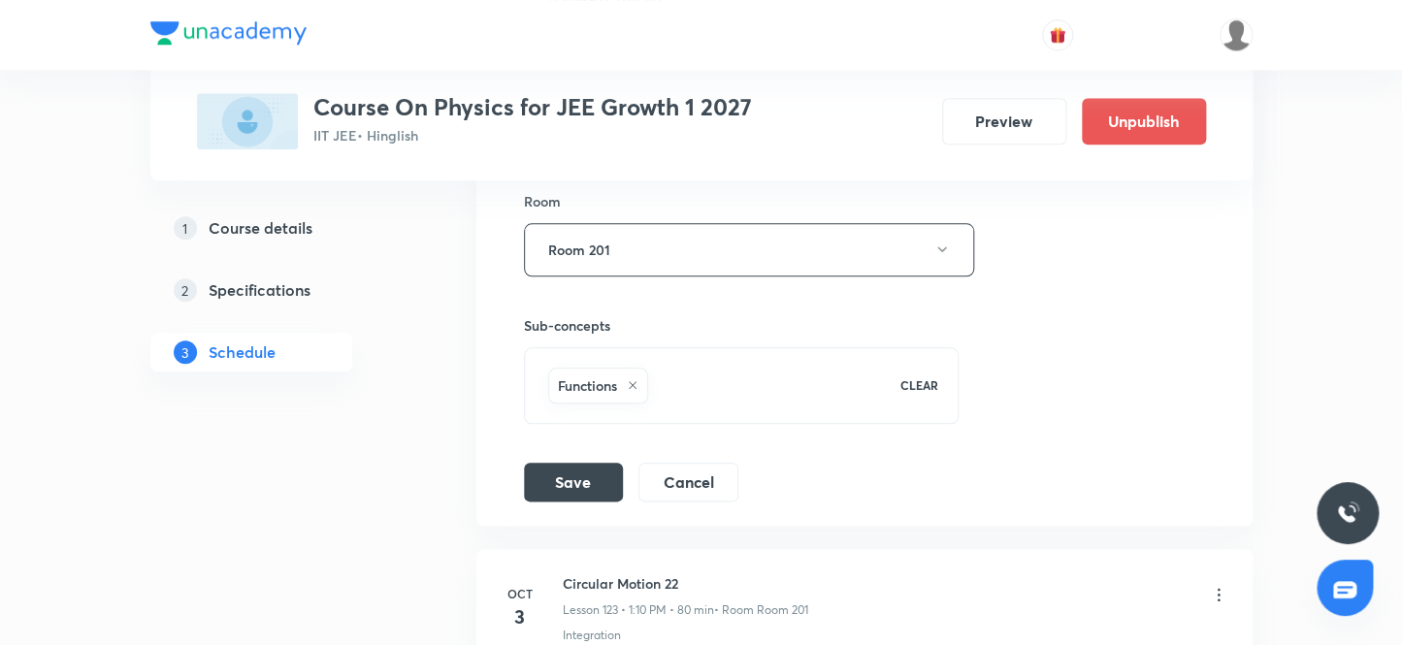
scroll to position [19186, 0]
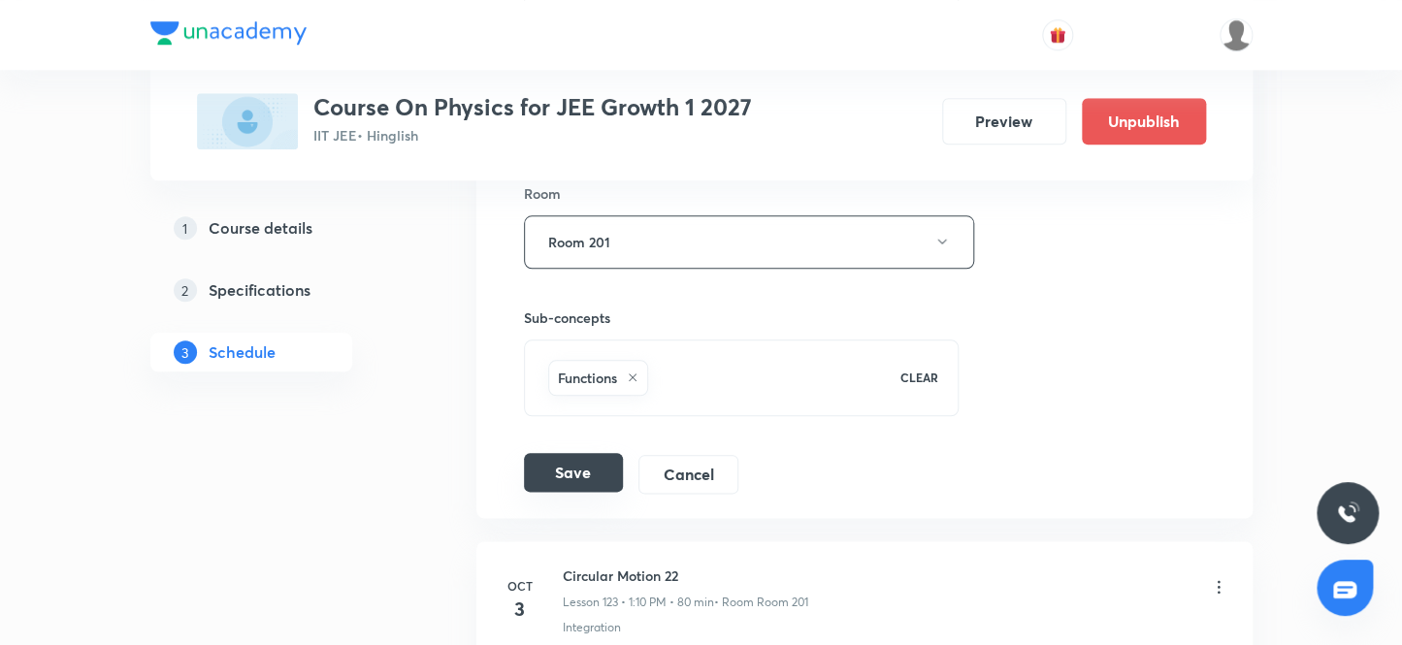
click at [557, 453] on button "Save" at bounding box center [573, 472] width 99 height 39
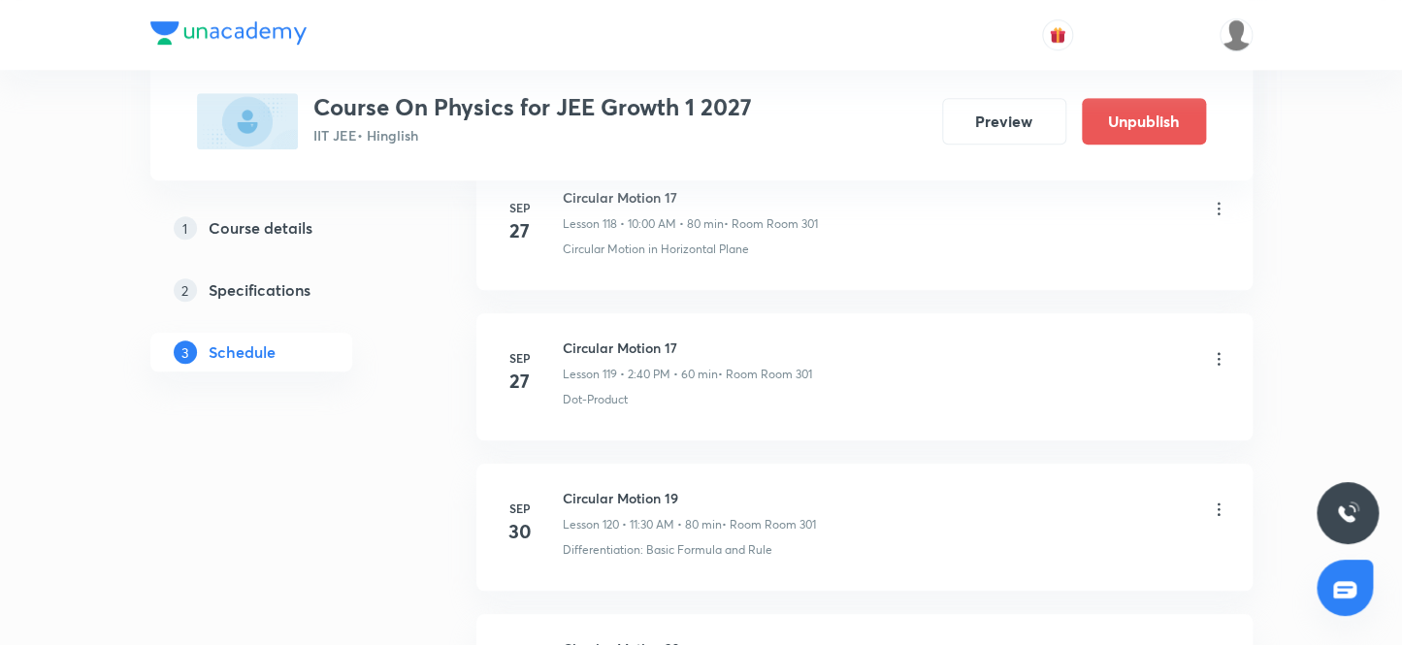
scroll to position [19508, 0]
